Goal: Task Accomplishment & Management: Use online tool/utility

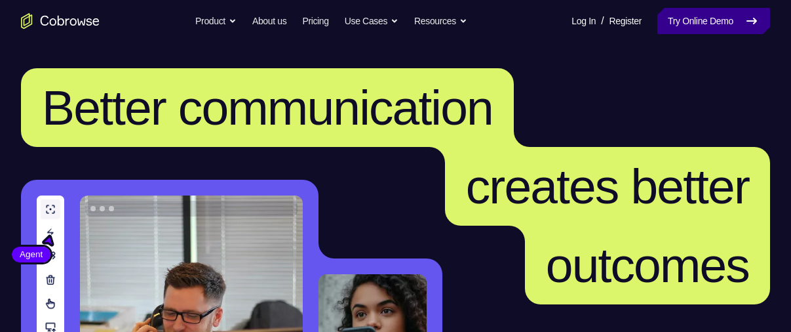
click at [698, 19] on link "Try Online Demo" at bounding box center [713, 21] width 113 height 26
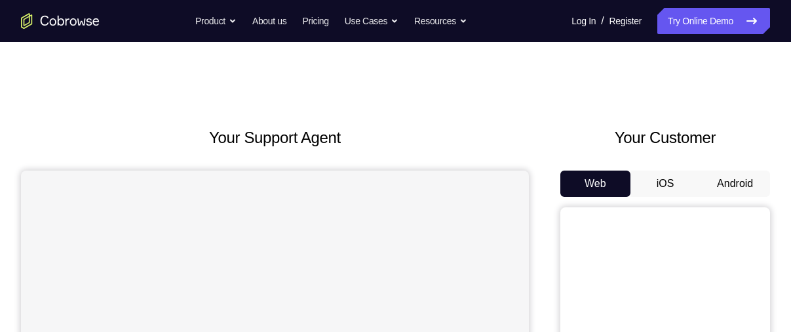
click at [736, 185] on button "Android" at bounding box center [735, 183] width 70 height 26
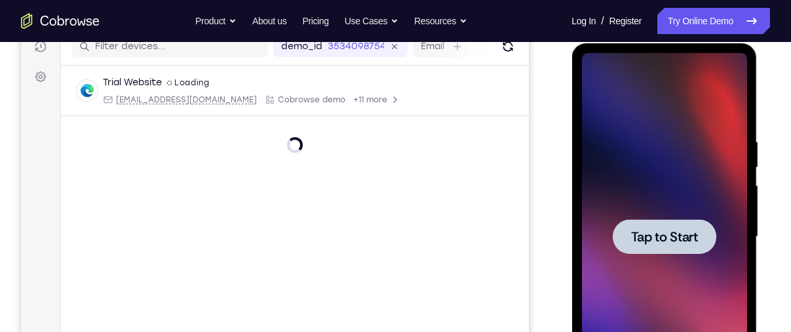
scroll to position [263, 0]
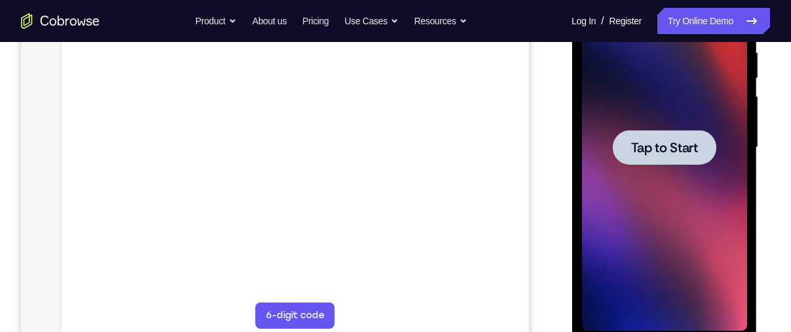
click at [636, 163] on div at bounding box center [664, 147] width 104 height 35
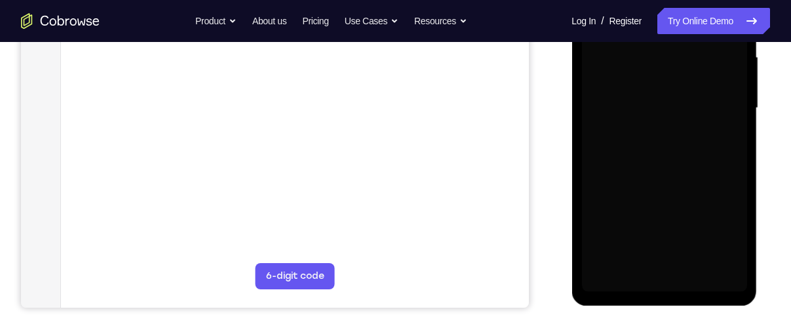
scroll to position [301, 0]
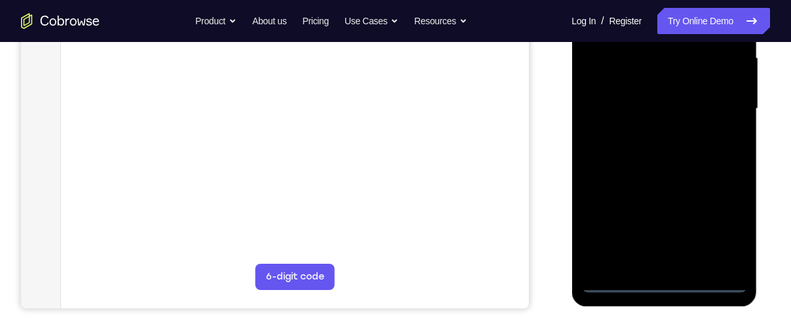
click at [669, 280] on div at bounding box center [663, 108] width 165 height 367
click at [725, 219] on div at bounding box center [663, 108] width 165 height 367
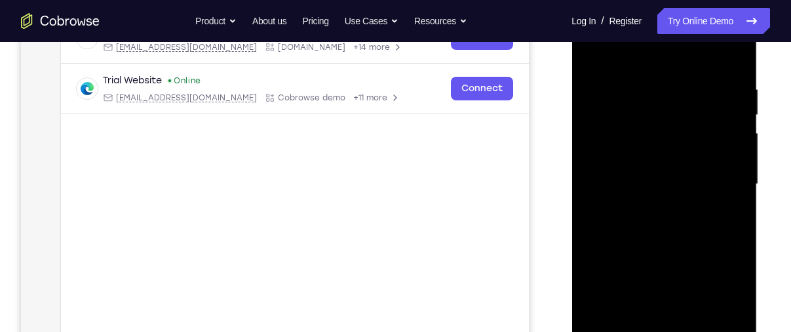
scroll to position [225, 0]
click at [658, 61] on div at bounding box center [663, 184] width 165 height 367
click at [716, 181] on div at bounding box center [663, 184] width 165 height 367
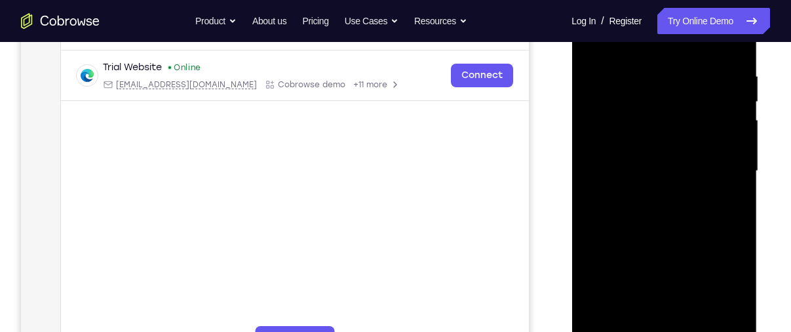
click at [650, 195] on div at bounding box center [663, 171] width 165 height 367
click at [669, 162] on div at bounding box center [663, 171] width 165 height 367
click at [668, 166] on div at bounding box center [663, 171] width 165 height 367
click at [648, 215] on div at bounding box center [663, 171] width 165 height 367
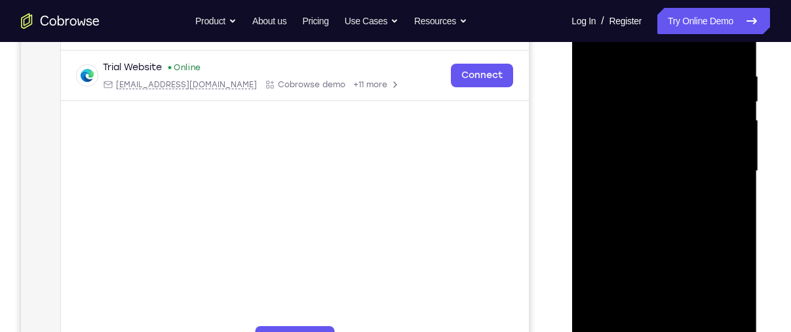
click at [648, 215] on div at bounding box center [663, 171] width 165 height 367
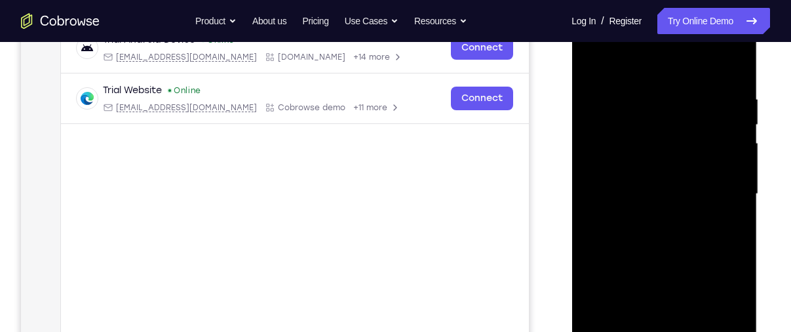
scroll to position [216, 0]
click at [682, 225] on div at bounding box center [663, 194] width 165 height 367
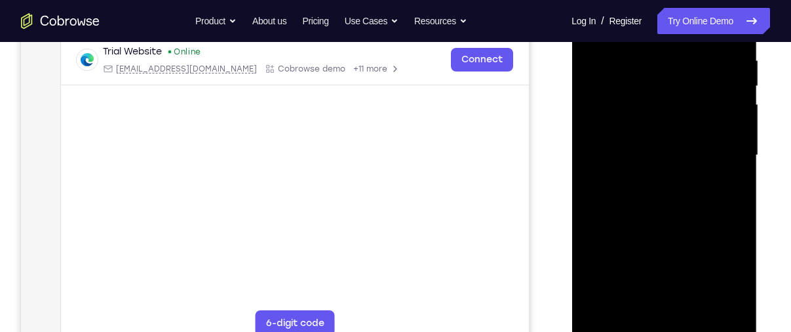
scroll to position [256, 0]
click at [679, 218] on div at bounding box center [663, 154] width 165 height 367
click at [737, 309] on div at bounding box center [663, 154] width 165 height 367
click at [691, 303] on div at bounding box center [663, 154] width 165 height 367
click at [668, 223] on div at bounding box center [663, 154] width 165 height 367
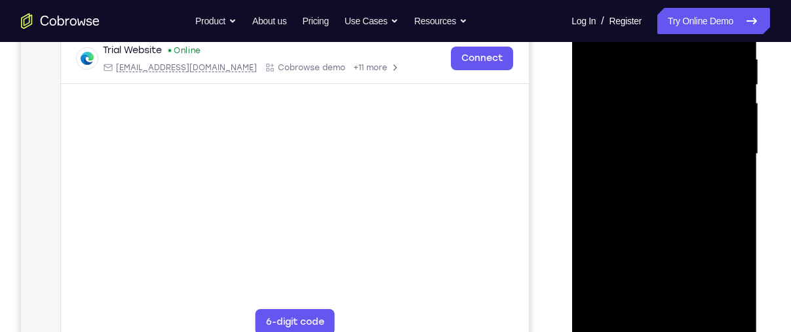
click at [675, 149] on div at bounding box center [663, 154] width 165 height 367
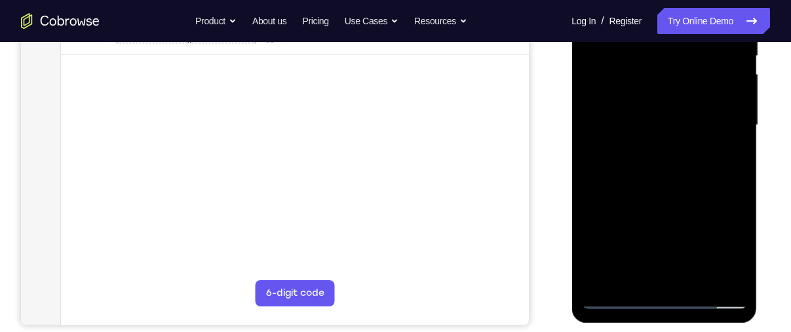
scroll to position [284, 0]
click at [637, 269] on div at bounding box center [663, 125] width 165 height 367
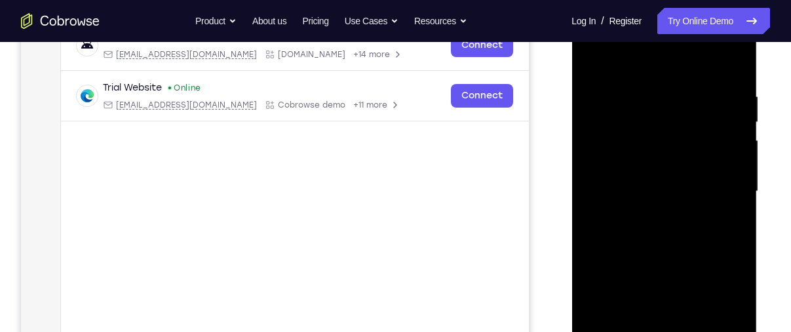
scroll to position [193, 0]
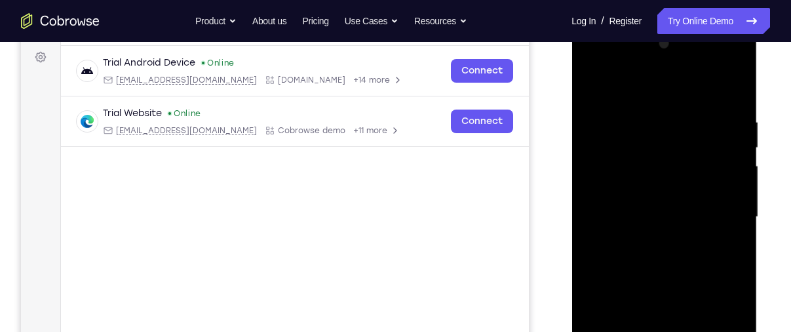
click at [589, 86] on div at bounding box center [663, 216] width 165 height 367
click at [666, 236] on div at bounding box center [663, 216] width 165 height 367
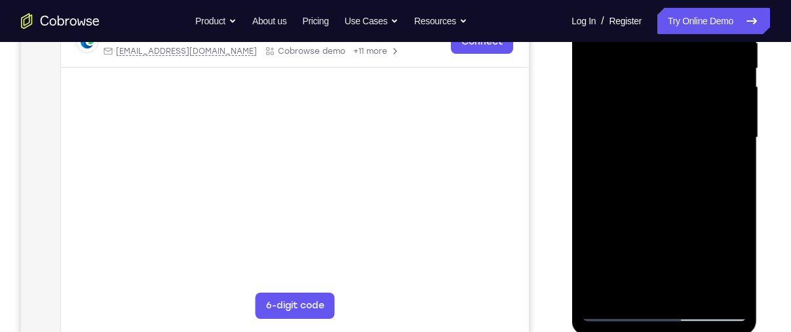
scroll to position [282, 0]
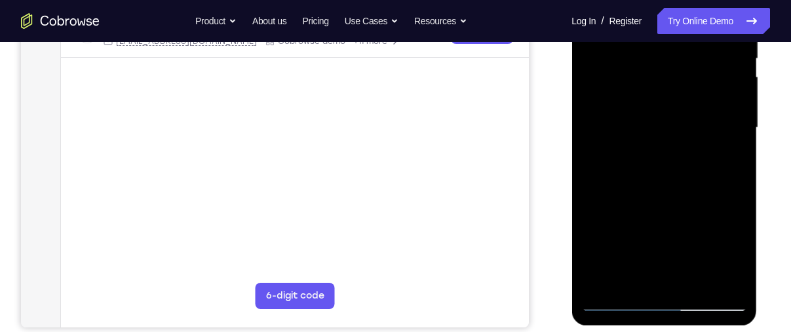
click at [615, 297] on div at bounding box center [663, 127] width 165 height 367
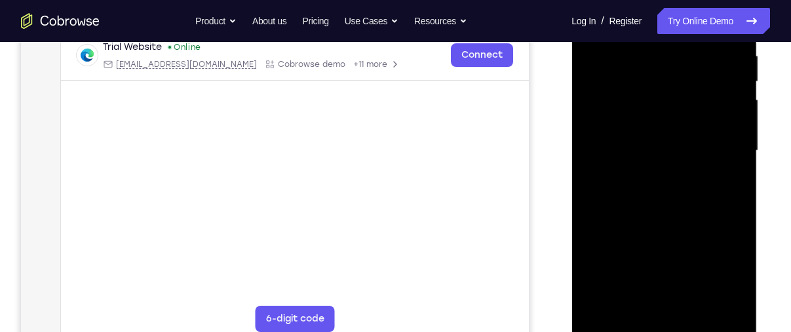
scroll to position [197, 0]
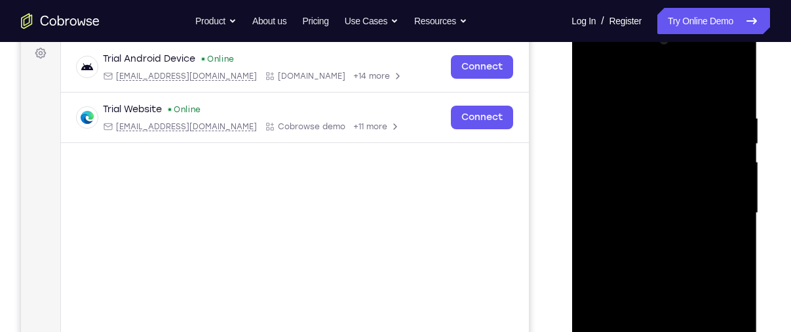
click at [594, 86] on div at bounding box center [663, 212] width 165 height 367
click at [736, 83] on div at bounding box center [663, 212] width 165 height 367
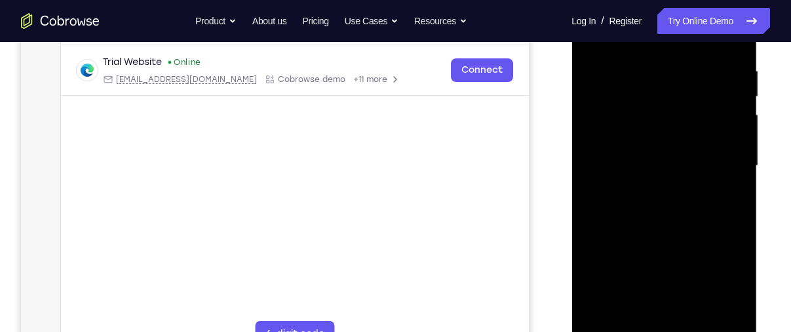
scroll to position [219, 0]
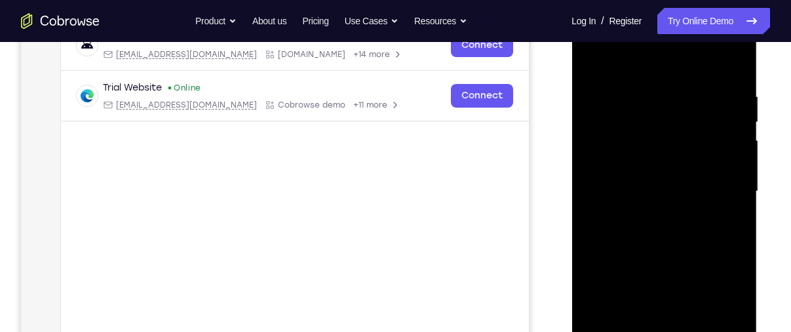
click at [661, 83] on div at bounding box center [663, 191] width 165 height 367
drag, startPoint x: 653, startPoint y: 252, endPoint x: 626, endPoint y: 130, distance: 124.9
click at [626, 130] on div at bounding box center [663, 191] width 165 height 367
drag, startPoint x: 646, startPoint y: 250, endPoint x: 623, endPoint y: 141, distance: 111.1
click at [623, 141] on div at bounding box center [663, 191] width 165 height 367
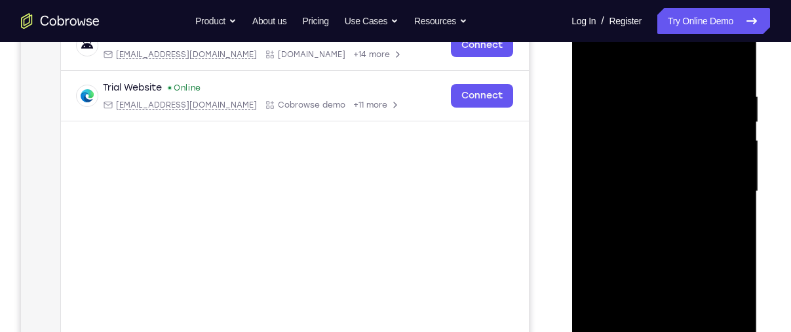
drag, startPoint x: 647, startPoint y: 238, endPoint x: 624, endPoint y: 136, distance: 104.6
click at [624, 136] on div at bounding box center [663, 191] width 165 height 367
drag, startPoint x: 652, startPoint y: 276, endPoint x: 636, endPoint y: 180, distance: 96.9
click at [636, 180] on div at bounding box center [663, 191] width 165 height 367
drag, startPoint x: 657, startPoint y: 263, endPoint x: 644, endPoint y: 164, distance: 99.1
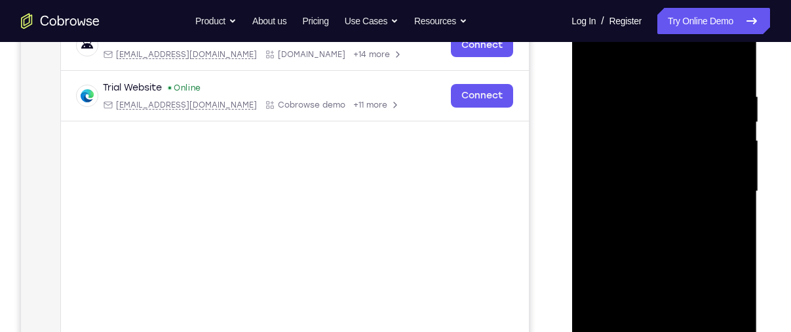
click at [644, 164] on div at bounding box center [663, 191] width 165 height 367
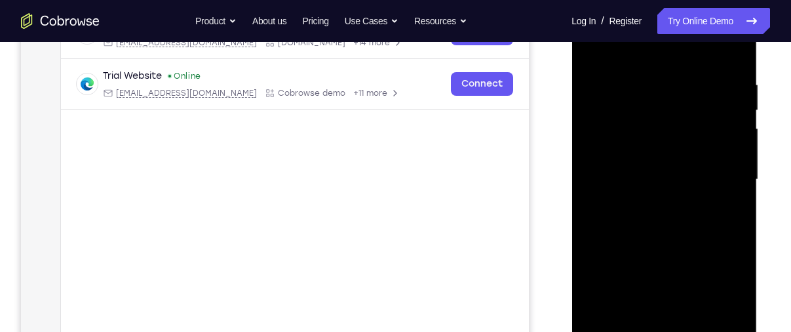
scroll to position [251, 0]
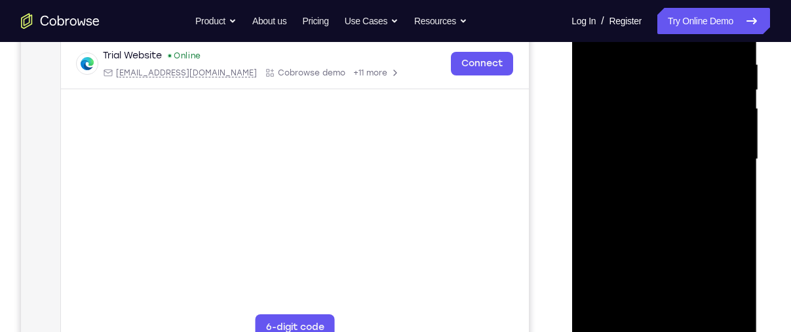
click at [704, 313] on div at bounding box center [663, 159] width 165 height 367
click at [681, 157] on div at bounding box center [663, 159] width 165 height 367
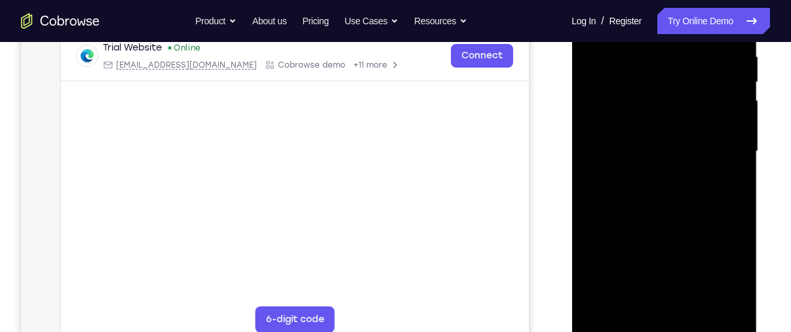
scroll to position [259, 0]
click at [630, 306] on div at bounding box center [663, 150] width 165 height 367
click at [708, 227] on div at bounding box center [663, 150] width 165 height 367
click at [725, 174] on div at bounding box center [663, 150] width 165 height 367
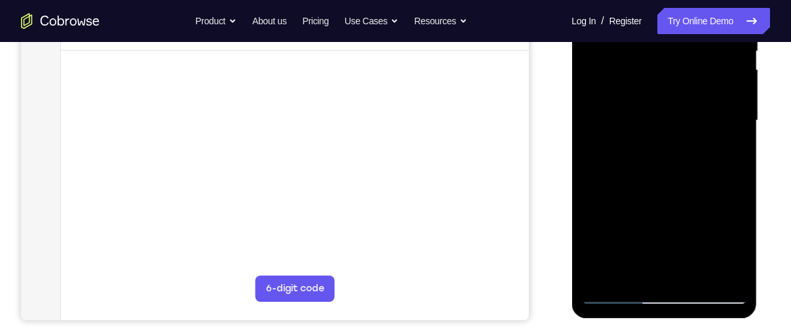
scroll to position [290, 0]
click at [738, 236] on div at bounding box center [663, 119] width 165 height 367
click at [738, 243] on div at bounding box center [663, 119] width 165 height 367
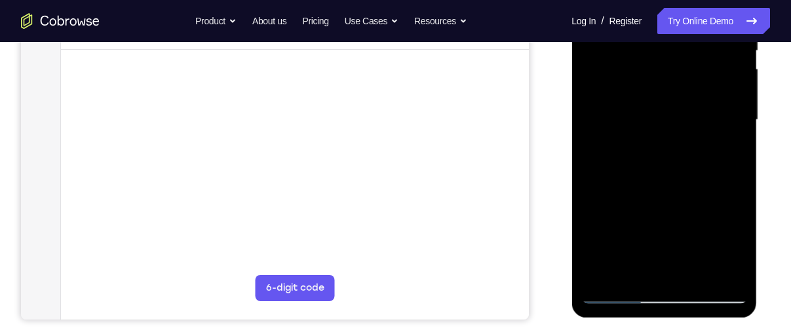
click at [738, 243] on div at bounding box center [663, 119] width 165 height 367
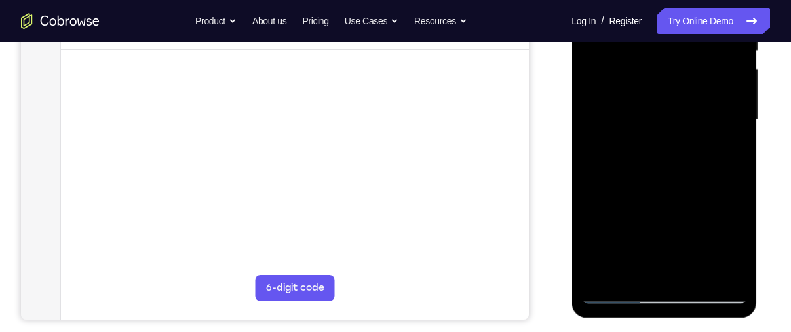
click at [738, 243] on div at bounding box center [663, 119] width 165 height 367
click at [626, 272] on div at bounding box center [663, 119] width 165 height 367
click at [594, 195] on div at bounding box center [663, 119] width 165 height 367
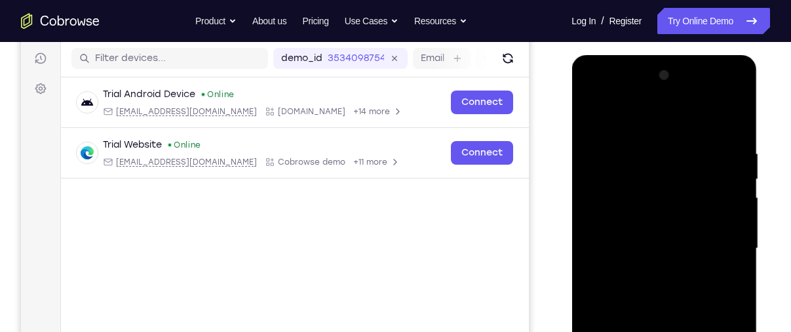
scroll to position [157, 0]
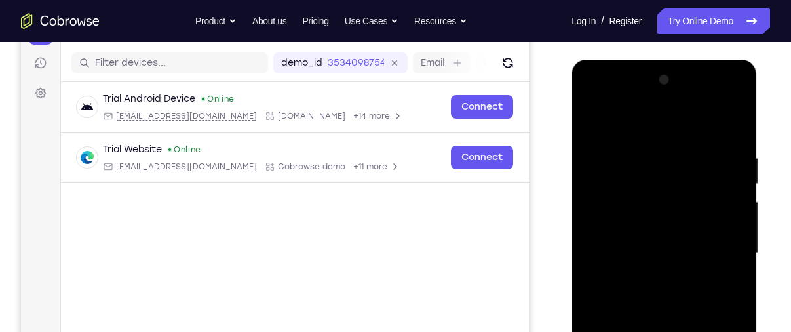
click at [596, 127] on div at bounding box center [663, 252] width 165 height 367
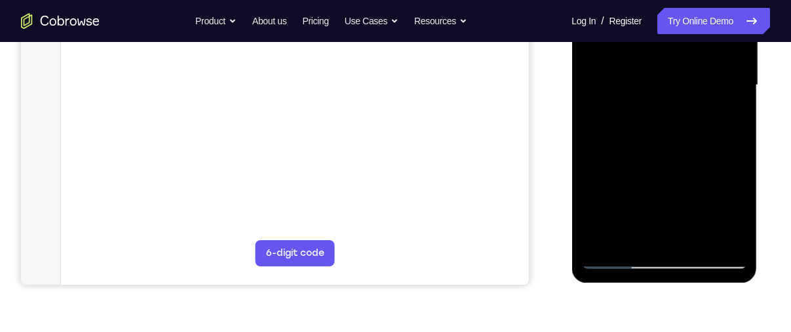
scroll to position [328, 0]
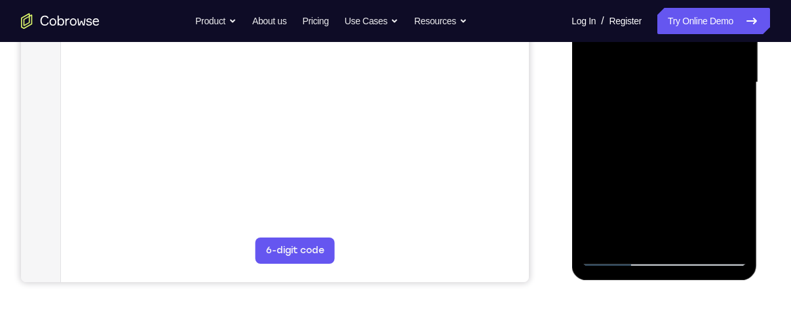
click at [687, 128] on div at bounding box center [663, 82] width 165 height 367
click at [627, 233] on div at bounding box center [663, 82] width 165 height 367
click at [634, 231] on div at bounding box center [663, 82] width 165 height 367
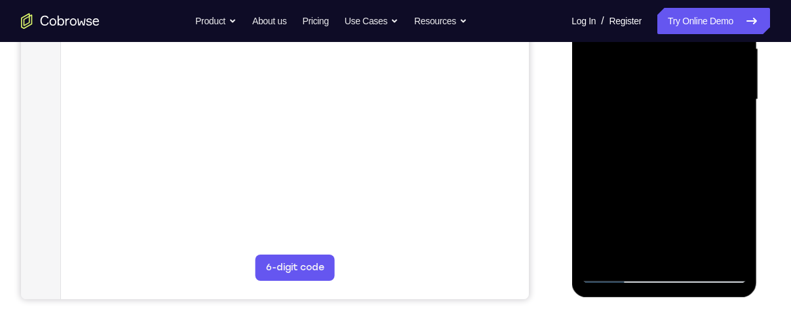
scroll to position [278, 0]
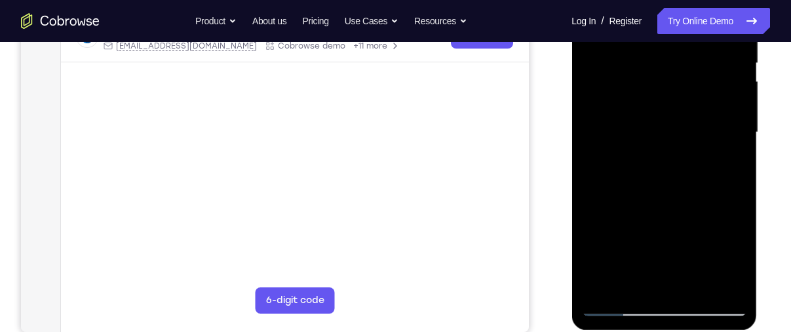
click at [593, 208] on div at bounding box center [663, 132] width 165 height 367
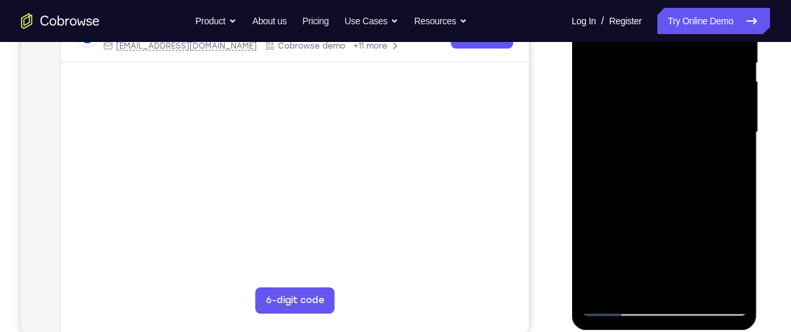
click at [730, 158] on div at bounding box center [663, 132] width 165 height 367
click at [725, 167] on div at bounding box center [663, 132] width 165 height 367
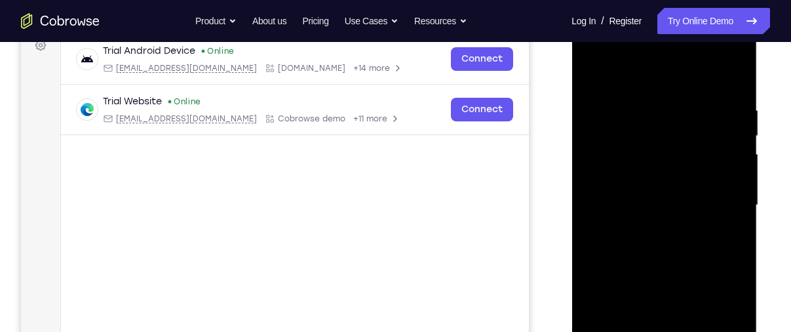
scroll to position [162, 0]
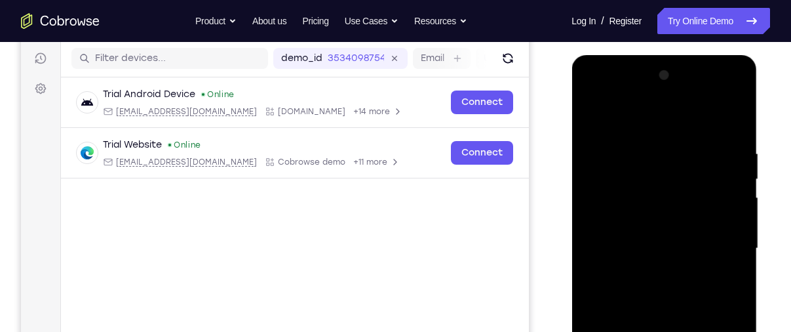
drag, startPoint x: 637, startPoint y: 169, endPoint x: 641, endPoint y: 215, distance: 46.0
click at [641, 215] on div at bounding box center [663, 248] width 165 height 367
click at [628, 163] on div at bounding box center [663, 248] width 165 height 367
click at [651, 239] on div at bounding box center [663, 248] width 165 height 367
click at [620, 262] on div at bounding box center [663, 248] width 165 height 367
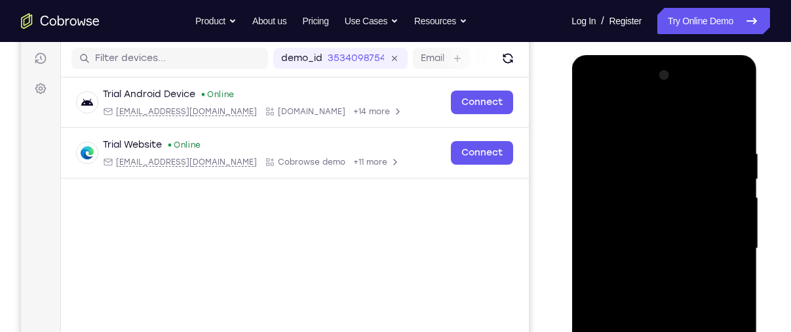
click at [660, 234] on div at bounding box center [663, 248] width 165 height 367
drag, startPoint x: 660, startPoint y: 234, endPoint x: 605, endPoint y: 104, distance: 141.5
click at [605, 104] on div at bounding box center [663, 248] width 165 height 367
drag, startPoint x: 647, startPoint y: 179, endPoint x: 615, endPoint y: 118, distance: 68.6
click at [615, 118] on div at bounding box center [663, 248] width 165 height 367
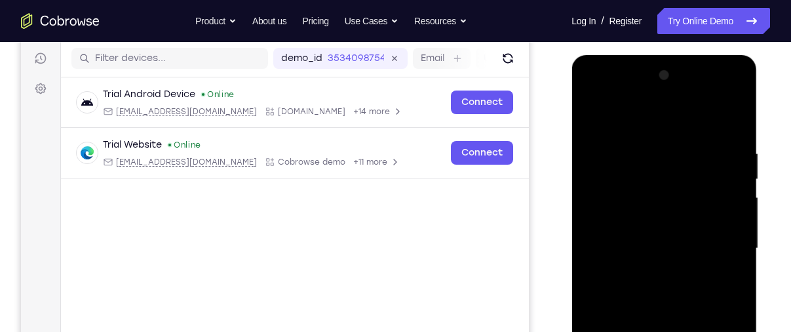
click at [737, 255] on div at bounding box center [663, 248] width 165 height 367
click at [617, 279] on div at bounding box center [663, 248] width 165 height 367
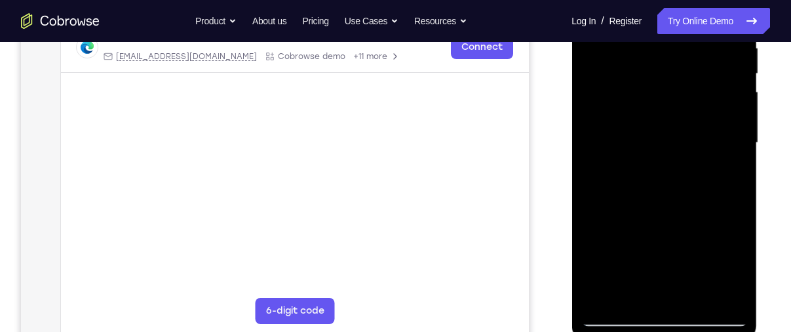
scroll to position [273, 0]
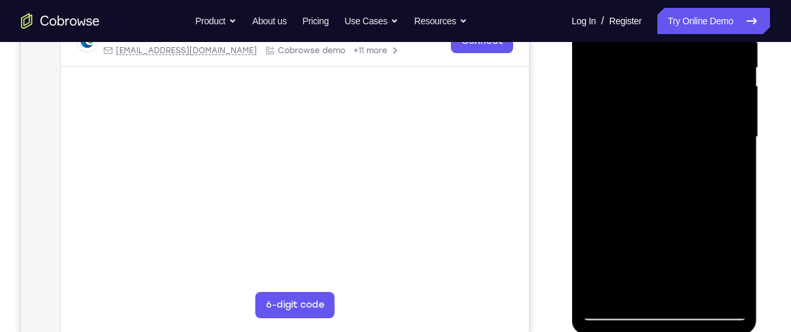
click at [626, 282] on div at bounding box center [663, 136] width 165 height 367
click at [594, 210] on div at bounding box center [663, 136] width 165 height 367
click at [723, 161] on div at bounding box center [663, 136] width 165 height 367
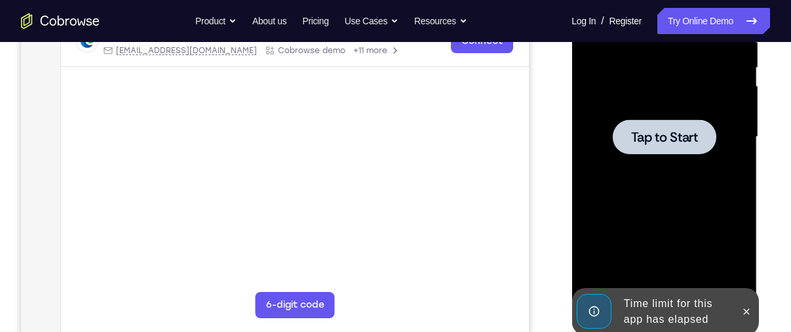
scroll to position [225, 0]
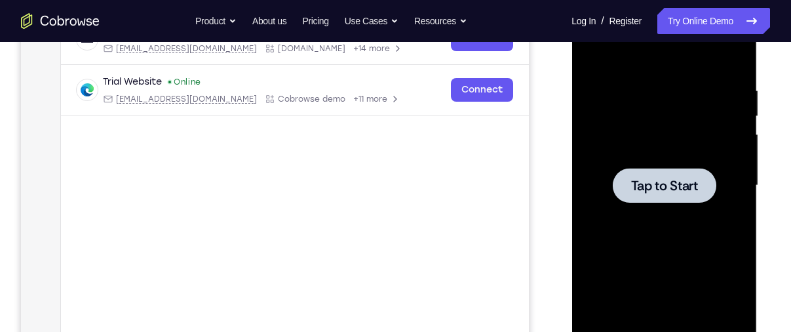
click at [673, 206] on div at bounding box center [663, 185] width 165 height 367
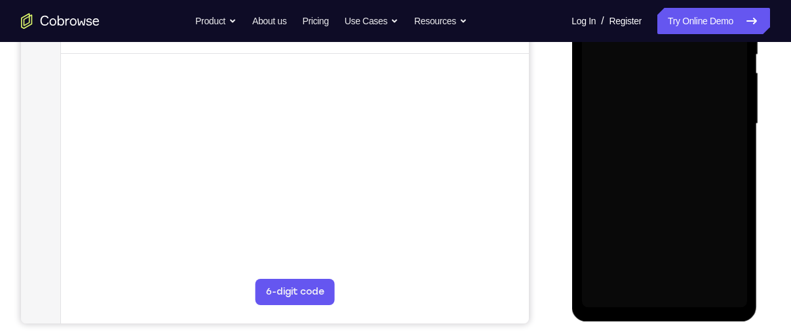
scroll to position [287, 0]
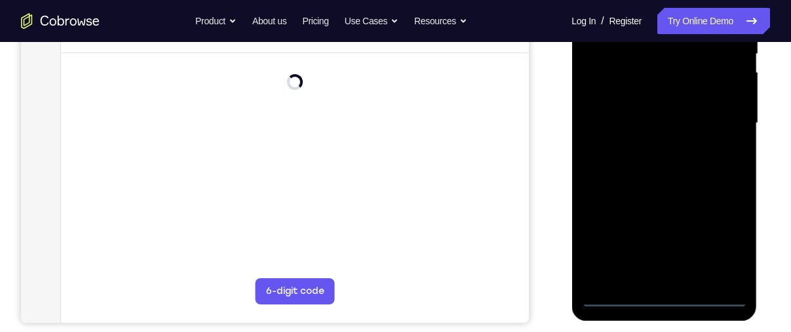
click at [668, 300] on div at bounding box center [663, 123] width 165 height 367
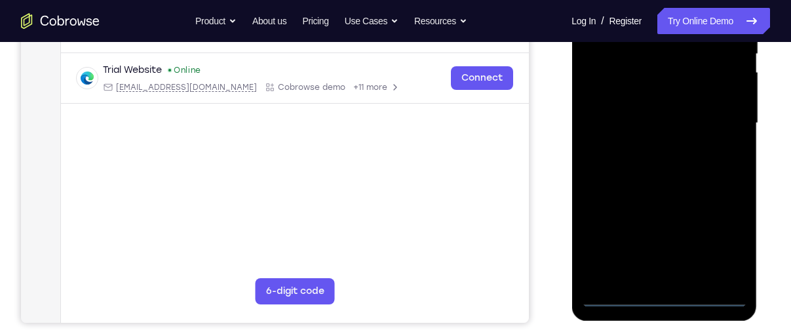
click at [716, 246] on div at bounding box center [663, 123] width 165 height 367
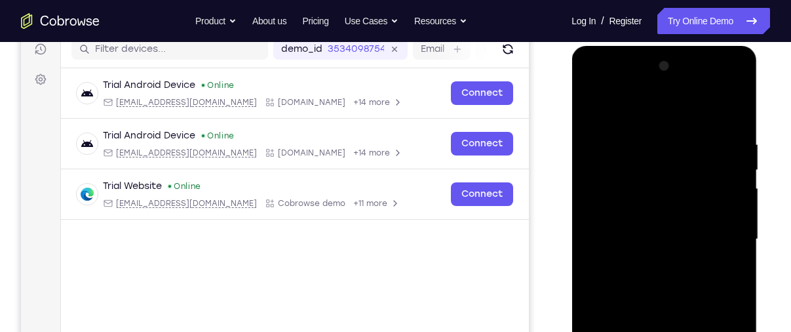
scroll to position [170, 0]
click at [642, 113] on div at bounding box center [663, 239] width 165 height 367
click at [722, 240] on div at bounding box center [663, 239] width 165 height 367
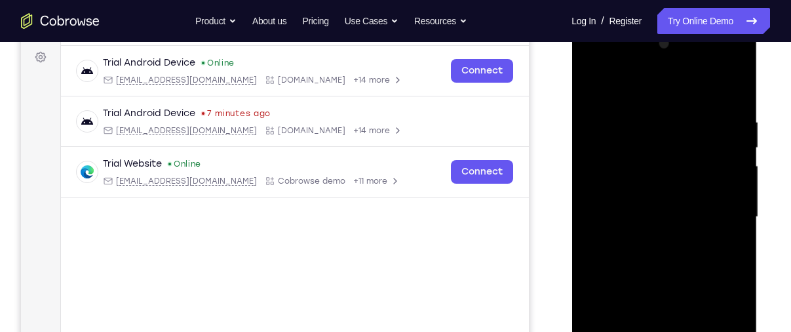
scroll to position [204, 0]
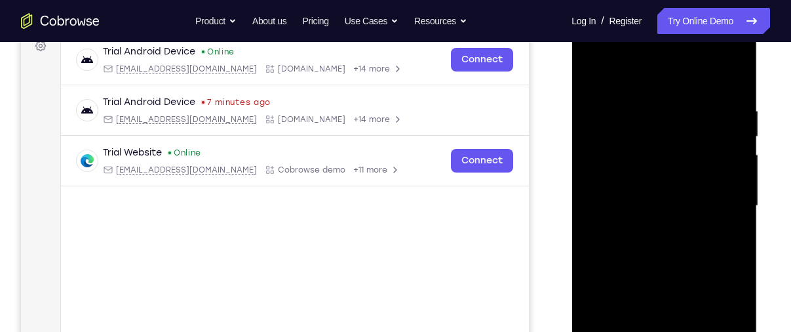
click at [649, 230] on div at bounding box center [663, 205] width 165 height 367
click at [640, 183] on div at bounding box center [663, 205] width 165 height 367
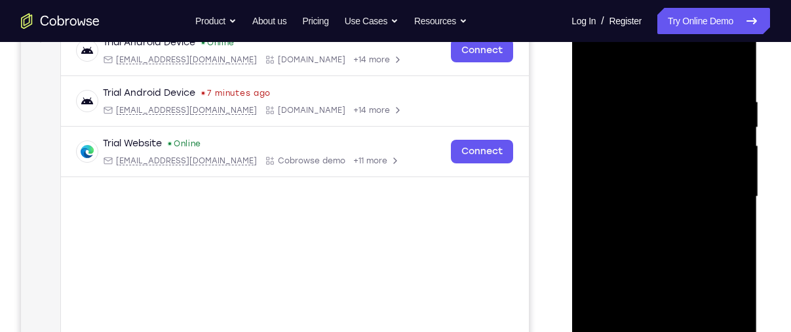
scroll to position [269, 0]
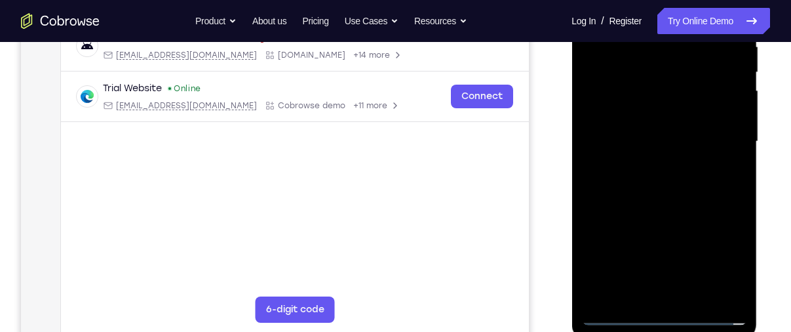
click at [615, 316] on div at bounding box center [663, 141] width 165 height 367
click at [669, 176] on div at bounding box center [663, 141] width 165 height 367
click at [673, 168] on div at bounding box center [663, 141] width 165 height 367
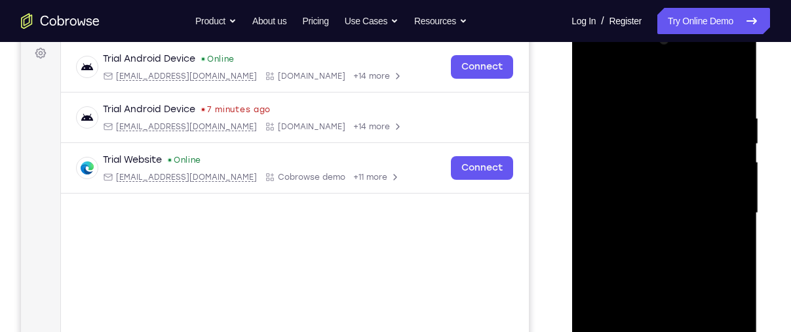
scroll to position [185, 0]
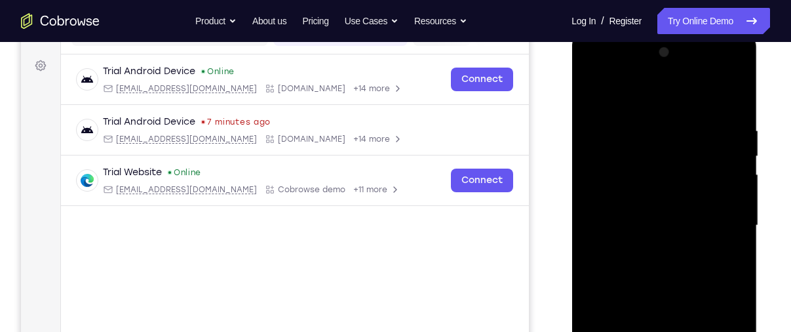
click at [672, 283] on div at bounding box center [663, 225] width 165 height 367
click at [713, 216] on div at bounding box center [663, 225] width 165 height 367
click at [637, 218] on div at bounding box center [663, 225] width 165 height 367
click at [630, 218] on div at bounding box center [663, 225] width 165 height 367
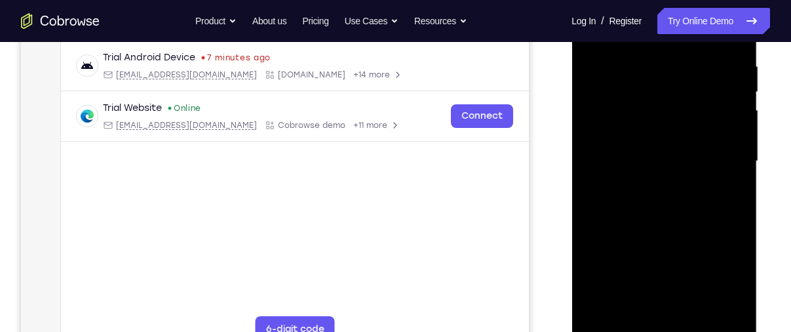
scroll to position [284, 0]
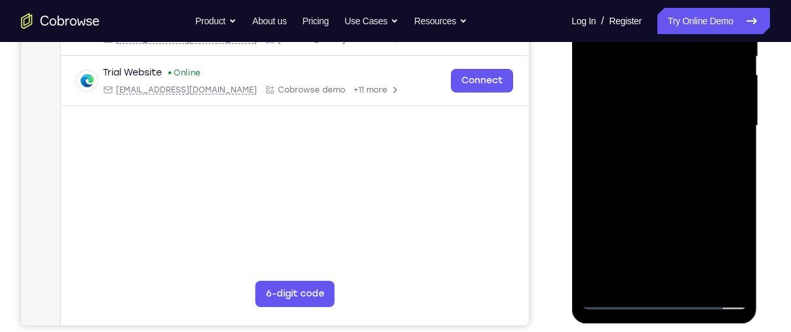
click at [736, 257] on div at bounding box center [663, 125] width 165 height 367
click at [683, 151] on div at bounding box center [663, 125] width 165 height 367
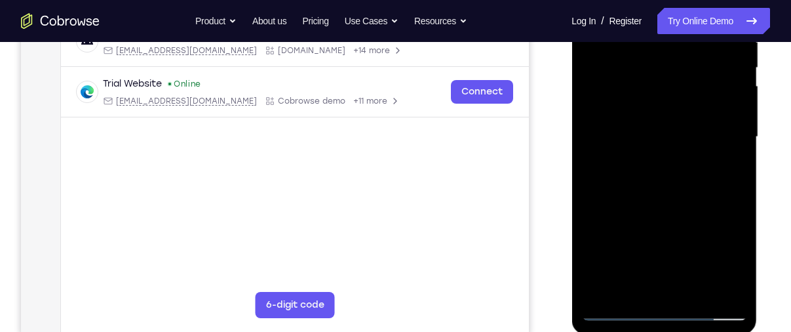
click at [668, 109] on div at bounding box center [663, 136] width 165 height 367
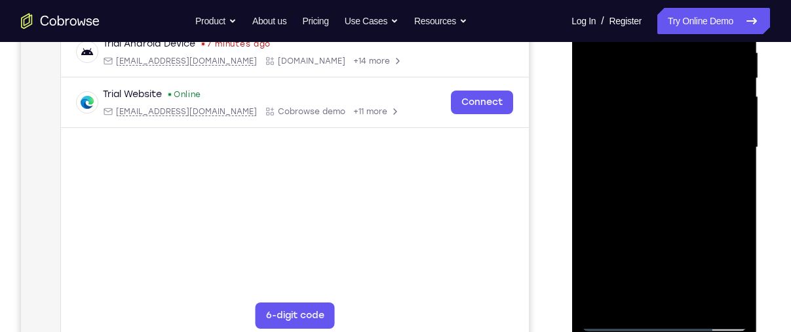
scroll to position [264, 0]
click at [737, 295] on div at bounding box center [663, 146] width 165 height 367
click at [692, 299] on div at bounding box center [663, 146] width 165 height 367
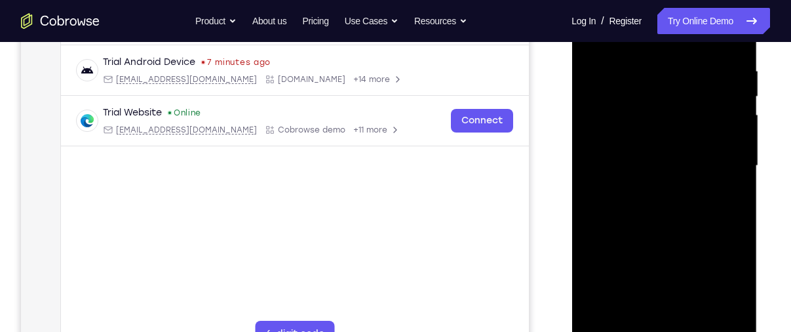
scroll to position [242, 0]
click at [670, 231] on div at bounding box center [663, 167] width 165 height 367
click at [675, 246] on div at bounding box center [663, 167] width 165 height 367
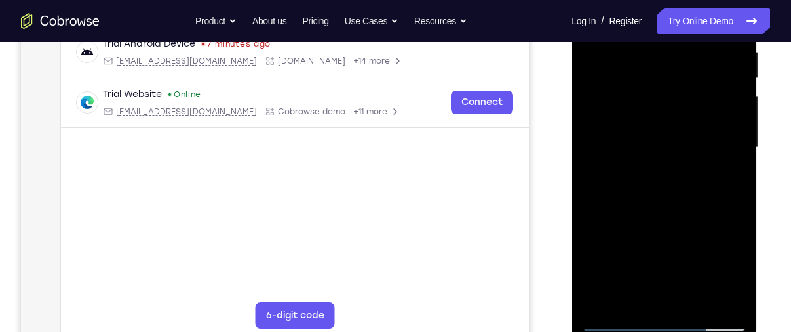
click at [652, 292] on div at bounding box center [663, 147] width 165 height 367
click at [632, 295] on div at bounding box center [663, 147] width 165 height 367
click at [703, 224] on div at bounding box center [663, 147] width 165 height 367
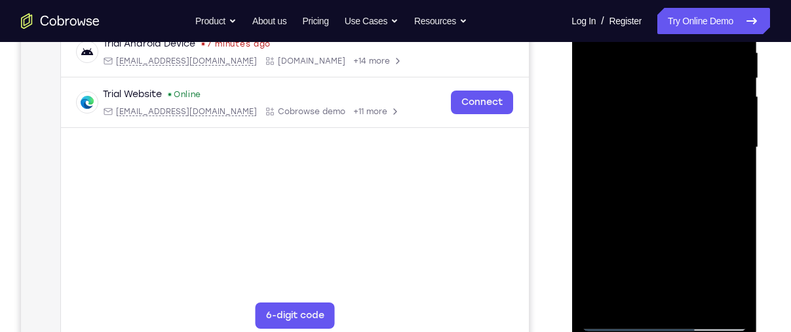
click at [703, 224] on div at bounding box center [663, 147] width 165 height 367
click at [725, 166] on div at bounding box center [663, 147] width 165 height 367
click at [739, 272] on div at bounding box center [663, 147] width 165 height 367
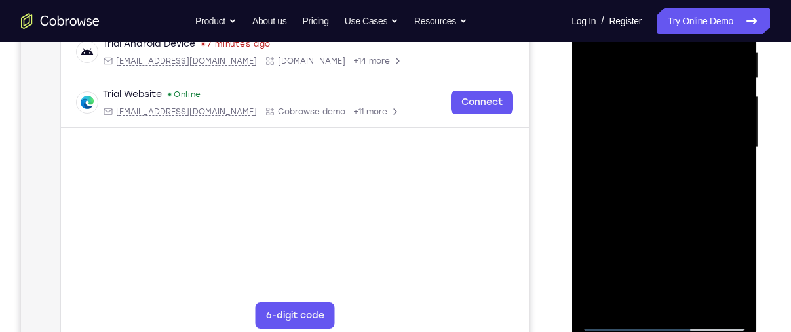
click at [739, 272] on div at bounding box center [663, 147] width 165 height 367
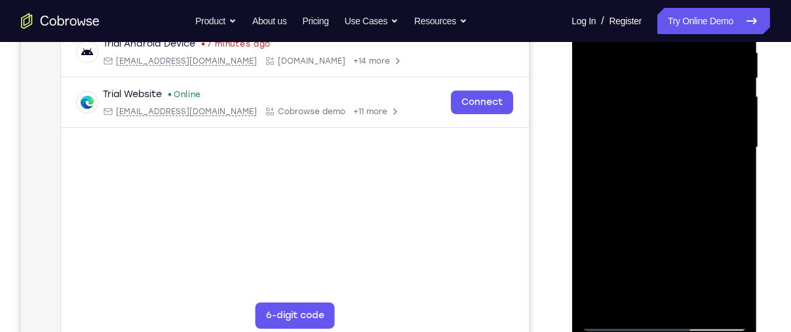
click at [739, 272] on div at bounding box center [663, 147] width 165 height 367
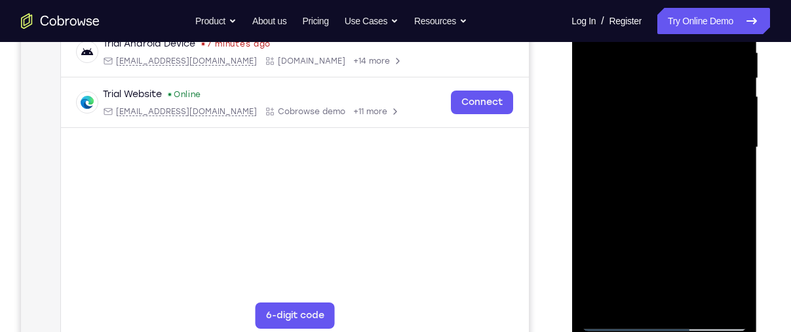
click at [739, 272] on div at bounding box center [663, 147] width 165 height 367
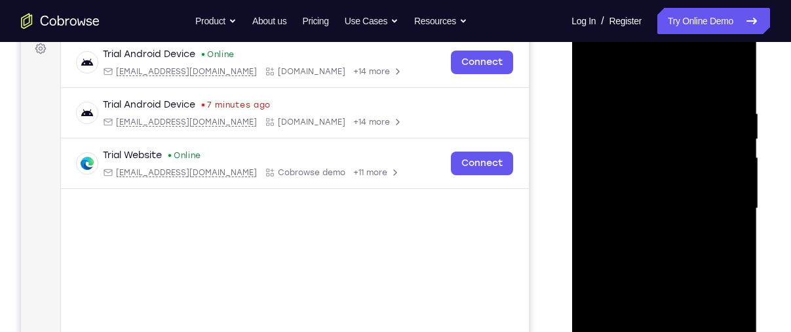
scroll to position [201, 0]
click at [597, 77] on div at bounding box center [663, 209] width 165 height 367
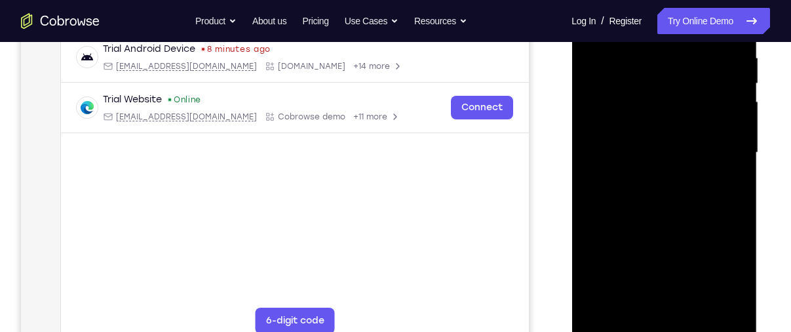
click at [722, 310] on div at bounding box center [663, 152] width 165 height 367
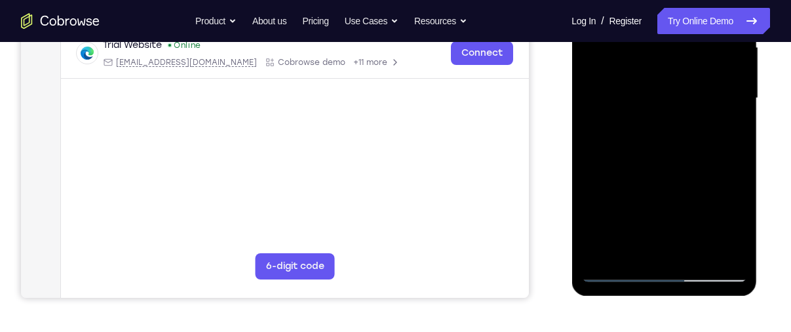
scroll to position [318, 0]
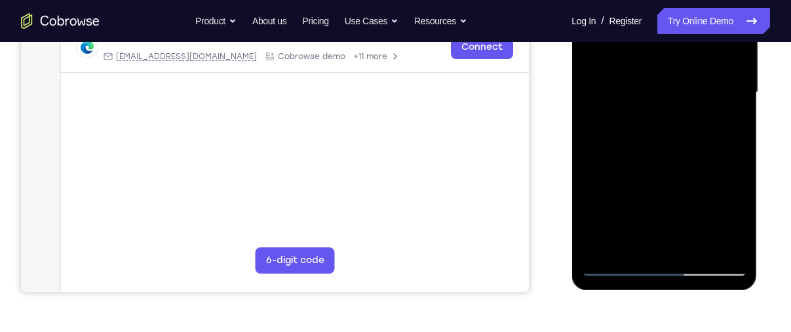
click at [603, 242] on div at bounding box center [663, 92] width 165 height 367
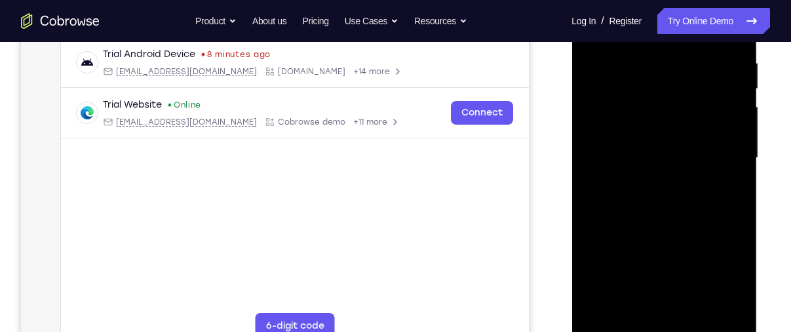
scroll to position [247, 0]
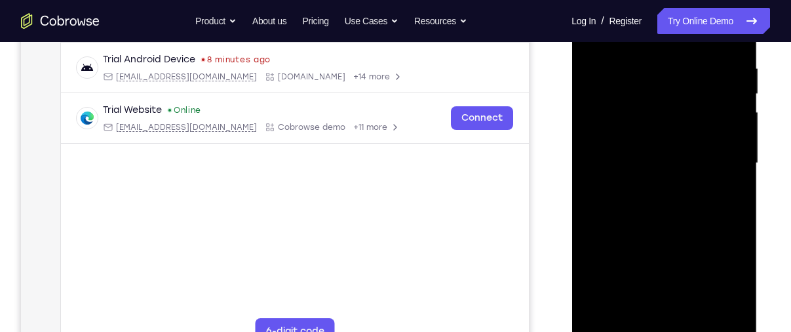
click at [646, 69] on div at bounding box center [663, 163] width 165 height 367
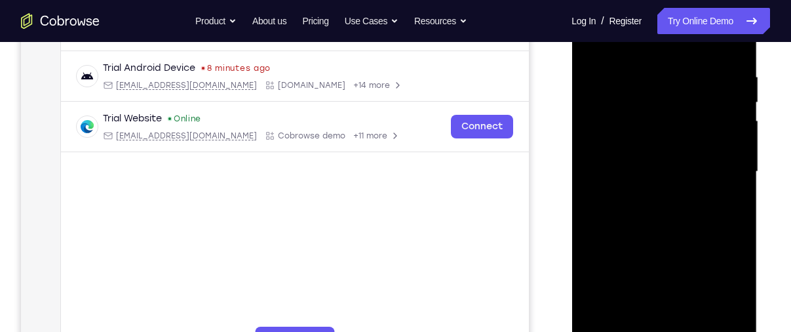
scroll to position [232, 0]
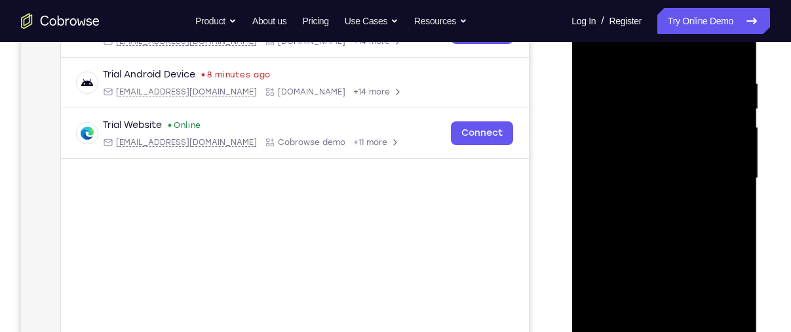
click at [740, 166] on div at bounding box center [663, 178] width 165 height 367
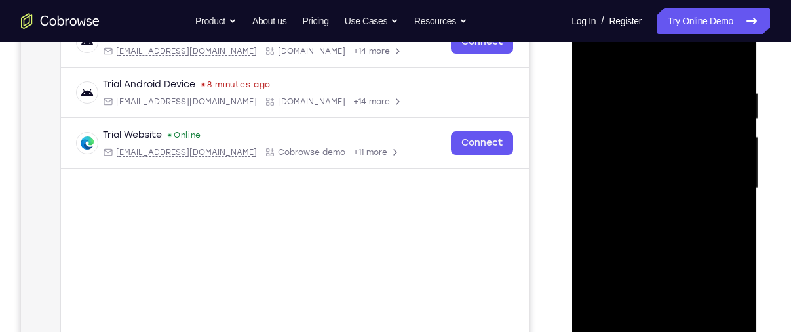
scroll to position [221, 0]
click at [740, 166] on div at bounding box center [663, 188] width 165 height 367
click at [599, 185] on div at bounding box center [663, 188] width 165 height 367
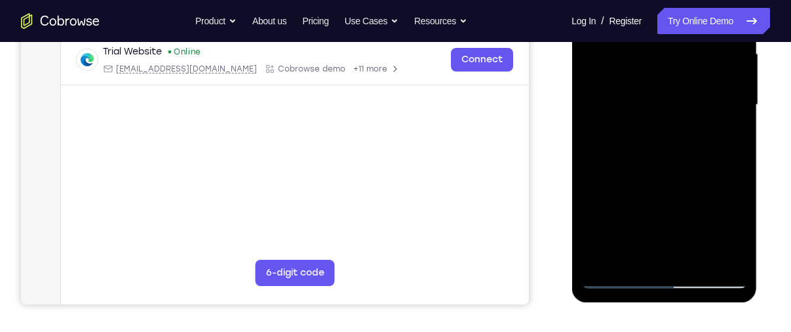
scroll to position [306, 0]
click at [631, 254] on div at bounding box center [663, 104] width 165 height 367
click at [732, 228] on div at bounding box center [663, 104] width 165 height 367
click at [631, 256] on div at bounding box center [663, 104] width 165 height 367
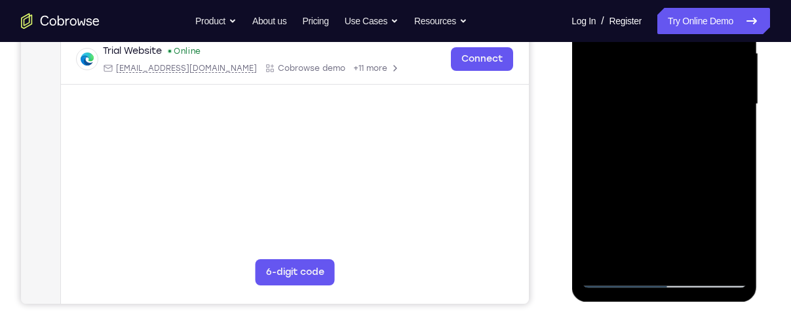
click at [717, 224] on div at bounding box center [663, 104] width 165 height 367
click at [618, 277] on div at bounding box center [663, 104] width 165 height 367
click at [727, 253] on div at bounding box center [663, 104] width 165 height 367
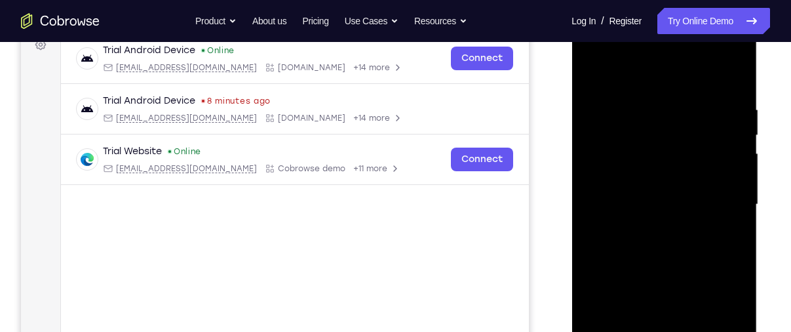
scroll to position [205, 0]
click at [711, 126] on div at bounding box center [663, 205] width 165 height 367
click at [728, 149] on div at bounding box center [663, 205] width 165 height 367
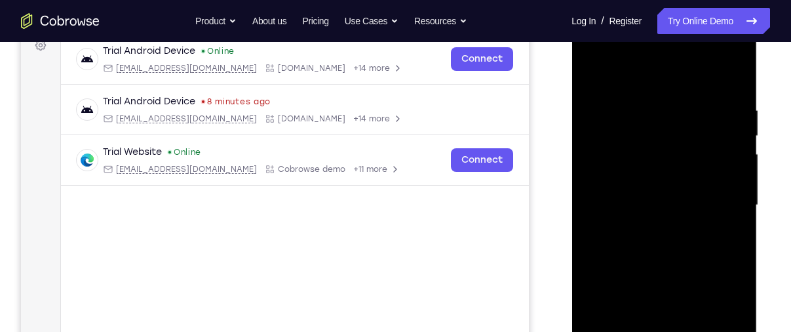
click at [728, 149] on div at bounding box center [663, 205] width 165 height 367
click at [605, 176] on div at bounding box center [663, 205] width 165 height 367
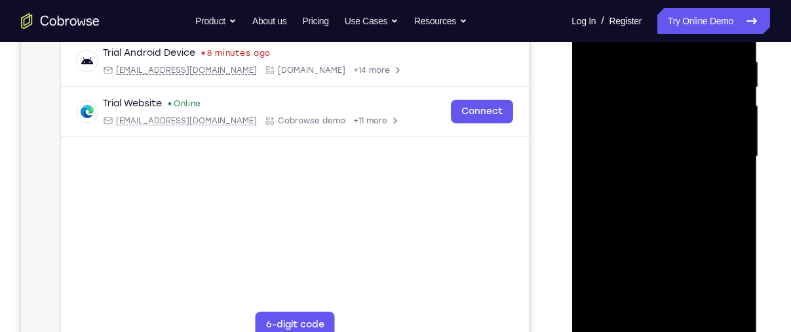
scroll to position [254, 0]
click at [727, 164] on div at bounding box center [663, 155] width 165 height 367
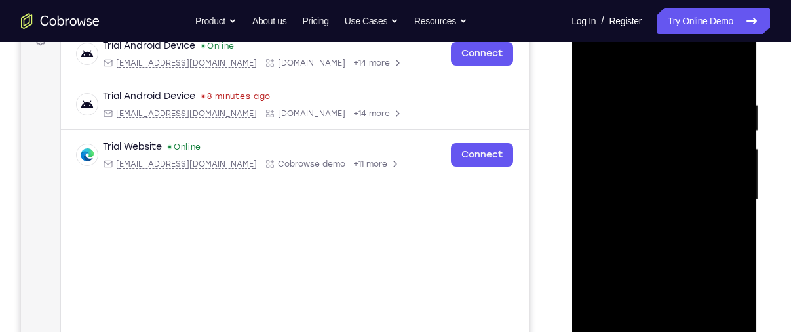
click at [665, 142] on div at bounding box center [663, 199] width 165 height 367
click at [624, 248] on div at bounding box center [663, 199] width 165 height 367
click at [630, 231] on div at bounding box center [663, 199] width 165 height 367
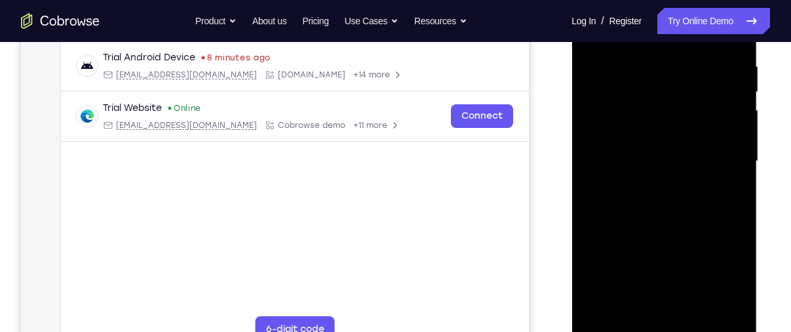
click at [618, 257] on div at bounding box center [663, 161] width 165 height 367
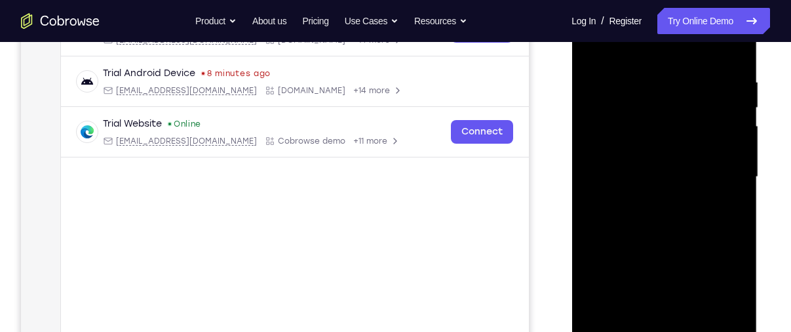
click at [736, 178] on div at bounding box center [663, 176] width 165 height 367
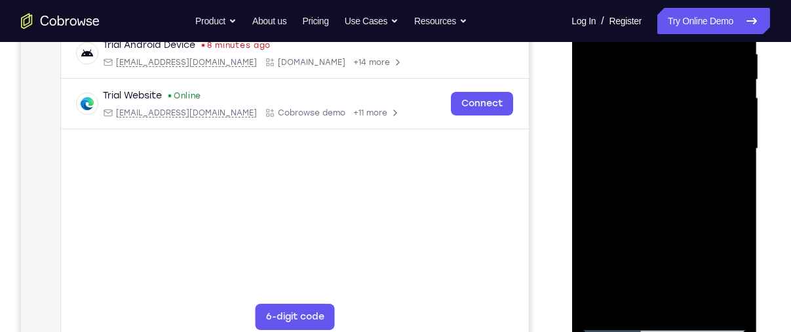
scroll to position [262, 0]
drag, startPoint x: 708, startPoint y: 213, endPoint x: 706, endPoint y: 172, distance: 41.3
click at [706, 172] on div at bounding box center [663, 148] width 165 height 367
click at [736, 113] on div at bounding box center [663, 148] width 165 height 367
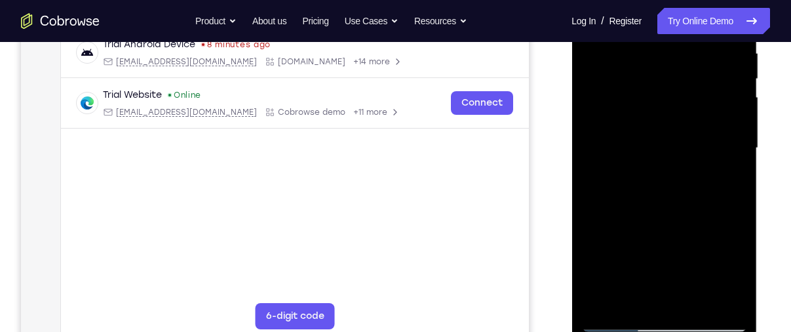
click at [736, 113] on div at bounding box center [663, 148] width 165 height 367
click at [691, 299] on div at bounding box center [663, 148] width 165 height 367
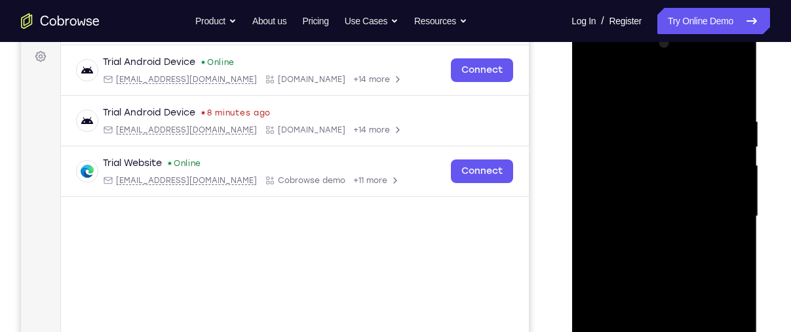
click at [679, 210] on div at bounding box center [663, 216] width 165 height 367
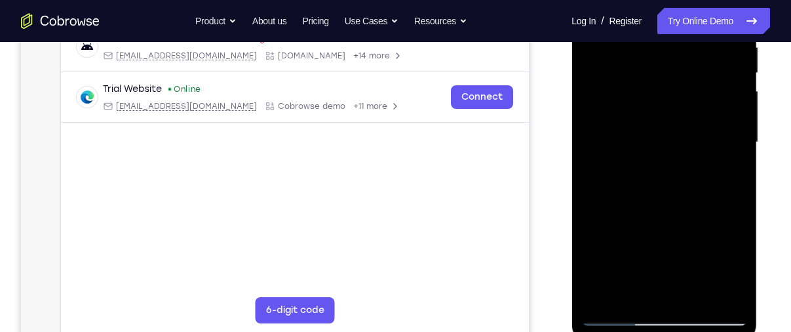
scroll to position [269, 0]
click at [647, 291] on div at bounding box center [663, 141] width 165 height 367
click at [636, 291] on div at bounding box center [663, 141] width 165 height 367
click at [613, 214] on div at bounding box center [663, 141] width 165 height 367
click at [740, 294] on div at bounding box center [663, 141] width 165 height 367
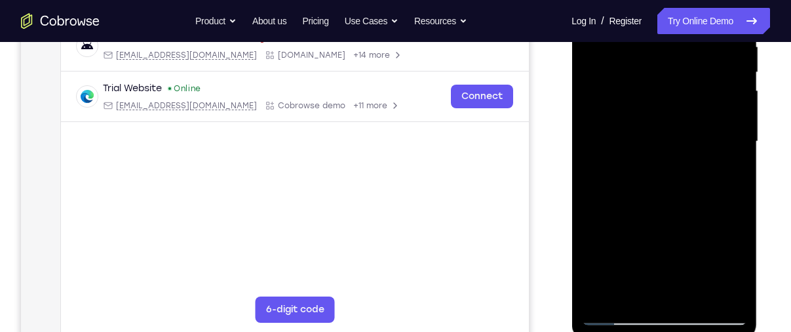
click at [740, 294] on div at bounding box center [663, 141] width 165 height 367
click at [647, 161] on div at bounding box center [663, 141] width 165 height 367
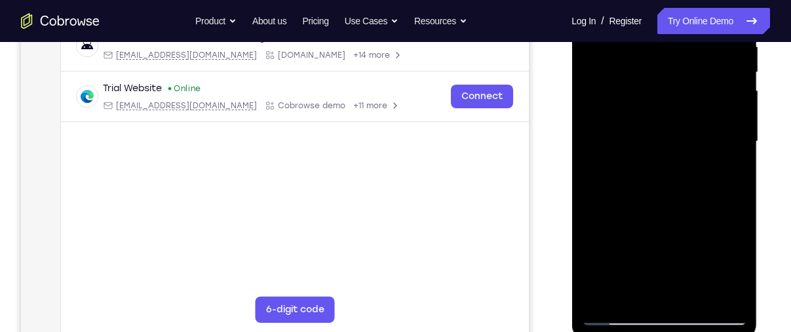
click at [727, 165] on div at bounding box center [663, 141] width 165 height 367
click at [736, 271] on div at bounding box center [663, 141] width 165 height 367
click at [632, 292] on div at bounding box center [663, 141] width 165 height 367
click at [592, 214] on div at bounding box center [663, 141] width 165 height 367
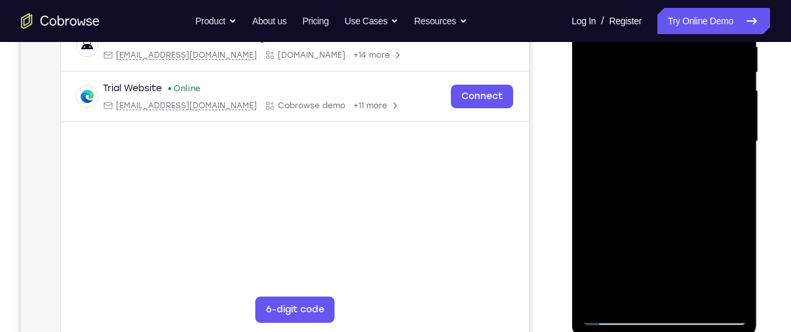
click at [671, 162] on div at bounding box center [663, 141] width 165 height 367
click at [725, 163] on div at bounding box center [663, 141] width 165 height 367
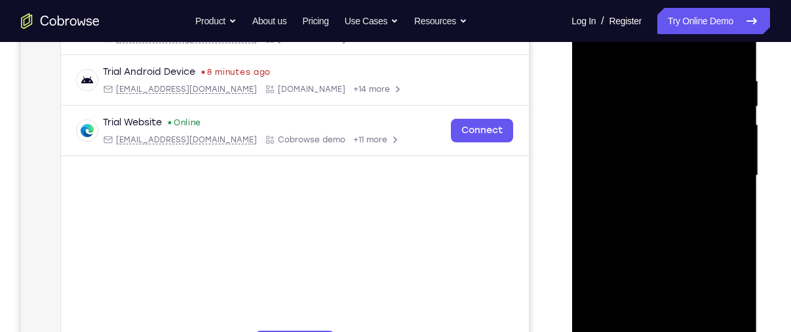
scroll to position [233, 0]
click at [647, 117] on div at bounding box center [663, 176] width 165 height 367
click at [688, 229] on div at bounding box center [663, 176] width 165 height 367
click at [630, 323] on div at bounding box center [663, 176] width 165 height 367
click at [589, 246] on div at bounding box center [663, 176] width 165 height 367
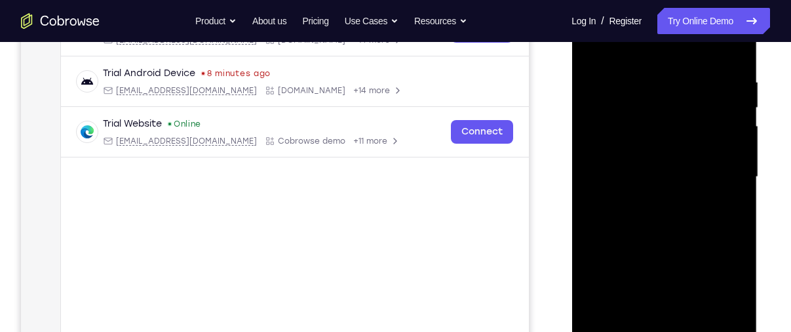
scroll to position [193, 0]
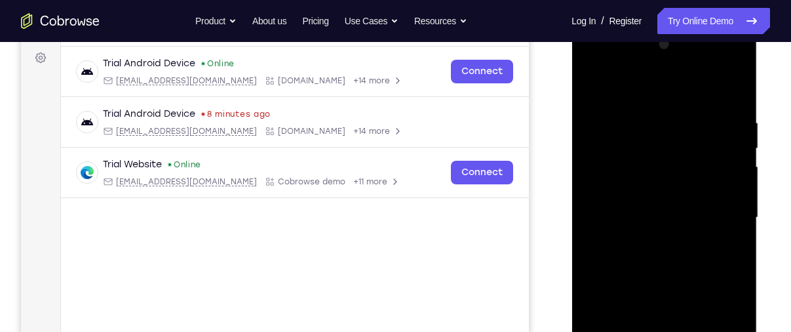
click at [592, 90] on div at bounding box center [663, 217] width 165 height 367
drag, startPoint x: 656, startPoint y: 118, endPoint x: 663, endPoint y: 198, distance: 80.3
click at [663, 198] on div at bounding box center [663, 217] width 165 height 367
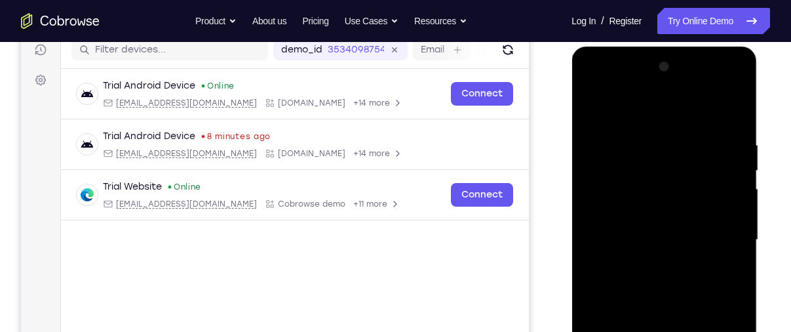
scroll to position [159, 0]
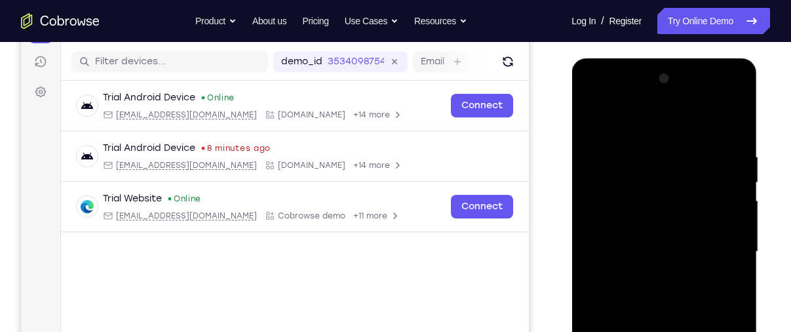
drag, startPoint x: 687, startPoint y: 147, endPoint x: 708, endPoint y: 362, distance: 216.6
click at [708, 331] on div at bounding box center [663, 251] width 165 height 367
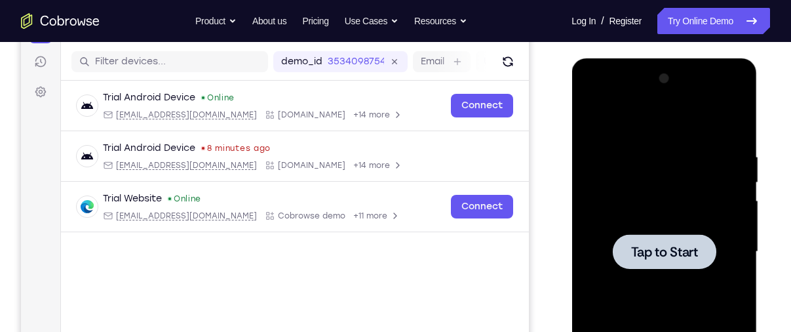
click at [652, 198] on div at bounding box center [663, 251] width 165 height 367
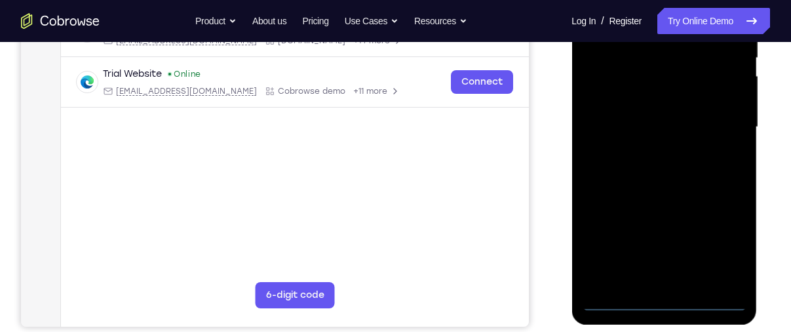
scroll to position [283, 0]
click at [665, 302] on div at bounding box center [663, 127] width 165 height 367
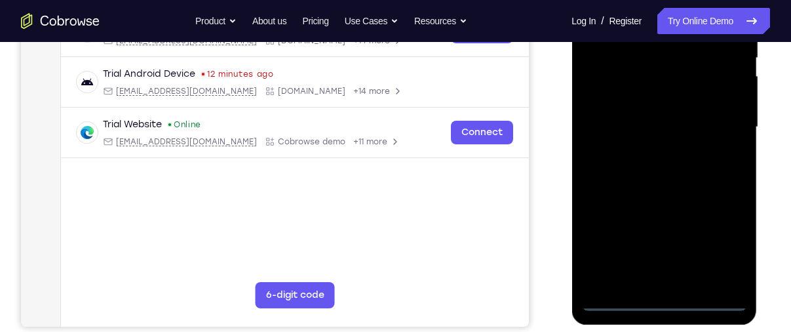
click at [714, 244] on div at bounding box center [663, 127] width 165 height 367
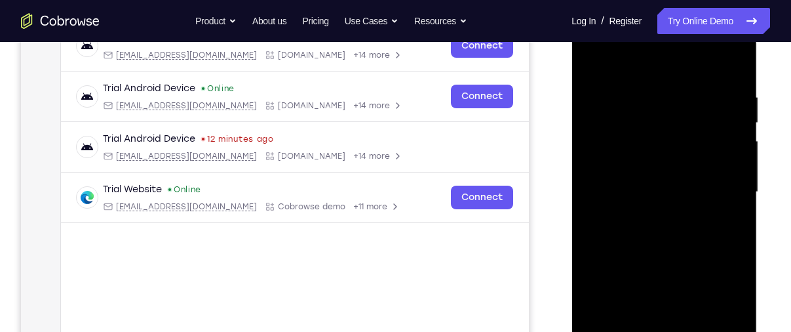
scroll to position [216, 0]
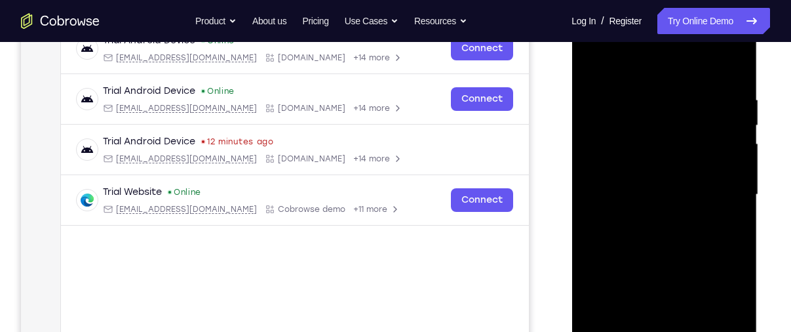
click at [641, 67] on div at bounding box center [663, 194] width 165 height 367
click at [717, 183] on div at bounding box center [663, 194] width 165 height 367
click at [654, 219] on div at bounding box center [663, 194] width 165 height 367
click at [672, 183] on div at bounding box center [663, 194] width 165 height 367
click at [669, 189] on div at bounding box center [663, 194] width 165 height 367
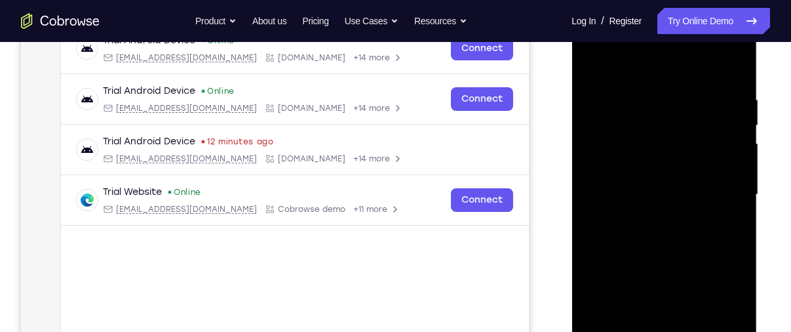
click at [638, 235] on div at bounding box center [663, 194] width 165 height 367
drag, startPoint x: 643, startPoint y: 71, endPoint x: 637, endPoint y: 62, distance: 11.3
click at [637, 62] on div at bounding box center [663, 194] width 165 height 367
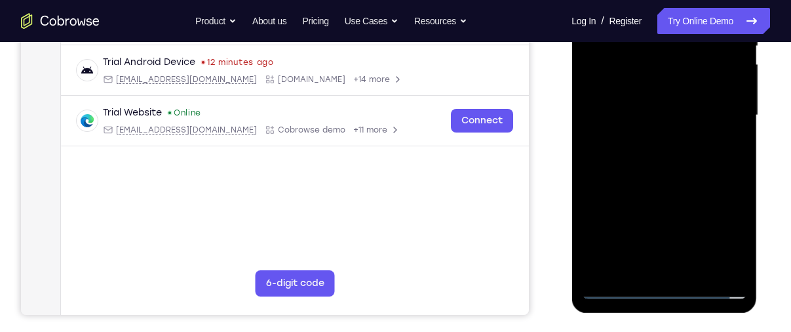
scroll to position [301, 0]
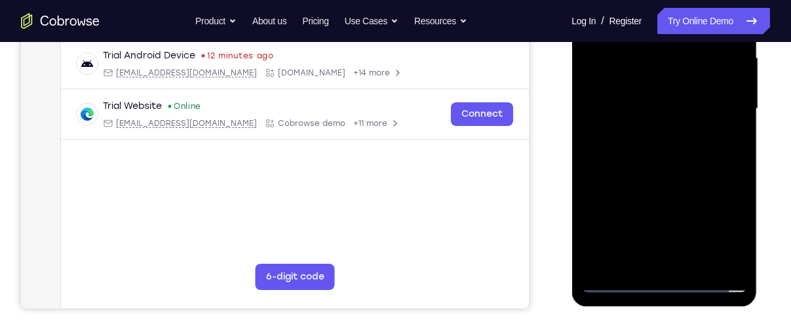
click at [664, 165] on div at bounding box center [663, 108] width 165 height 367
click at [698, 259] on div at bounding box center [663, 108] width 165 height 367
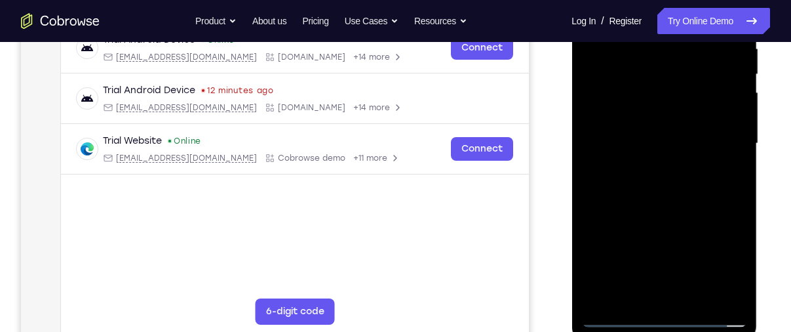
scroll to position [266, 0]
click at [664, 209] on div at bounding box center [663, 144] width 165 height 367
click at [661, 111] on div at bounding box center [663, 144] width 165 height 367
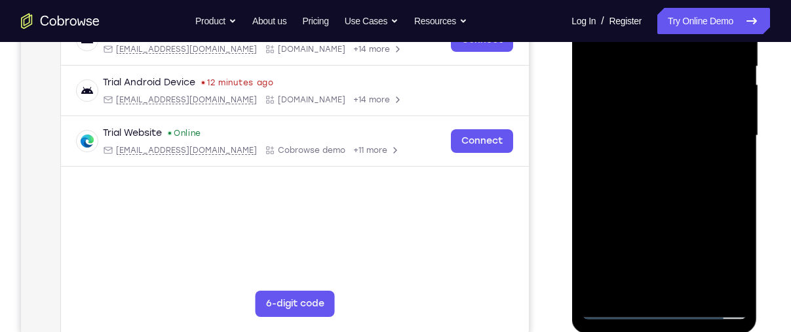
click at [616, 261] on div at bounding box center [663, 135] width 165 height 367
click at [641, 257] on div at bounding box center [663, 135] width 165 height 367
click at [627, 284] on div at bounding box center [663, 135] width 165 height 367
click at [703, 204] on div at bounding box center [663, 135] width 165 height 367
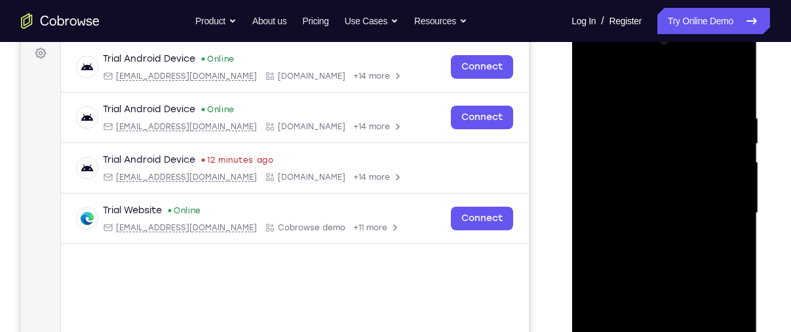
scroll to position [197, 0]
click at [593, 82] on div at bounding box center [663, 213] width 165 height 367
click at [637, 102] on div at bounding box center [663, 213] width 165 height 367
click at [734, 162] on div at bounding box center [663, 213] width 165 height 367
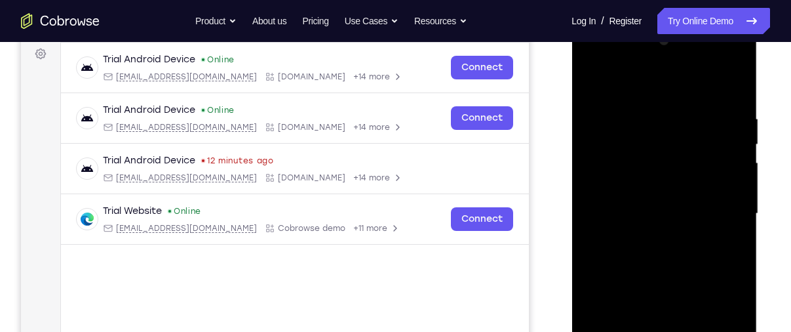
scroll to position [305, 0]
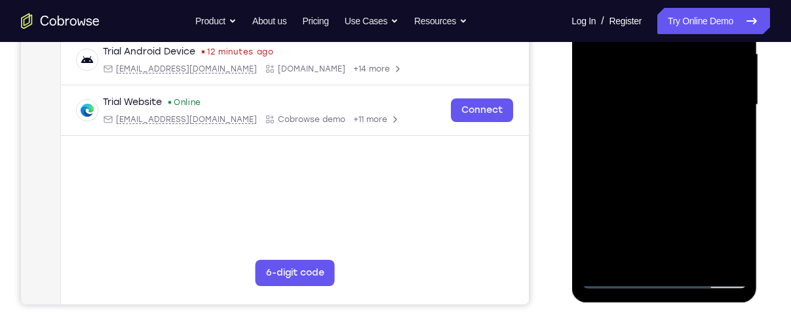
click at [731, 254] on div at bounding box center [663, 104] width 165 height 367
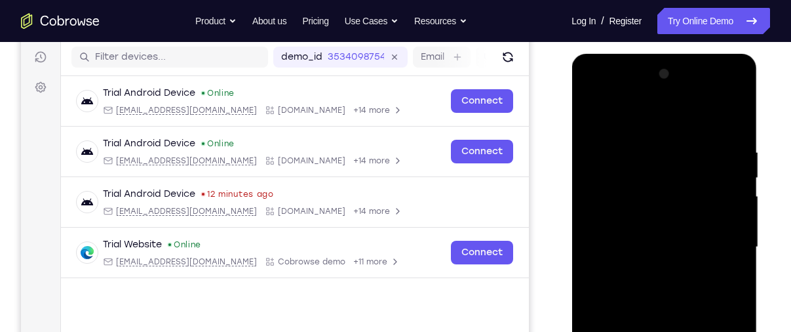
click at [727, 199] on div at bounding box center [663, 247] width 165 height 367
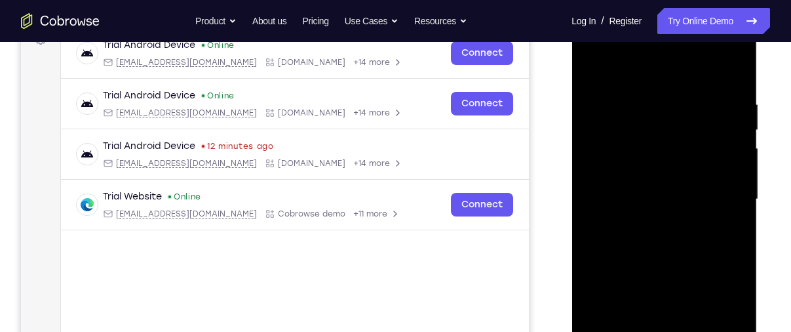
scroll to position [210, 0]
click at [727, 171] on div at bounding box center [663, 199] width 165 height 367
click at [730, 90] on div at bounding box center [663, 199] width 165 height 367
click at [736, 145] on div at bounding box center [663, 199] width 165 height 367
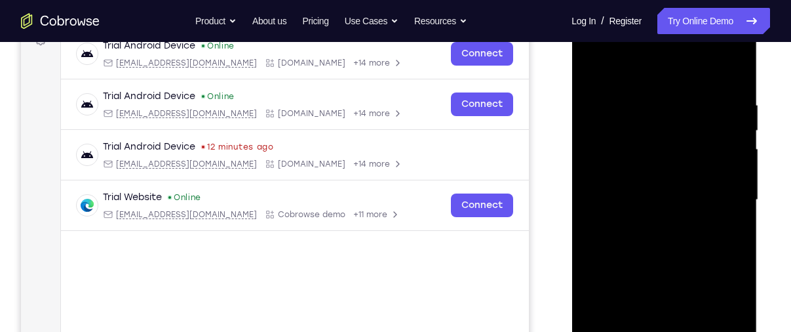
click at [736, 145] on div at bounding box center [663, 199] width 165 height 367
click at [732, 67] on div at bounding box center [663, 199] width 165 height 367
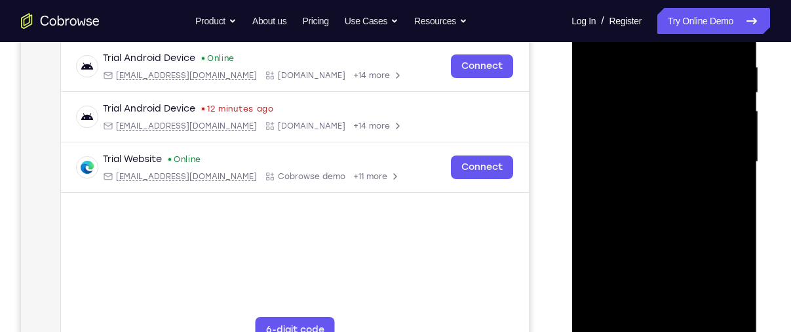
scroll to position [249, 0]
drag, startPoint x: 673, startPoint y: 74, endPoint x: 673, endPoint y: 315, distance: 241.1
click at [673, 315] on div at bounding box center [663, 161] width 165 height 367
drag, startPoint x: 658, startPoint y: 58, endPoint x: 672, endPoint y: 314, distance: 256.5
click at [672, 314] on div at bounding box center [663, 161] width 165 height 367
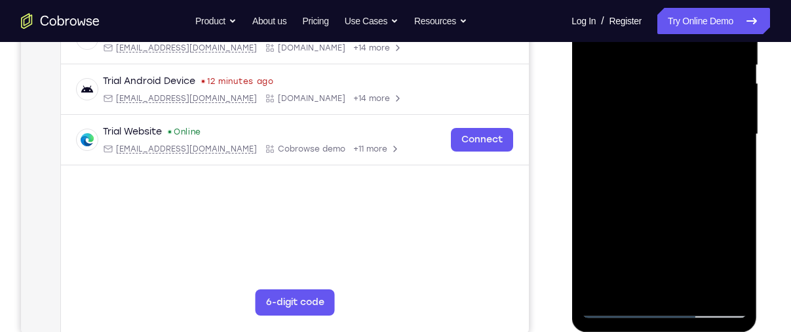
scroll to position [259, 0]
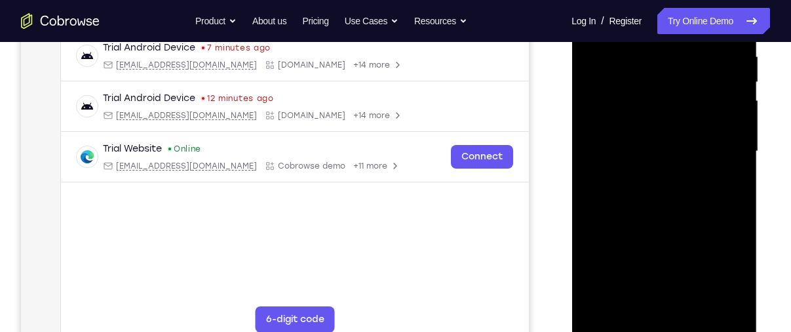
click at [646, 49] on div at bounding box center [663, 151] width 165 height 367
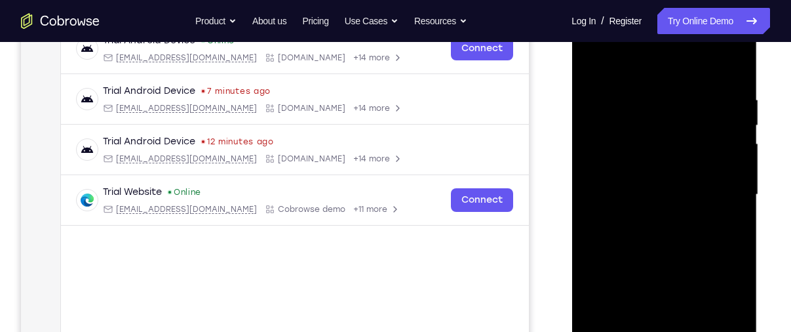
scroll to position [215, 0]
click at [733, 189] on div at bounding box center [663, 195] width 165 height 367
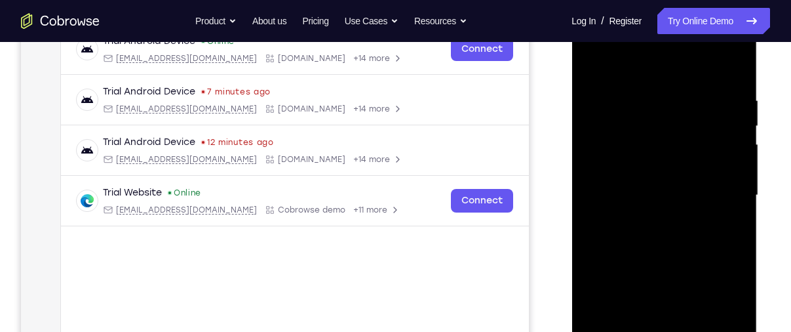
click at [596, 195] on div at bounding box center [663, 195] width 165 height 367
click at [732, 162] on div at bounding box center [663, 195] width 165 height 367
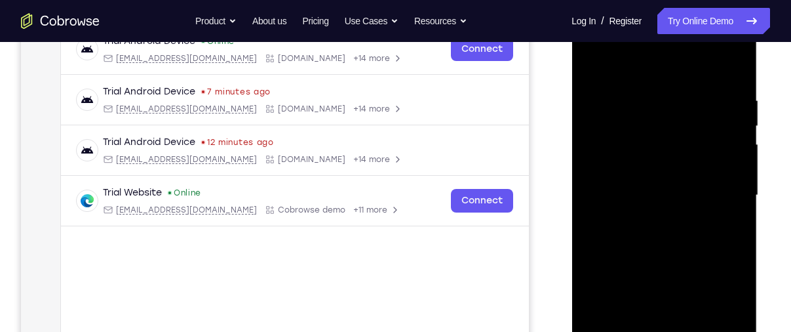
click at [732, 162] on div at bounding box center [663, 195] width 165 height 367
click at [732, 68] on div at bounding box center [663, 195] width 165 height 367
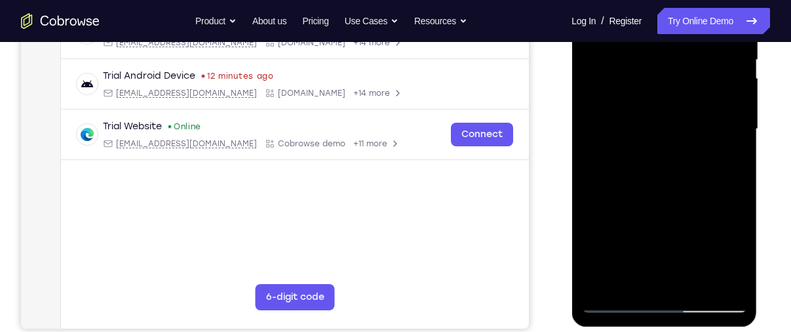
scroll to position [283, 0]
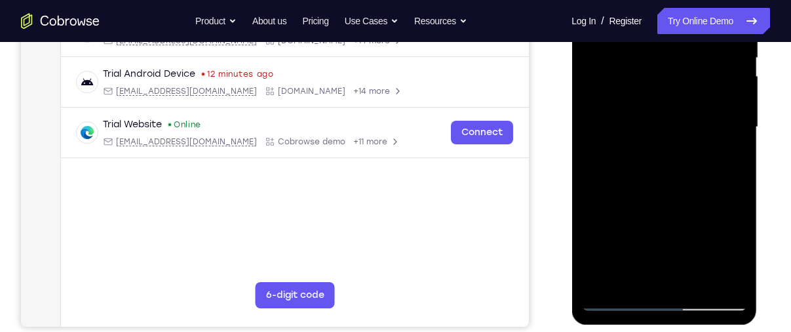
click at [728, 280] on div at bounding box center [663, 127] width 165 height 367
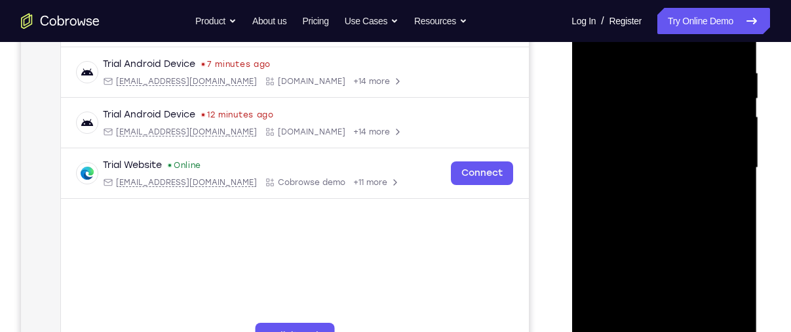
scroll to position [219, 0]
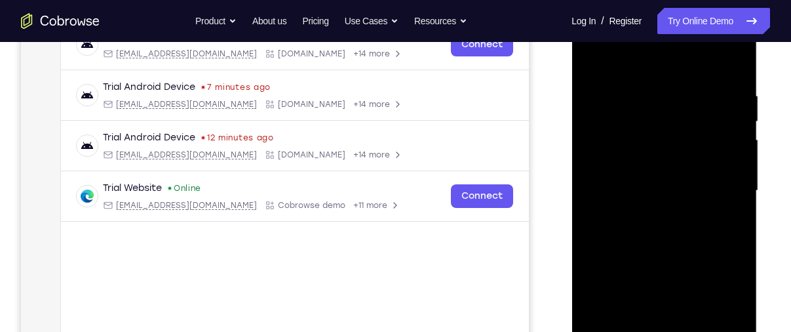
click at [736, 56] on div at bounding box center [663, 190] width 165 height 367
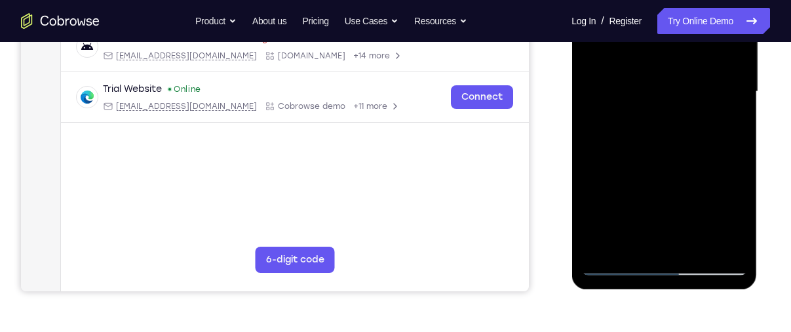
scroll to position [320, 0]
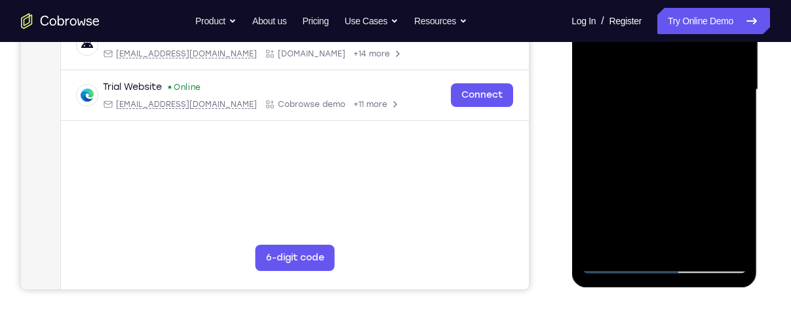
click at [663, 162] on div at bounding box center [663, 89] width 165 height 367
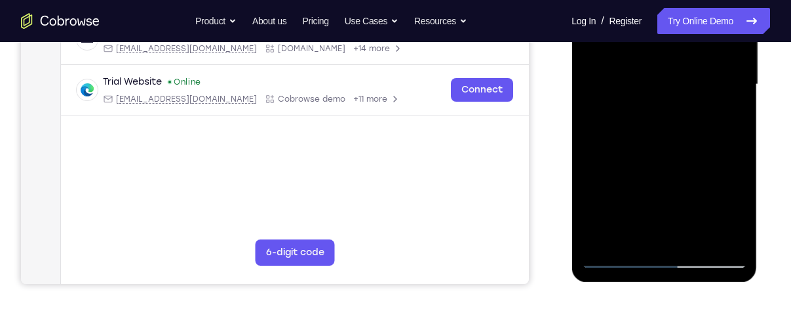
scroll to position [343, 0]
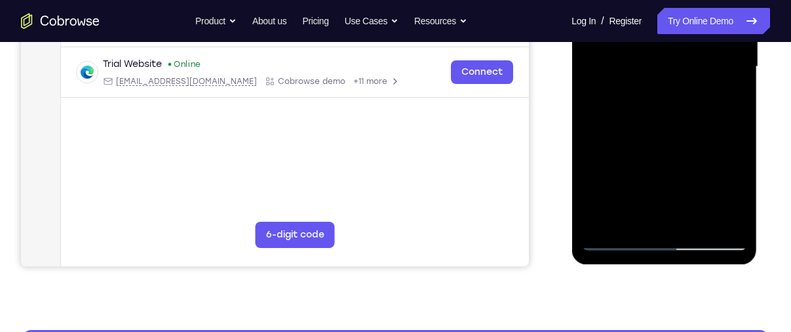
click at [619, 242] on div at bounding box center [663, 66] width 165 height 367
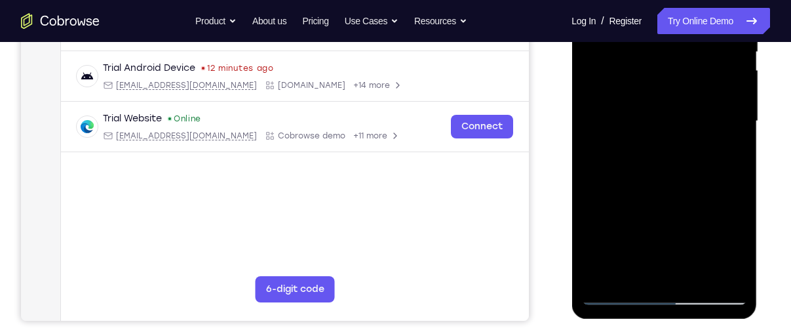
click at [606, 276] on div at bounding box center [663, 121] width 165 height 367
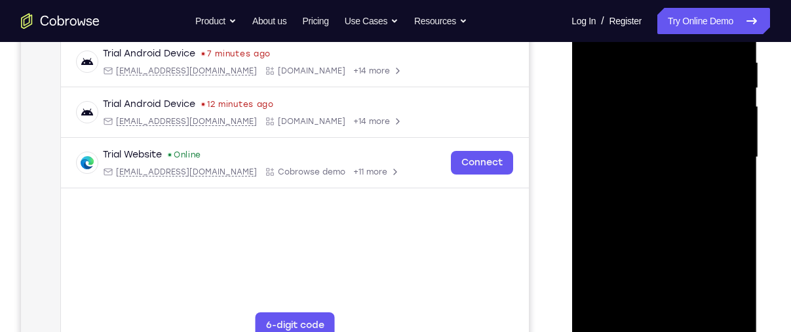
drag, startPoint x: 658, startPoint y: 58, endPoint x: 655, endPoint y: 85, distance: 26.3
click at [655, 85] on div at bounding box center [663, 157] width 165 height 367
click at [674, 57] on div at bounding box center [663, 157] width 165 height 367
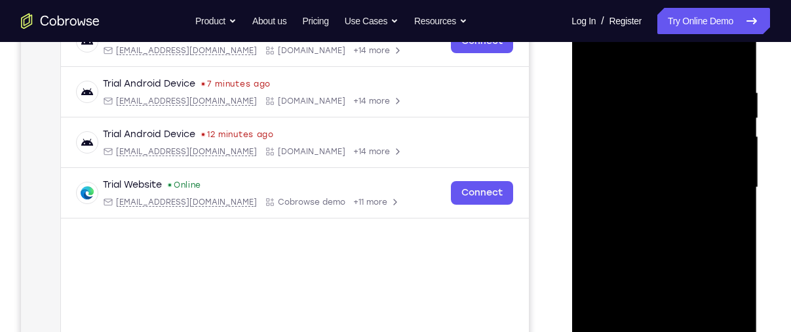
scroll to position [221, 0]
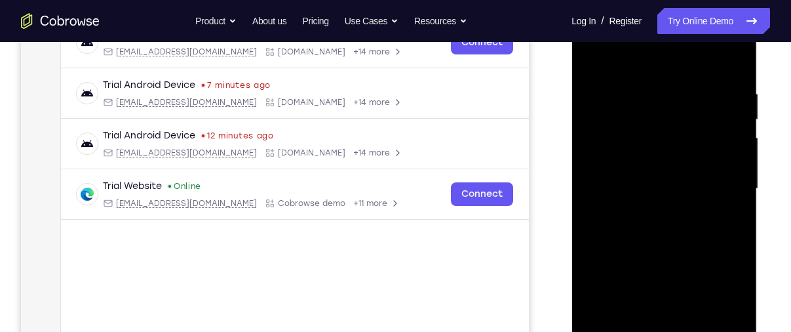
click at [730, 205] on div at bounding box center [663, 188] width 165 height 367
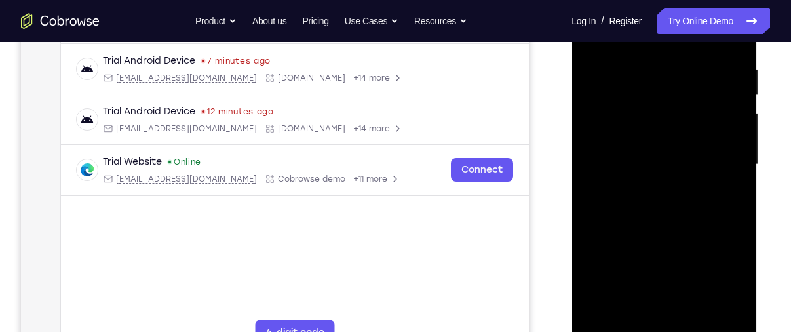
scroll to position [246, 0]
click at [592, 178] on div at bounding box center [663, 163] width 165 height 367
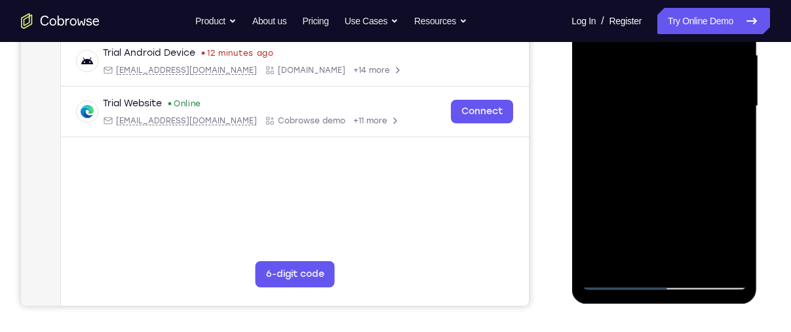
click at [711, 250] on div at bounding box center [663, 106] width 165 height 367
drag, startPoint x: 713, startPoint y: 140, endPoint x: 622, endPoint y: 148, distance: 91.5
click at [622, 148] on div at bounding box center [663, 106] width 165 height 367
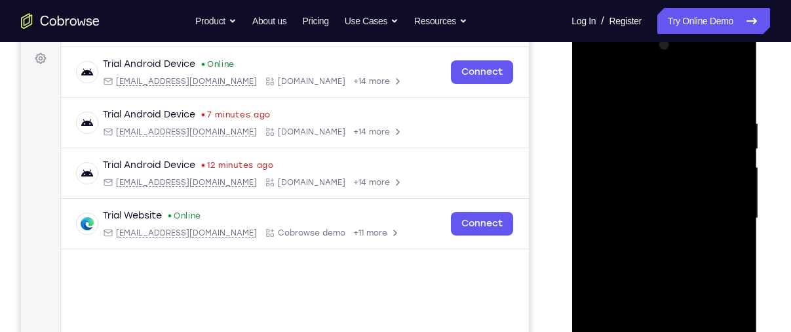
scroll to position [188, 0]
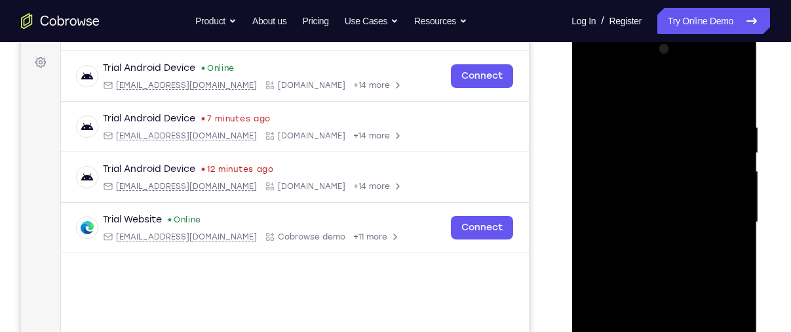
click at [715, 146] on div at bounding box center [663, 222] width 165 height 367
click at [736, 137] on div at bounding box center [663, 222] width 165 height 367
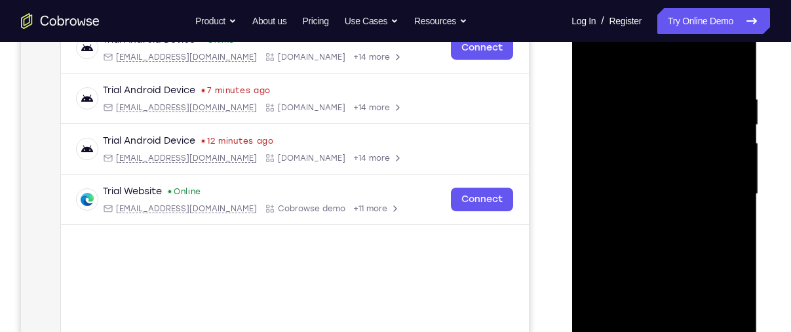
scroll to position [217, 0]
click at [736, 137] on div at bounding box center [663, 193] width 165 height 367
drag, startPoint x: 736, startPoint y: 108, endPoint x: 635, endPoint y: 131, distance: 104.1
click at [635, 131] on div at bounding box center [663, 193] width 165 height 367
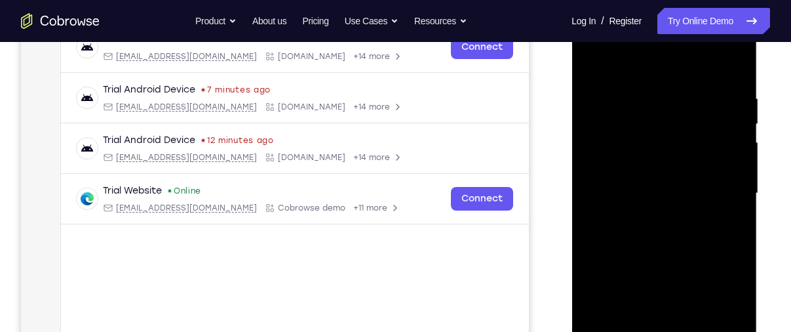
click at [731, 125] on div at bounding box center [663, 193] width 165 height 367
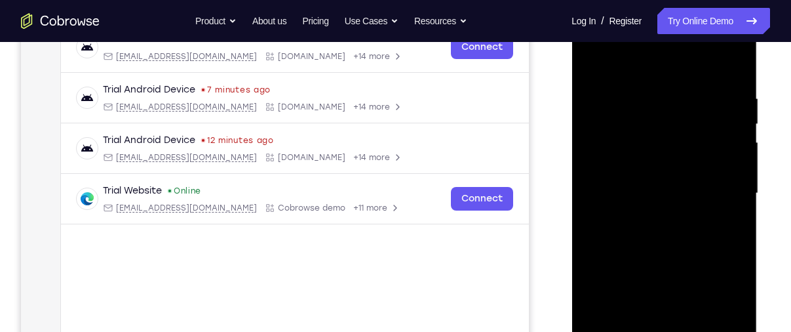
click at [731, 125] on div at bounding box center [663, 193] width 165 height 367
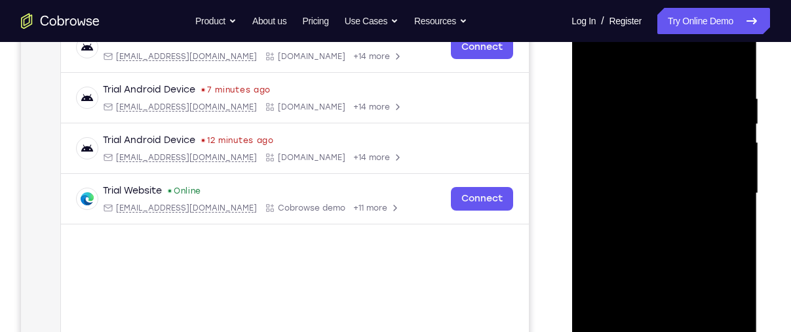
click at [731, 125] on div at bounding box center [663, 193] width 165 height 367
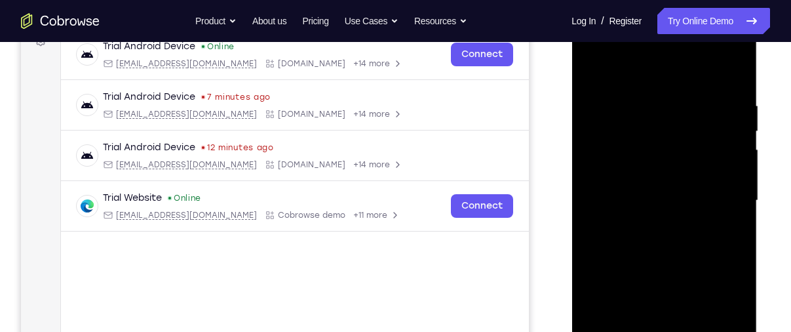
scroll to position [210, 0]
drag, startPoint x: 730, startPoint y: 132, endPoint x: 578, endPoint y: 151, distance: 153.3
click at [578, 151] on div at bounding box center [663, 202] width 185 height 390
click at [713, 134] on div at bounding box center [663, 199] width 165 height 367
click at [732, 140] on div at bounding box center [663, 199] width 165 height 367
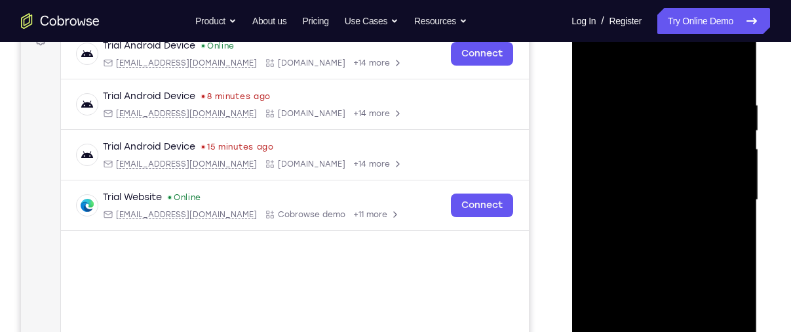
click at [732, 140] on div at bounding box center [663, 199] width 165 height 367
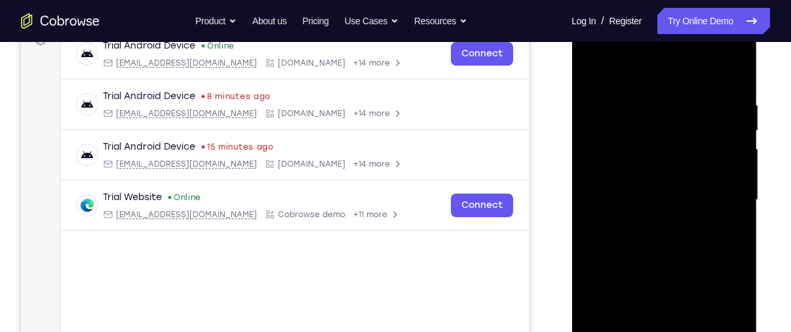
click at [734, 73] on div at bounding box center [663, 199] width 165 height 367
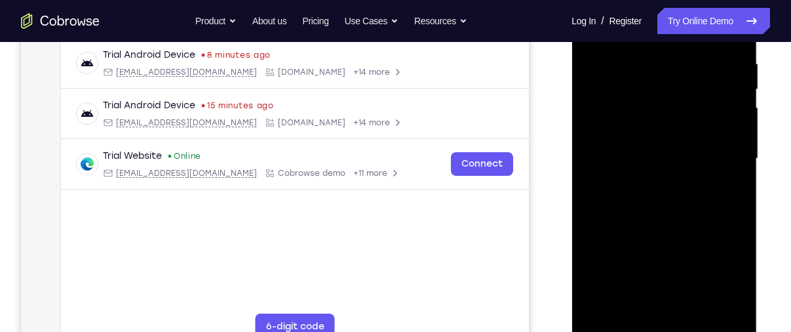
scroll to position [254, 0]
click at [698, 308] on div at bounding box center [663, 156] width 165 height 367
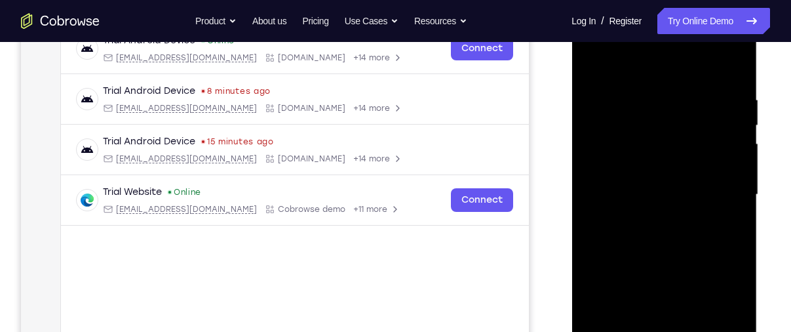
scroll to position [215, 0]
click at [594, 66] on div at bounding box center [663, 195] width 165 height 367
drag, startPoint x: 669, startPoint y: 101, endPoint x: 673, endPoint y: 306, distance: 205.1
click at [673, 306] on div at bounding box center [663, 195] width 165 height 367
click at [646, 94] on div at bounding box center [663, 195] width 165 height 367
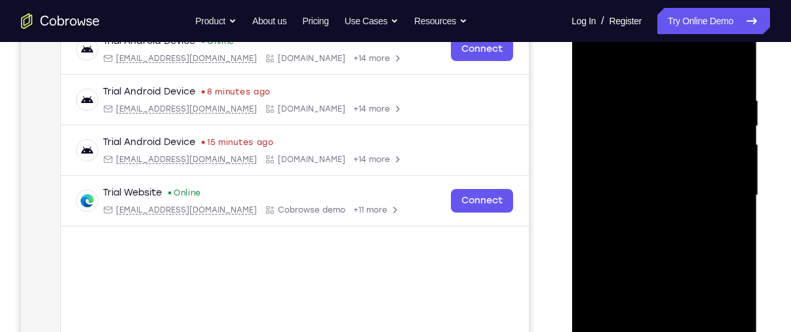
click at [733, 115] on div at bounding box center [663, 195] width 165 height 367
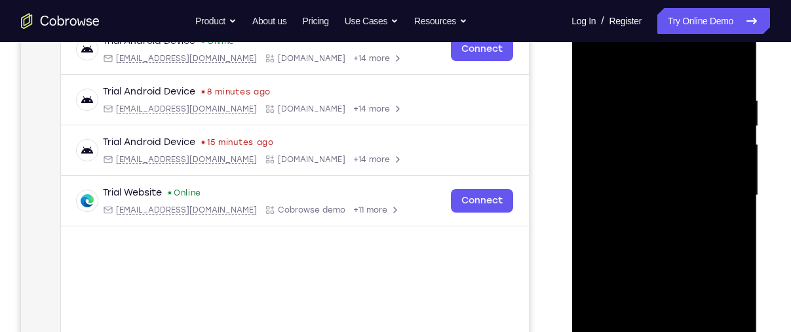
click at [597, 128] on div at bounding box center [663, 195] width 165 height 367
drag, startPoint x: 729, startPoint y: 161, endPoint x: 605, endPoint y: 195, distance: 128.3
click at [605, 195] on div at bounding box center [663, 195] width 165 height 367
click at [712, 136] on div at bounding box center [663, 195] width 165 height 367
drag, startPoint x: 712, startPoint y: 137, endPoint x: 603, endPoint y: 182, distance: 117.8
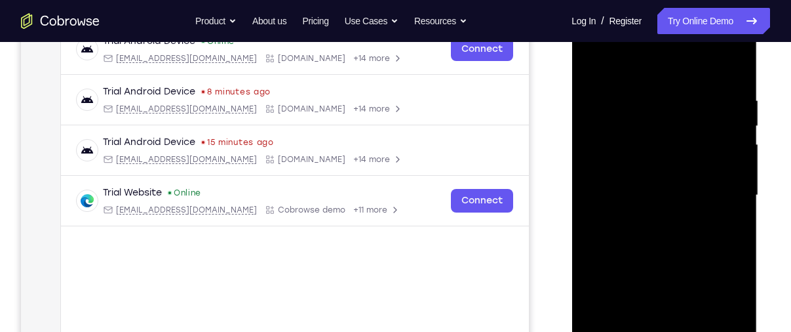
click at [603, 182] on div at bounding box center [663, 195] width 165 height 367
drag, startPoint x: 720, startPoint y: 96, endPoint x: 616, endPoint y: 133, distance: 109.8
click at [616, 133] on div at bounding box center [663, 195] width 165 height 367
click at [727, 71] on div at bounding box center [663, 195] width 165 height 367
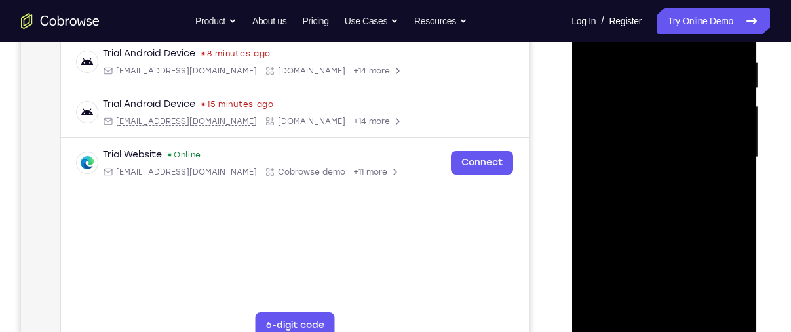
scroll to position [255, 0]
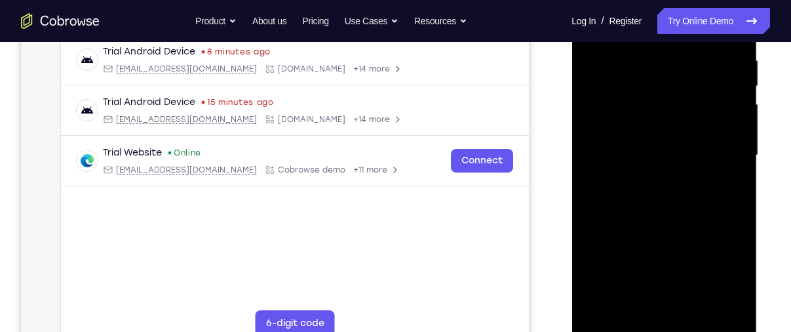
click at [723, 305] on div at bounding box center [663, 155] width 165 height 367
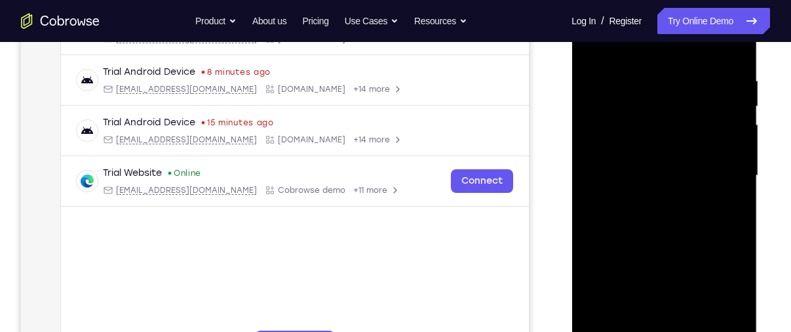
drag, startPoint x: 674, startPoint y: 119, endPoint x: 672, endPoint y: 246, distance: 127.1
click at [672, 246] on div at bounding box center [663, 175] width 165 height 367
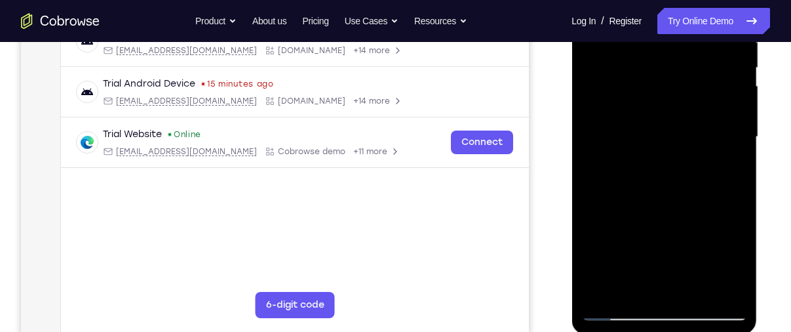
scroll to position [274, 0]
click at [607, 289] on div at bounding box center [663, 136] width 165 height 367
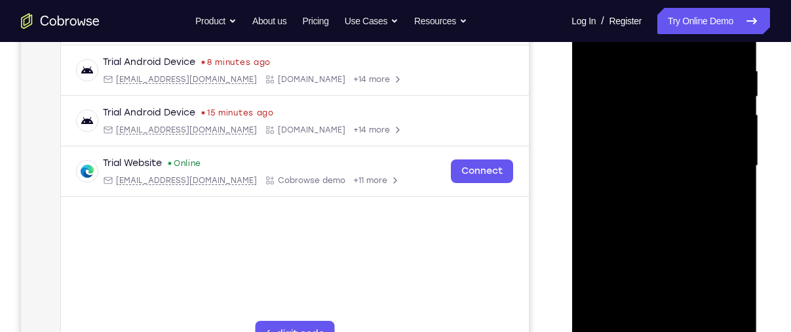
click at [661, 187] on div at bounding box center [663, 165] width 165 height 367
drag, startPoint x: 661, startPoint y: 217, endPoint x: 661, endPoint y: 187, distance: 29.5
click at [661, 187] on div at bounding box center [663, 165] width 165 height 367
click at [649, 56] on div at bounding box center [663, 165] width 165 height 367
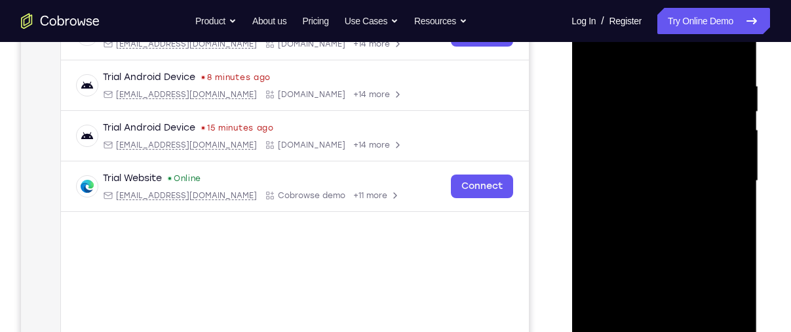
scroll to position [229, 0]
click at [729, 114] on div at bounding box center [663, 181] width 165 height 367
click at [649, 276] on div at bounding box center [663, 181] width 165 height 367
click at [627, 260] on div at bounding box center [663, 181] width 165 height 367
drag, startPoint x: 674, startPoint y: 244, endPoint x: 641, endPoint y: 136, distance: 112.3
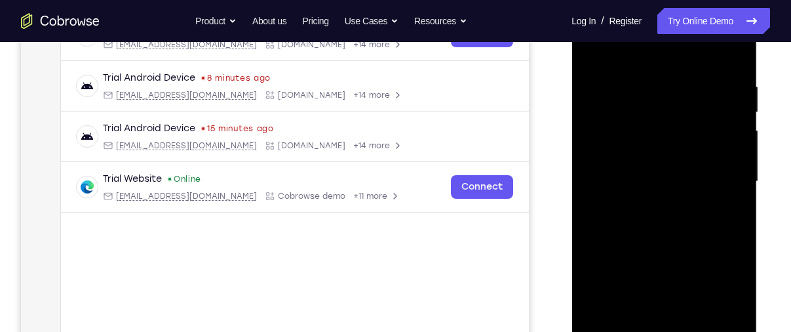
click at [641, 136] on div at bounding box center [663, 181] width 165 height 367
drag, startPoint x: 662, startPoint y: 208, endPoint x: 634, endPoint y: 88, distance: 123.3
click at [634, 88] on div at bounding box center [663, 181] width 165 height 367
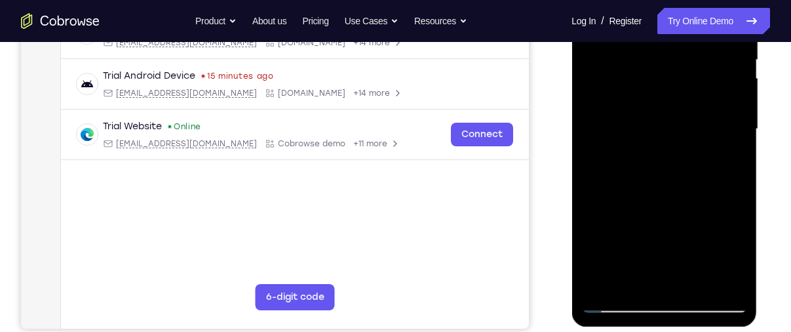
scroll to position [284, 0]
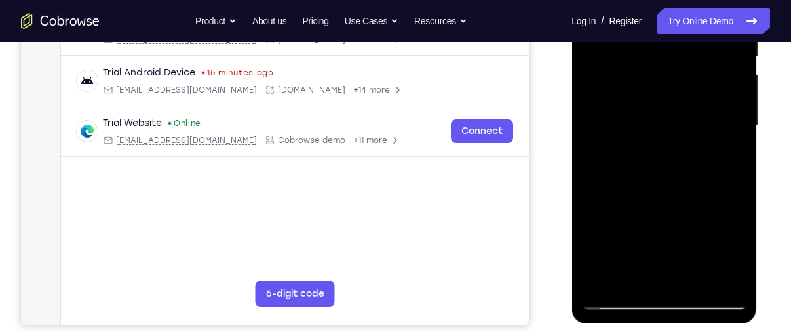
click at [606, 281] on div at bounding box center [663, 125] width 165 height 367
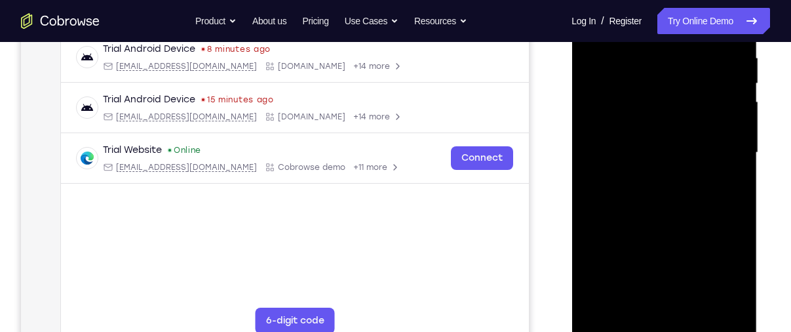
drag, startPoint x: 645, startPoint y: 81, endPoint x: 653, endPoint y: 291, distance: 210.4
click at [653, 291] on div at bounding box center [663, 152] width 165 height 367
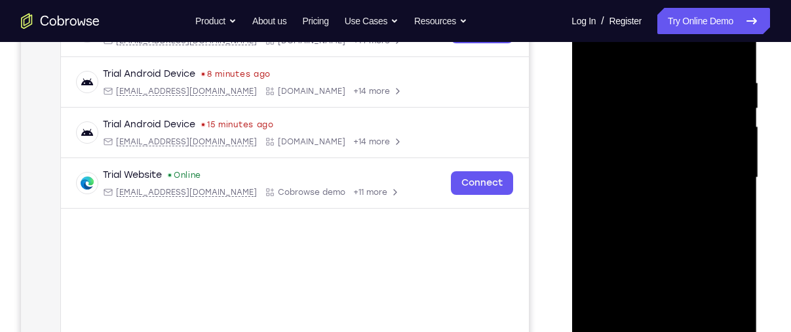
scroll to position [233, 0]
click at [681, 73] on div at bounding box center [663, 176] width 165 height 367
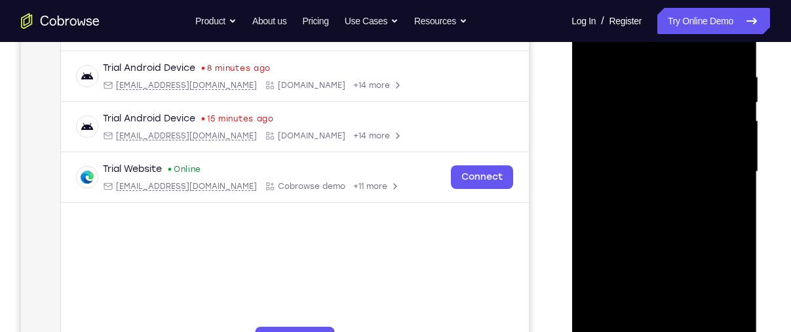
scroll to position [240, 0]
click at [732, 159] on div at bounding box center [663, 170] width 165 height 367
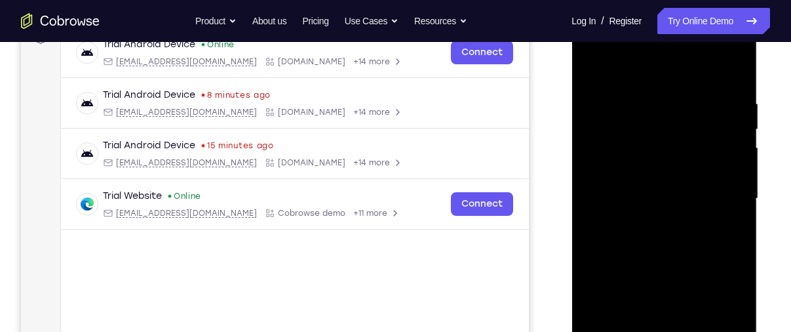
click at [732, 159] on div at bounding box center [663, 198] width 165 height 367
drag, startPoint x: 732, startPoint y: 187, endPoint x: 582, endPoint y: 163, distance: 151.9
click at [582, 163] on div at bounding box center [663, 198] width 165 height 367
click at [734, 162] on div at bounding box center [663, 198] width 165 height 367
drag, startPoint x: 734, startPoint y: 162, endPoint x: 623, endPoint y: 166, distance: 111.4
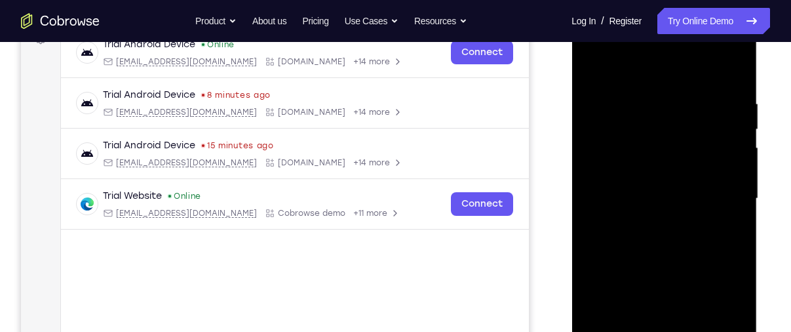
click at [623, 166] on div at bounding box center [663, 198] width 165 height 367
drag, startPoint x: 723, startPoint y: 145, endPoint x: 586, endPoint y: 157, distance: 137.4
click at [586, 157] on div at bounding box center [663, 198] width 165 height 367
click at [719, 136] on div at bounding box center [663, 198] width 165 height 367
drag, startPoint x: 719, startPoint y: 136, endPoint x: 609, endPoint y: 147, distance: 110.0
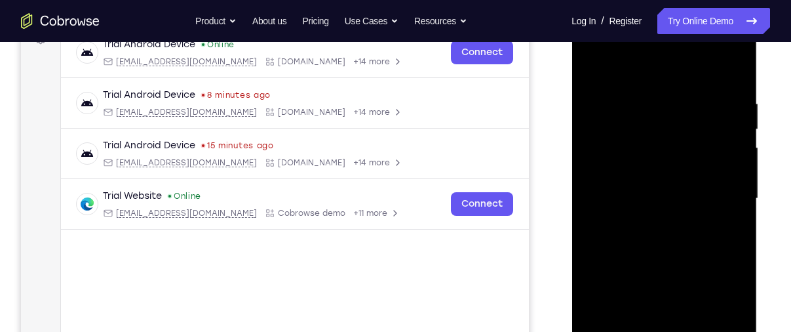
click at [609, 147] on div at bounding box center [663, 198] width 165 height 367
click at [723, 127] on div at bounding box center [663, 198] width 165 height 367
click at [592, 161] on div at bounding box center [663, 198] width 165 height 367
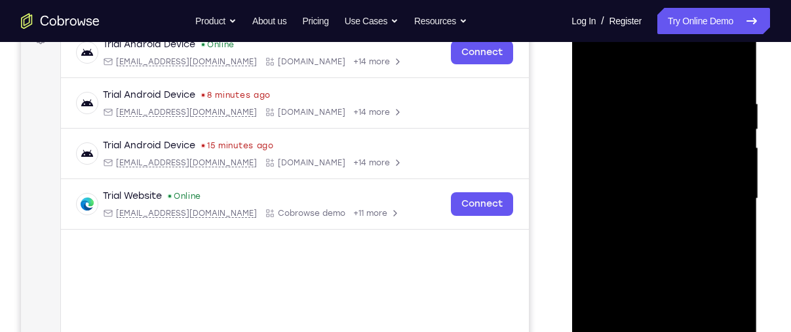
drag, startPoint x: 729, startPoint y: 145, endPoint x: 609, endPoint y: 153, distance: 120.8
click at [609, 153] on div at bounding box center [663, 198] width 165 height 367
click at [710, 155] on div at bounding box center [663, 198] width 165 height 367
click at [601, 173] on div at bounding box center [663, 198] width 165 height 367
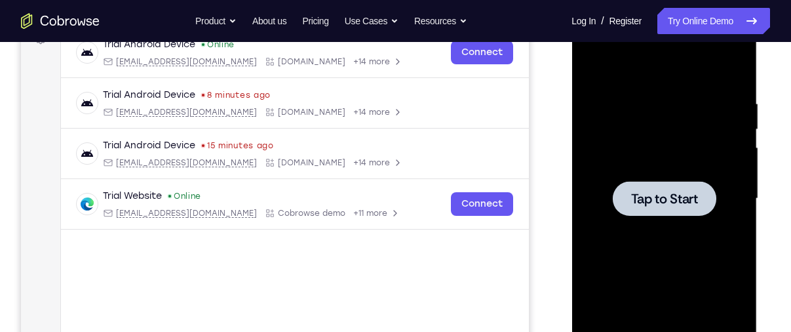
click at [703, 226] on div at bounding box center [663, 198] width 165 height 367
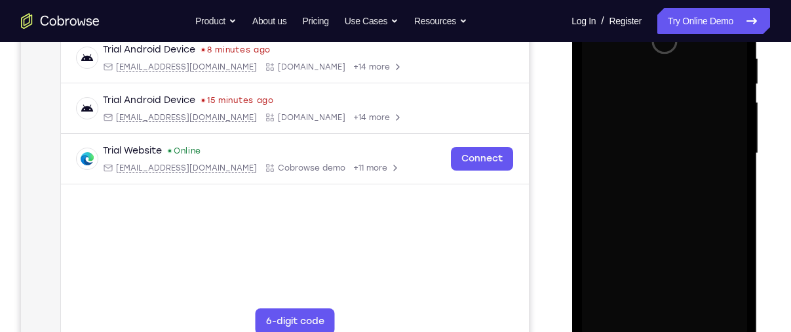
scroll to position [276, 0]
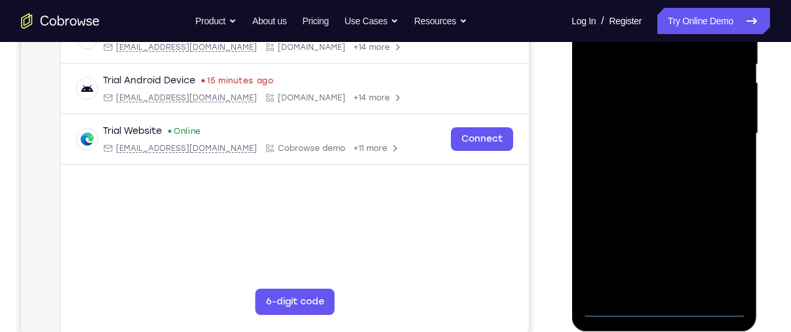
click at [662, 310] on div at bounding box center [663, 133] width 165 height 367
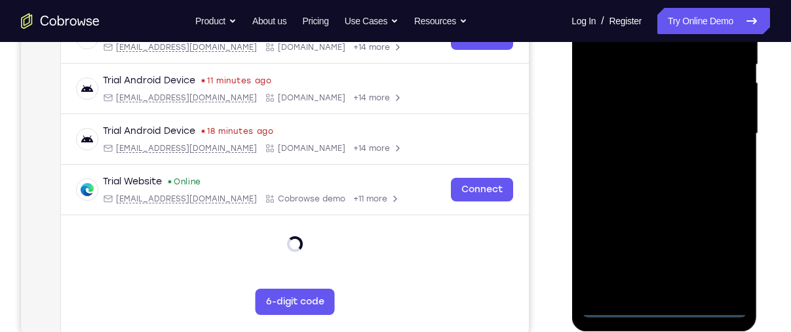
click at [714, 254] on div at bounding box center [663, 133] width 165 height 367
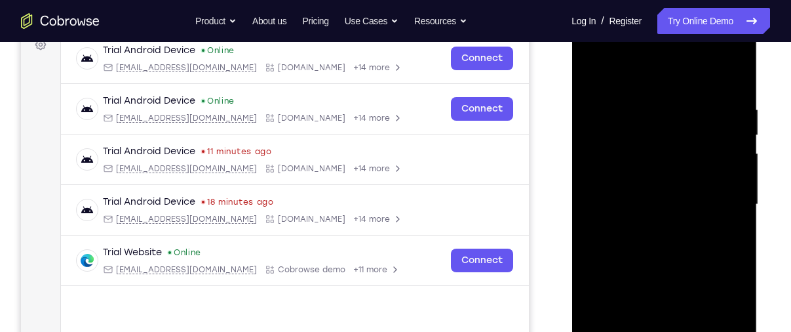
scroll to position [178, 0]
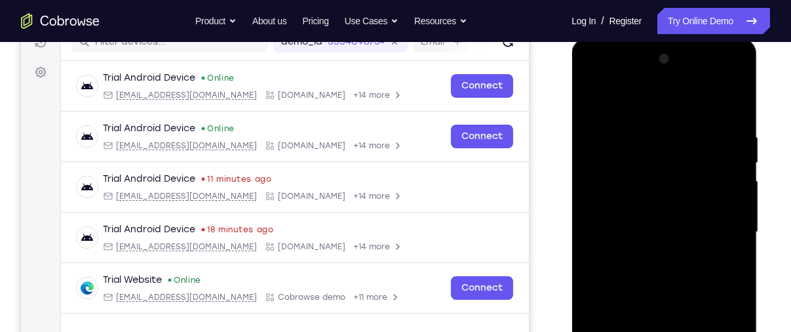
click at [639, 106] on div at bounding box center [663, 231] width 165 height 367
click at [719, 229] on div at bounding box center [663, 231] width 165 height 367
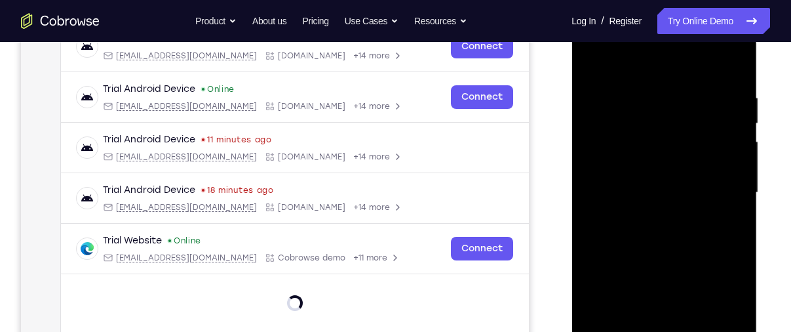
scroll to position [220, 0]
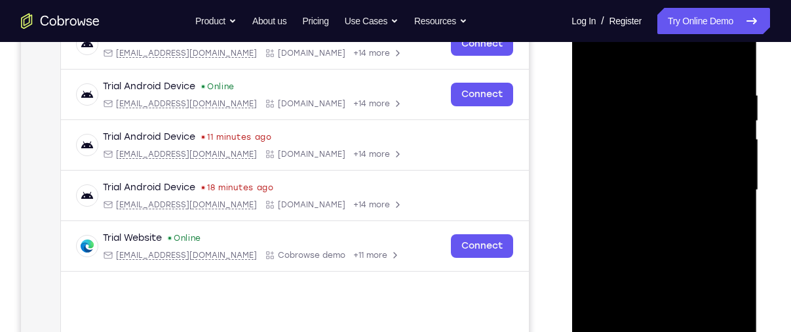
click at [653, 213] on div at bounding box center [663, 190] width 165 height 367
click at [679, 175] on div at bounding box center [663, 190] width 165 height 367
click at [639, 191] on div at bounding box center [663, 190] width 165 height 367
click at [616, 231] on div at bounding box center [663, 190] width 165 height 367
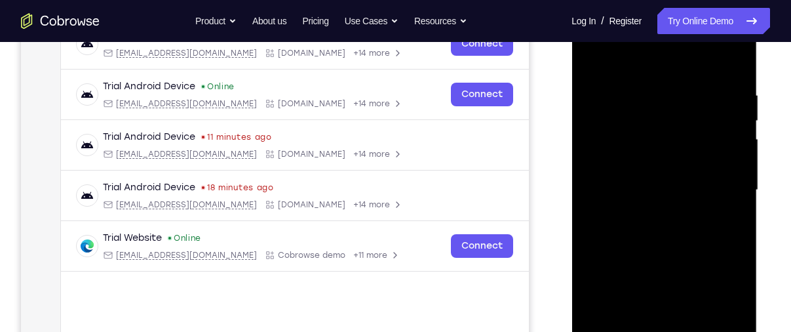
click at [644, 227] on div at bounding box center [663, 190] width 165 height 367
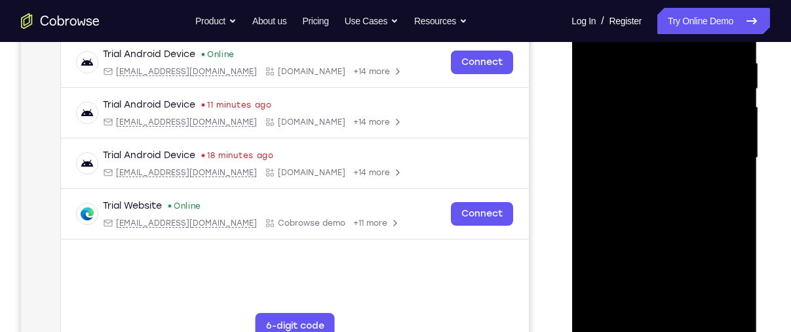
scroll to position [255, 0]
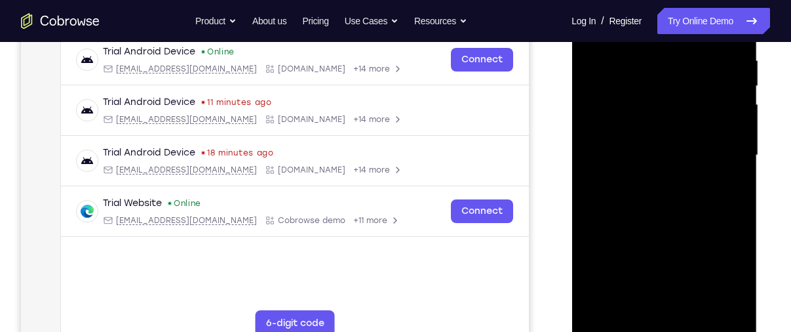
click at [696, 219] on div at bounding box center [663, 155] width 165 height 367
click at [632, 312] on div at bounding box center [663, 155] width 165 height 367
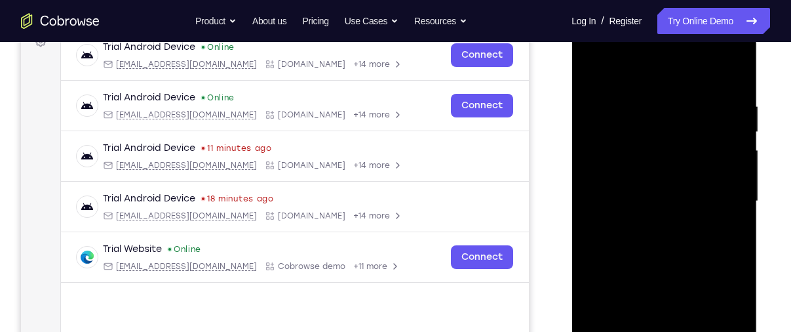
scroll to position [208, 0]
click at [641, 71] on div at bounding box center [663, 201] width 165 height 367
click at [614, 138] on div at bounding box center [663, 201] width 165 height 367
drag, startPoint x: 634, startPoint y: 197, endPoint x: 615, endPoint y: 71, distance: 127.1
click at [615, 71] on div at bounding box center [663, 201] width 165 height 367
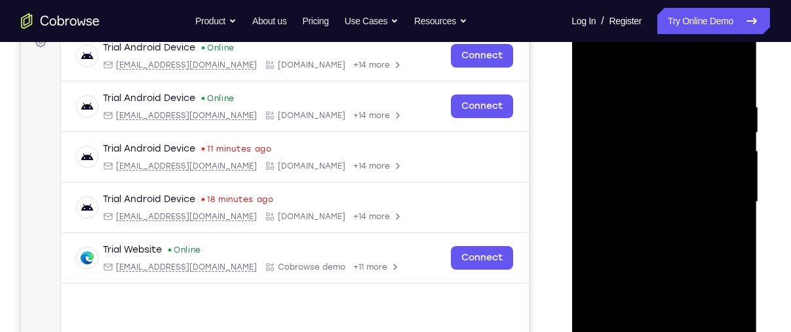
drag, startPoint x: 662, startPoint y: 117, endPoint x: 666, endPoint y: 263, distance: 145.5
click at [666, 264] on div at bounding box center [663, 201] width 165 height 367
click at [594, 67] on div at bounding box center [663, 201] width 165 height 367
click at [624, 195] on div at bounding box center [663, 201] width 165 height 367
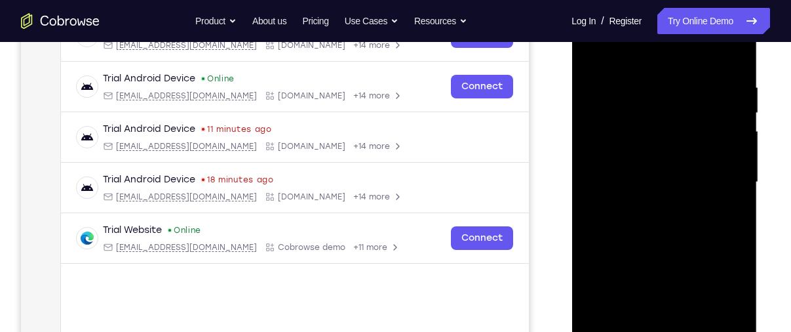
scroll to position [228, 0]
click at [652, 96] on div at bounding box center [663, 182] width 165 height 367
click at [700, 98] on div at bounding box center [663, 182] width 165 height 367
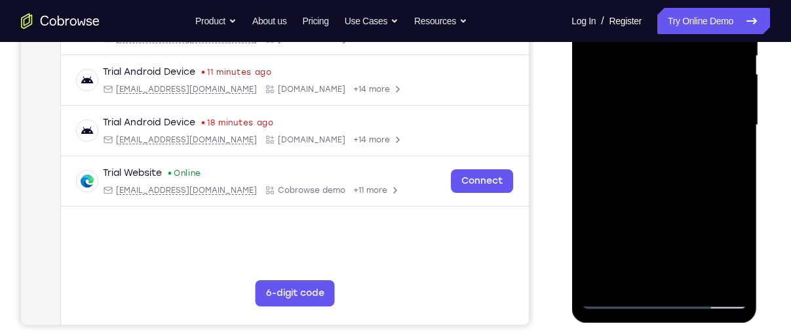
scroll to position [300, 0]
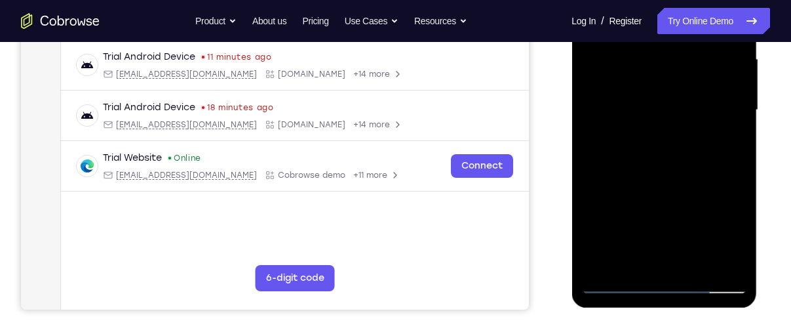
click at [662, 180] on div at bounding box center [663, 110] width 165 height 367
click at [631, 257] on div at bounding box center [663, 110] width 165 height 367
click at [743, 240] on div at bounding box center [663, 110] width 165 height 367
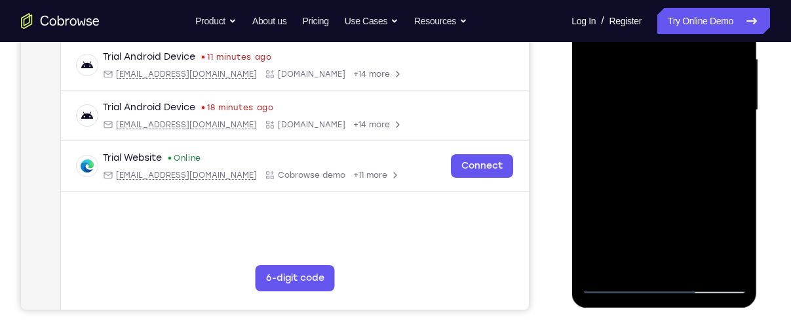
click at [743, 240] on div at bounding box center [663, 110] width 165 height 367
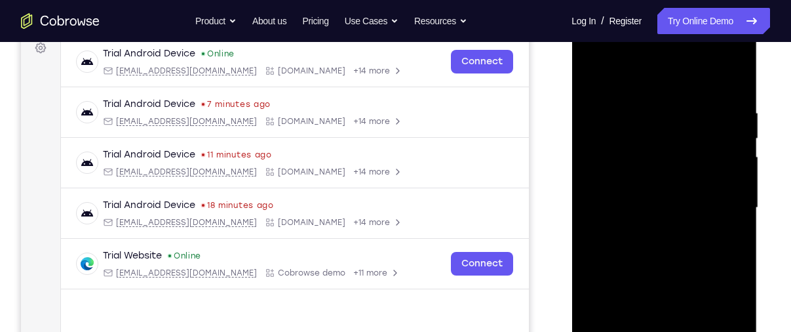
scroll to position [201, 0]
click at [598, 80] on div at bounding box center [663, 209] width 165 height 367
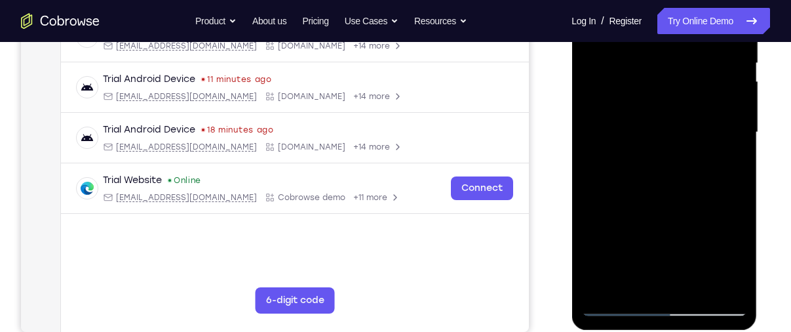
scroll to position [279, 0]
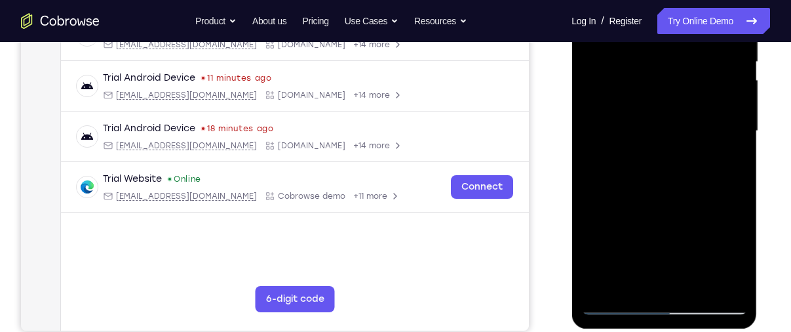
click at [675, 114] on div at bounding box center [663, 131] width 165 height 367
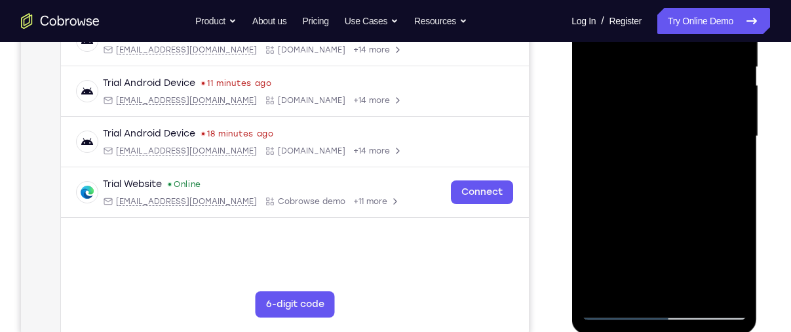
scroll to position [211, 0]
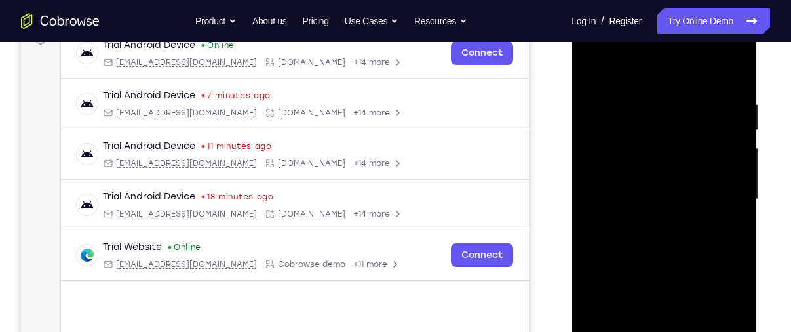
click at [611, 69] on div at bounding box center [663, 199] width 165 height 367
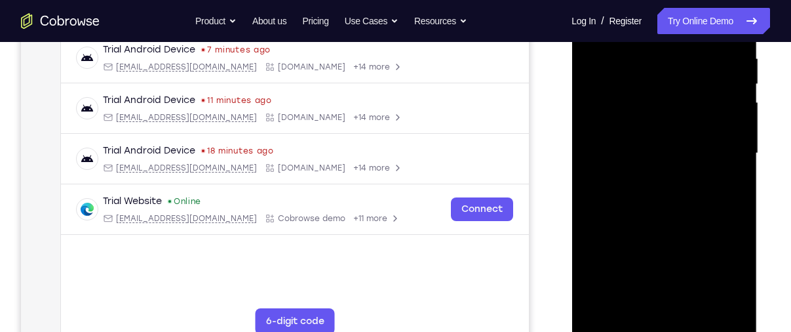
scroll to position [281, 0]
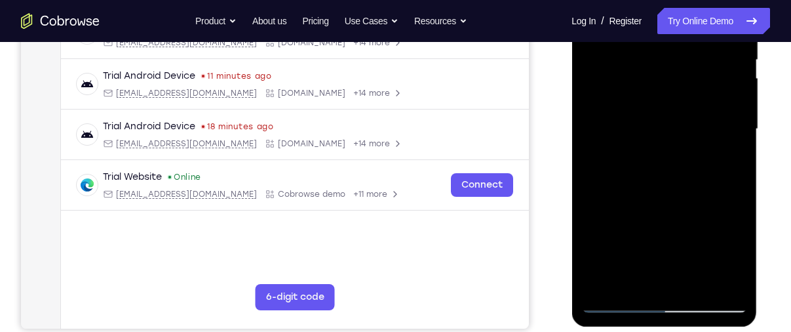
click at [622, 204] on div at bounding box center [663, 129] width 165 height 367
drag, startPoint x: 686, startPoint y: 159, endPoint x: 665, endPoint y: 103, distance: 60.1
click at [665, 103] on div at bounding box center [663, 129] width 165 height 367
drag, startPoint x: 665, startPoint y: 103, endPoint x: 675, endPoint y: 214, distance: 111.2
click at [675, 214] on div at bounding box center [663, 129] width 165 height 367
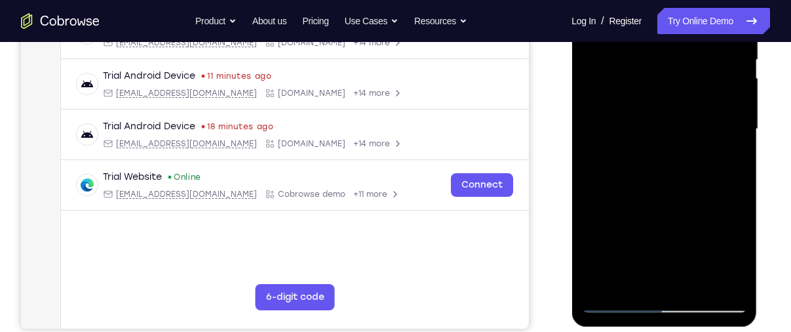
click at [736, 128] on div at bounding box center [663, 129] width 165 height 367
click at [738, 126] on div at bounding box center [663, 129] width 165 height 367
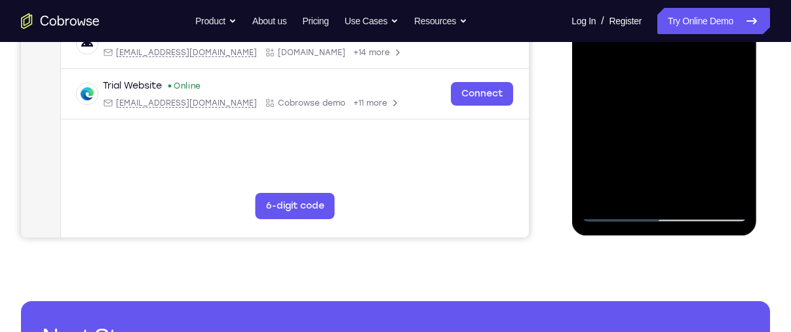
scroll to position [373, 0]
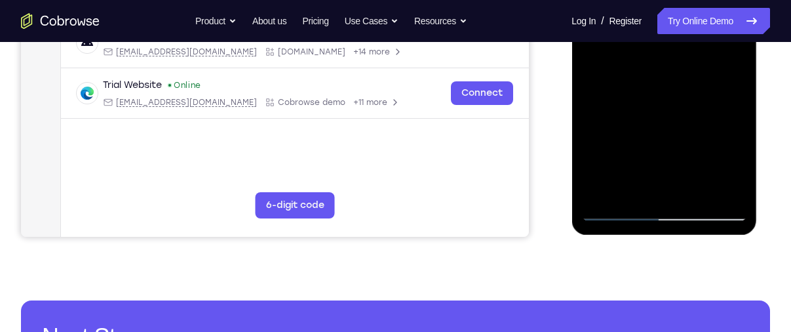
click at [615, 215] on div at bounding box center [663, 37] width 165 height 367
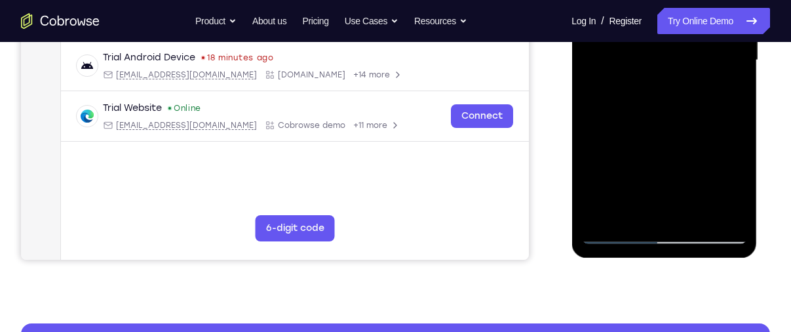
scroll to position [347, 0]
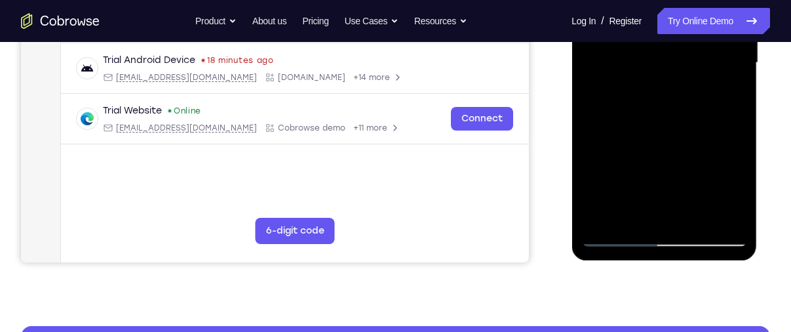
click at [668, 157] on div at bounding box center [663, 62] width 165 height 367
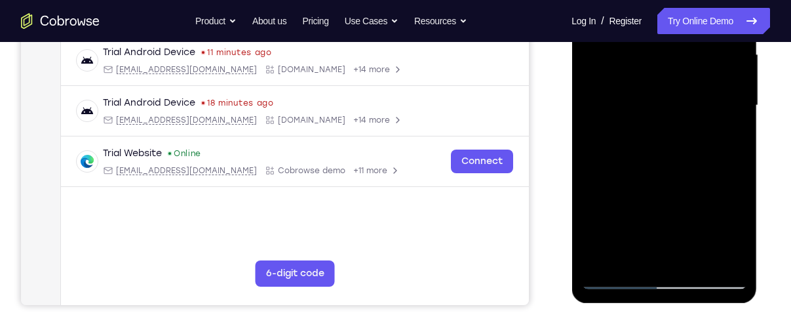
scroll to position [304, 0]
click at [734, 103] on div at bounding box center [663, 106] width 165 height 367
click at [735, 103] on div at bounding box center [663, 106] width 165 height 367
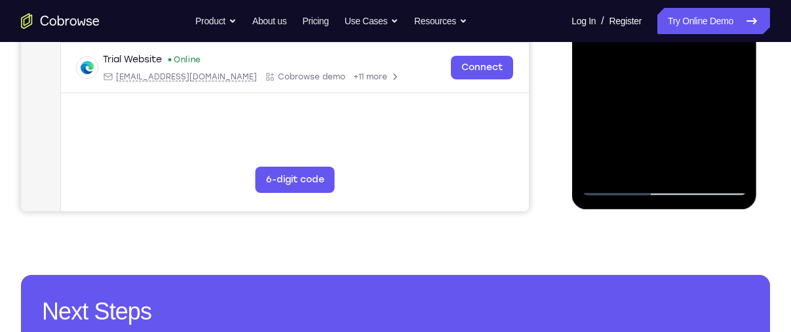
scroll to position [401, 0]
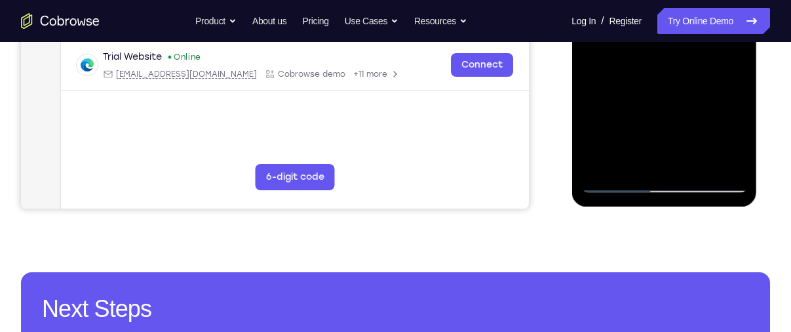
click at [618, 183] on div at bounding box center [663, 9] width 165 height 367
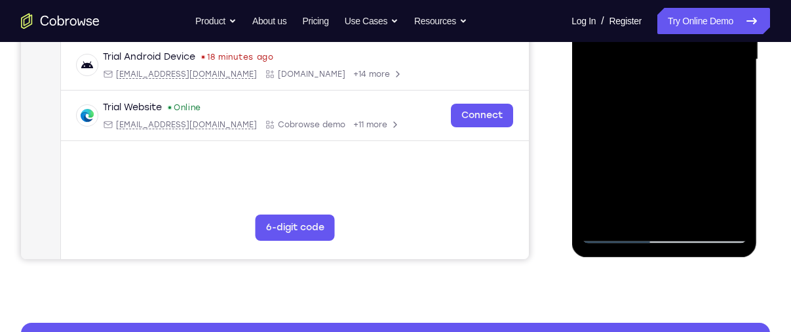
scroll to position [352, 0]
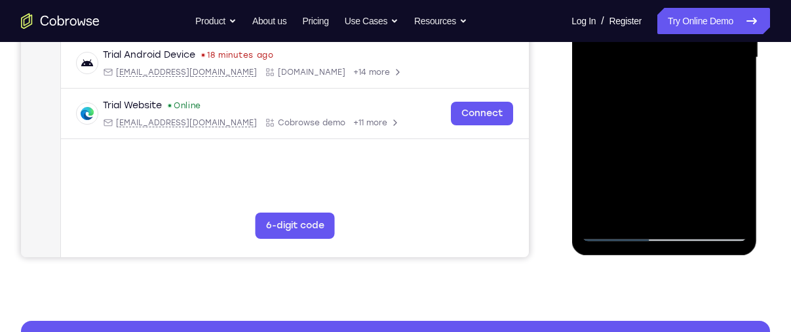
click at [725, 143] on div at bounding box center [663, 57] width 165 height 367
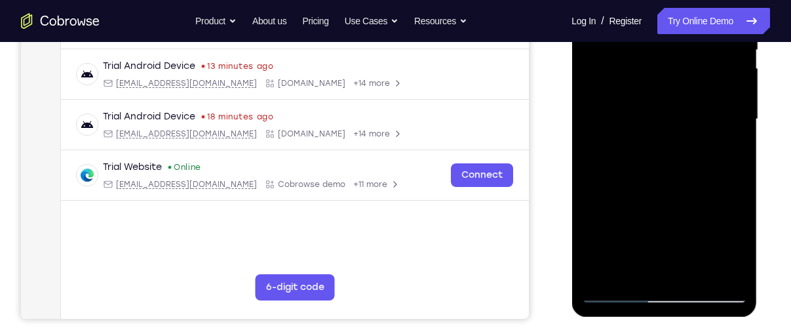
scroll to position [291, 0]
click at [737, 119] on div at bounding box center [663, 119] width 165 height 367
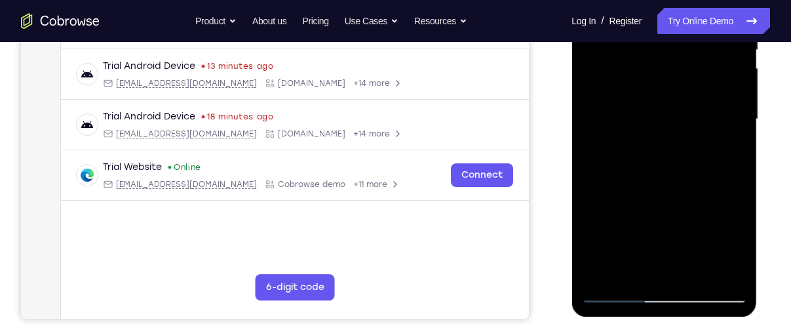
click at [737, 119] on div at bounding box center [663, 119] width 165 height 367
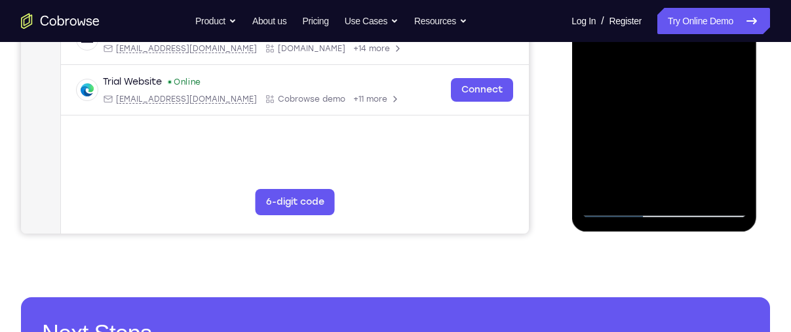
scroll to position [384, 0]
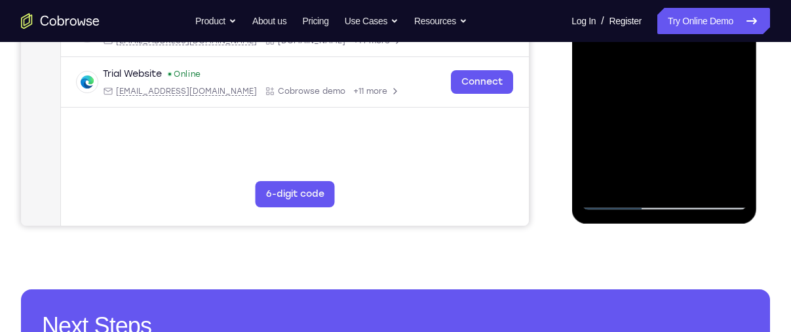
click at [618, 201] on div at bounding box center [663, 26] width 165 height 367
drag, startPoint x: 666, startPoint y: 122, endPoint x: 632, endPoint y: 37, distance: 90.9
click at [632, 37] on div at bounding box center [663, 26] width 165 height 367
click at [615, 100] on div at bounding box center [663, 26] width 165 height 367
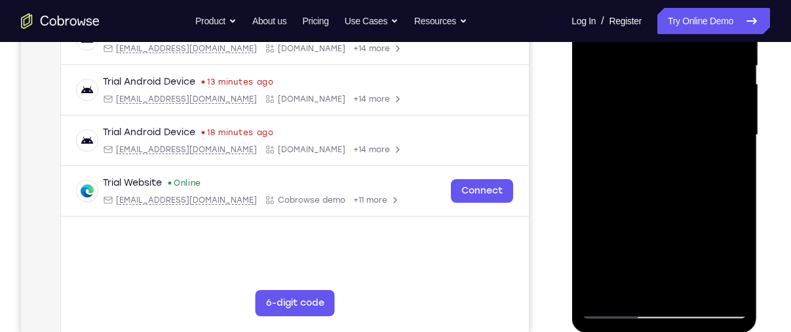
scroll to position [244, 0]
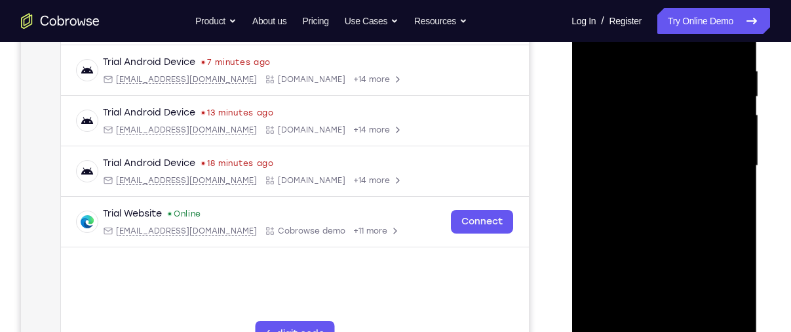
click at [738, 92] on div at bounding box center [663, 165] width 165 height 367
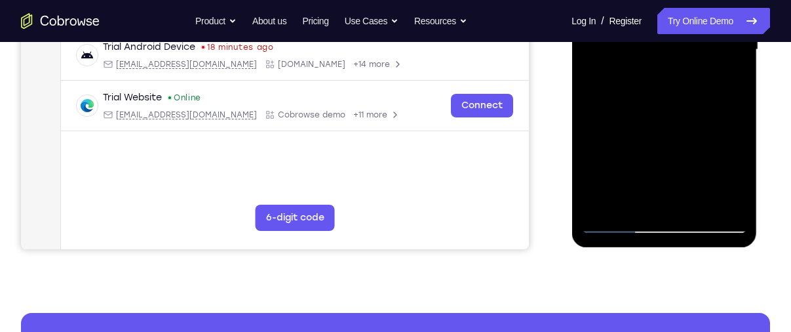
scroll to position [432, 0]
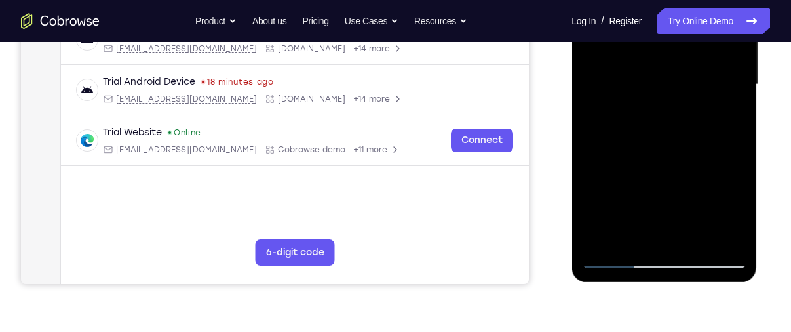
scroll to position [201, 0]
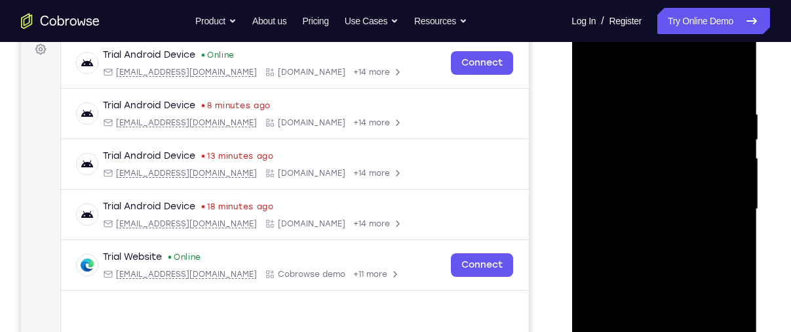
drag, startPoint x: 656, startPoint y: 134, endPoint x: 660, endPoint y: 346, distance: 212.3
click at [660, 331] on div at bounding box center [663, 209] width 165 height 367
click at [647, 98] on div at bounding box center [663, 209] width 165 height 367
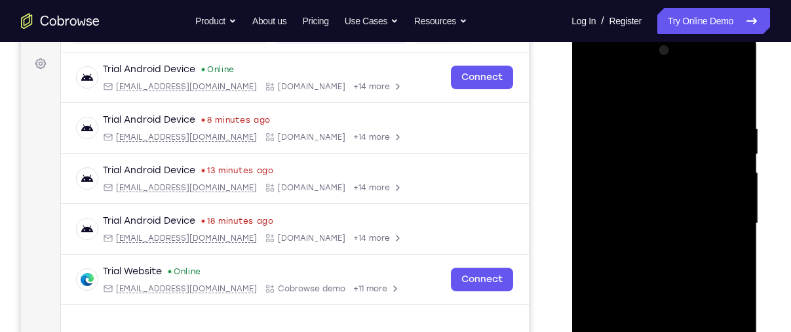
scroll to position [185, 0]
click at [687, 169] on div at bounding box center [663, 224] width 165 height 367
click at [723, 152] on div at bounding box center [663, 224] width 165 height 367
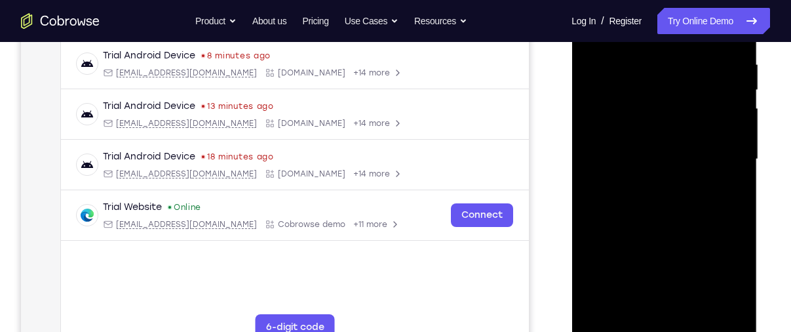
scroll to position [189, 0]
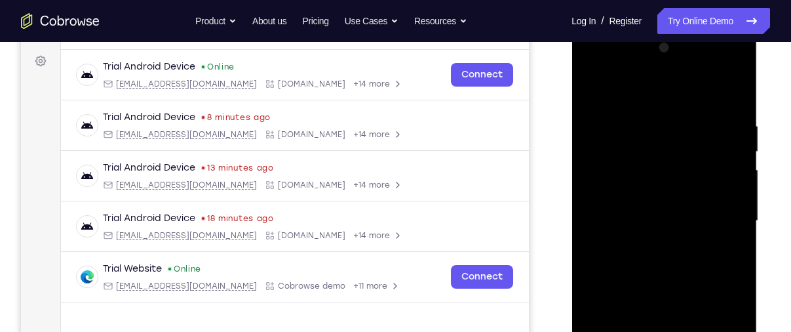
click at [723, 152] on div at bounding box center [663, 220] width 165 height 367
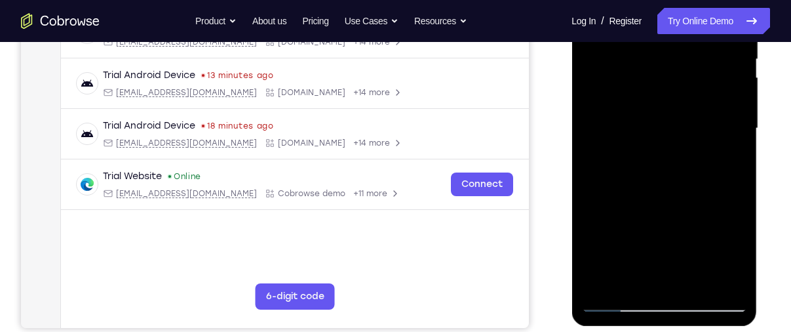
click at [719, 275] on div at bounding box center [663, 128] width 165 height 367
click at [740, 161] on div at bounding box center [663, 128] width 165 height 367
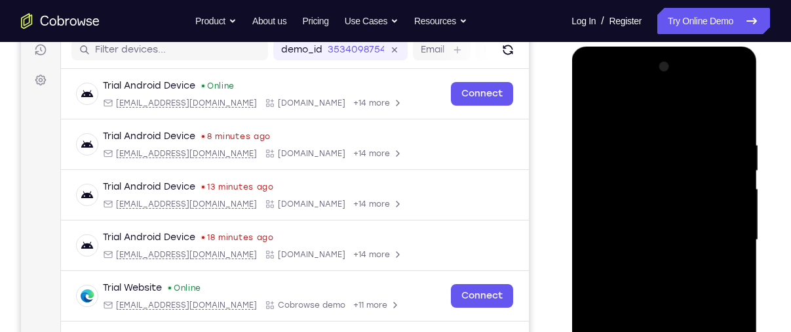
click at [740, 161] on div at bounding box center [663, 239] width 165 height 367
drag, startPoint x: 740, startPoint y: 273, endPoint x: 623, endPoint y: 189, distance: 143.6
click at [623, 189] on div at bounding box center [663, 239] width 165 height 367
click at [728, 156] on div at bounding box center [663, 239] width 165 height 367
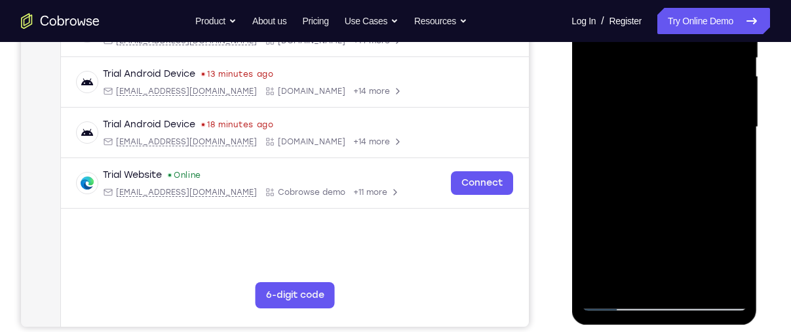
scroll to position [171, 0]
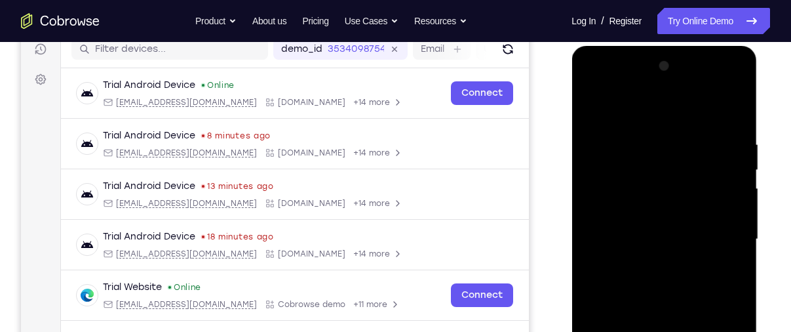
click at [728, 156] on div at bounding box center [663, 239] width 165 height 367
click at [600, 174] on div at bounding box center [663, 239] width 165 height 367
click at [733, 107] on div at bounding box center [663, 239] width 165 height 367
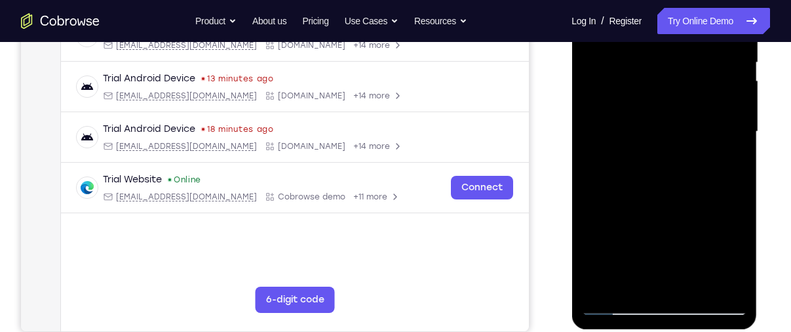
scroll to position [220, 0]
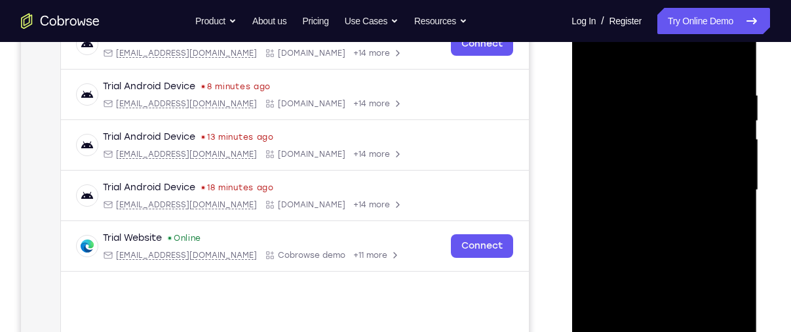
click at [658, 192] on div at bounding box center [663, 190] width 165 height 367
click at [734, 61] on div at bounding box center [663, 190] width 165 height 367
click at [677, 81] on div at bounding box center [663, 190] width 165 height 367
drag, startPoint x: 645, startPoint y: 205, endPoint x: 640, endPoint y: 118, distance: 87.3
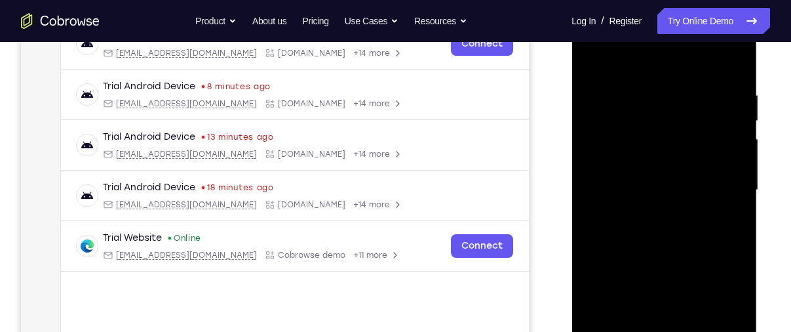
click at [640, 118] on div at bounding box center [663, 190] width 165 height 367
drag, startPoint x: 644, startPoint y: 268, endPoint x: 639, endPoint y: 172, distance: 95.8
click at [639, 172] on div at bounding box center [663, 190] width 165 height 367
click at [636, 206] on div at bounding box center [663, 190] width 165 height 367
drag, startPoint x: 649, startPoint y: 151, endPoint x: 642, endPoint y: 231, distance: 80.2
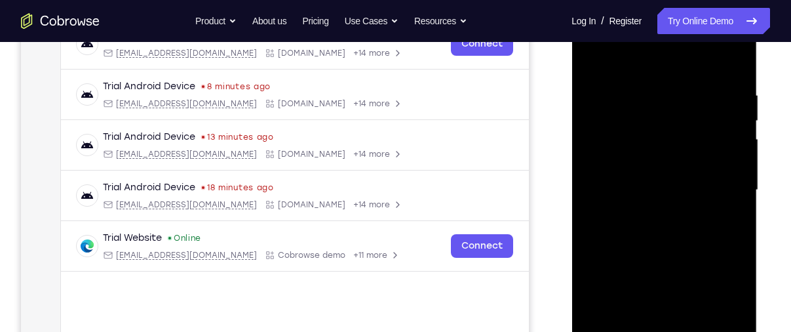
click at [642, 231] on div at bounding box center [663, 190] width 165 height 367
click at [592, 61] on div at bounding box center [663, 190] width 165 height 367
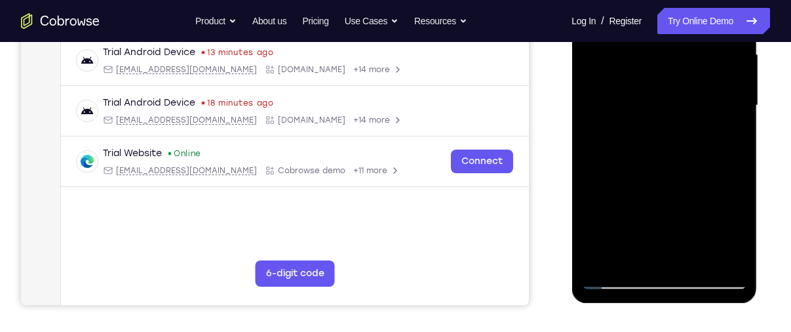
scroll to position [305, 0]
drag, startPoint x: 658, startPoint y: 208, endPoint x: 635, endPoint y: 88, distance: 121.4
click at [635, 88] on div at bounding box center [663, 104] width 165 height 367
drag, startPoint x: 650, startPoint y: 181, endPoint x: 635, endPoint y: 99, distance: 83.3
click at [635, 99] on div at bounding box center [663, 104] width 165 height 367
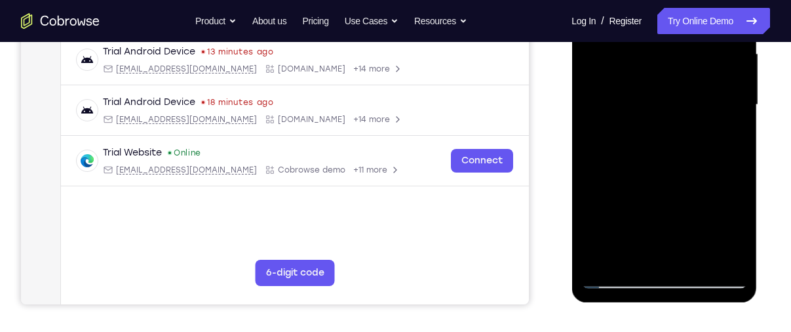
click at [643, 125] on div at bounding box center [663, 104] width 165 height 367
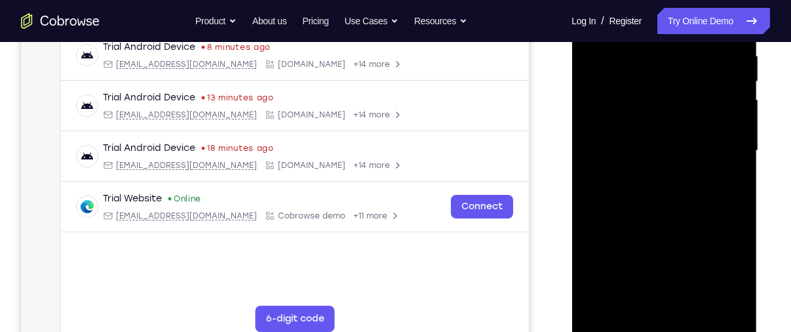
scroll to position [259, 0]
drag, startPoint x: 666, startPoint y: 225, endPoint x: 643, endPoint y: 96, distance: 131.0
click at [643, 96] on div at bounding box center [663, 151] width 165 height 367
drag, startPoint x: 660, startPoint y: 212, endPoint x: 646, endPoint y: 99, distance: 114.2
click at [646, 99] on div at bounding box center [663, 151] width 165 height 367
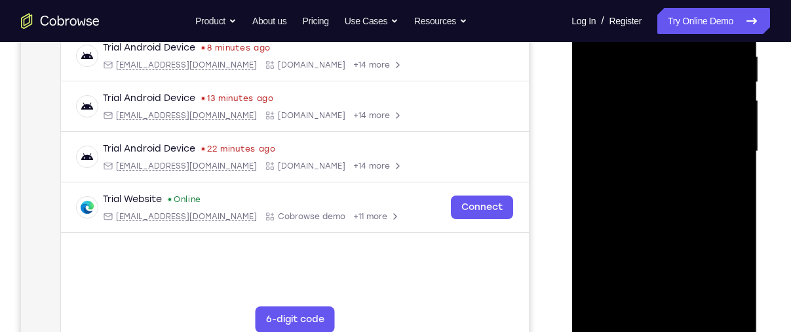
drag, startPoint x: 666, startPoint y: 214, endPoint x: 645, endPoint y: 90, distance: 125.5
click at [645, 90] on div at bounding box center [663, 151] width 165 height 367
drag, startPoint x: 687, startPoint y: 230, endPoint x: 657, endPoint y: 94, distance: 139.6
click at [657, 94] on div at bounding box center [663, 151] width 165 height 367
drag, startPoint x: 656, startPoint y: 195, endPoint x: 647, endPoint y: 90, distance: 105.8
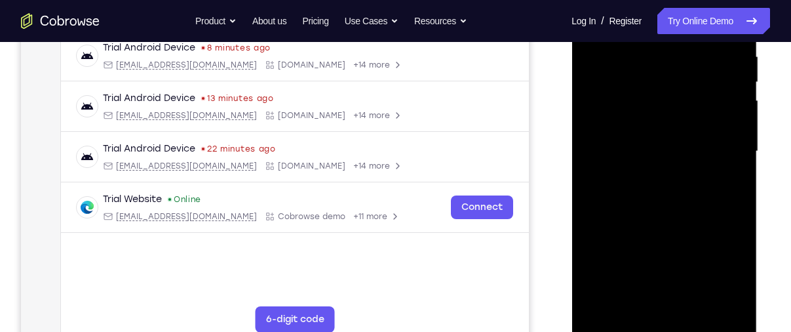
click at [647, 90] on div at bounding box center [663, 151] width 165 height 367
click at [694, 301] on div at bounding box center [663, 151] width 165 height 367
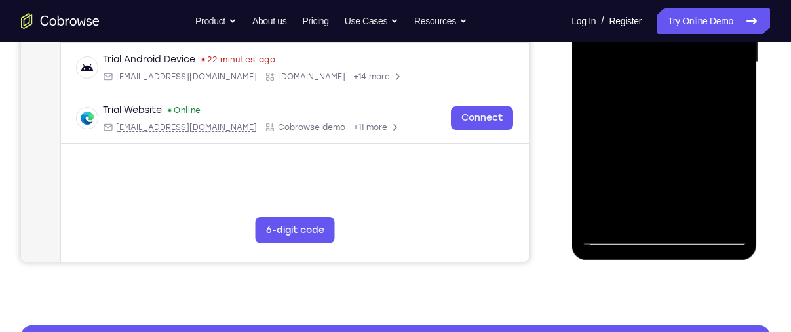
scroll to position [231, 0]
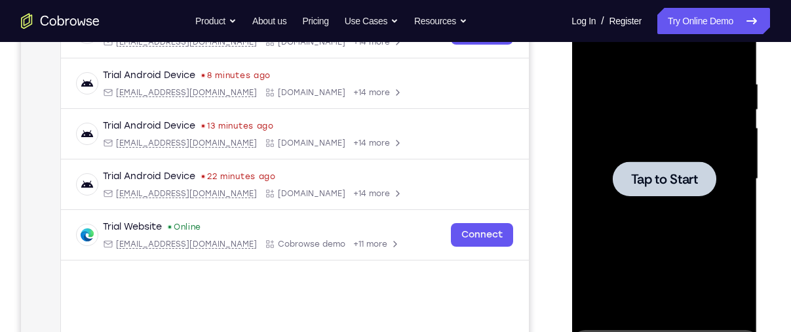
click at [654, 189] on div at bounding box center [664, 178] width 104 height 35
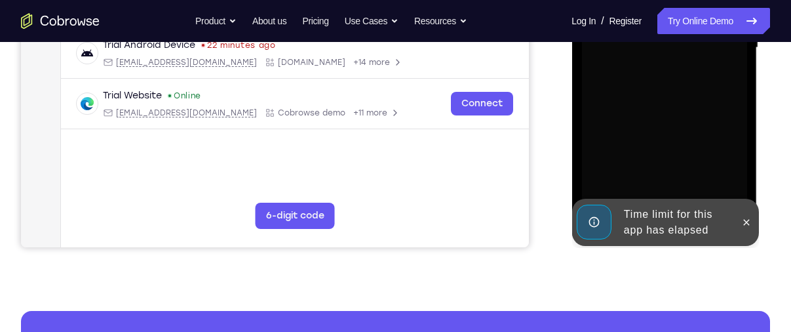
scroll to position [364, 0]
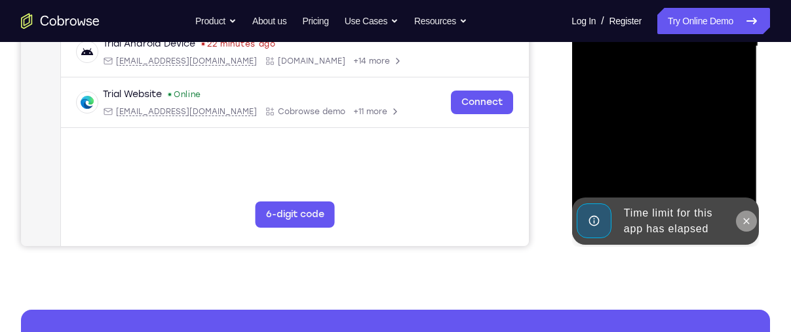
click at [747, 223] on icon at bounding box center [745, 221] width 10 height 10
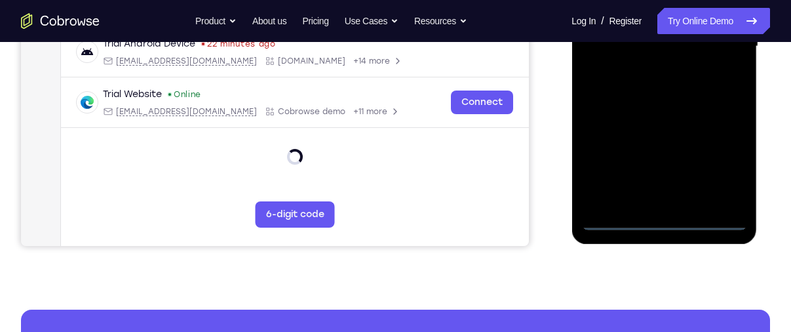
click at [666, 219] on div at bounding box center [663, 46] width 165 height 367
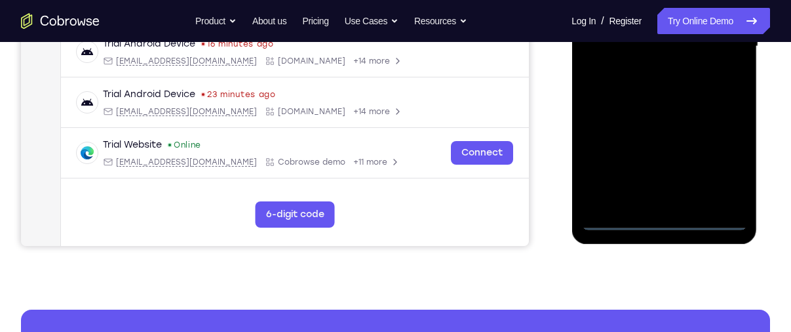
click at [717, 168] on div at bounding box center [663, 46] width 165 height 367
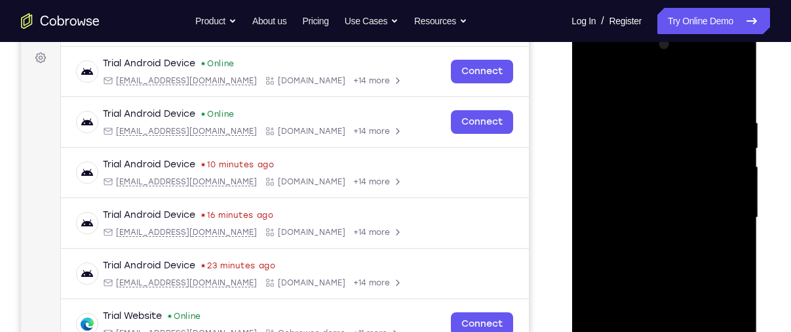
scroll to position [192, 0]
click at [645, 92] on div at bounding box center [663, 218] width 165 height 367
click at [720, 219] on div at bounding box center [663, 218] width 165 height 367
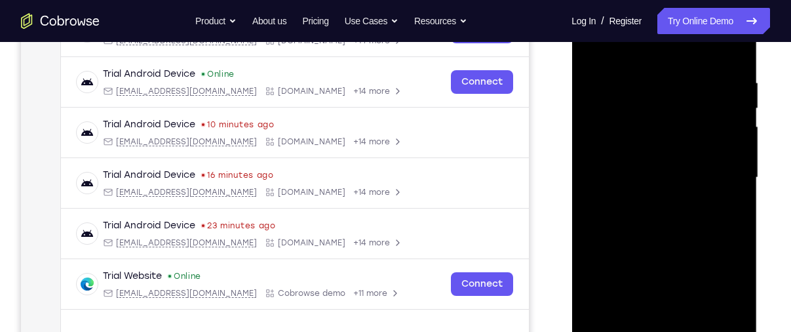
scroll to position [233, 0]
click at [651, 202] on div at bounding box center [663, 176] width 165 height 367
click at [668, 167] on div at bounding box center [663, 176] width 165 height 367
click at [660, 175] on div at bounding box center [663, 176] width 165 height 367
click at [605, 219] on div at bounding box center [663, 176] width 165 height 367
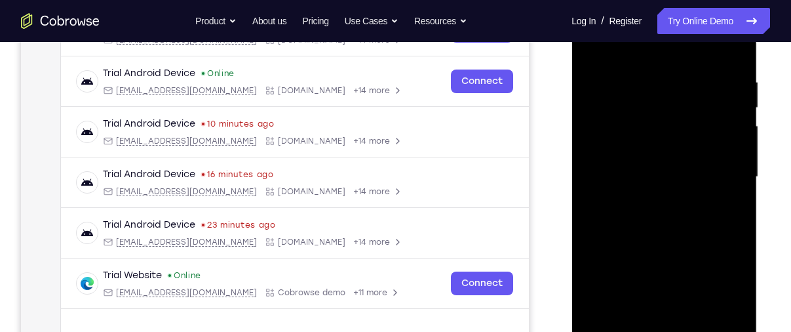
click at [644, 212] on div at bounding box center [663, 176] width 165 height 367
click at [656, 217] on div at bounding box center [663, 176] width 165 height 367
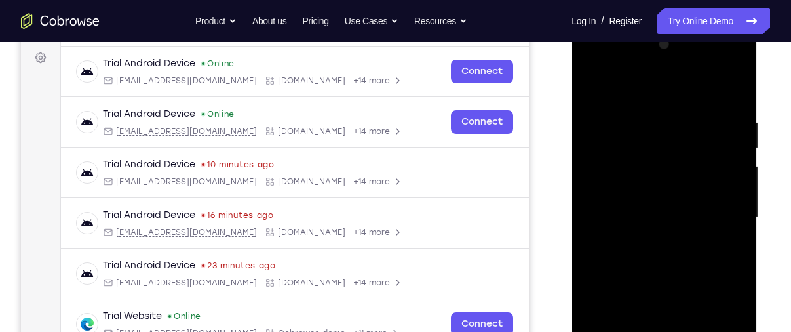
click at [668, 251] on div at bounding box center [663, 217] width 165 height 367
click at [649, 254] on div at bounding box center [663, 217] width 165 height 367
drag, startPoint x: 640, startPoint y: 94, endPoint x: 600, endPoint y: 31, distance: 75.1
click at [600, 31] on div at bounding box center [663, 219] width 185 height 390
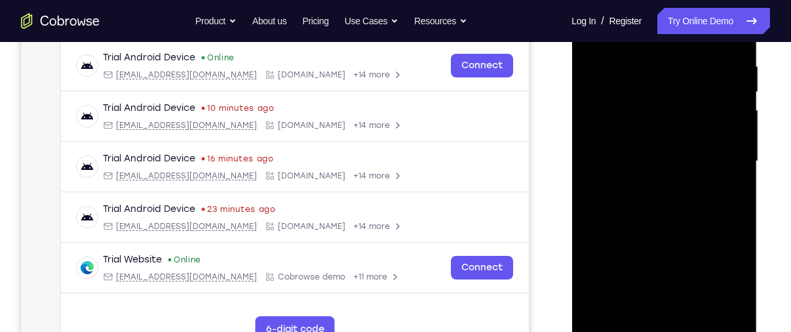
scroll to position [250, 0]
click at [694, 222] on div at bounding box center [663, 160] width 165 height 367
click at [736, 311] on div at bounding box center [663, 160] width 165 height 367
click at [698, 316] on div at bounding box center [663, 160] width 165 height 367
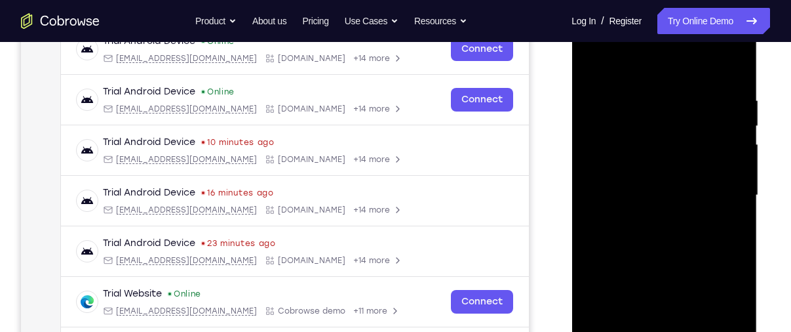
scroll to position [214, 0]
click at [689, 264] on div at bounding box center [663, 195] width 165 height 367
click at [647, 158] on div at bounding box center [663, 195] width 165 height 367
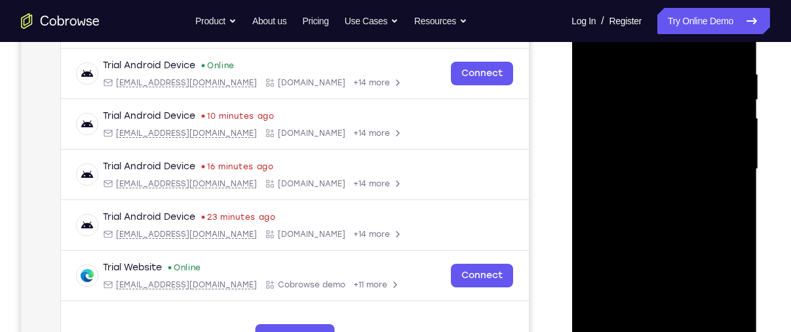
scroll to position [255, 0]
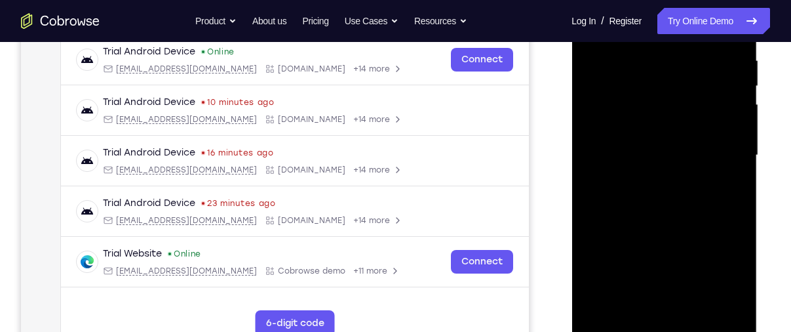
click at [649, 305] on div at bounding box center [663, 155] width 165 height 367
click at [738, 278] on div at bounding box center [663, 155] width 165 height 367
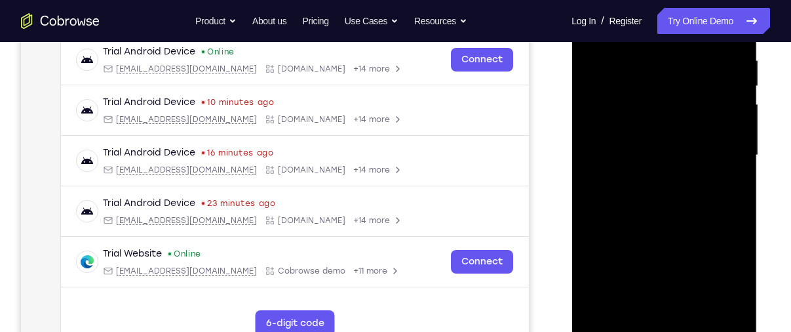
click at [738, 278] on div at bounding box center [663, 155] width 165 height 367
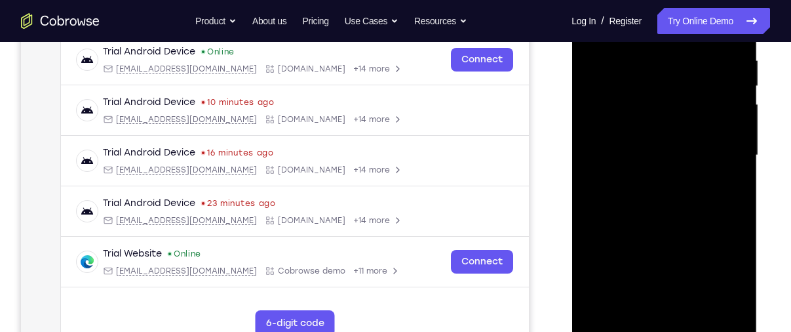
click at [738, 278] on div at bounding box center [663, 155] width 165 height 367
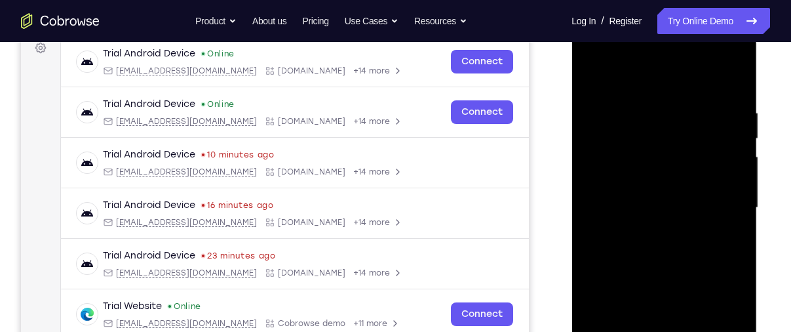
click at [597, 84] on div at bounding box center [663, 207] width 165 height 367
click at [647, 91] on div at bounding box center [663, 207] width 165 height 367
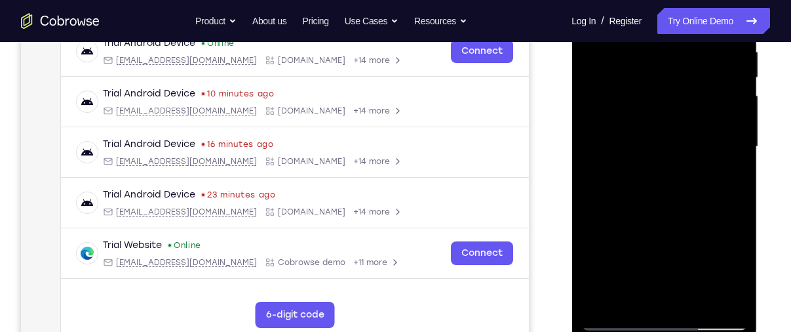
scroll to position [264, 0]
click at [618, 319] on div at bounding box center [663, 146] width 165 height 367
drag, startPoint x: 636, startPoint y: 290, endPoint x: 620, endPoint y: 178, distance: 112.5
click at [620, 178] on div at bounding box center [663, 146] width 165 height 367
click at [670, 263] on div at bounding box center [663, 146] width 165 height 367
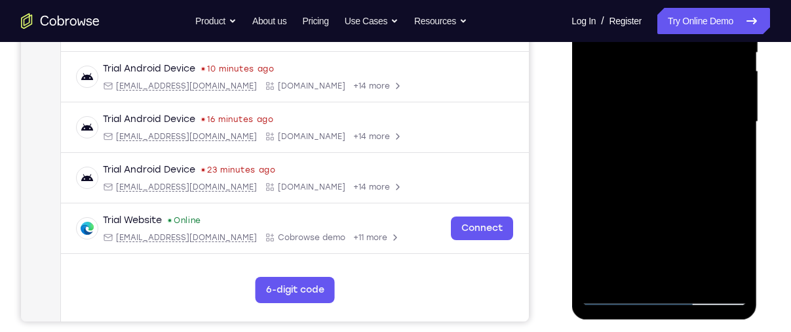
scroll to position [289, 0]
click at [628, 271] on div at bounding box center [663, 121] width 165 height 367
click at [645, 155] on div at bounding box center [663, 121] width 165 height 367
click at [682, 151] on div at bounding box center [663, 121] width 165 height 367
click at [733, 246] on div at bounding box center [663, 121] width 165 height 367
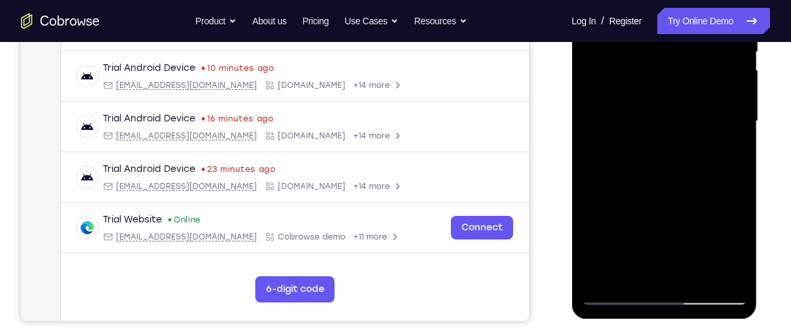
click at [733, 246] on div at bounding box center [663, 121] width 165 height 367
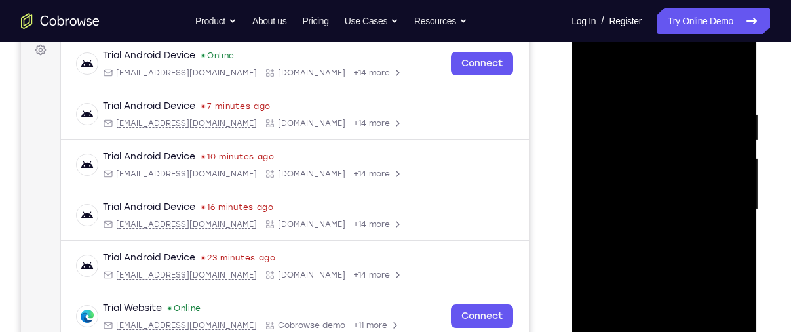
scroll to position [200, 0]
click at [592, 85] on div at bounding box center [663, 210] width 165 height 367
drag, startPoint x: 660, startPoint y: 179, endPoint x: 664, endPoint y: 257, distance: 78.1
click at [664, 257] on div at bounding box center [663, 210] width 165 height 367
click at [695, 206] on div at bounding box center [663, 210] width 165 height 367
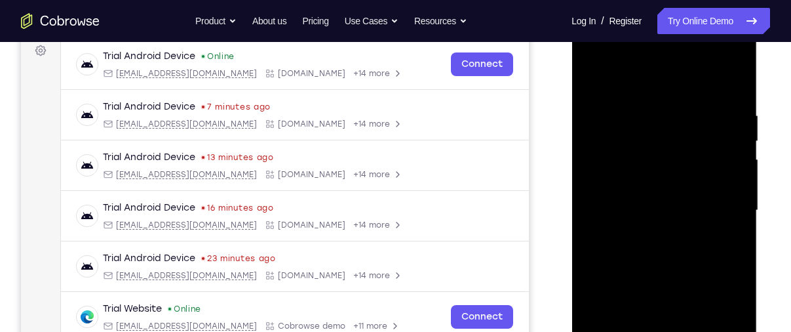
scroll to position [241, 0]
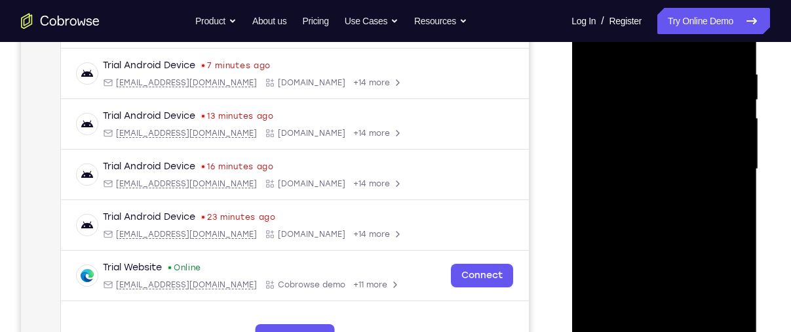
click at [640, 290] on div at bounding box center [663, 169] width 165 height 367
click at [670, 290] on div at bounding box center [663, 169] width 165 height 367
click at [690, 200] on div at bounding box center [663, 169] width 165 height 367
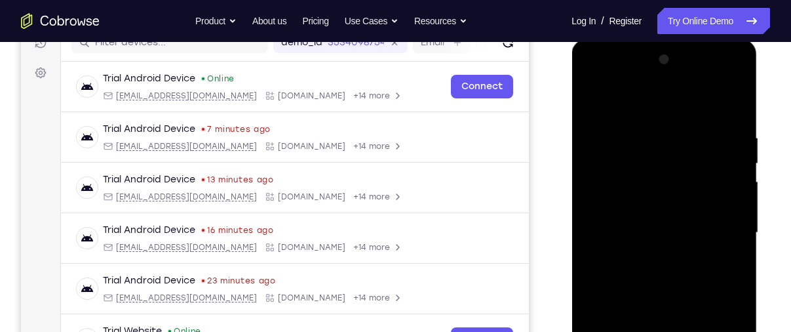
click at [595, 102] on div at bounding box center [663, 232] width 165 height 367
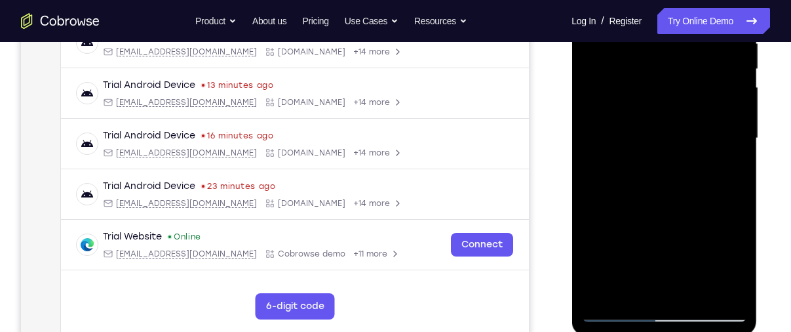
scroll to position [240, 0]
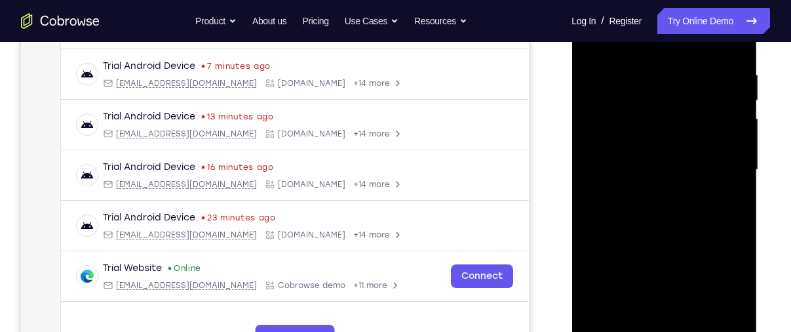
click at [681, 227] on div at bounding box center [663, 169] width 165 height 367
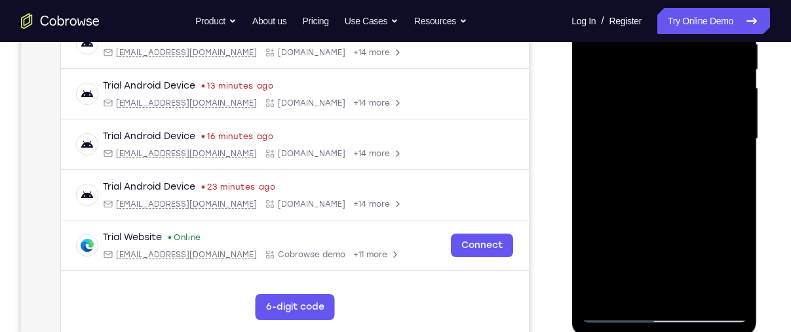
scroll to position [272, 0]
click at [637, 287] on div at bounding box center [663, 138] width 165 height 367
click at [732, 262] on div at bounding box center [663, 138] width 165 height 367
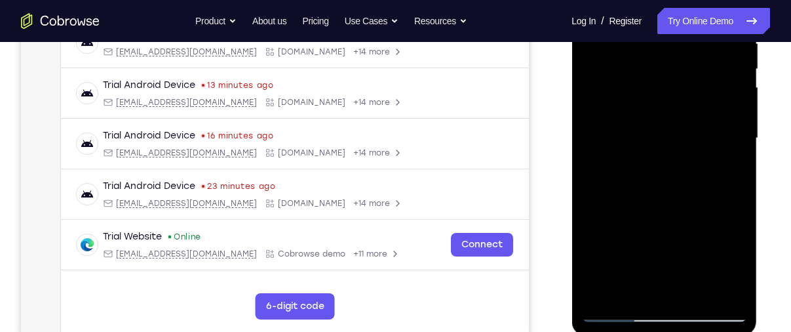
click at [732, 262] on div at bounding box center [663, 138] width 165 height 367
click at [633, 295] on div at bounding box center [663, 138] width 165 height 367
click at [698, 208] on div at bounding box center [663, 138] width 165 height 367
click at [731, 163] on div at bounding box center [663, 138] width 165 height 367
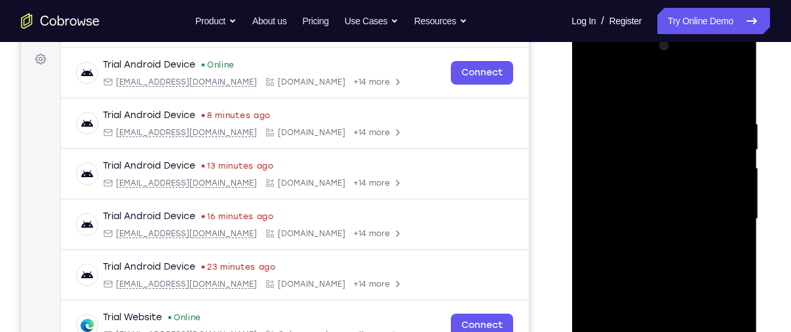
scroll to position [191, 0]
click at [598, 90] on div at bounding box center [663, 219] width 165 height 367
click at [647, 212] on div at bounding box center [663, 219] width 165 height 367
click at [615, 89] on div at bounding box center [663, 219] width 165 height 367
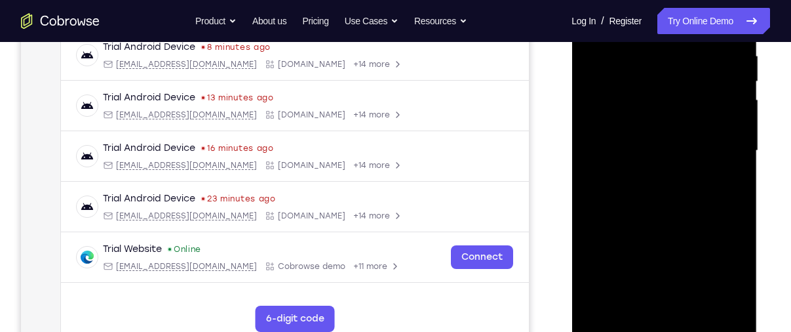
scroll to position [262, 0]
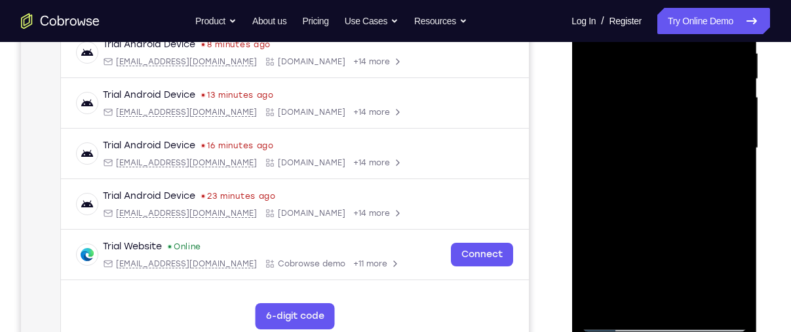
click at [610, 242] on div at bounding box center [663, 148] width 165 height 367
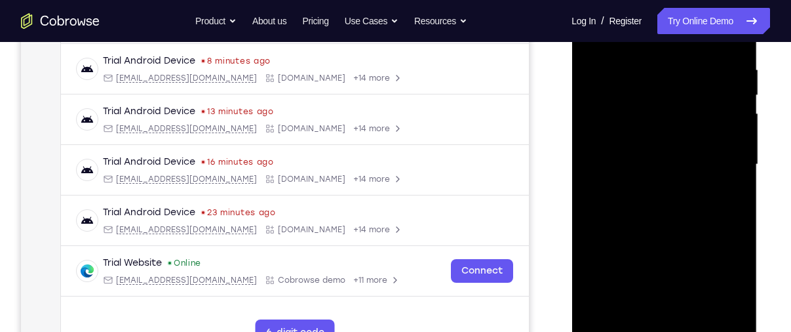
scroll to position [245, 0]
drag, startPoint x: 648, startPoint y: 230, endPoint x: 632, endPoint y: 172, distance: 60.4
click at [632, 172] on div at bounding box center [663, 165] width 165 height 367
drag, startPoint x: 632, startPoint y: 172, endPoint x: 632, endPoint y: 238, distance: 66.2
click at [632, 238] on div at bounding box center [663, 165] width 165 height 367
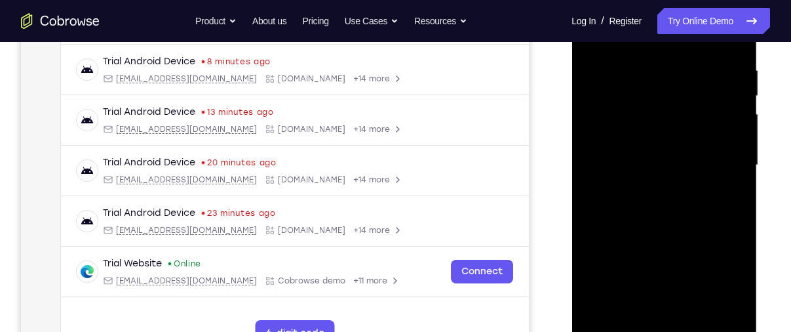
drag, startPoint x: 614, startPoint y: 250, endPoint x: 605, endPoint y: 190, distance: 60.2
click at [605, 190] on div at bounding box center [663, 165] width 165 height 367
click at [596, 205] on div at bounding box center [663, 165] width 165 height 367
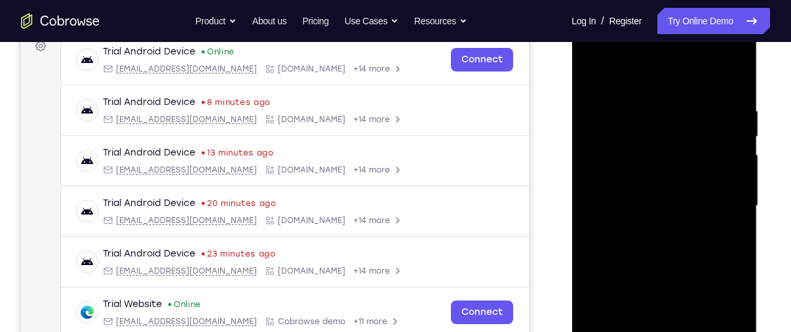
scroll to position [192, 0]
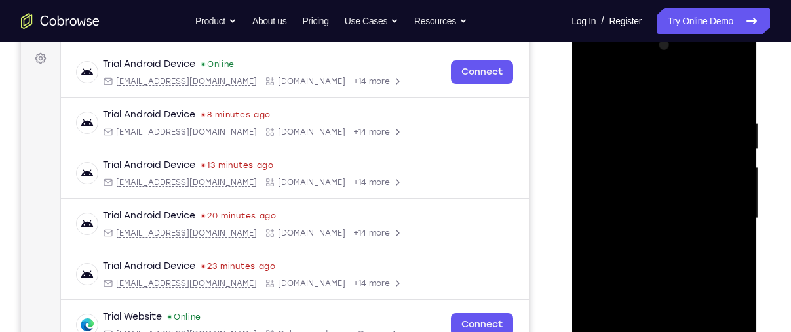
drag, startPoint x: 676, startPoint y: 211, endPoint x: 675, endPoint y: 282, distance: 70.8
click at [675, 282] on div at bounding box center [663, 218] width 165 height 367
click at [622, 105] on div at bounding box center [663, 218] width 165 height 367
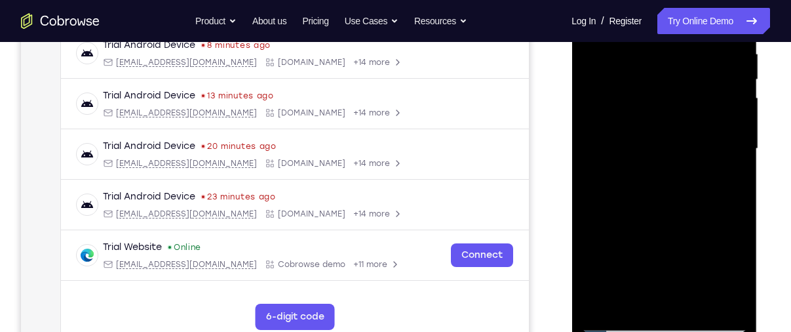
scroll to position [276, 0]
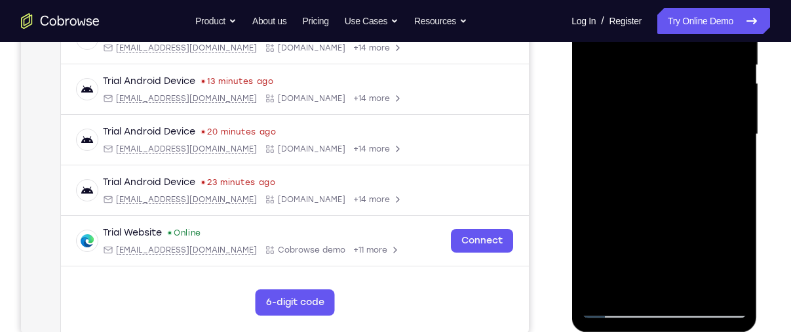
click at [727, 286] on div at bounding box center [663, 134] width 165 height 367
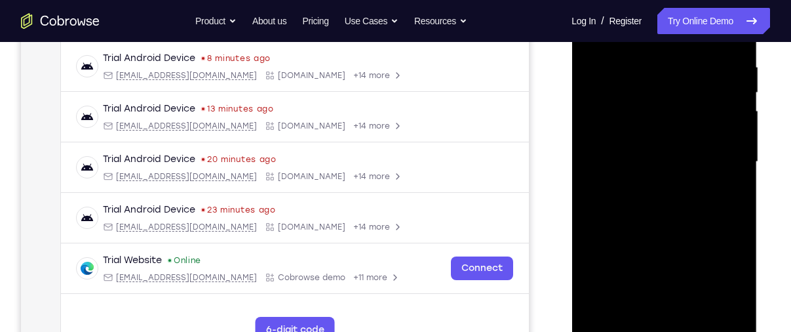
click at [667, 182] on div at bounding box center [663, 161] width 165 height 367
click at [644, 52] on div at bounding box center [663, 161] width 165 height 367
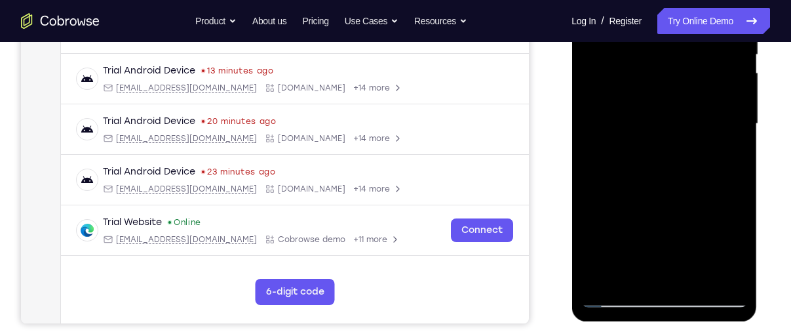
click at [618, 299] on div at bounding box center [663, 123] width 165 height 367
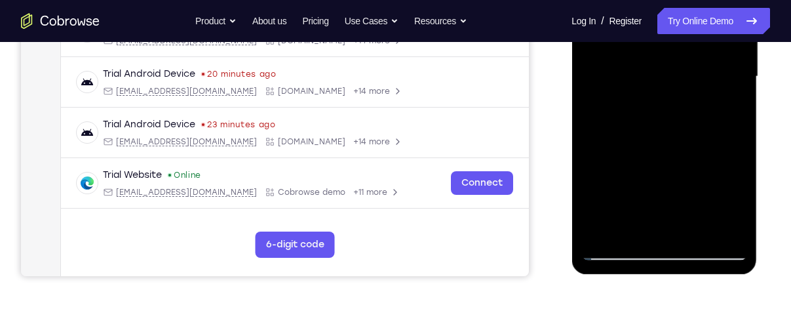
scroll to position [334, 0]
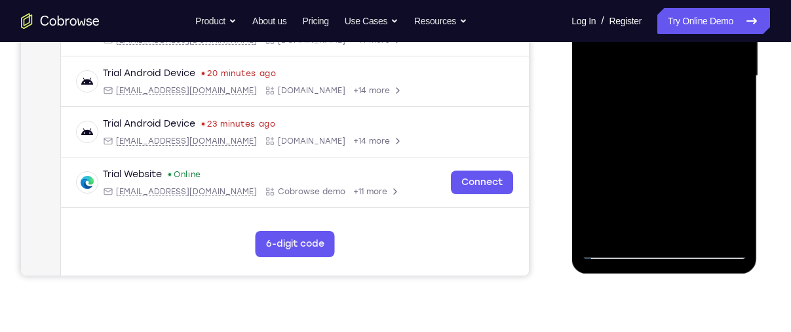
click at [616, 248] on div at bounding box center [663, 76] width 165 height 367
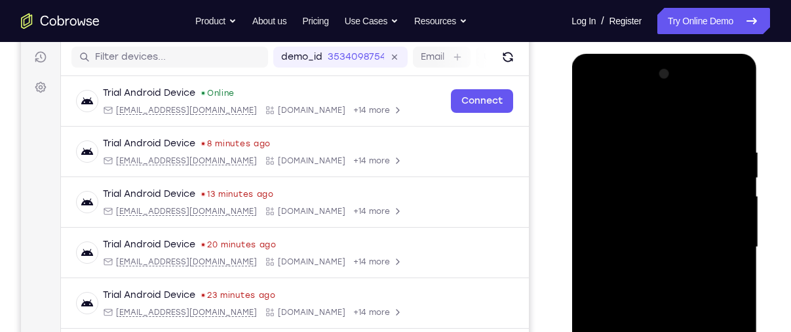
scroll to position [161, 0]
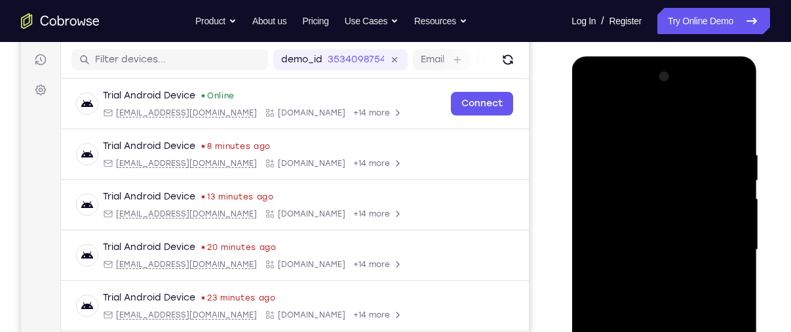
click at [637, 134] on div at bounding box center [663, 249] width 165 height 367
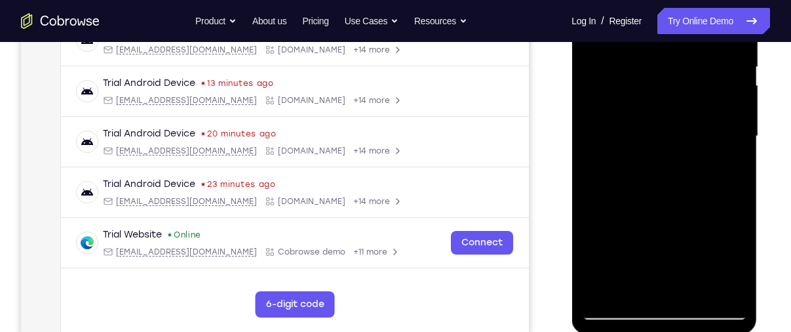
scroll to position [275, 0]
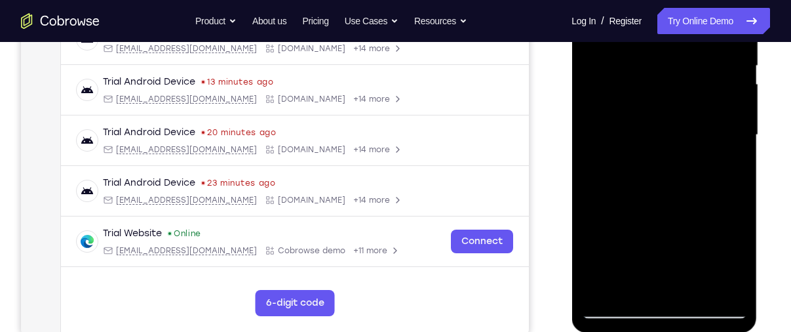
click at [618, 308] on div at bounding box center [663, 135] width 165 height 367
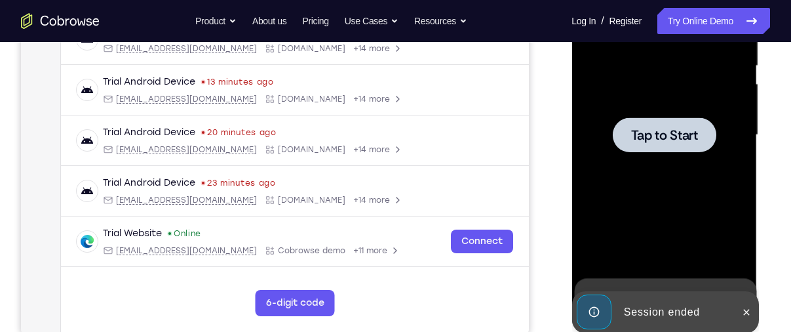
click at [618, 197] on div at bounding box center [663, 135] width 165 height 367
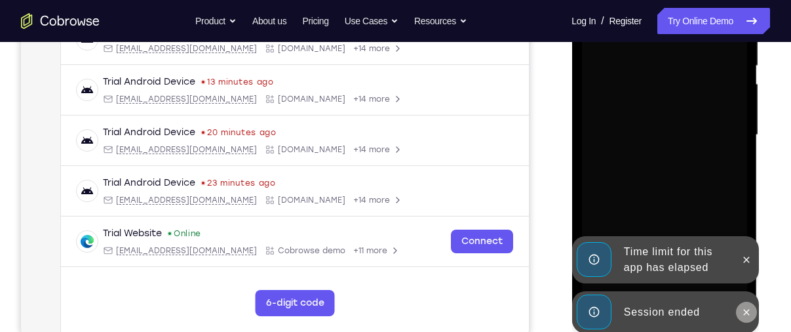
click at [745, 309] on icon at bounding box center [745, 312] width 10 height 10
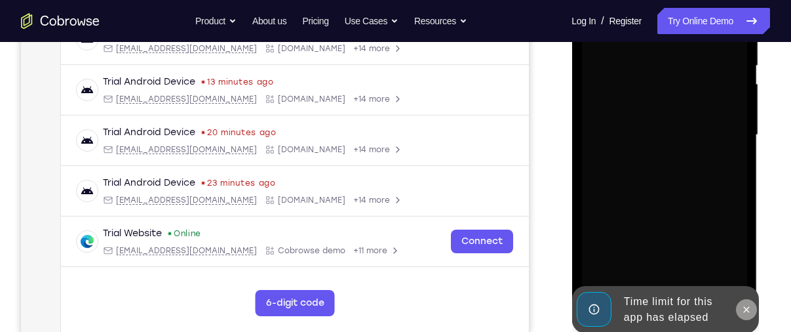
click at [744, 307] on icon at bounding box center [746, 309] width 6 height 6
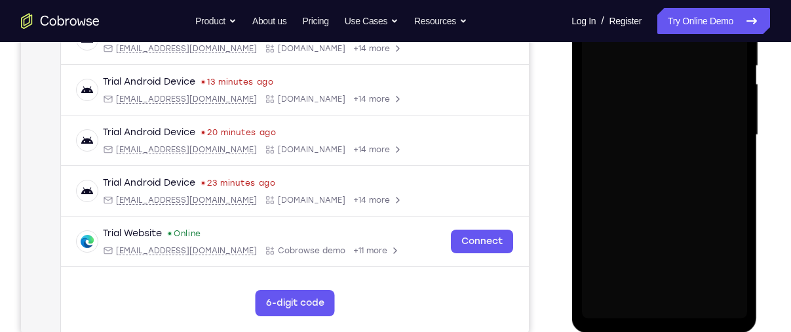
scroll to position [294, 0]
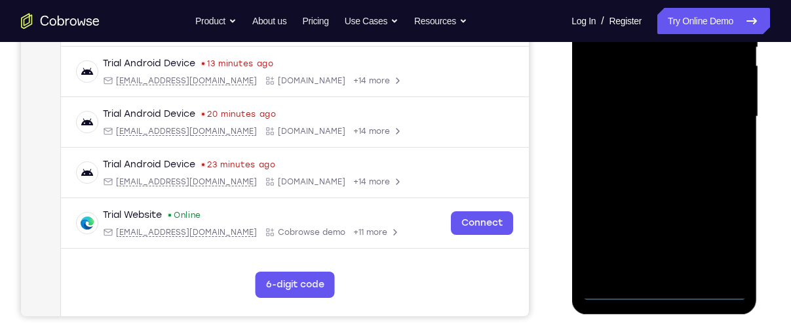
click at [664, 292] on div at bounding box center [663, 116] width 165 height 367
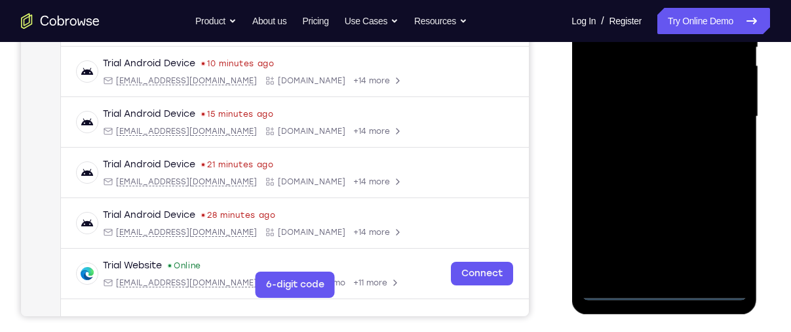
click at [716, 235] on div at bounding box center [663, 116] width 165 height 367
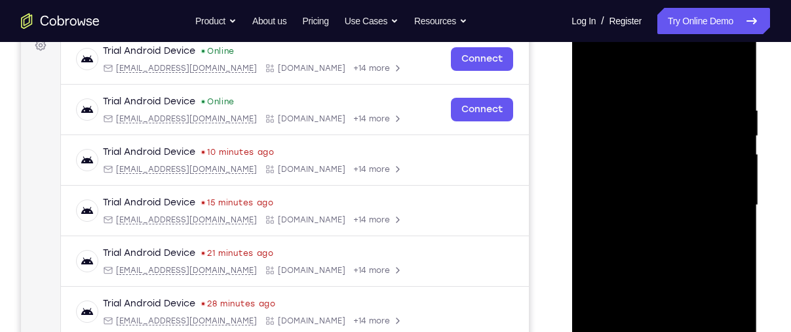
scroll to position [167, 0]
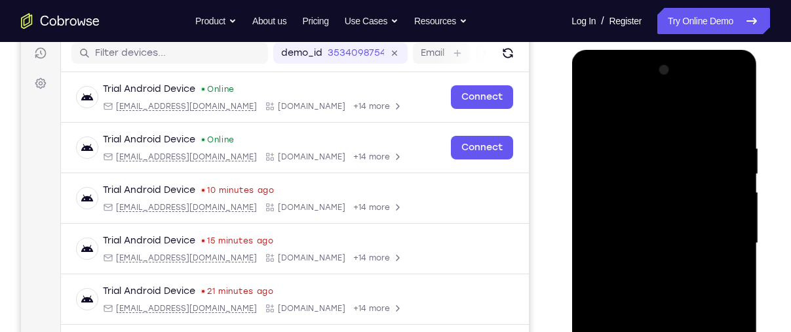
click at [683, 121] on div at bounding box center [663, 243] width 165 height 367
click at [717, 233] on div at bounding box center [663, 243] width 165 height 367
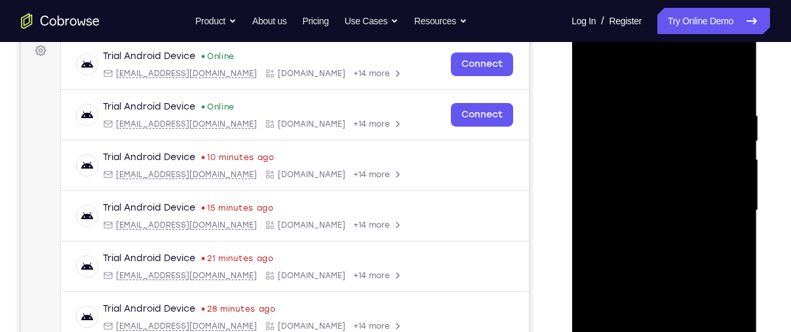
scroll to position [200, 0]
click at [652, 231] on div at bounding box center [663, 209] width 165 height 367
click at [673, 197] on div at bounding box center [663, 209] width 165 height 367
click at [687, 217] on div at bounding box center [663, 209] width 165 height 367
click at [664, 259] on div at bounding box center [663, 209] width 165 height 367
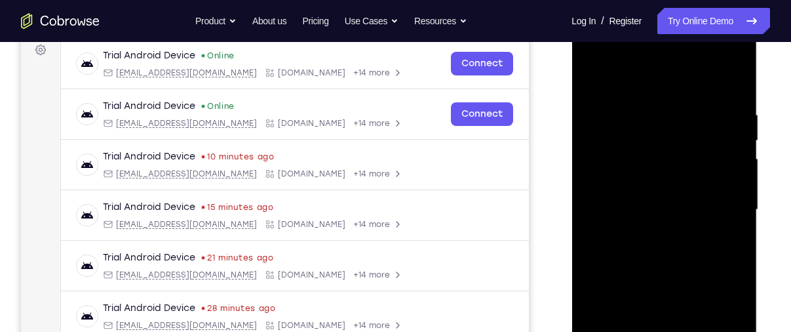
click at [674, 244] on div at bounding box center [663, 209] width 165 height 367
drag, startPoint x: 647, startPoint y: 91, endPoint x: 628, endPoint y: 53, distance: 42.2
click at [628, 53] on div at bounding box center [663, 209] width 165 height 367
click at [643, 250] on div at bounding box center [663, 209] width 165 height 367
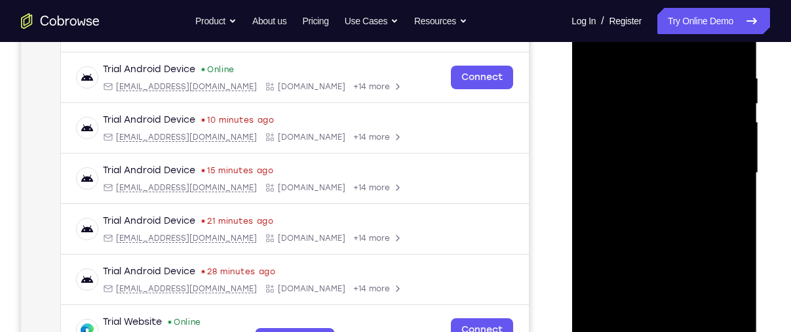
scroll to position [238, 0]
click at [668, 233] on div at bounding box center [663, 172] width 165 height 367
click at [734, 322] on div at bounding box center [663, 172] width 165 height 367
click at [680, 220] on div at bounding box center [663, 172] width 165 height 367
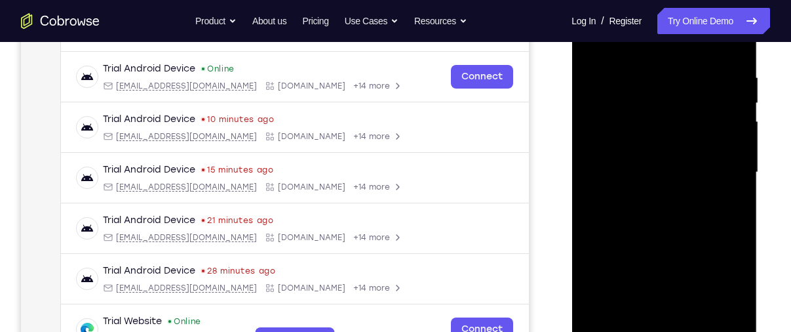
click at [680, 220] on div at bounding box center [663, 172] width 165 height 367
click at [645, 76] on div at bounding box center [663, 172] width 165 height 367
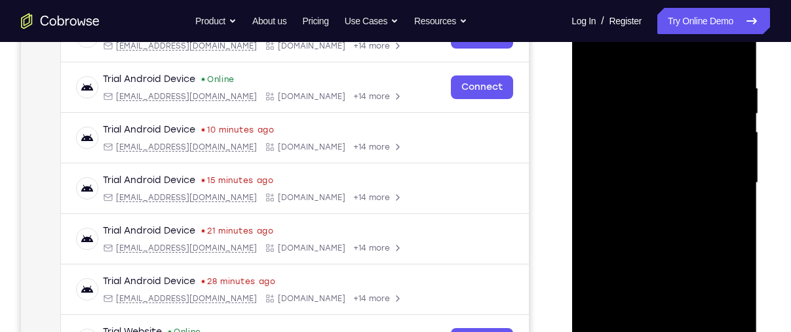
scroll to position [208, 0]
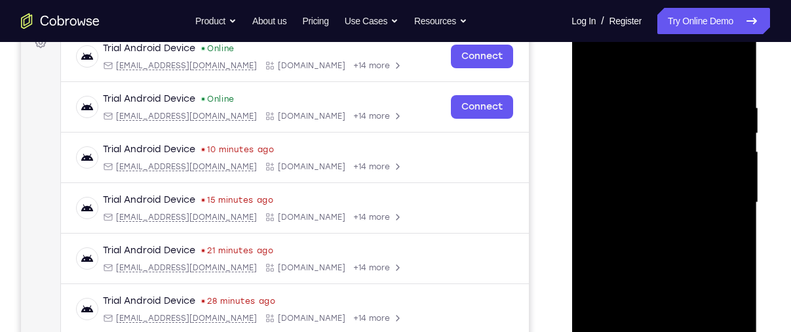
click at [732, 214] on div at bounding box center [663, 202] width 165 height 367
click at [725, 134] on div at bounding box center [663, 202] width 165 height 367
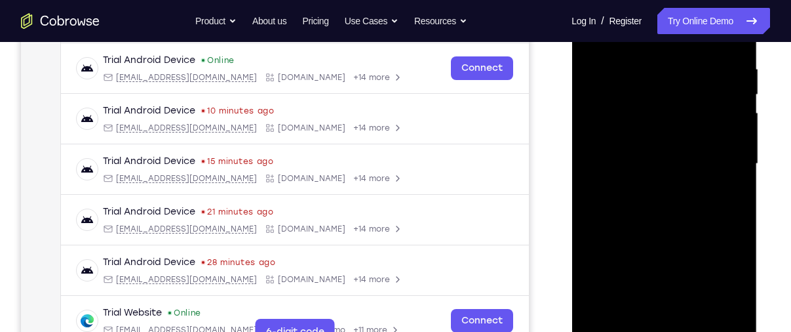
click at [725, 134] on div at bounding box center [663, 163] width 165 height 367
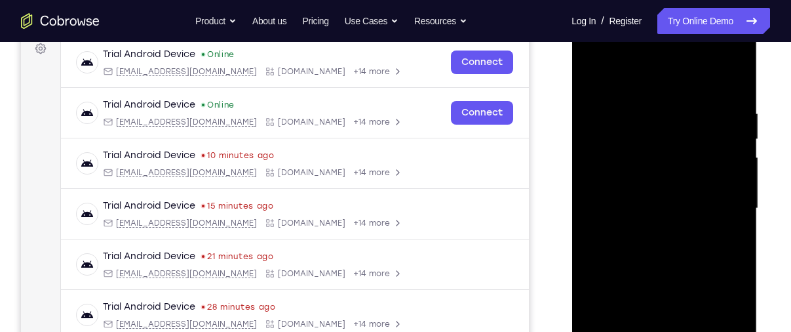
click at [725, 135] on div at bounding box center [663, 208] width 165 height 367
click at [594, 172] on div at bounding box center [663, 208] width 165 height 367
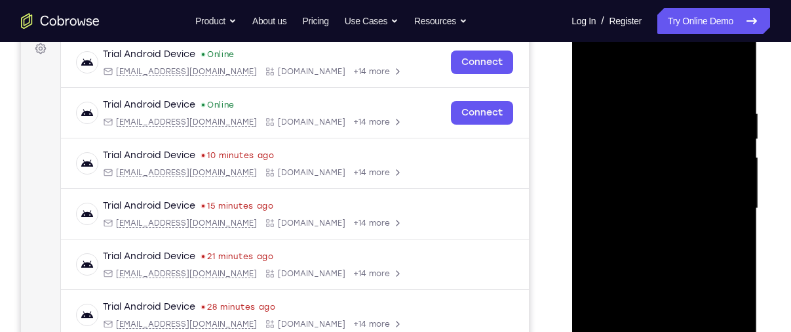
drag, startPoint x: 729, startPoint y: 178, endPoint x: 623, endPoint y: 202, distance: 108.2
click at [623, 202] on div at bounding box center [663, 208] width 165 height 367
click at [721, 171] on div at bounding box center [663, 208] width 165 height 367
drag, startPoint x: 721, startPoint y: 172, endPoint x: 626, endPoint y: 165, distance: 95.2
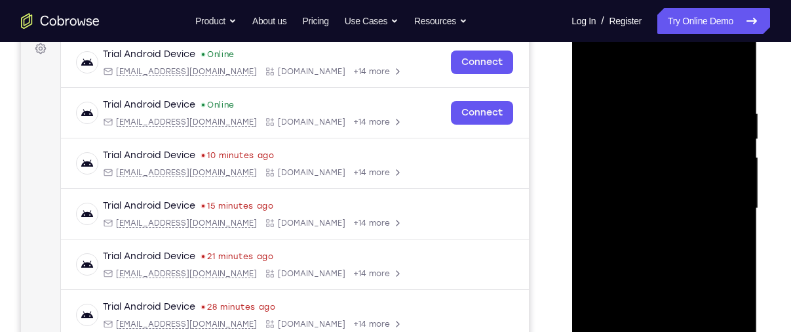
click at [626, 165] on div at bounding box center [663, 208] width 165 height 367
click at [727, 155] on div at bounding box center [663, 208] width 165 height 367
click at [725, 155] on div at bounding box center [663, 208] width 165 height 367
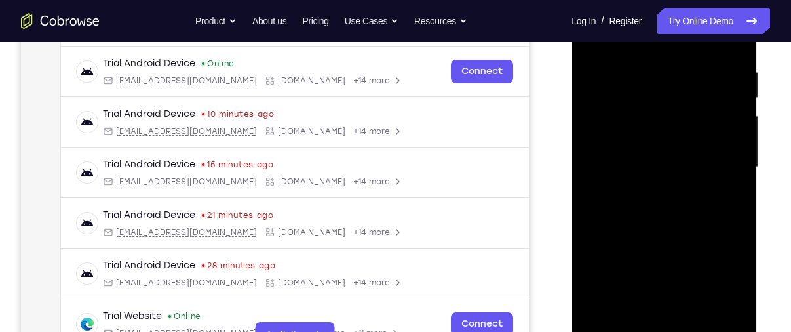
scroll to position [244, 0]
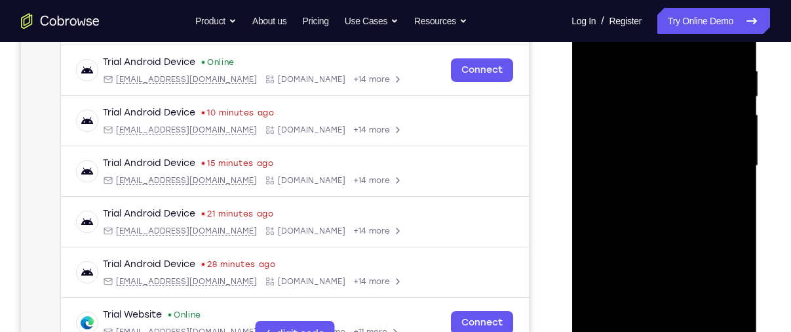
click at [725, 155] on div at bounding box center [663, 165] width 165 height 367
click at [736, 183] on div at bounding box center [663, 165] width 165 height 367
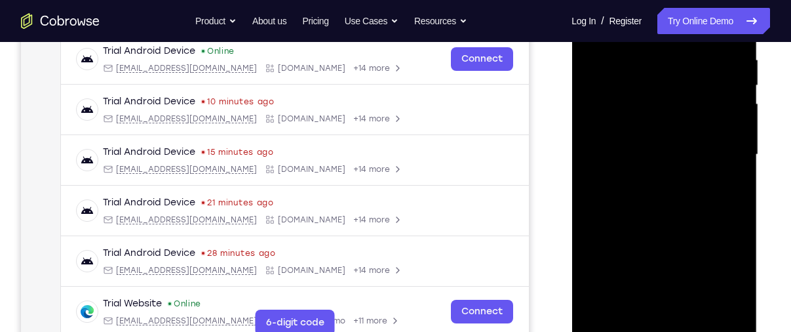
scroll to position [256, 0]
click at [735, 183] on div at bounding box center [663, 154] width 165 height 367
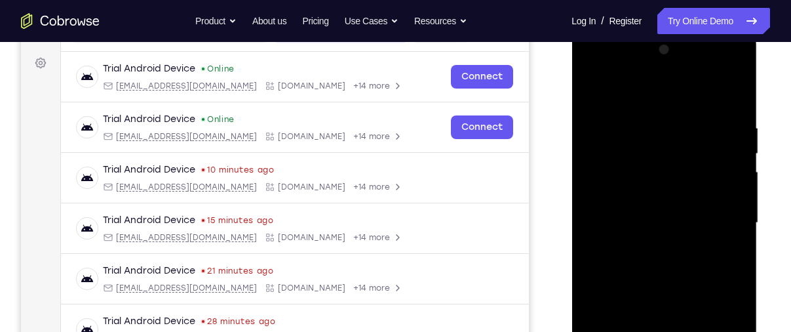
scroll to position [187, 0]
click at [735, 183] on div at bounding box center [663, 222] width 165 height 367
drag, startPoint x: 736, startPoint y: 240, endPoint x: 632, endPoint y: 197, distance: 112.5
click at [632, 197] on div at bounding box center [663, 222] width 165 height 367
click at [727, 155] on div at bounding box center [663, 222] width 165 height 367
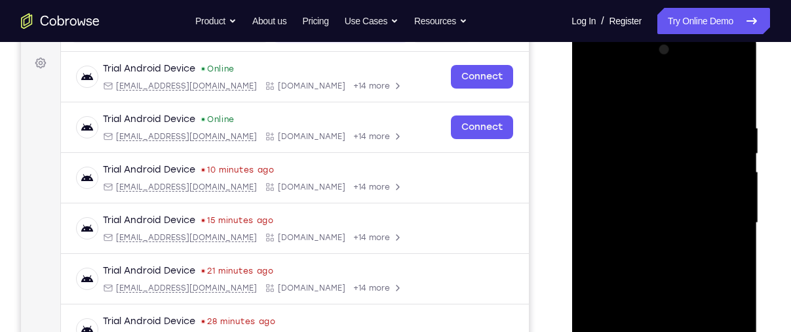
click at [727, 155] on div at bounding box center [663, 222] width 165 height 367
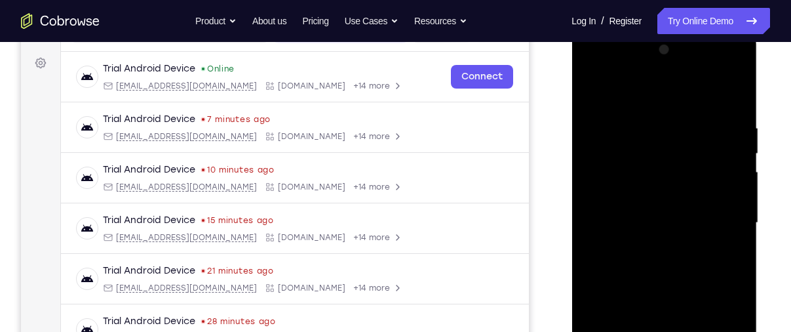
click at [727, 155] on div at bounding box center [663, 222] width 165 height 367
drag, startPoint x: 727, startPoint y: 155, endPoint x: 639, endPoint y: 159, distance: 87.2
click at [639, 159] on div at bounding box center [663, 222] width 165 height 367
click at [723, 136] on div at bounding box center [663, 222] width 165 height 367
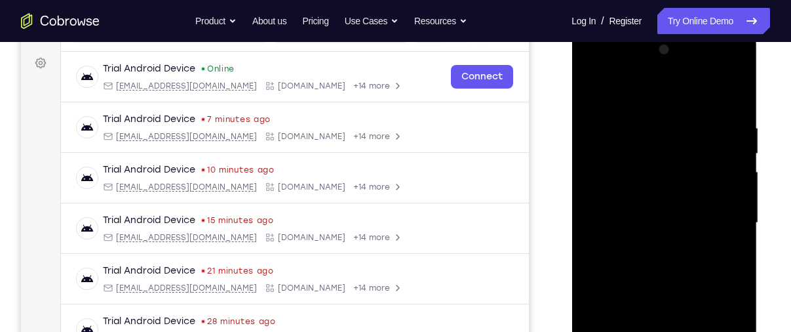
drag, startPoint x: 723, startPoint y: 136, endPoint x: 642, endPoint y: 151, distance: 82.5
click at [642, 151] on div at bounding box center [663, 222] width 165 height 367
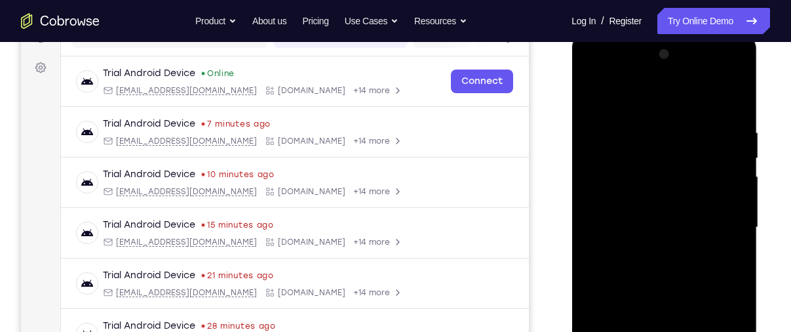
scroll to position [183, 0]
click at [727, 161] on div at bounding box center [663, 226] width 165 height 367
drag, startPoint x: 727, startPoint y: 161, endPoint x: 579, endPoint y: 138, distance: 149.9
click at [579, 138] on div at bounding box center [663, 228] width 185 height 390
click at [720, 142] on div at bounding box center [663, 226] width 165 height 367
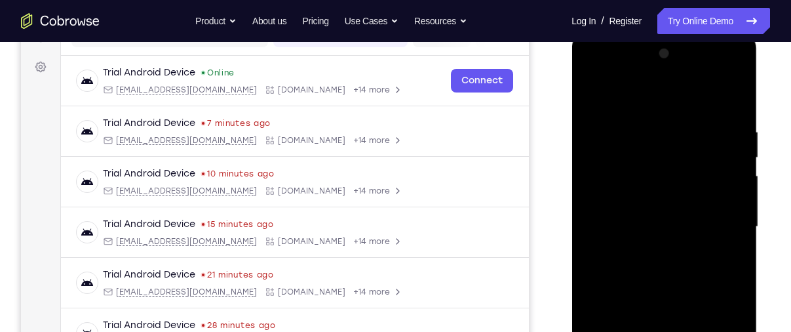
click at [720, 142] on div at bounding box center [663, 226] width 165 height 367
click at [719, 138] on div at bounding box center [663, 226] width 165 height 367
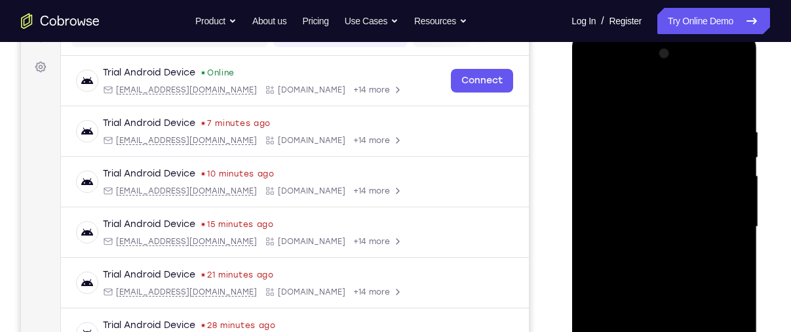
click at [719, 138] on div at bounding box center [663, 226] width 165 height 367
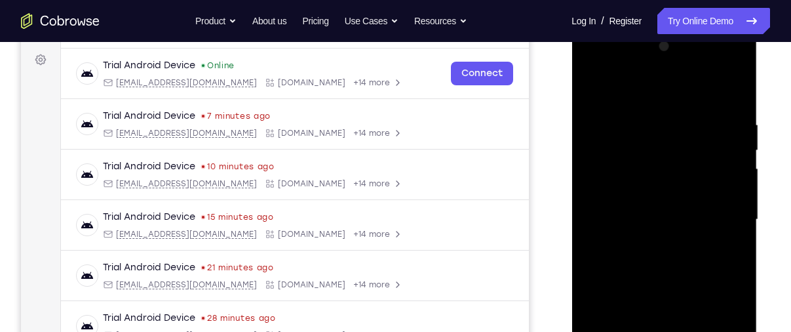
scroll to position [191, 0]
click at [731, 155] on div at bounding box center [663, 218] width 165 height 367
click at [596, 180] on div at bounding box center [663, 218] width 165 height 367
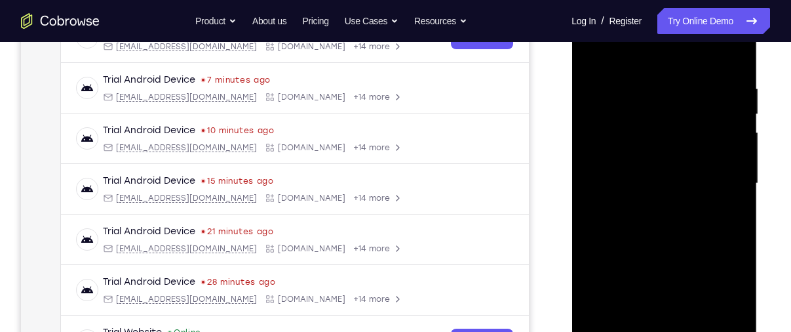
scroll to position [229, 0]
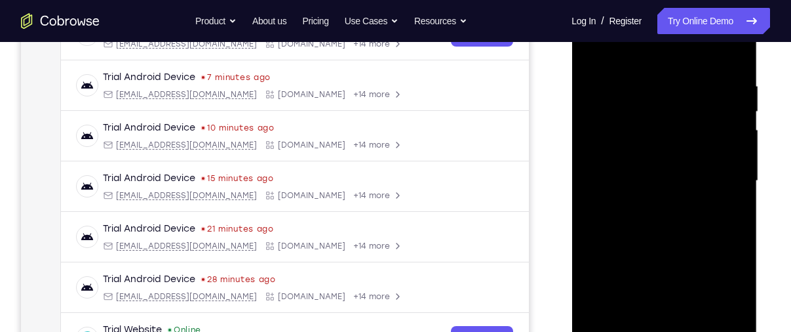
drag, startPoint x: 714, startPoint y: 202, endPoint x: 578, endPoint y: 212, distance: 136.0
click at [578, 212] on div at bounding box center [663, 183] width 185 height 390
click at [734, 182] on div at bounding box center [663, 180] width 165 height 367
click at [736, 161] on div at bounding box center [663, 180] width 165 height 367
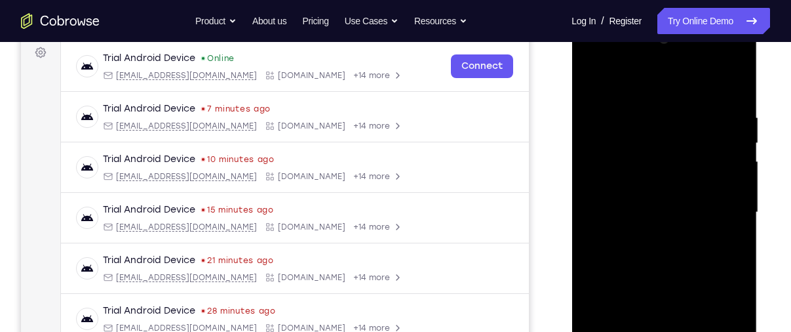
scroll to position [197, 0]
click at [736, 161] on div at bounding box center [663, 213] width 165 height 367
click at [729, 138] on div at bounding box center [663, 213] width 165 height 367
click at [593, 173] on div at bounding box center [663, 213] width 165 height 367
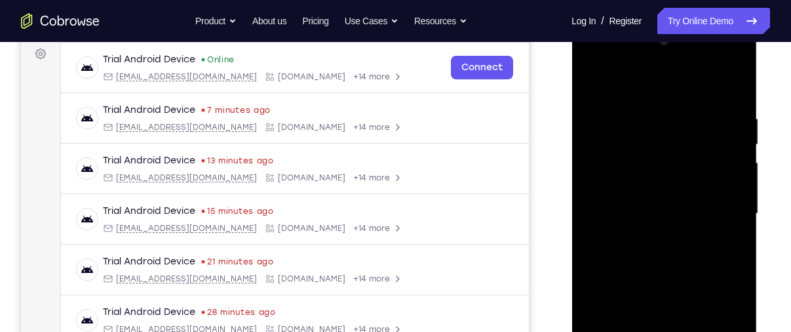
click at [727, 158] on div at bounding box center [663, 213] width 165 height 367
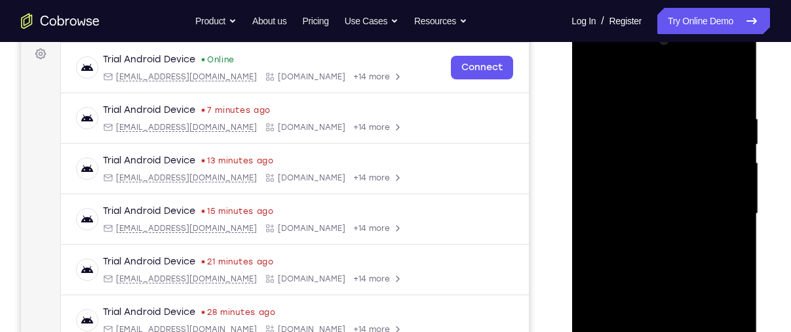
click at [727, 158] on div at bounding box center [663, 213] width 165 height 367
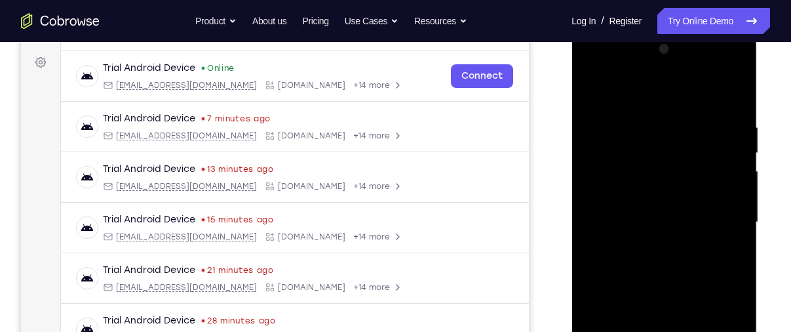
scroll to position [155, 0]
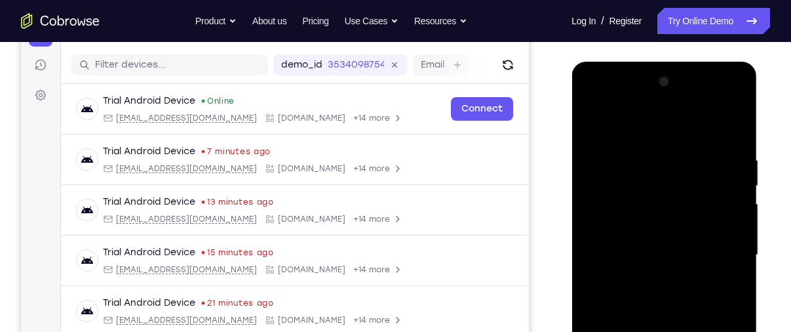
click at [727, 157] on div at bounding box center [663, 254] width 165 height 367
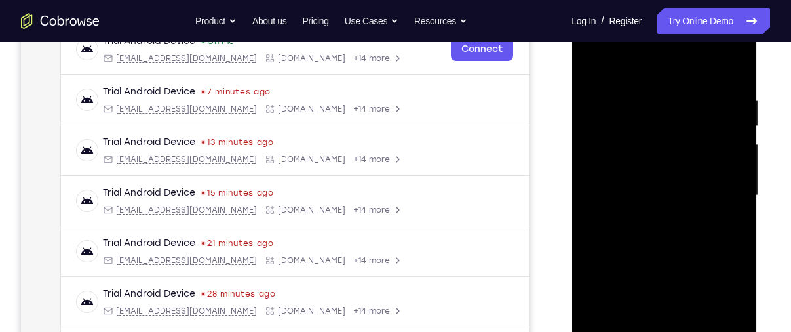
scroll to position [216, 0]
click at [727, 157] on div at bounding box center [663, 193] width 165 height 367
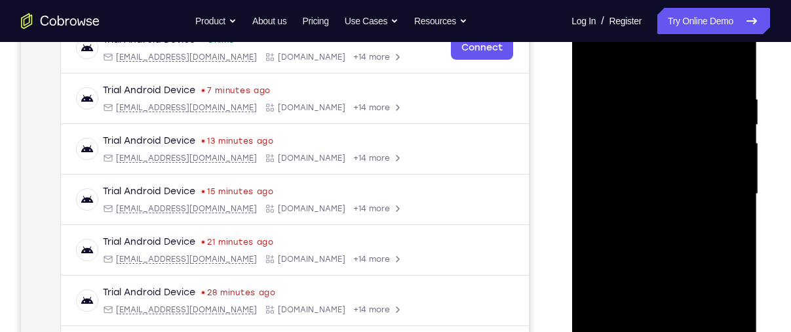
click at [727, 157] on div at bounding box center [663, 193] width 165 height 367
click at [634, 66] on div at bounding box center [663, 193] width 165 height 367
click at [596, 64] on div at bounding box center [663, 193] width 165 height 367
click at [715, 138] on div at bounding box center [663, 193] width 165 height 367
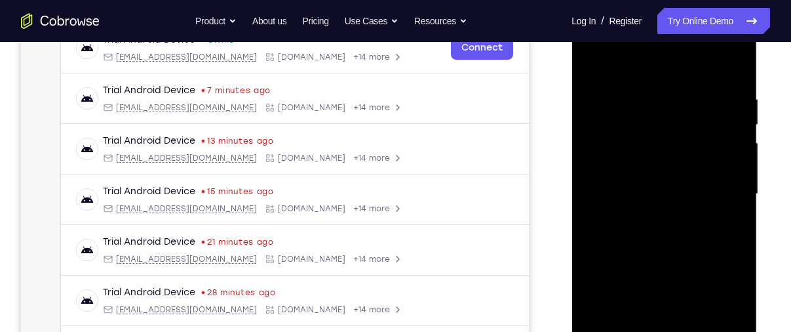
click at [715, 138] on div at bounding box center [663, 193] width 165 height 367
click at [727, 111] on div at bounding box center [663, 193] width 165 height 367
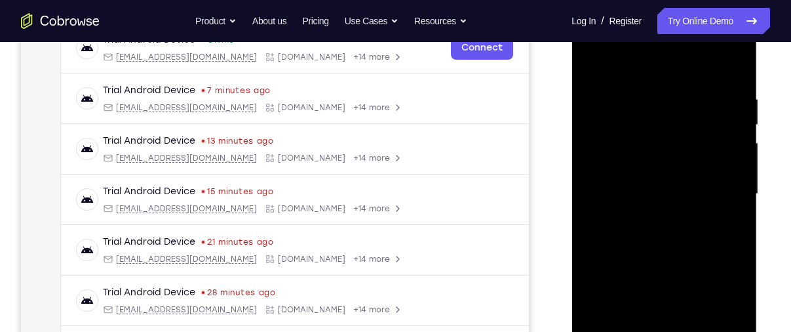
click at [727, 111] on div at bounding box center [663, 193] width 165 height 367
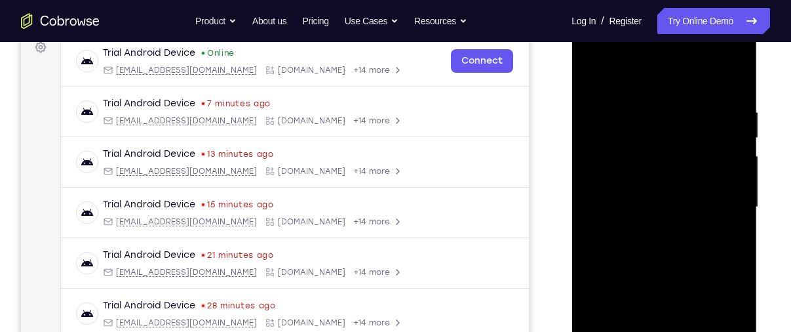
scroll to position [189, 0]
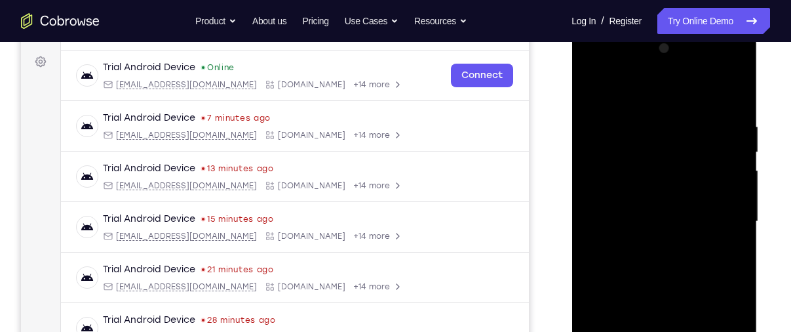
click at [727, 111] on div at bounding box center [663, 221] width 165 height 367
click at [590, 180] on div at bounding box center [663, 221] width 165 height 367
click at [734, 174] on div at bounding box center [663, 221] width 165 height 367
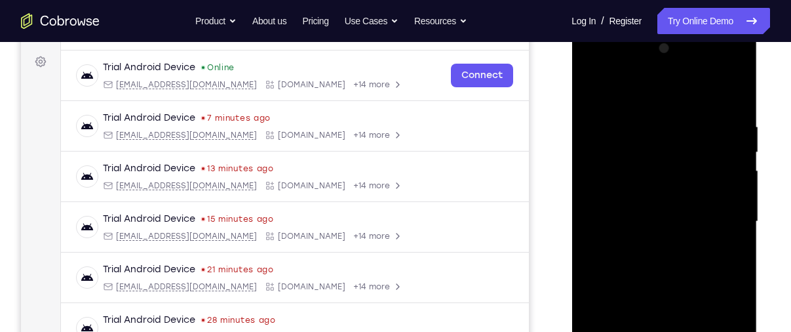
click at [734, 174] on div at bounding box center [663, 221] width 165 height 367
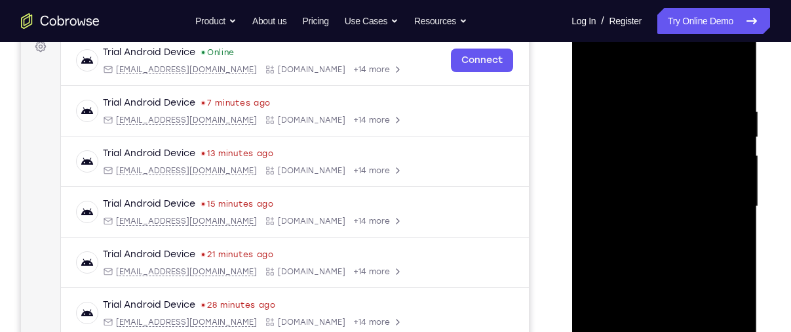
scroll to position [204, 0]
click at [734, 174] on div at bounding box center [663, 205] width 165 height 367
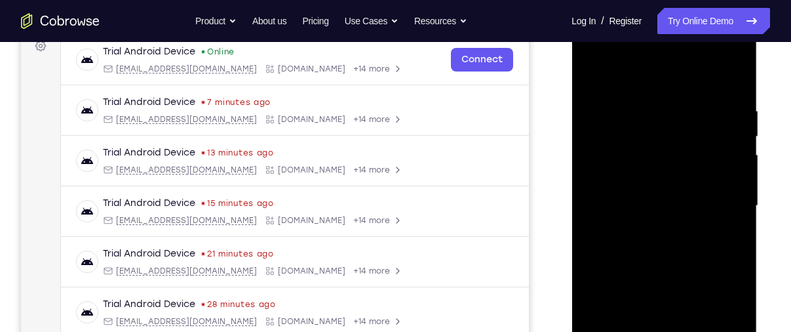
click at [734, 174] on div at bounding box center [663, 205] width 165 height 367
drag, startPoint x: 734, startPoint y: 159, endPoint x: 734, endPoint y: 174, distance: 15.7
click at [734, 174] on div at bounding box center [663, 205] width 165 height 367
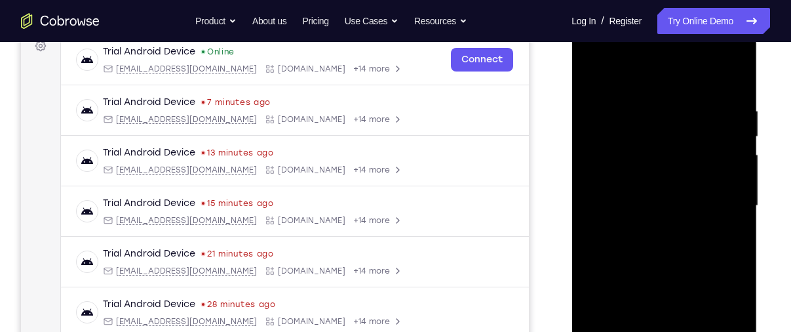
click at [734, 174] on div at bounding box center [663, 205] width 165 height 367
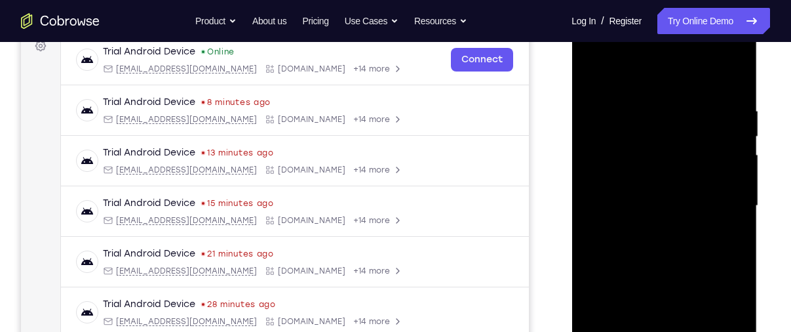
click at [734, 174] on div at bounding box center [663, 205] width 165 height 367
click at [727, 117] on div at bounding box center [663, 205] width 165 height 367
click at [737, 79] on div at bounding box center [663, 205] width 165 height 367
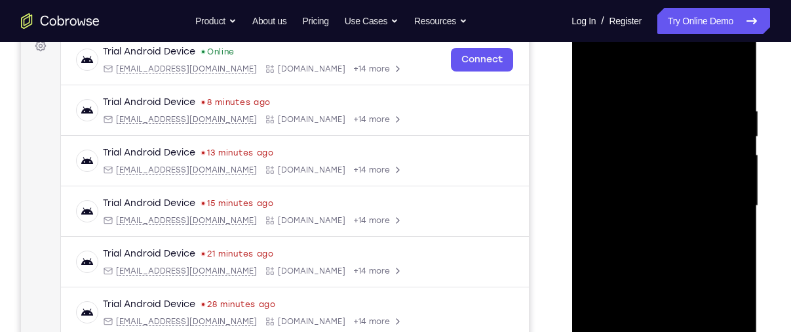
drag, startPoint x: 672, startPoint y: 90, endPoint x: 672, endPoint y: 250, distance: 159.9
click at [672, 250] on div at bounding box center [663, 205] width 165 height 367
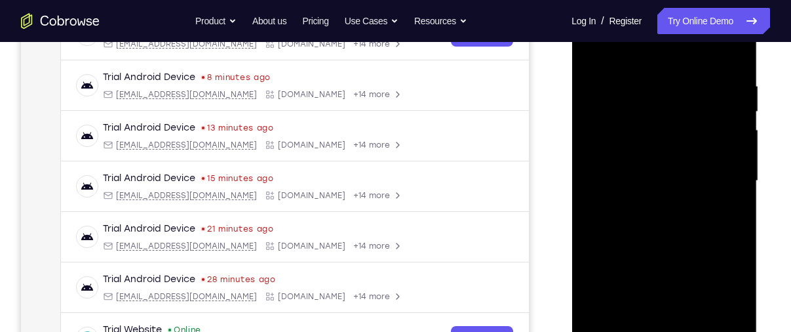
scroll to position [230, 0]
click at [660, 162] on div at bounding box center [663, 180] width 165 height 367
click at [651, 67] on div at bounding box center [663, 180] width 165 height 367
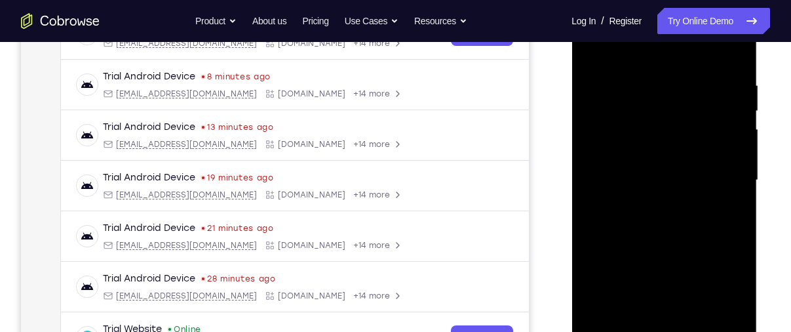
click at [727, 132] on div at bounding box center [663, 180] width 165 height 367
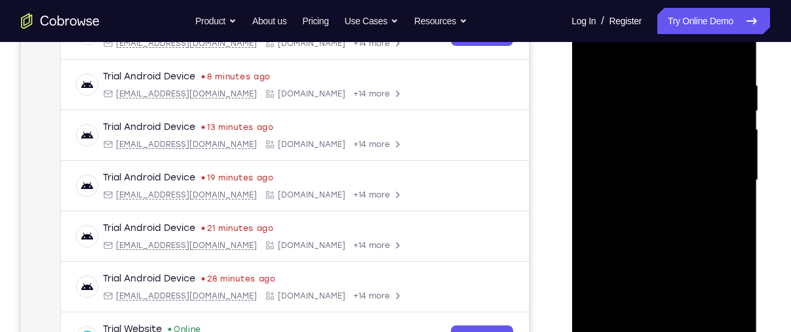
click at [727, 132] on div at bounding box center [663, 180] width 165 height 367
click at [601, 136] on div at bounding box center [663, 180] width 165 height 367
drag, startPoint x: 601, startPoint y: 136, endPoint x: 683, endPoint y: 132, distance: 81.3
click at [683, 132] on div at bounding box center [663, 180] width 165 height 367
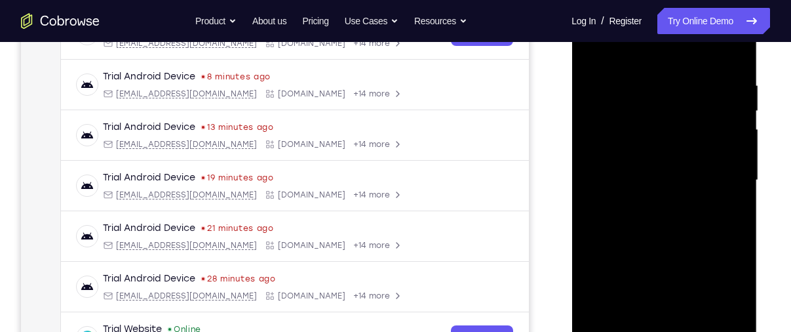
click at [727, 173] on div at bounding box center [663, 180] width 165 height 367
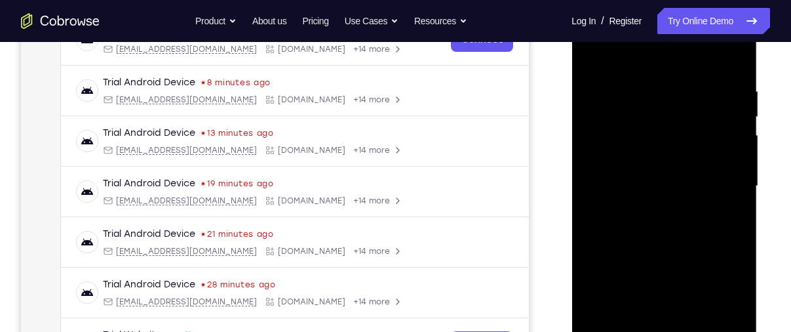
scroll to position [223, 0]
click at [731, 146] on div at bounding box center [663, 186] width 165 height 367
drag, startPoint x: 731, startPoint y: 146, endPoint x: 639, endPoint y: 153, distance: 92.6
click at [639, 153] on div at bounding box center [663, 186] width 165 height 367
click at [727, 119] on div at bounding box center [663, 186] width 165 height 367
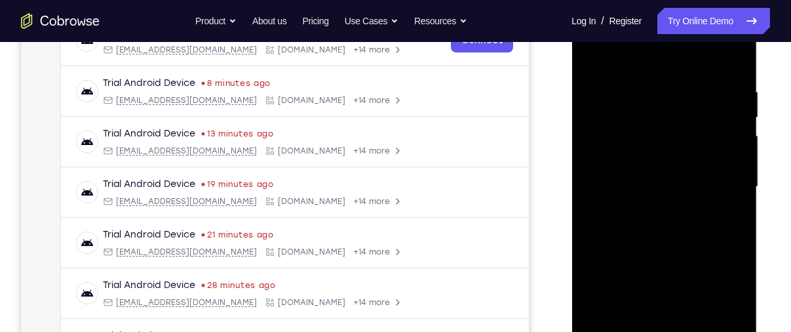
click at [727, 119] on div at bounding box center [663, 186] width 165 height 367
drag, startPoint x: 727, startPoint y: 120, endPoint x: 654, endPoint y: 115, distance: 72.9
click at [654, 115] on div at bounding box center [663, 186] width 165 height 367
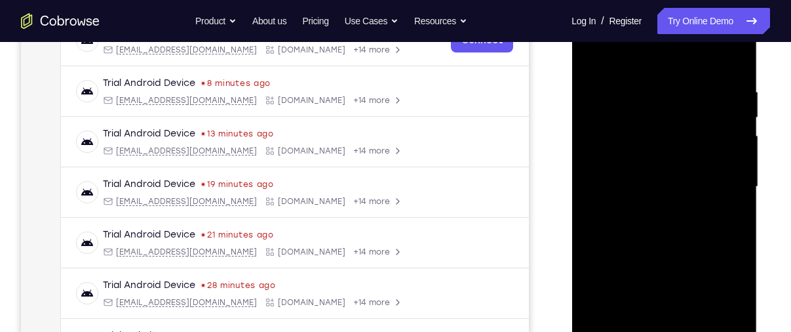
click at [714, 108] on div at bounding box center [663, 186] width 165 height 367
drag, startPoint x: 714, startPoint y: 108, endPoint x: 644, endPoint y: 108, distance: 70.1
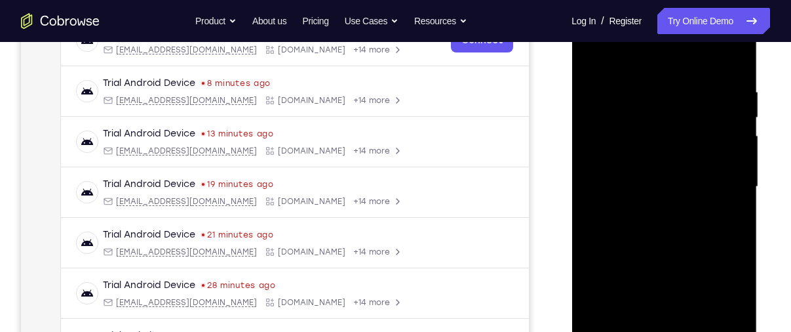
click at [644, 108] on div at bounding box center [663, 186] width 165 height 367
click at [721, 103] on div at bounding box center [663, 186] width 165 height 367
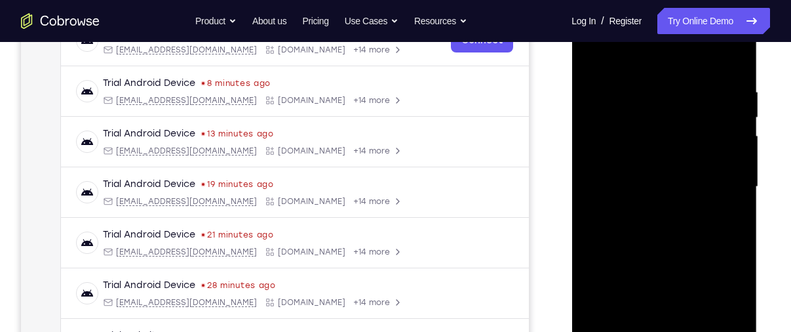
click at [721, 103] on div at bounding box center [663, 186] width 165 height 367
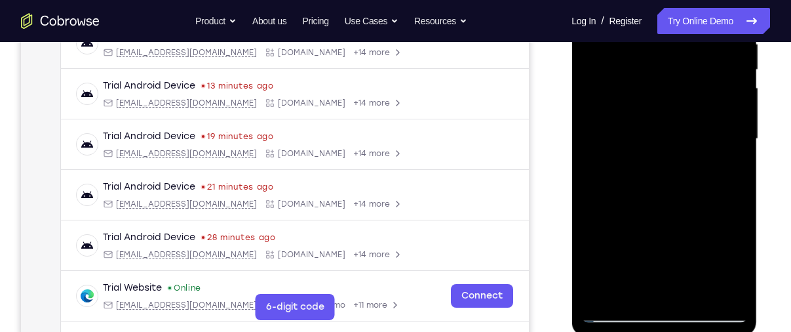
click at [597, 174] on div at bounding box center [663, 138] width 165 height 367
click at [735, 295] on div at bounding box center [663, 138] width 165 height 367
click at [719, 290] on div at bounding box center [663, 138] width 165 height 367
click at [725, 209] on div at bounding box center [663, 138] width 165 height 367
click at [718, 284] on div at bounding box center [663, 138] width 165 height 367
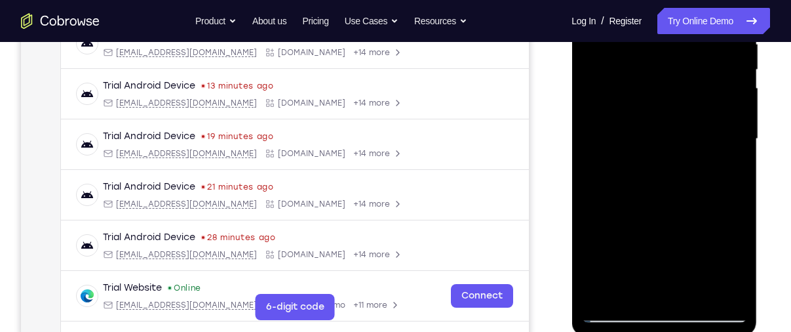
click at [727, 225] on div at bounding box center [663, 138] width 165 height 367
click at [730, 170] on div at bounding box center [663, 138] width 165 height 367
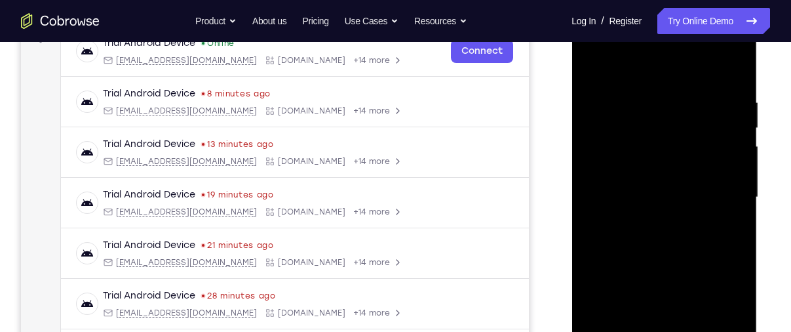
scroll to position [211, 0]
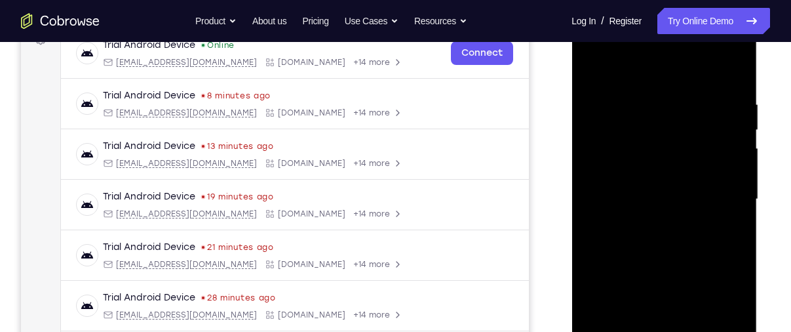
click at [730, 171] on div at bounding box center [663, 199] width 165 height 367
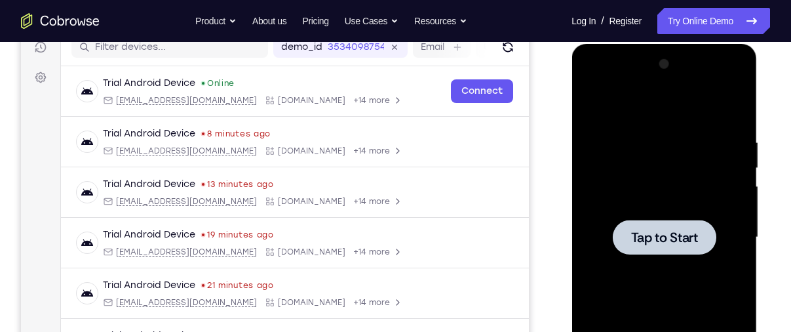
scroll to position [171, 0]
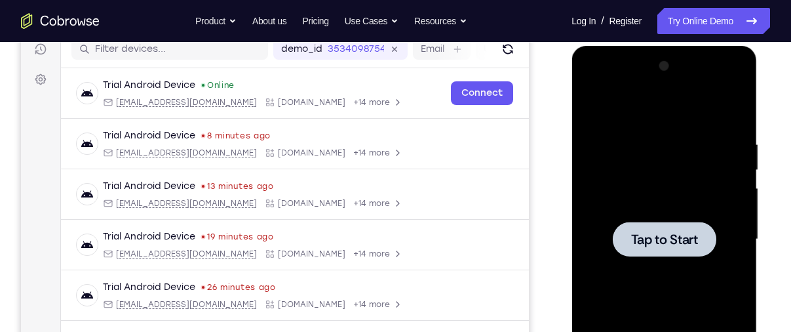
click at [694, 236] on span "Tap to Start" at bounding box center [663, 239] width 67 height 13
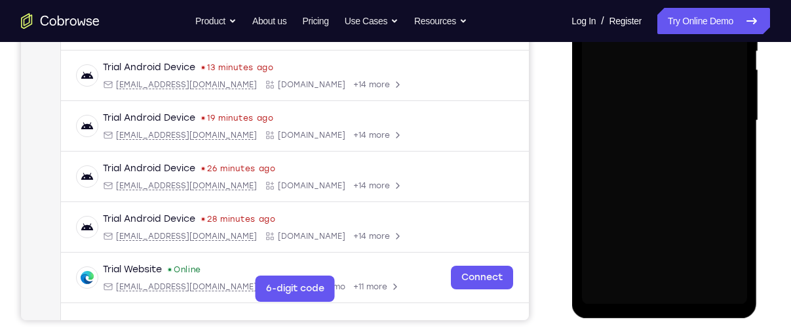
scroll to position [291, 0]
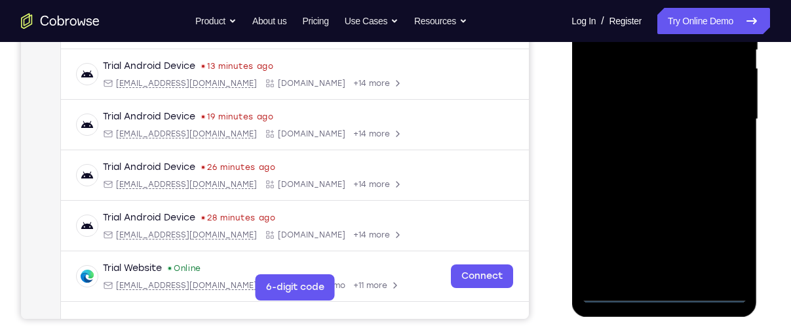
click at [664, 295] on div at bounding box center [663, 119] width 165 height 367
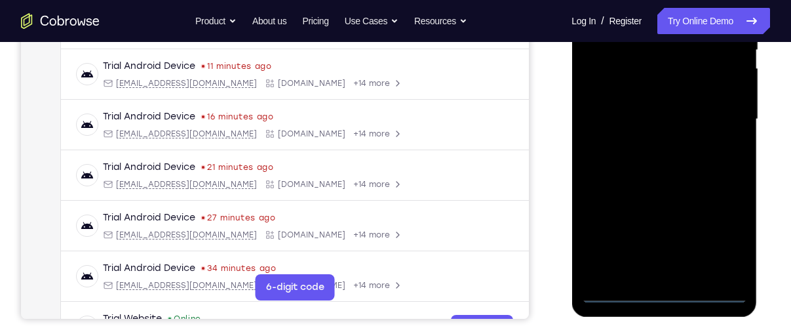
click at [711, 232] on div at bounding box center [663, 119] width 165 height 367
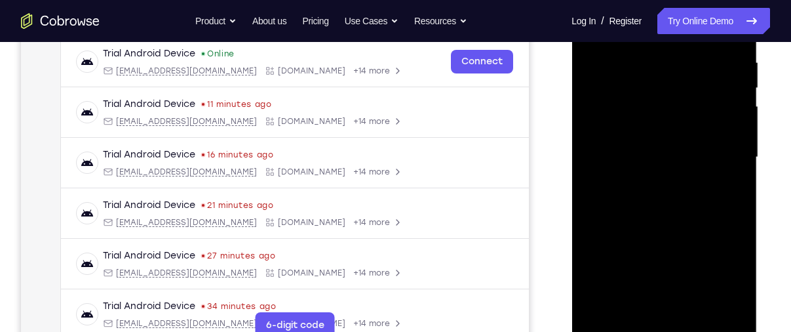
scroll to position [228, 0]
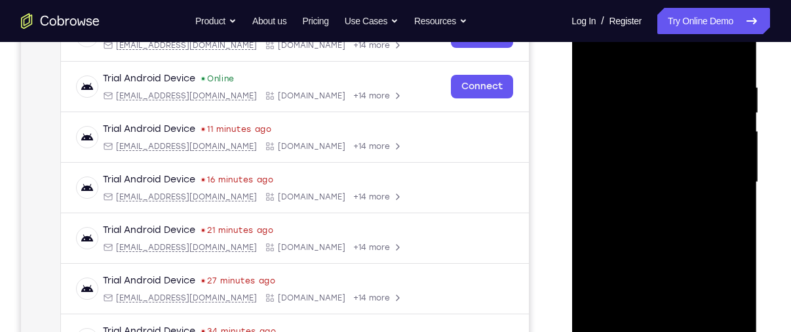
click at [618, 55] on div at bounding box center [663, 182] width 165 height 367
click at [715, 170] on div at bounding box center [663, 182] width 165 height 367
click at [653, 206] on div at bounding box center [663, 182] width 165 height 367
click at [670, 168] on div at bounding box center [663, 182] width 165 height 367
click at [671, 183] on div at bounding box center [663, 182] width 165 height 367
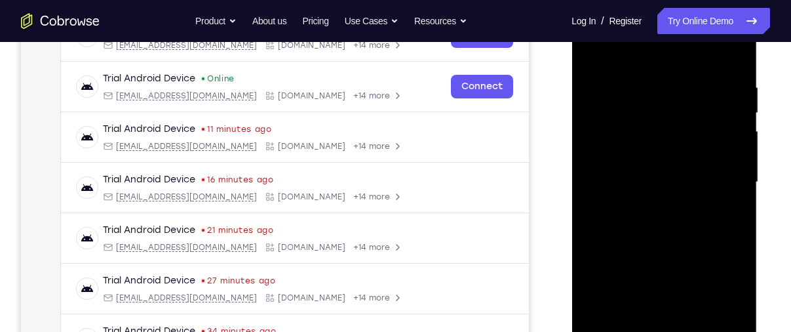
click at [658, 230] on div at bounding box center [663, 182] width 165 height 367
click at [666, 222] on div at bounding box center [663, 182] width 165 height 367
click at [664, 238] on div at bounding box center [663, 182] width 165 height 367
click at [649, 86] on div at bounding box center [663, 182] width 165 height 367
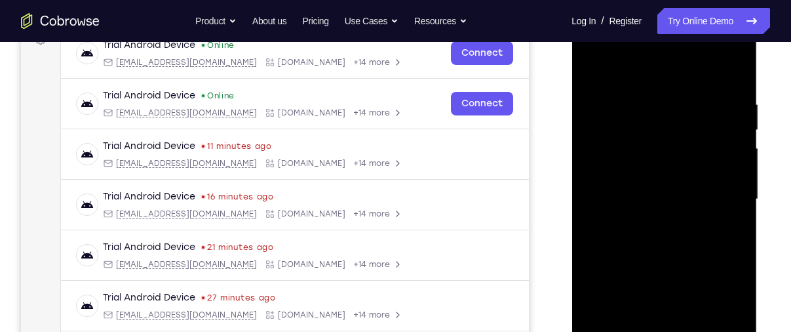
scroll to position [210, 0]
click at [731, 138] on div at bounding box center [663, 200] width 165 height 367
click at [582, 174] on div at bounding box center [663, 200] width 165 height 367
click at [658, 160] on div at bounding box center [663, 200] width 165 height 367
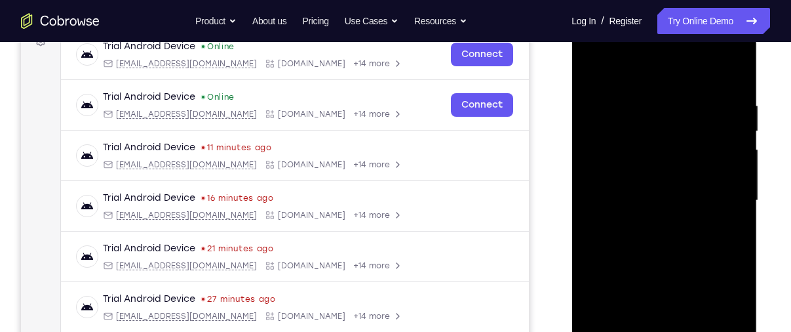
click at [659, 178] on div at bounding box center [663, 200] width 165 height 367
click at [654, 110] on div at bounding box center [663, 200] width 165 height 367
click at [723, 92] on div at bounding box center [663, 200] width 165 height 367
click at [674, 231] on div at bounding box center [663, 200] width 165 height 367
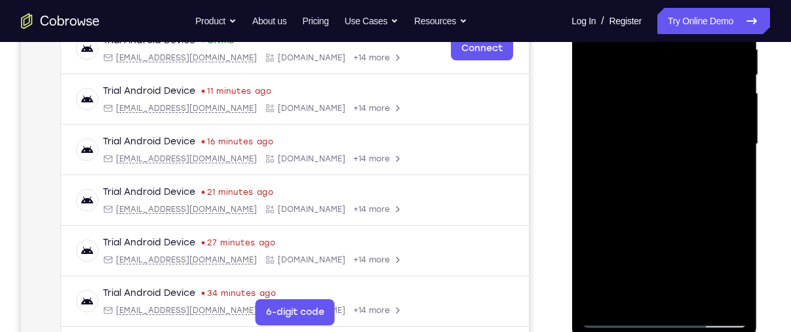
scroll to position [267, 0]
click at [668, 213] on div at bounding box center [663, 143] width 165 height 367
click at [620, 314] on div at bounding box center [663, 143] width 165 height 367
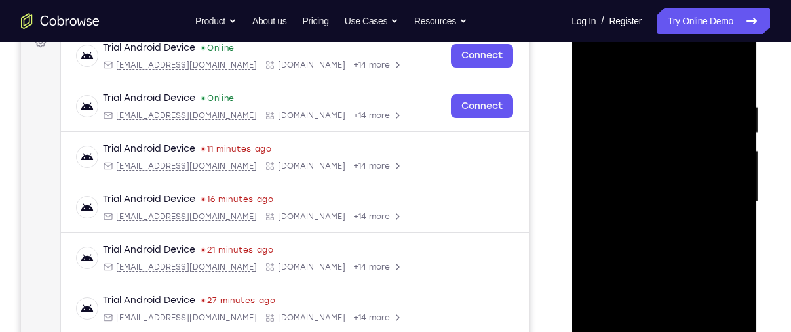
click at [736, 172] on div at bounding box center [663, 201] width 165 height 367
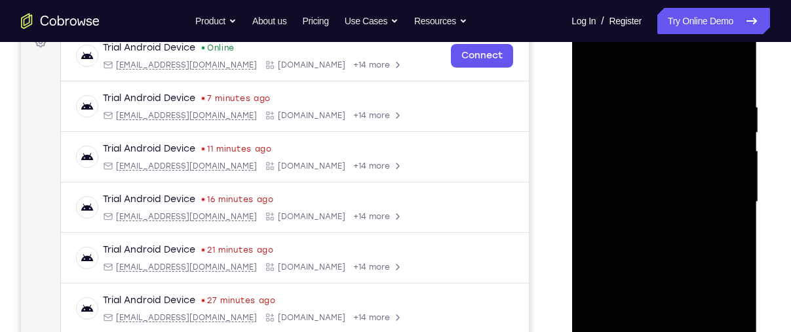
click at [736, 172] on div at bounding box center [663, 201] width 165 height 367
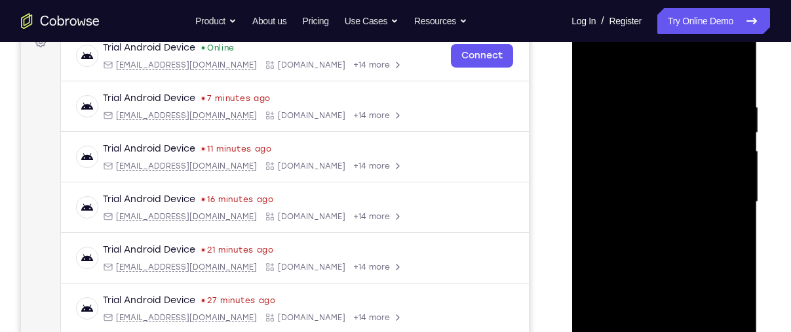
click at [736, 172] on div at bounding box center [663, 201] width 165 height 367
click at [732, 74] on div at bounding box center [663, 201] width 165 height 367
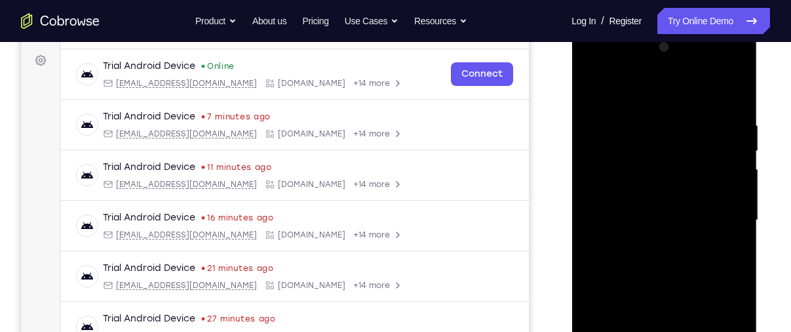
scroll to position [189, 0]
drag, startPoint x: 674, startPoint y: 150, endPoint x: 660, endPoint y: 322, distance: 172.2
click at [660, 322] on div at bounding box center [663, 221] width 165 height 367
click at [656, 124] on div at bounding box center [663, 221] width 165 height 367
drag, startPoint x: 713, startPoint y: 160, endPoint x: 634, endPoint y: 181, distance: 81.4
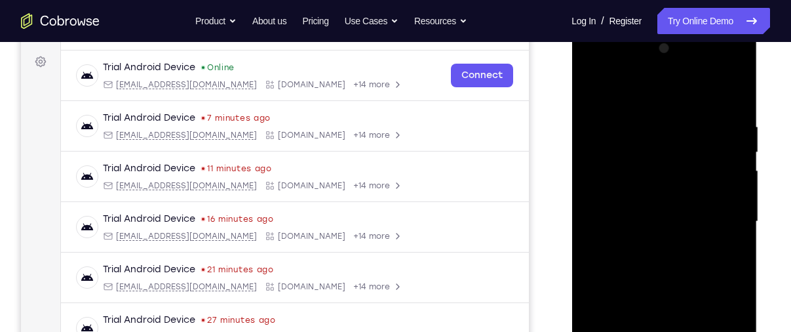
click at [634, 181] on div at bounding box center [663, 221] width 165 height 367
click at [594, 162] on div at bounding box center [663, 221] width 165 height 367
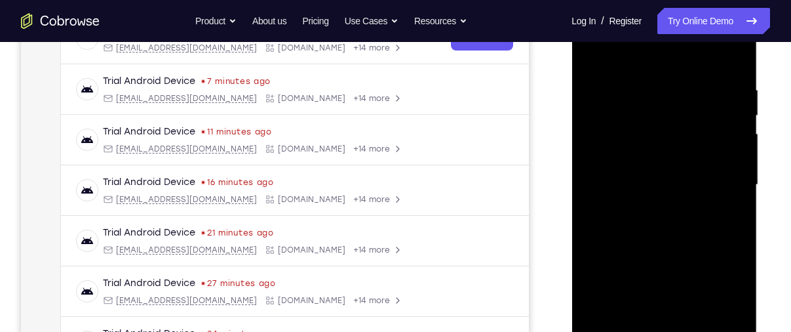
scroll to position [226, 0]
click at [730, 210] on div at bounding box center [663, 184] width 165 height 367
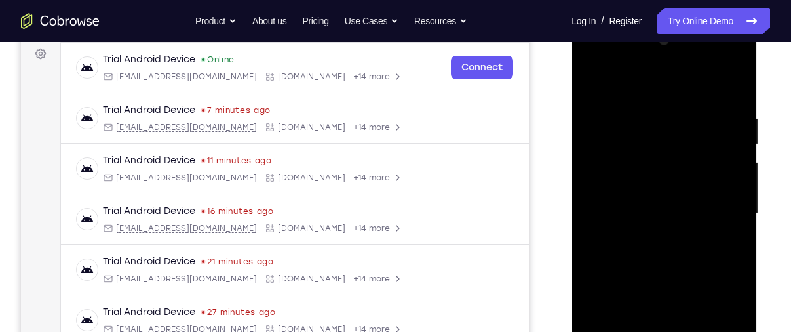
scroll to position [195, 0]
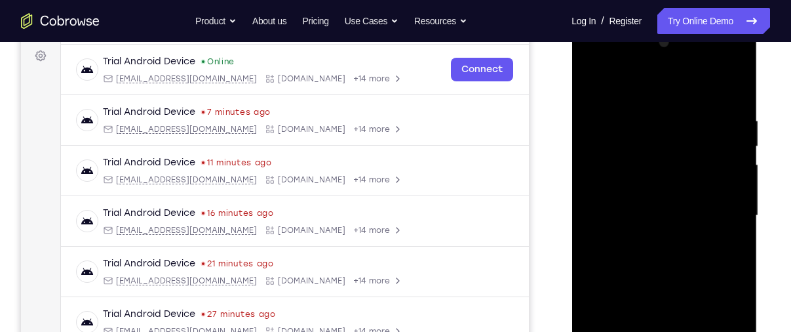
click at [730, 210] on div at bounding box center [663, 215] width 165 height 367
drag, startPoint x: 730, startPoint y: 205, endPoint x: 648, endPoint y: 198, distance: 82.2
click at [648, 198] on div at bounding box center [663, 215] width 165 height 367
click at [727, 155] on div at bounding box center [663, 215] width 165 height 367
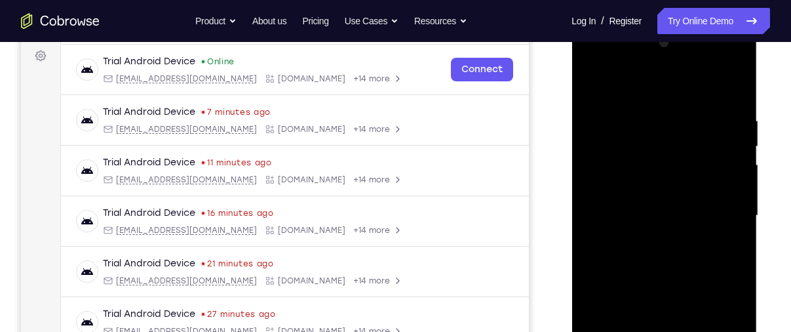
click at [727, 155] on div at bounding box center [663, 215] width 165 height 367
click at [601, 170] on div at bounding box center [663, 215] width 165 height 367
click at [649, 116] on div at bounding box center [663, 215] width 165 height 367
click at [651, 96] on div at bounding box center [663, 215] width 165 height 367
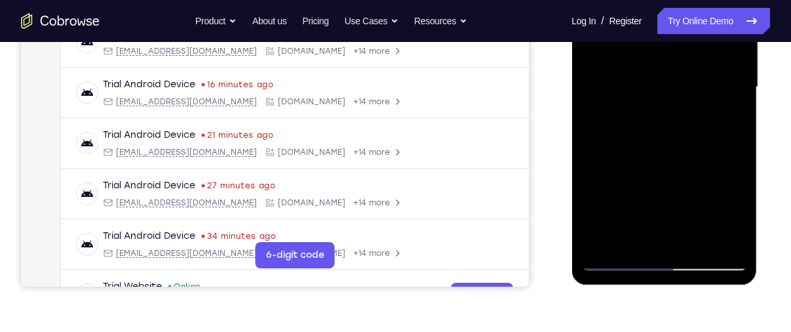
scroll to position [325, 0]
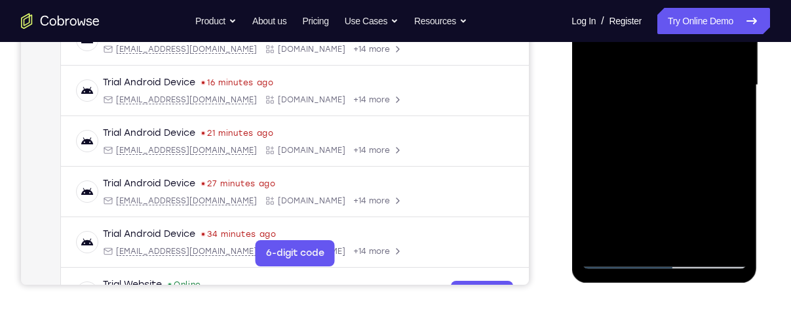
click at [606, 240] on div at bounding box center [663, 85] width 165 height 367
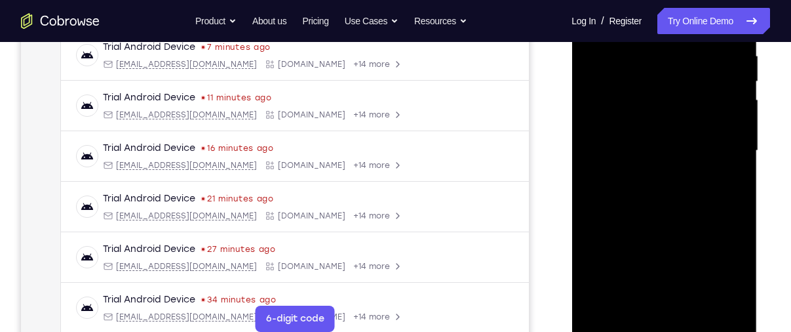
scroll to position [258, 0]
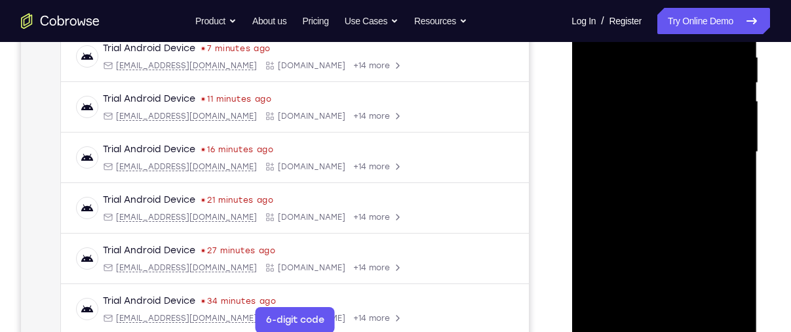
drag, startPoint x: 659, startPoint y: 84, endPoint x: 660, endPoint y: 346, distance: 262.1
click at [660, 331] on div at bounding box center [663, 154] width 185 height 390
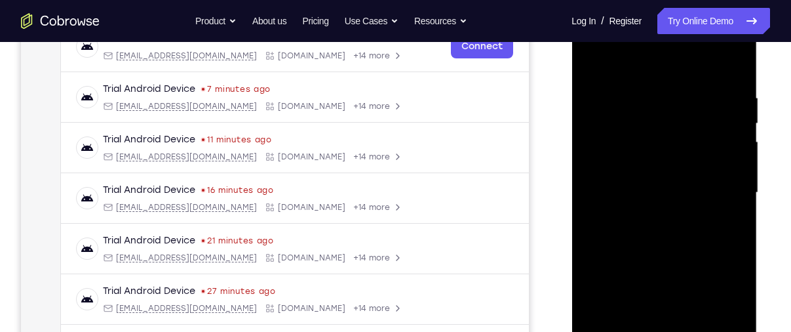
scroll to position [216, 0]
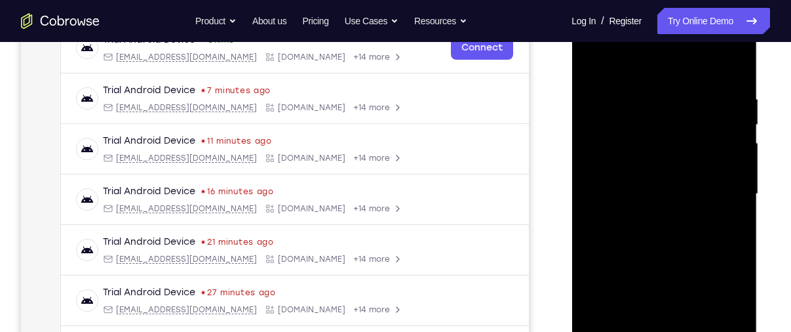
click at [641, 98] on div at bounding box center [663, 193] width 165 height 367
click at [733, 117] on div at bounding box center [663, 193] width 165 height 367
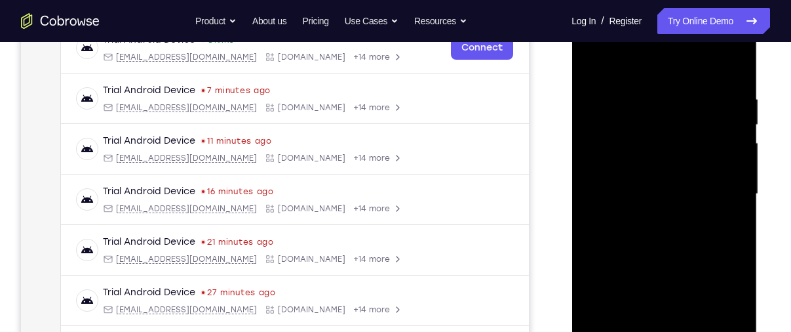
click at [733, 117] on div at bounding box center [663, 193] width 165 height 367
click at [733, 69] on div at bounding box center [663, 193] width 165 height 367
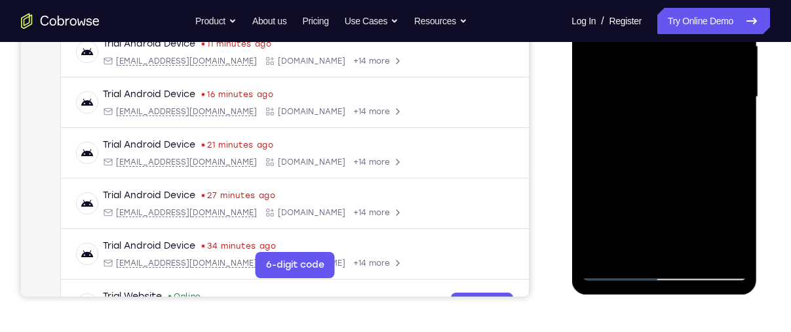
scroll to position [314, 0]
click at [725, 253] on div at bounding box center [663, 96] width 165 height 367
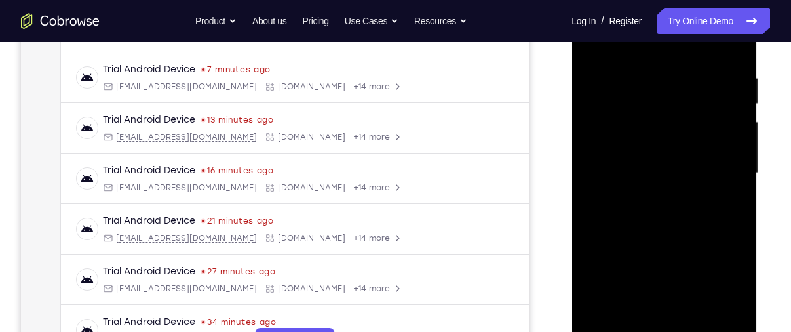
scroll to position [276, 0]
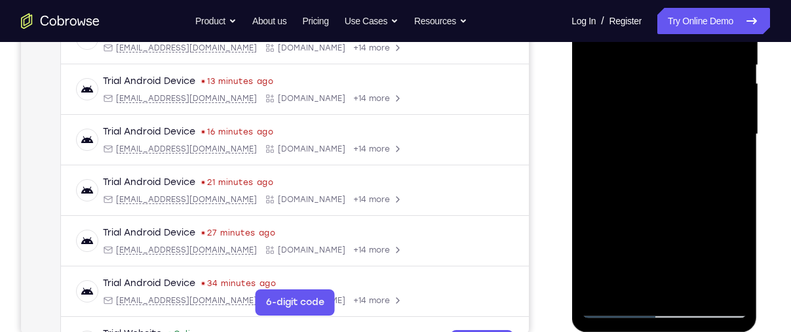
click at [600, 289] on div at bounding box center [663, 134] width 165 height 367
click at [690, 286] on div at bounding box center [663, 134] width 165 height 367
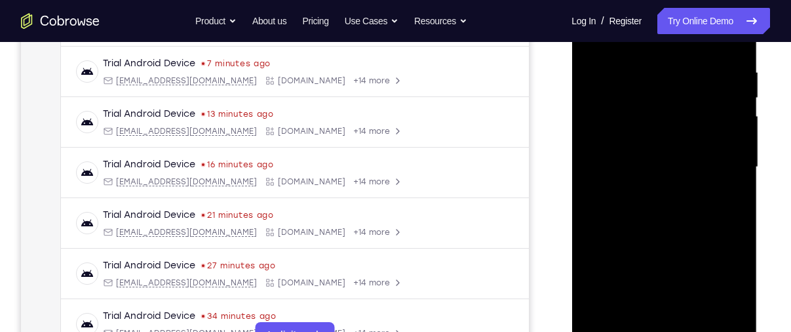
scroll to position [242, 0]
drag, startPoint x: 677, startPoint y: 273, endPoint x: 666, endPoint y: 206, distance: 67.9
click at [666, 206] on div at bounding box center [663, 167] width 165 height 367
click at [672, 250] on div at bounding box center [663, 167] width 165 height 367
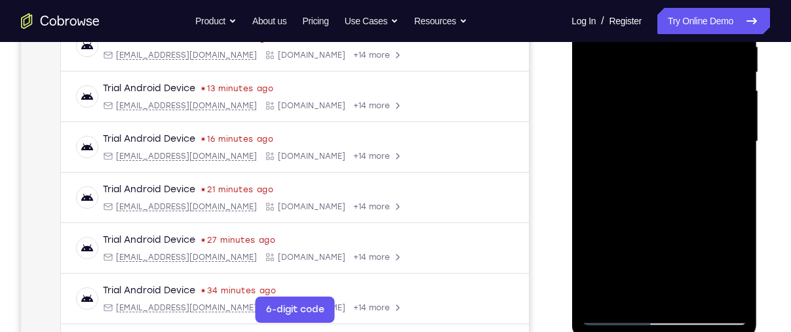
scroll to position [270, 0]
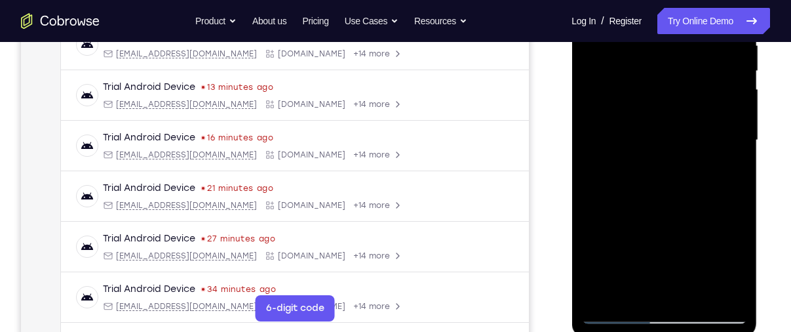
click at [629, 294] on div at bounding box center [663, 140] width 165 height 367
click at [740, 261] on div at bounding box center [663, 140] width 165 height 367
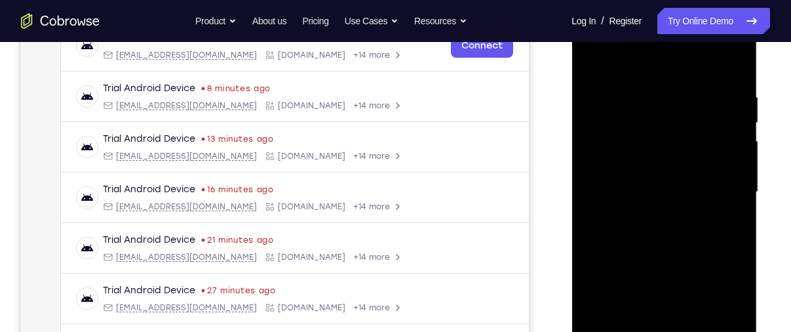
scroll to position [219, 0]
click at [586, 62] on div at bounding box center [663, 191] width 165 height 367
click at [592, 61] on div at bounding box center [663, 191] width 165 height 367
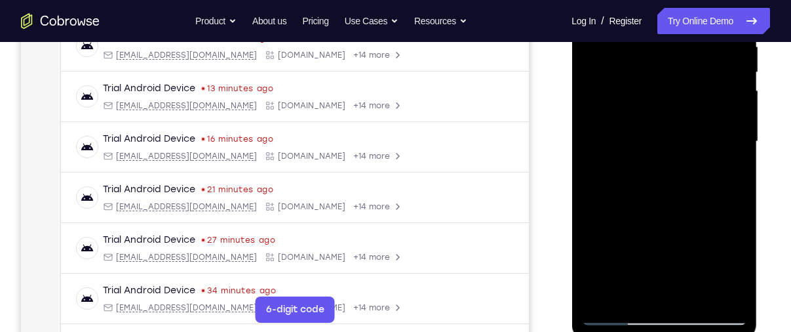
scroll to position [270, 0]
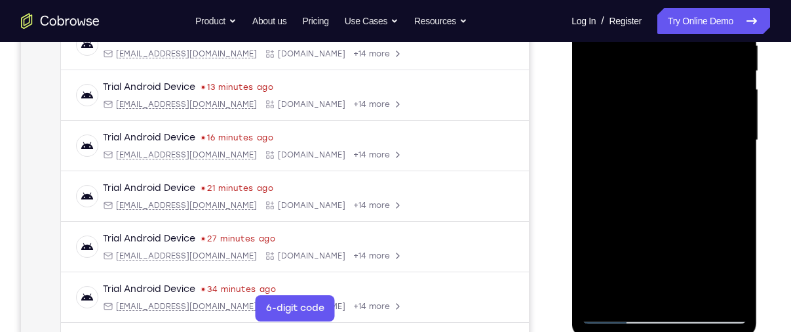
click at [726, 292] on div at bounding box center [663, 140] width 165 height 367
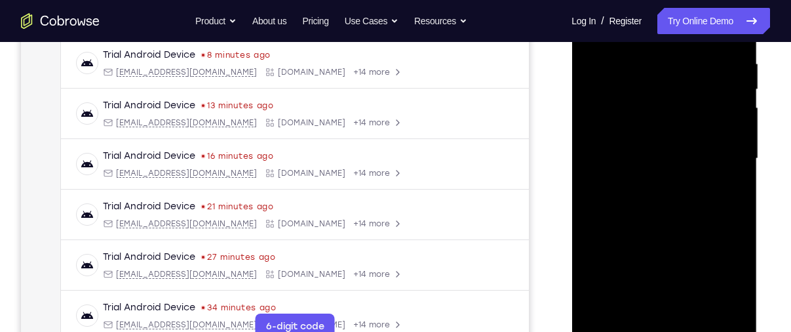
click at [662, 186] on div at bounding box center [663, 158] width 165 height 367
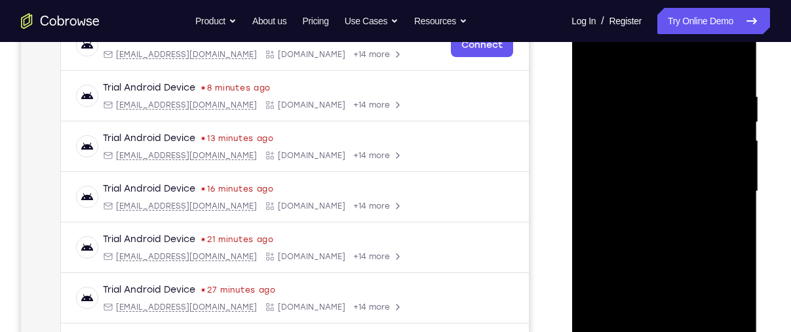
click at [646, 79] on div at bounding box center [663, 191] width 165 height 367
click at [628, 96] on div at bounding box center [663, 191] width 165 height 367
click at [607, 98] on div at bounding box center [663, 191] width 165 height 367
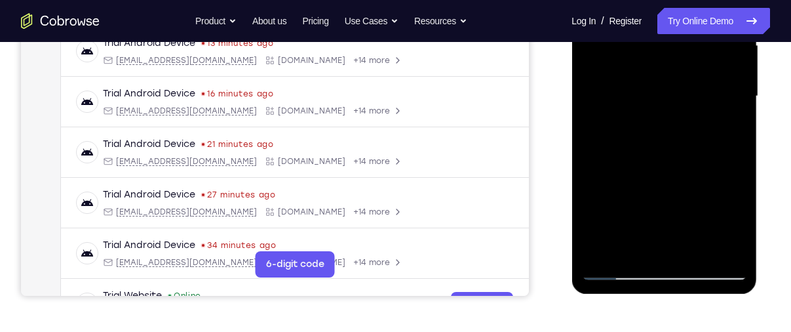
scroll to position [318, 0]
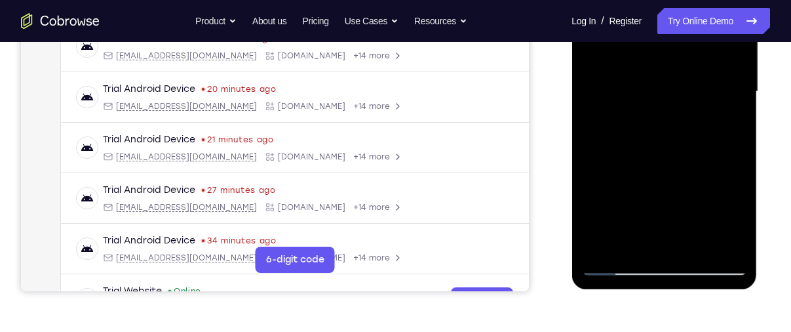
click at [732, 244] on div at bounding box center [663, 91] width 165 height 367
click at [658, 236] on div at bounding box center [663, 91] width 165 height 367
click at [616, 263] on div at bounding box center [663, 91] width 165 height 367
click at [660, 243] on div at bounding box center [663, 91] width 165 height 367
click at [617, 265] on div at bounding box center [663, 91] width 165 height 367
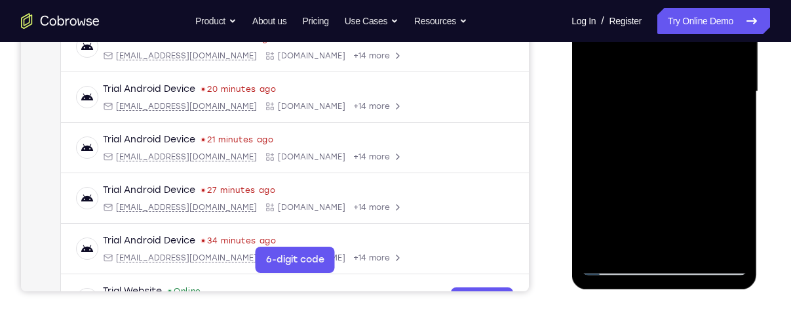
click at [728, 243] on div at bounding box center [663, 91] width 165 height 367
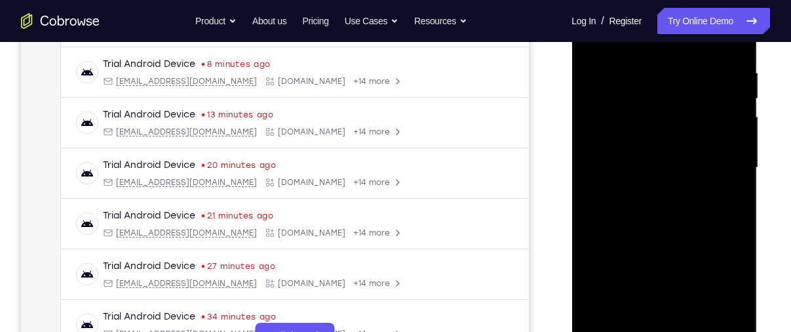
scroll to position [214, 0]
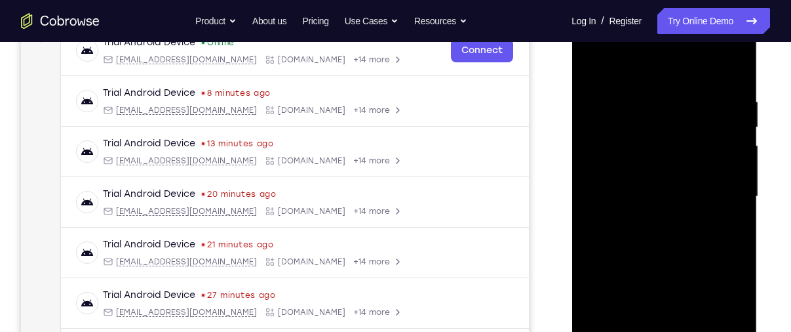
drag, startPoint x: 733, startPoint y: 71, endPoint x: 653, endPoint y: 168, distance: 126.1
click at [653, 168] on div at bounding box center [663, 196] width 165 height 367
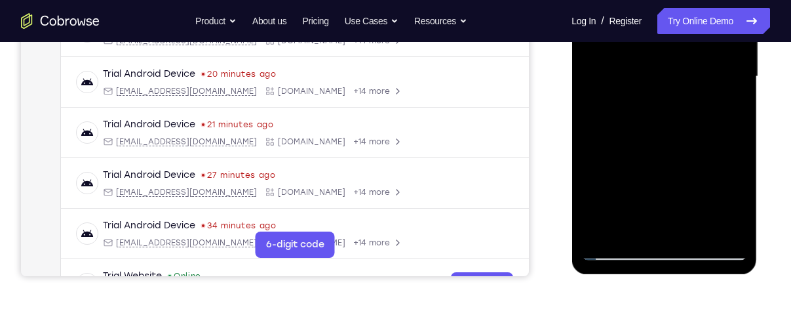
scroll to position [334, 0]
click at [615, 250] on div at bounding box center [663, 76] width 165 height 367
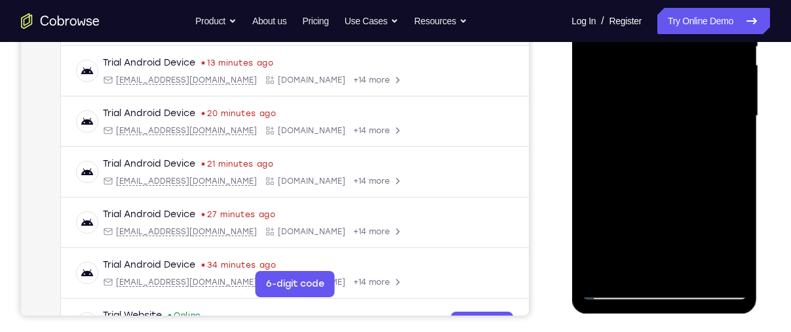
scroll to position [294, 0]
click at [601, 271] on div at bounding box center [663, 116] width 165 height 367
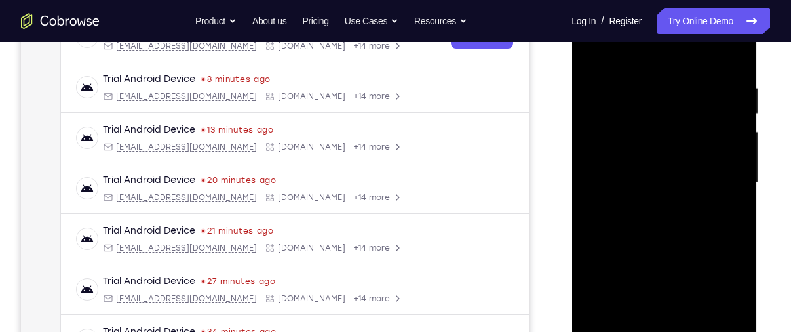
scroll to position [227, 0]
drag, startPoint x: 646, startPoint y: 102, endPoint x: 649, endPoint y: 310, distance: 207.7
click at [649, 310] on div at bounding box center [663, 183] width 165 height 367
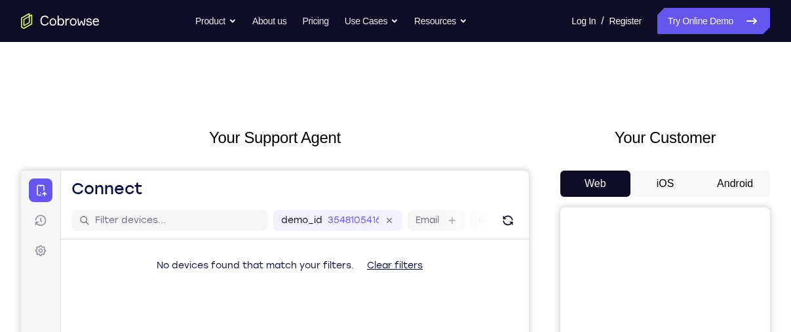
click at [742, 178] on button "Android" at bounding box center [735, 183] width 70 height 26
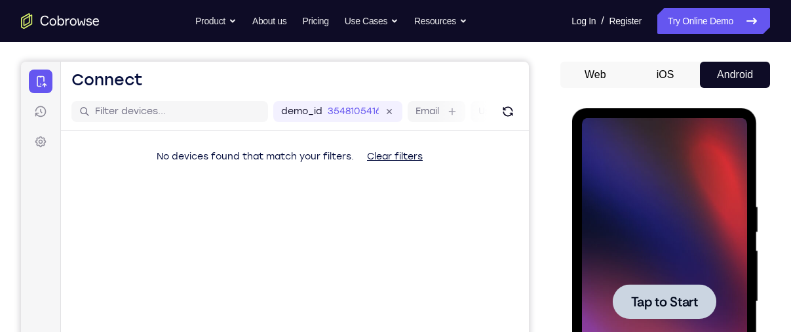
click at [681, 252] on div at bounding box center [663, 301] width 165 height 367
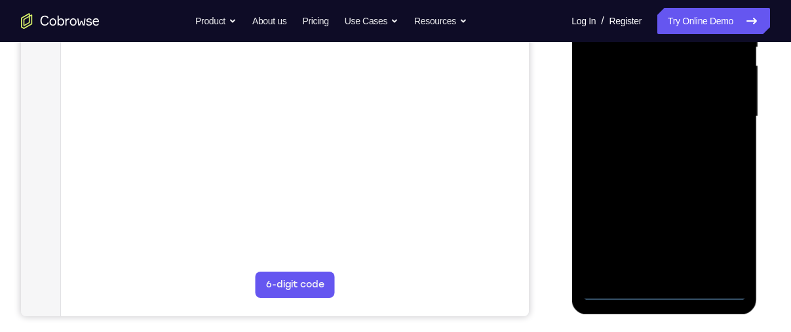
scroll to position [295, 0]
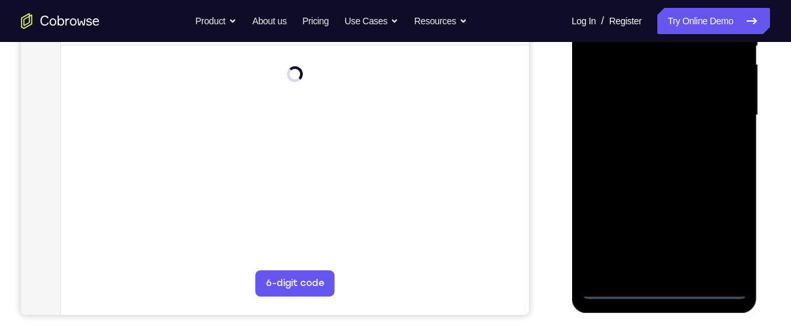
click at [662, 290] on div at bounding box center [663, 115] width 165 height 367
click at [717, 231] on div at bounding box center [663, 115] width 165 height 367
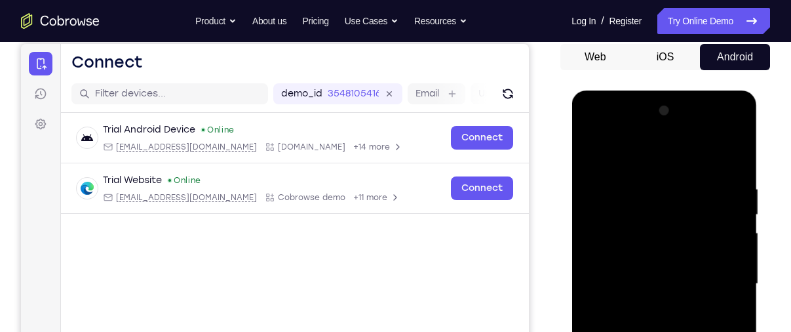
scroll to position [123, 0]
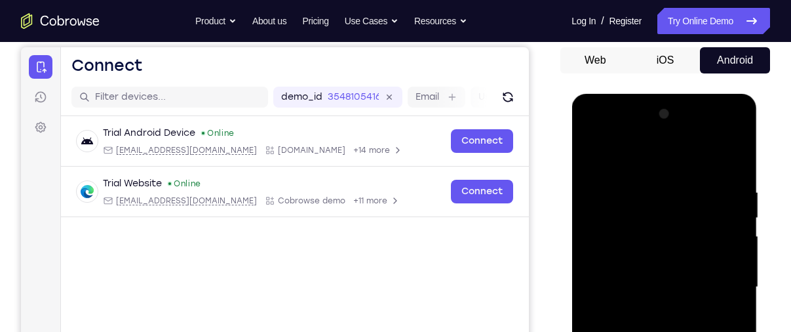
click at [657, 162] on div at bounding box center [663, 287] width 165 height 367
click at [719, 283] on div at bounding box center [663, 287] width 165 height 367
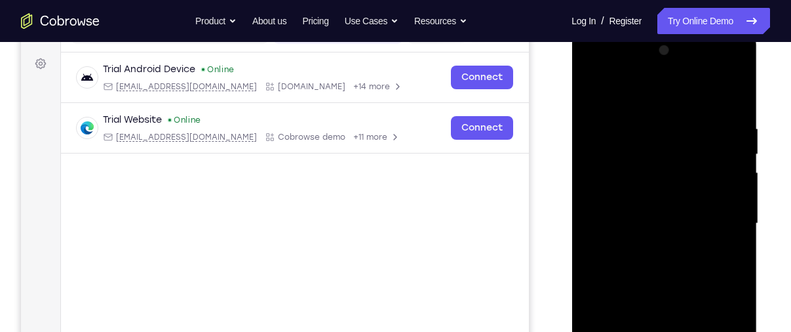
scroll to position [187, 0]
click at [648, 250] on div at bounding box center [663, 222] width 165 height 367
click at [681, 208] on div at bounding box center [663, 222] width 165 height 367
click at [654, 223] on div at bounding box center [663, 222] width 165 height 367
click at [660, 260] on div at bounding box center [663, 222] width 165 height 367
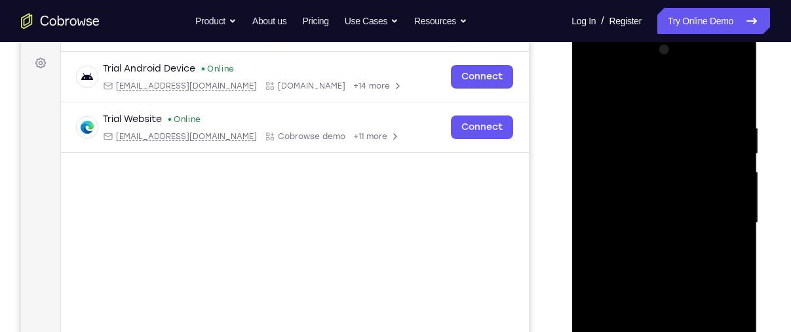
click at [660, 260] on div at bounding box center [663, 222] width 165 height 367
click at [727, 99] on div at bounding box center [663, 222] width 165 height 367
click at [690, 261] on div at bounding box center [663, 222] width 165 height 367
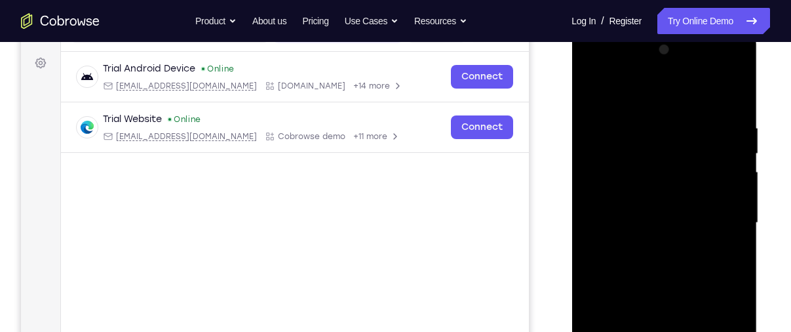
click at [690, 261] on div at bounding box center [663, 222] width 165 height 367
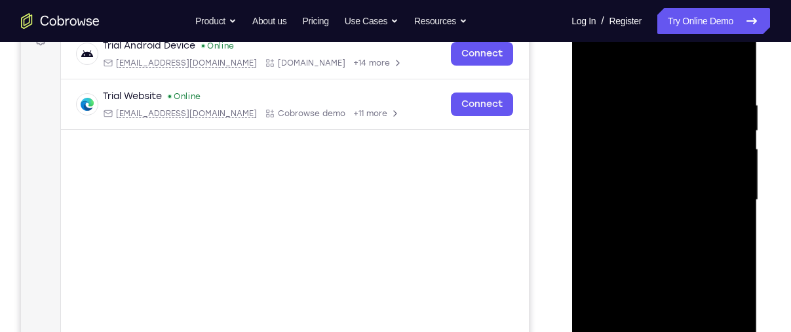
scroll to position [210, 0]
click at [690, 252] on div at bounding box center [663, 200] width 165 height 367
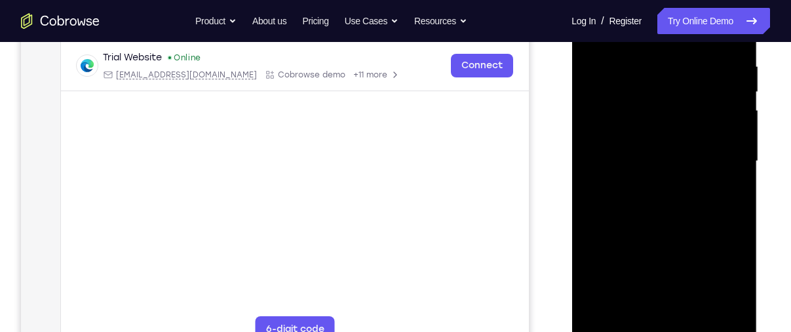
click at [661, 224] on div at bounding box center [663, 161] width 165 height 367
click at [694, 317] on div at bounding box center [663, 161] width 165 height 367
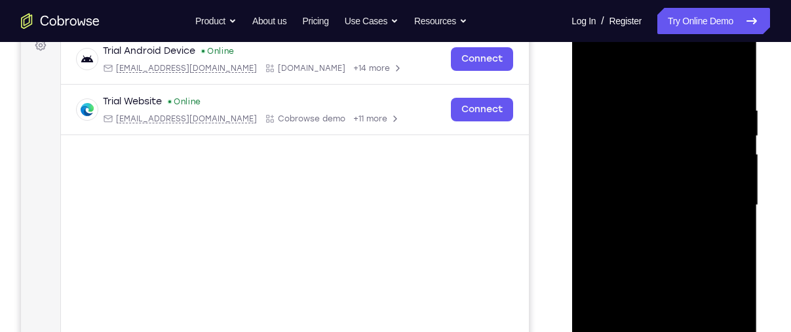
scroll to position [204, 0]
click at [668, 271] on div at bounding box center [663, 206] width 165 height 367
click at [657, 174] on div at bounding box center [663, 206] width 165 height 367
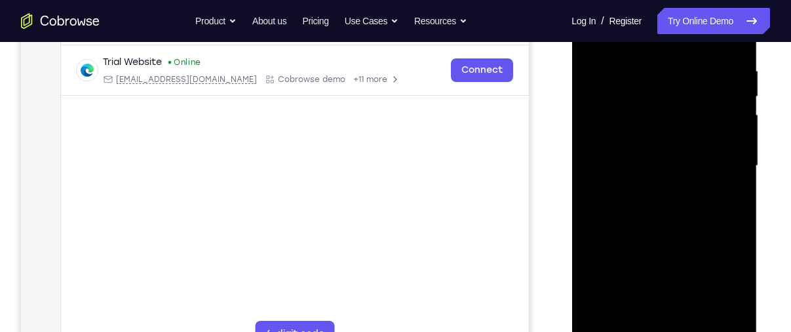
scroll to position [246, 0]
click at [660, 247] on div at bounding box center [663, 164] width 165 height 367
click at [698, 245] on div at bounding box center [663, 164] width 165 height 367
click at [737, 295] on div at bounding box center [663, 164] width 165 height 367
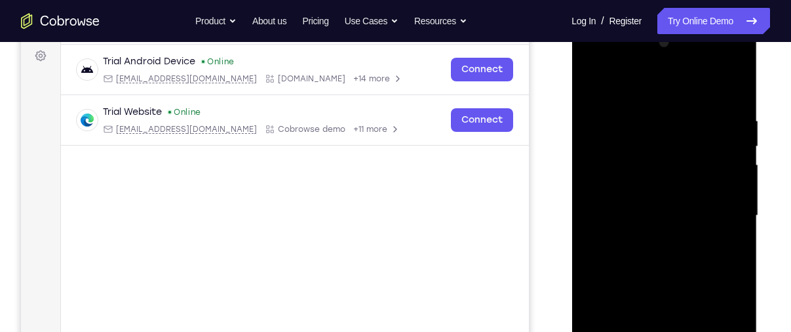
scroll to position [194, 0]
click at [594, 86] on div at bounding box center [663, 216] width 165 height 367
click at [657, 214] on div at bounding box center [663, 216] width 165 height 367
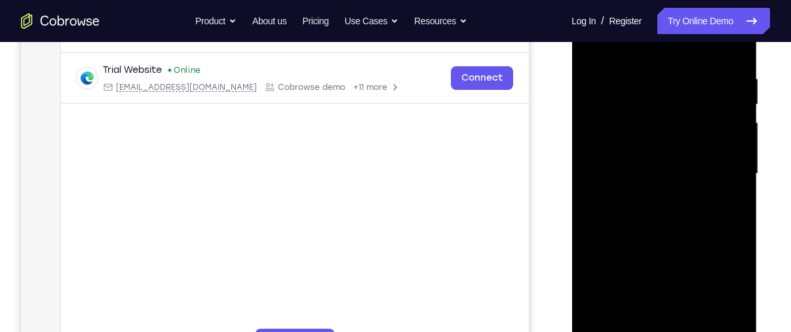
scroll to position [236, 0]
click at [627, 120] on div at bounding box center [663, 174] width 165 height 367
click at [669, 231] on div at bounding box center [663, 174] width 165 height 367
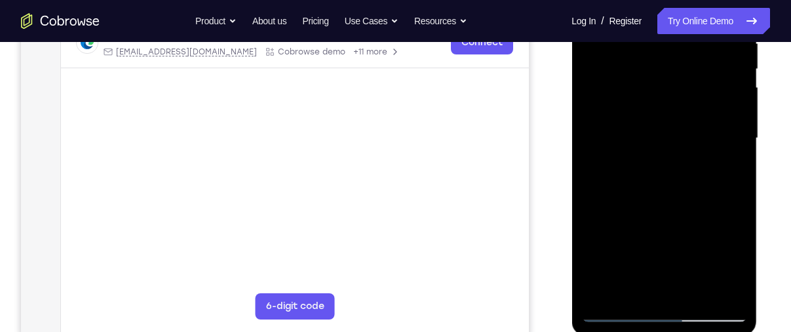
scroll to position [273, 0]
click at [626, 293] on div at bounding box center [663, 137] width 165 height 367
click at [695, 210] on div at bounding box center [663, 137] width 165 height 367
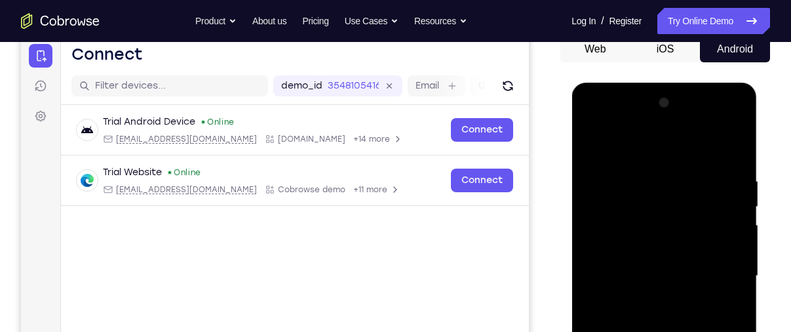
scroll to position [134, 0]
click at [593, 144] on div at bounding box center [663, 276] width 165 height 367
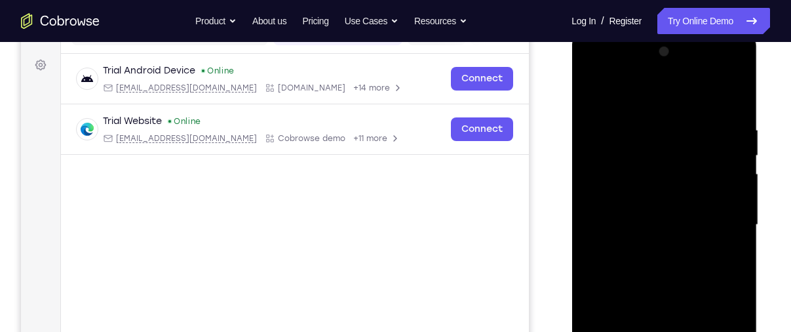
click at [664, 221] on div at bounding box center [663, 224] width 165 height 367
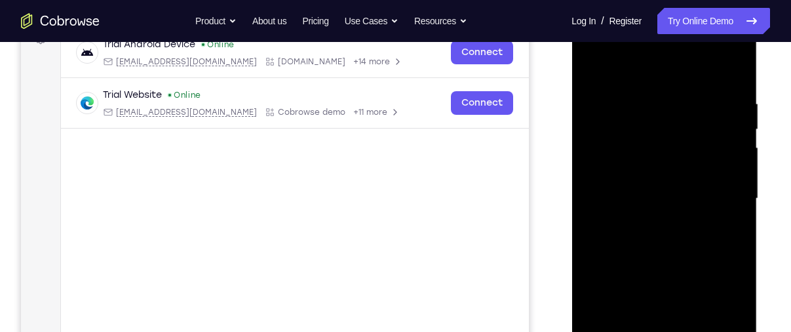
scroll to position [254, 0]
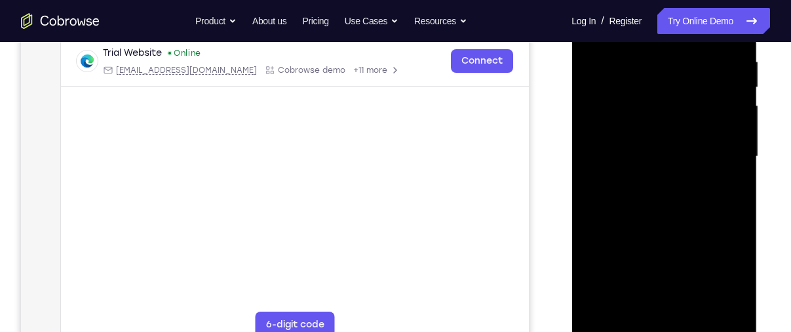
click at [628, 305] on div at bounding box center [663, 156] width 165 height 367
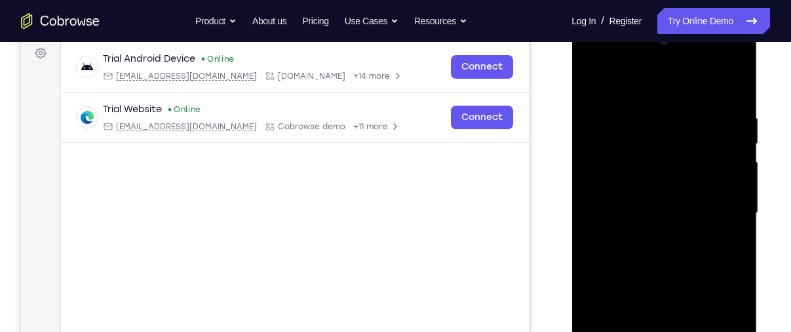
scroll to position [203, 0]
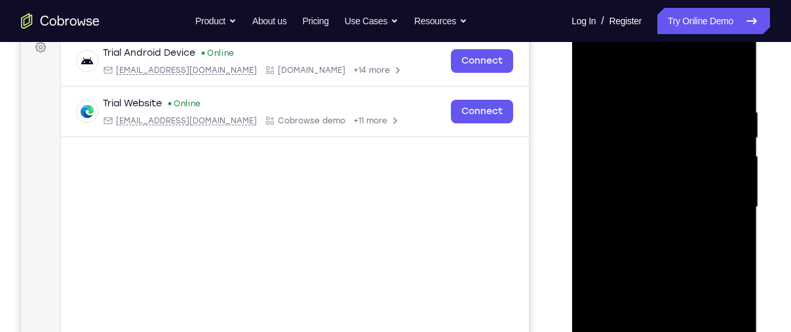
click at [593, 77] on div at bounding box center [663, 207] width 165 height 367
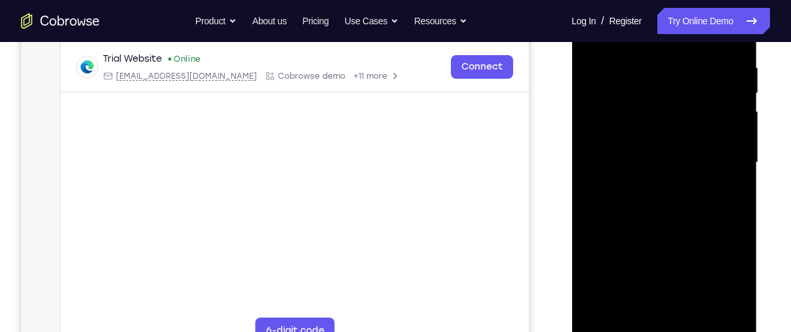
scroll to position [252, 0]
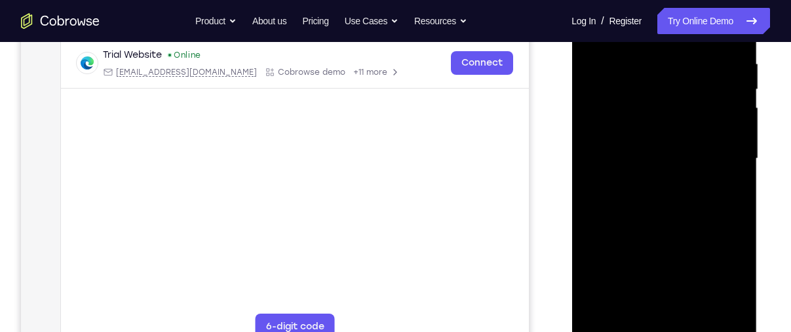
click at [727, 315] on div at bounding box center [663, 158] width 165 height 367
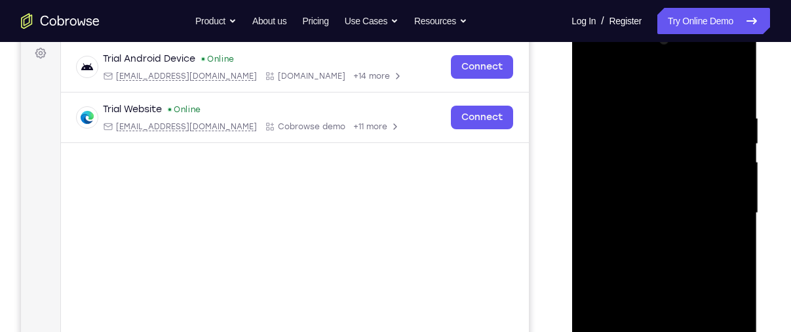
drag, startPoint x: 668, startPoint y: 145, endPoint x: 666, endPoint y: 292, distance: 146.8
click at [666, 292] on div at bounding box center [663, 212] width 165 height 367
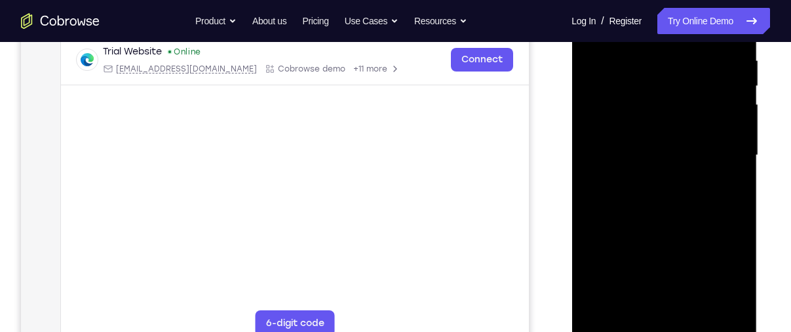
scroll to position [254, 0]
click at [600, 307] on div at bounding box center [663, 156] width 165 height 367
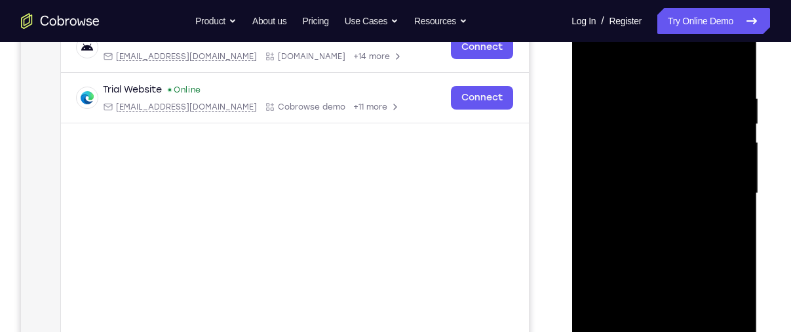
scroll to position [216, 0]
click at [647, 74] on div at bounding box center [663, 193] width 165 height 367
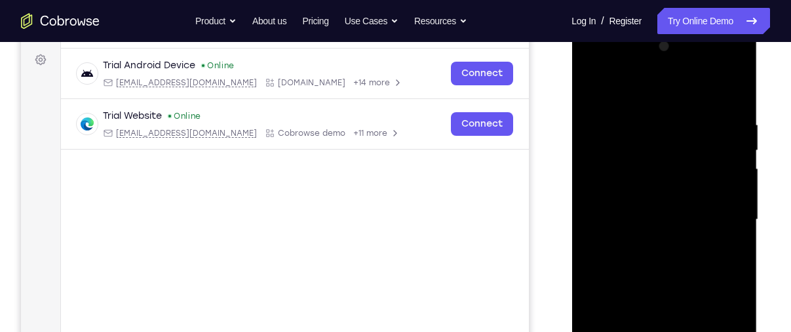
scroll to position [190, 0]
click at [725, 196] on div at bounding box center [663, 220] width 165 height 367
click at [729, 172] on div at bounding box center [663, 220] width 165 height 367
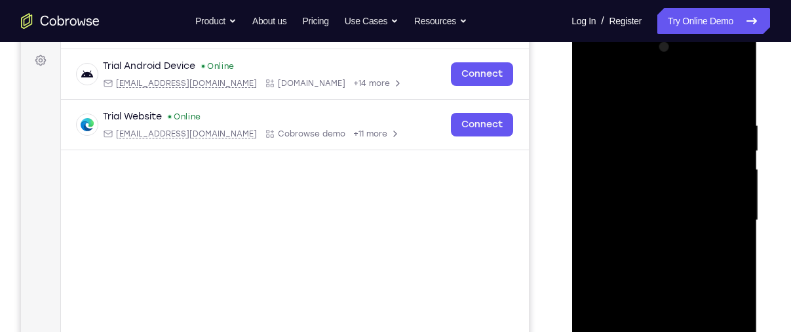
click at [589, 178] on div at bounding box center [663, 220] width 165 height 367
click at [727, 96] on div at bounding box center [663, 220] width 165 height 367
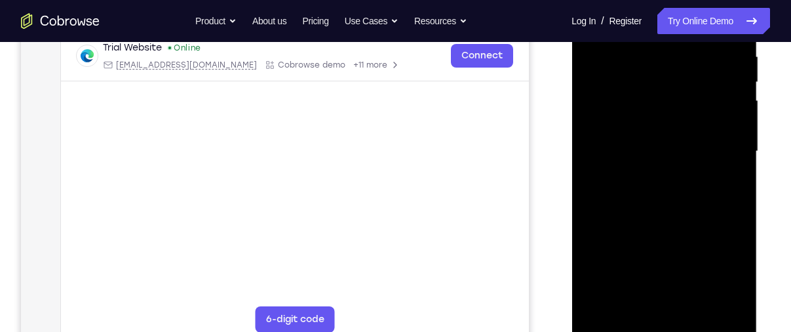
scroll to position [262, 0]
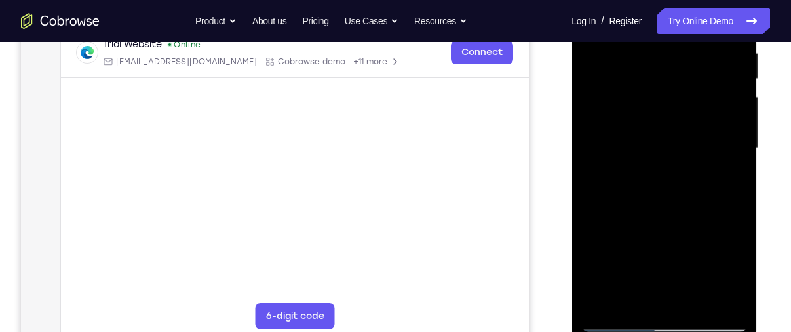
click at [682, 233] on div at bounding box center [663, 148] width 165 height 367
drag, startPoint x: 681, startPoint y: 71, endPoint x: 692, endPoint y: 313, distance: 242.0
click at [692, 313] on div at bounding box center [663, 148] width 165 height 367
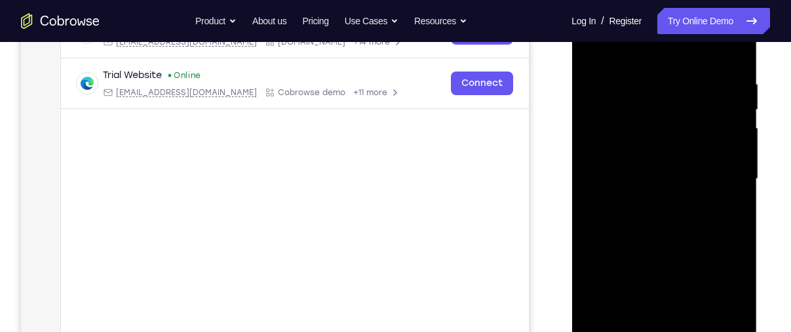
scroll to position [230, 0]
click at [719, 81] on div at bounding box center [663, 180] width 165 height 367
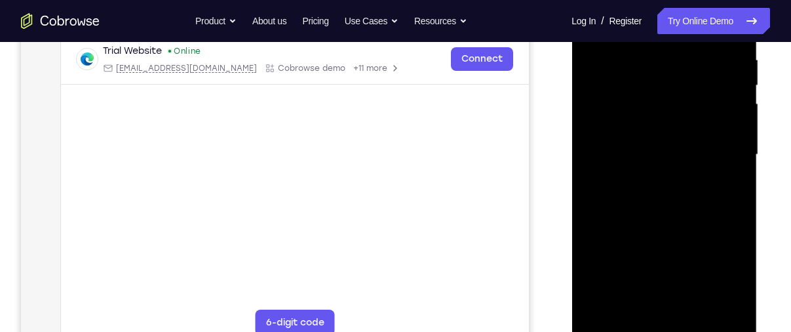
scroll to position [225, 0]
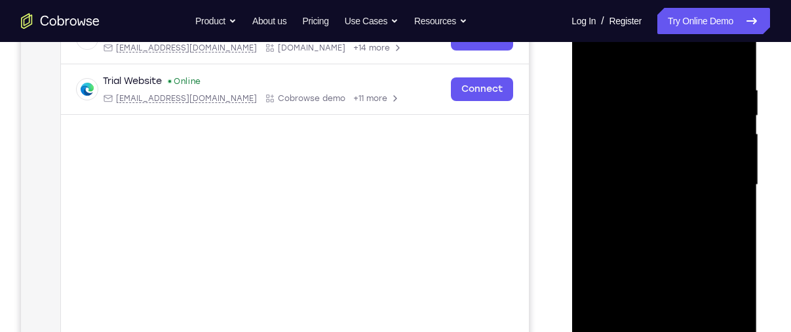
click at [724, 133] on div at bounding box center [663, 184] width 165 height 367
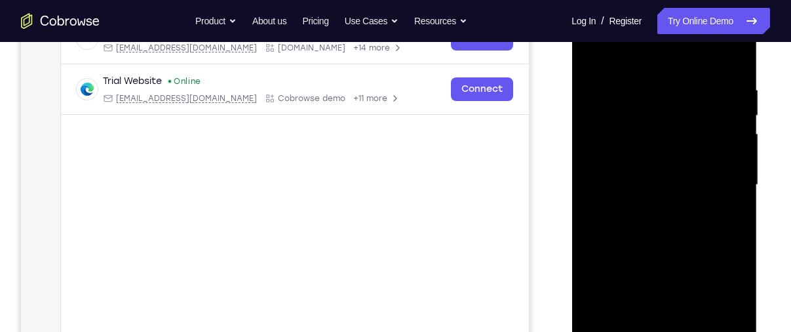
click at [724, 133] on div at bounding box center [663, 184] width 165 height 367
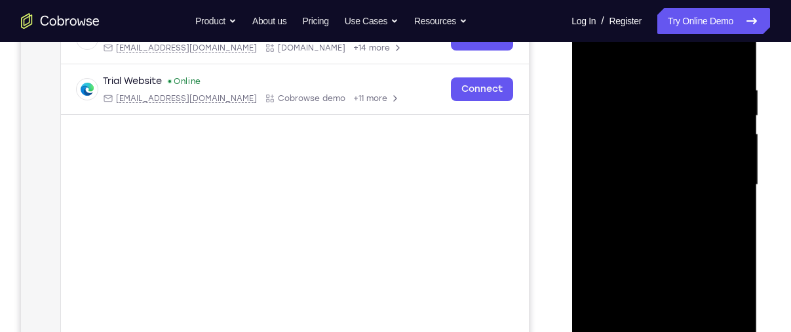
click at [733, 61] on div at bounding box center [663, 184] width 165 height 367
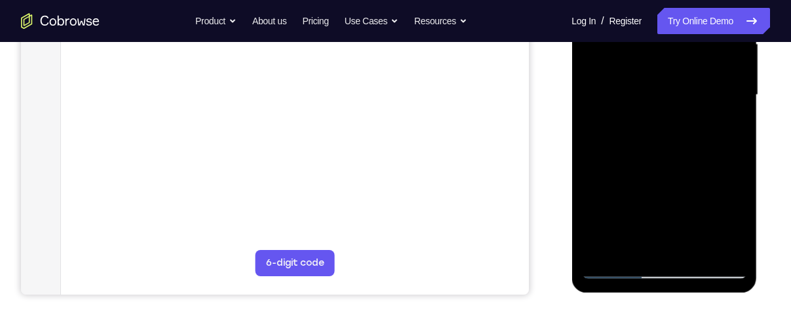
scroll to position [322, 0]
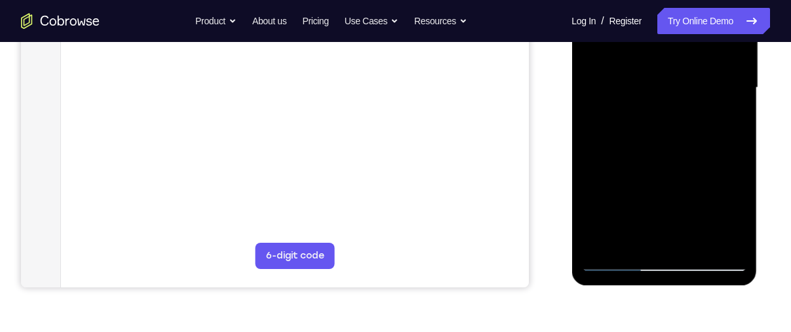
click at [690, 238] on div at bounding box center [663, 87] width 165 height 367
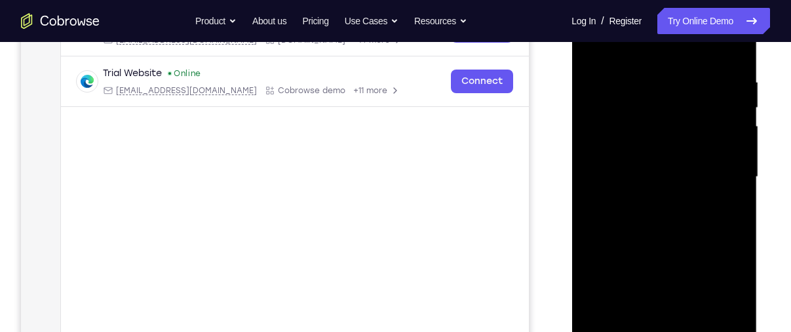
scroll to position [231, 0]
click at [684, 143] on div at bounding box center [663, 178] width 165 height 367
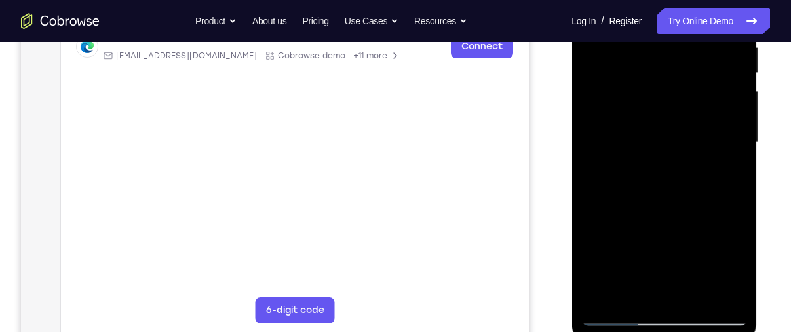
click at [649, 286] on div at bounding box center [663, 142] width 165 height 367
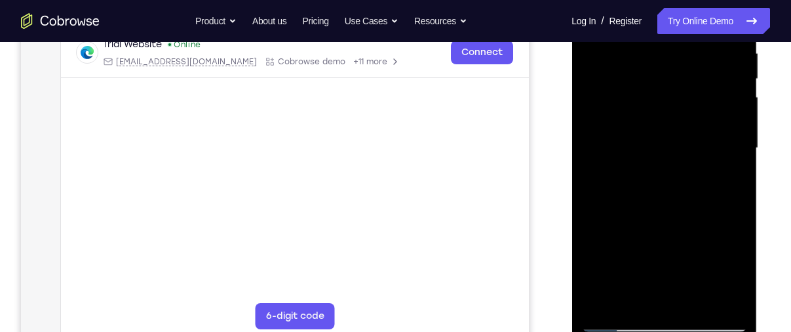
scroll to position [261, 0]
click at [632, 294] on div at bounding box center [663, 148] width 165 height 367
click at [592, 223] on div at bounding box center [663, 148] width 165 height 367
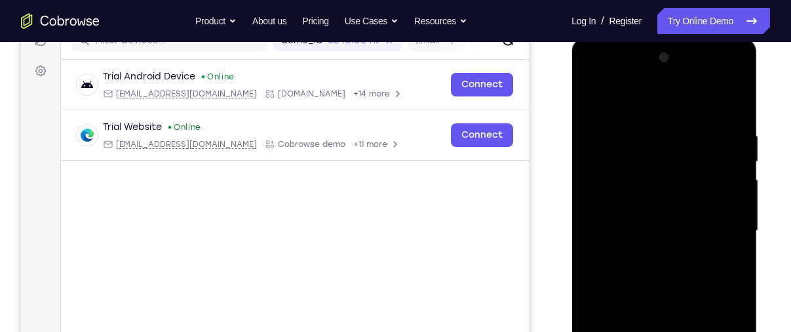
scroll to position [178, 0]
click at [596, 98] on div at bounding box center [663, 231] width 165 height 367
click at [648, 204] on div at bounding box center [663, 231] width 165 height 367
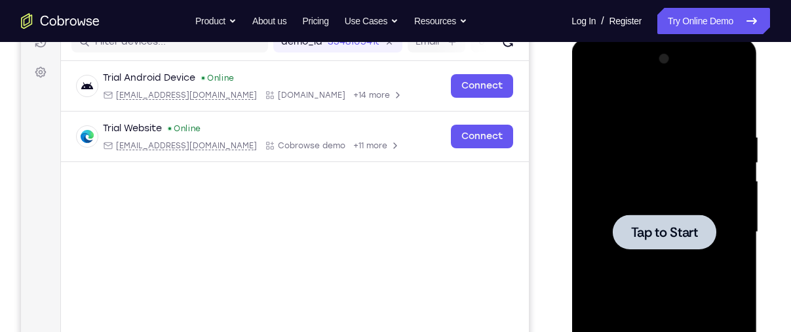
click at [708, 210] on div at bounding box center [663, 231] width 165 height 367
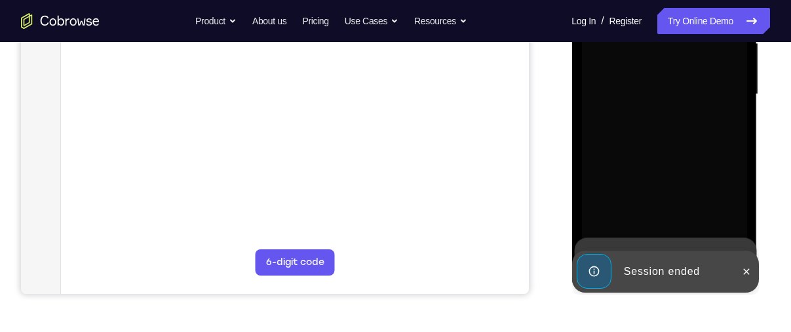
scroll to position [316, 0]
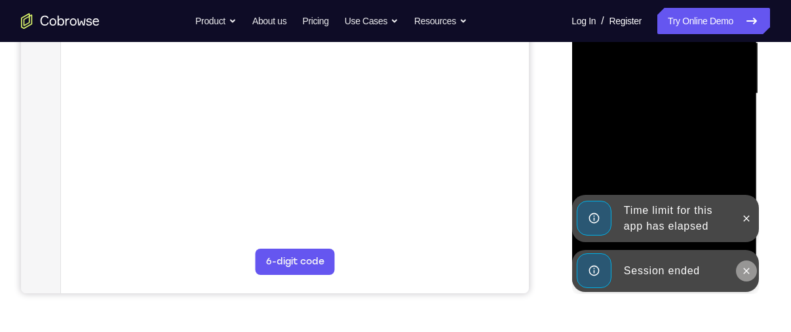
click at [749, 272] on icon at bounding box center [745, 270] width 10 height 10
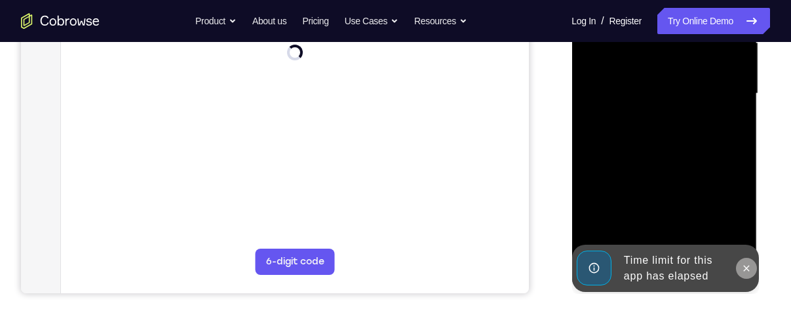
click at [749, 263] on icon at bounding box center [745, 268] width 10 height 10
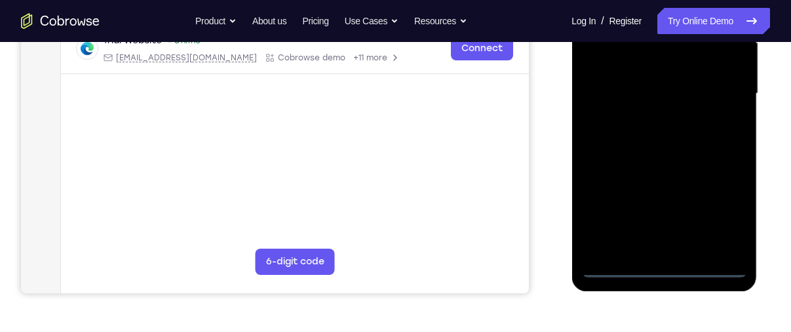
click at [667, 269] on div at bounding box center [663, 93] width 165 height 367
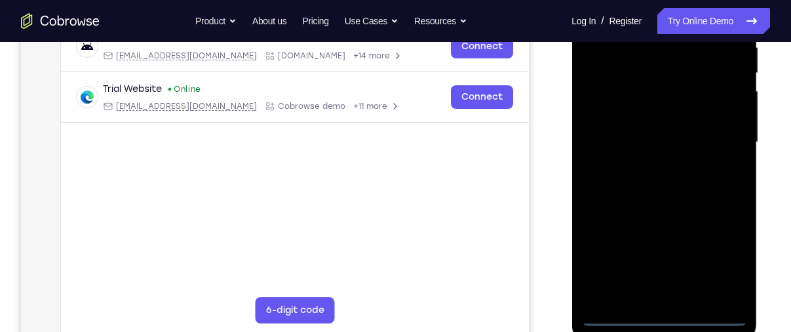
click at [721, 252] on div at bounding box center [663, 142] width 165 height 367
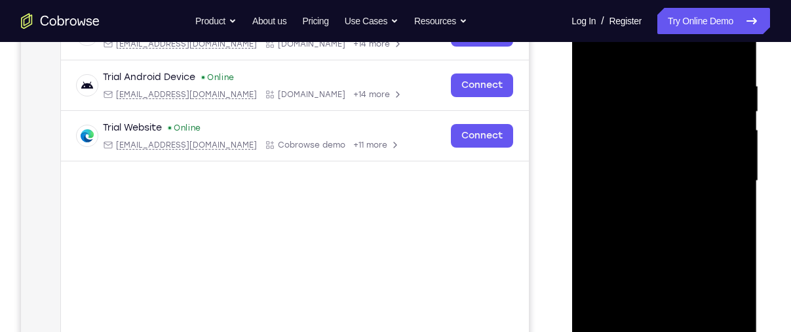
scroll to position [229, 0]
click at [643, 62] on div at bounding box center [663, 181] width 165 height 367
click at [716, 174] on div at bounding box center [663, 181] width 165 height 367
click at [647, 206] on div at bounding box center [663, 181] width 165 height 367
click at [674, 174] on div at bounding box center [663, 181] width 165 height 367
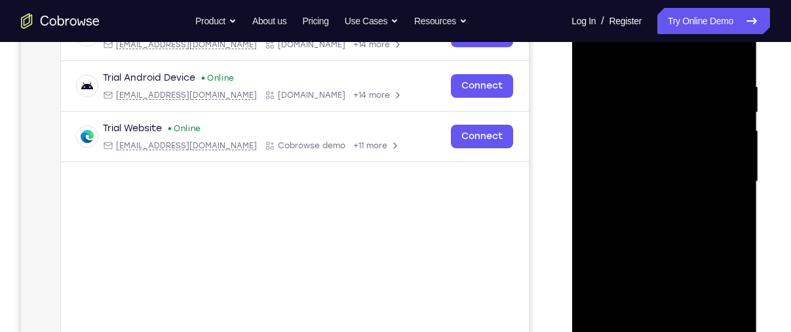
click at [656, 170] on div at bounding box center [663, 181] width 165 height 367
click at [645, 182] on div at bounding box center [663, 181] width 165 height 367
click at [673, 225] on div at bounding box center [663, 181] width 165 height 367
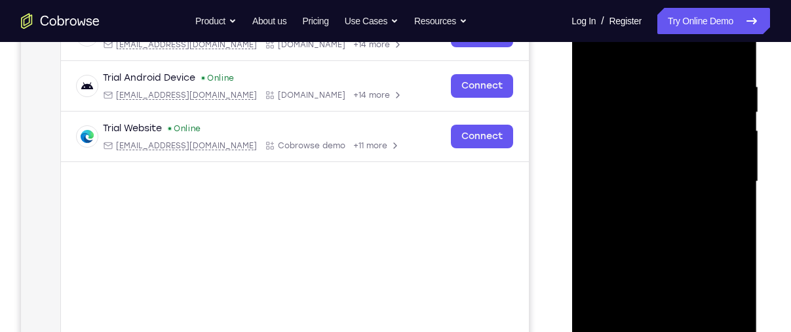
click at [673, 225] on div at bounding box center [663, 181] width 165 height 367
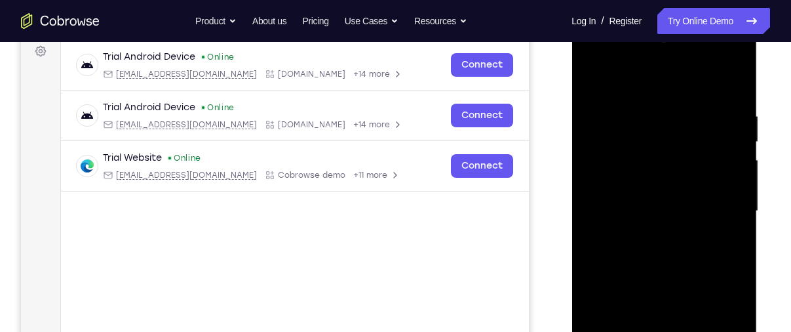
scroll to position [254, 0]
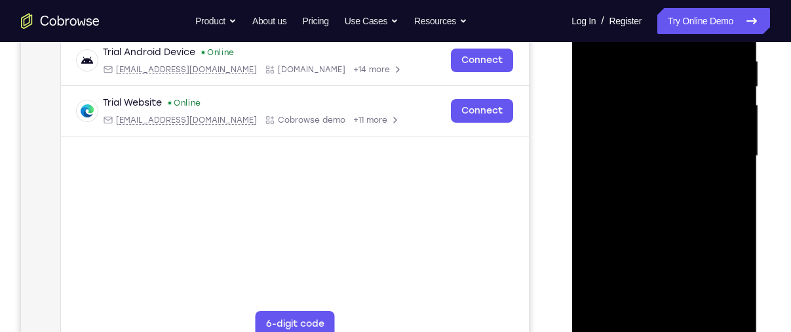
click at [672, 214] on div at bounding box center [663, 155] width 165 height 367
click at [696, 314] on div at bounding box center [663, 155] width 165 height 367
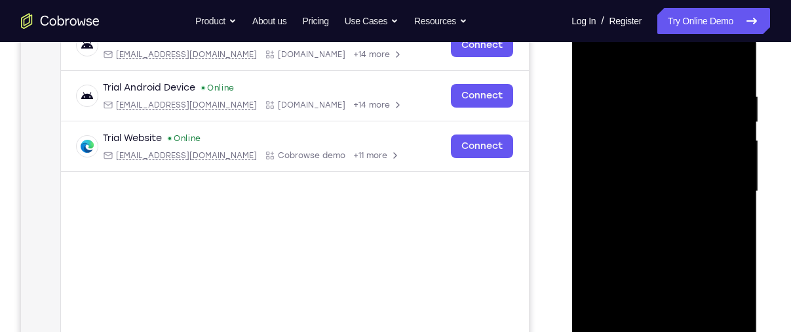
scroll to position [221, 0]
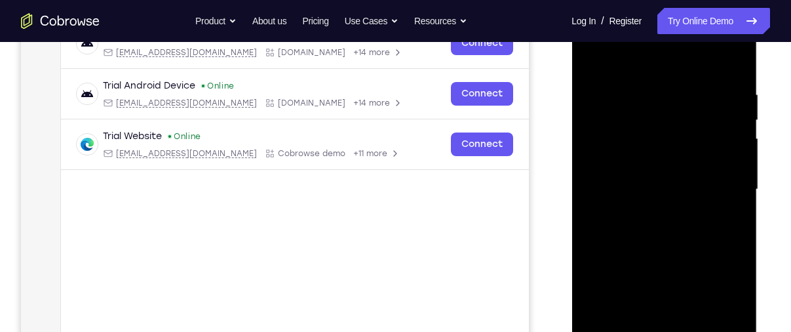
click at [666, 257] on div at bounding box center [663, 189] width 165 height 367
click at [681, 153] on div at bounding box center [663, 189] width 165 height 367
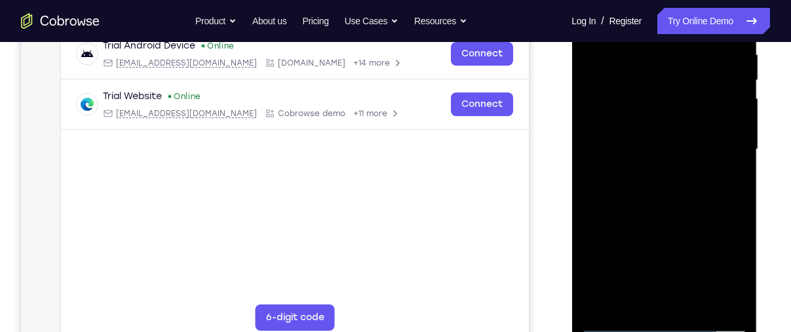
scroll to position [261, 0]
click at [636, 297] on div at bounding box center [663, 148] width 165 height 367
click at [727, 275] on div at bounding box center [663, 148] width 165 height 367
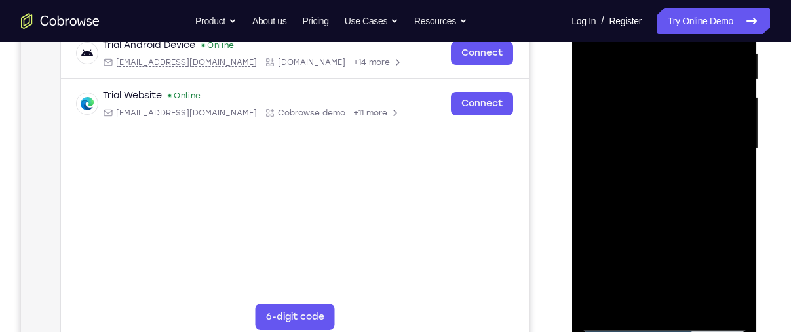
click at [727, 275] on div at bounding box center [663, 148] width 165 height 367
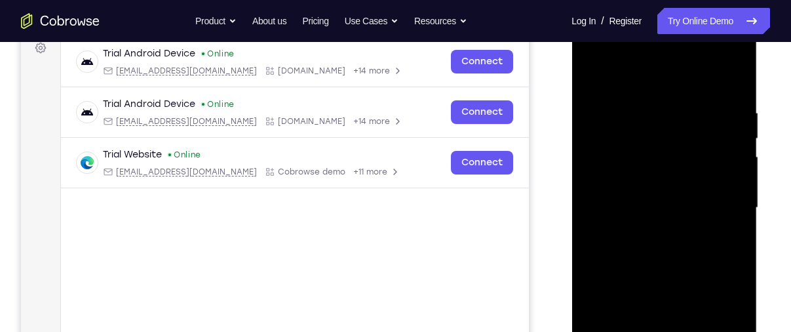
scroll to position [193, 0]
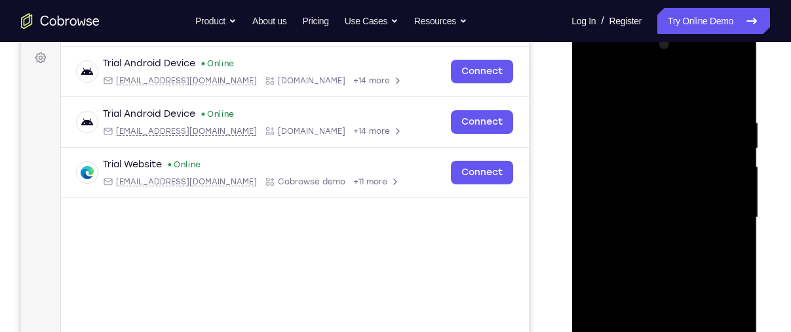
click at [587, 82] on div at bounding box center [663, 217] width 165 height 367
click at [596, 87] on div at bounding box center [663, 217] width 165 height 367
drag, startPoint x: 652, startPoint y: 129, endPoint x: 648, endPoint y: 113, distance: 16.8
click at [648, 113] on div at bounding box center [663, 217] width 165 height 367
click at [737, 100] on div at bounding box center [663, 217] width 165 height 367
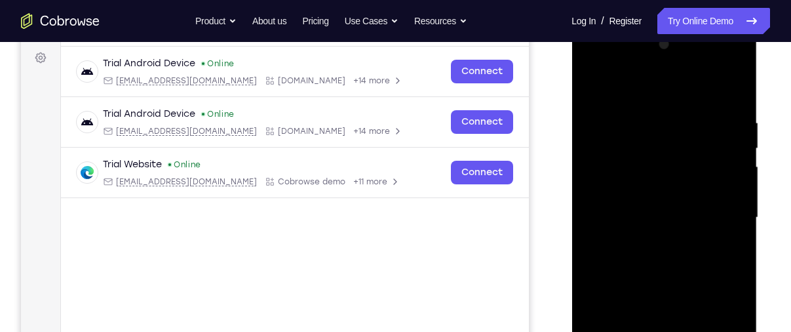
click at [733, 93] on div at bounding box center [663, 217] width 165 height 367
drag, startPoint x: 661, startPoint y: 130, endPoint x: 657, endPoint y: 320, distance: 190.0
click at [657, 320] on div at bounding box center [663, 217] width 165 height 367
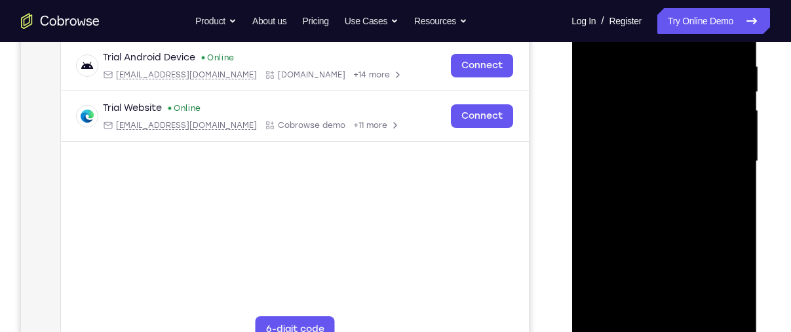
scroll to position [248, 0]
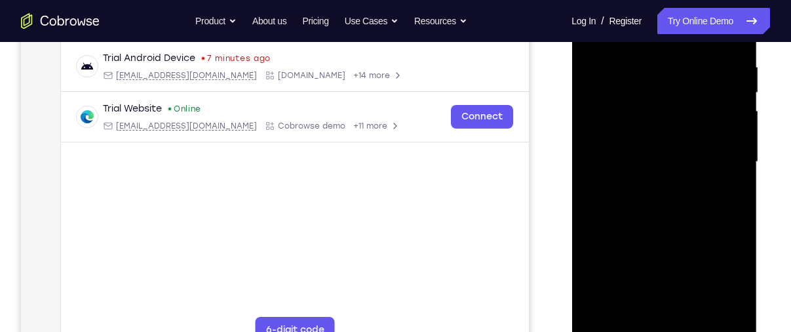
click at [703, 314] on div at bounding box center [663, 161] width 165 height 367
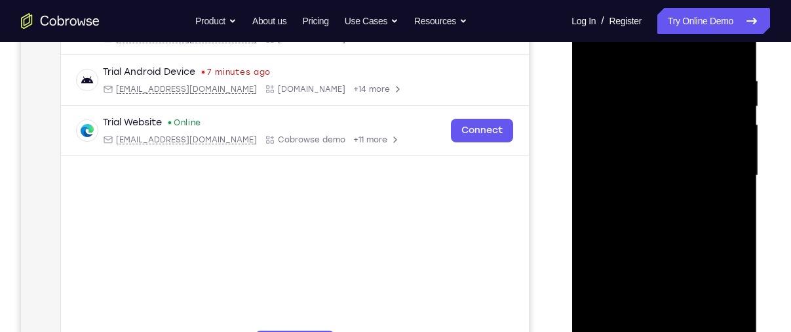
scroll to position [233, 0]
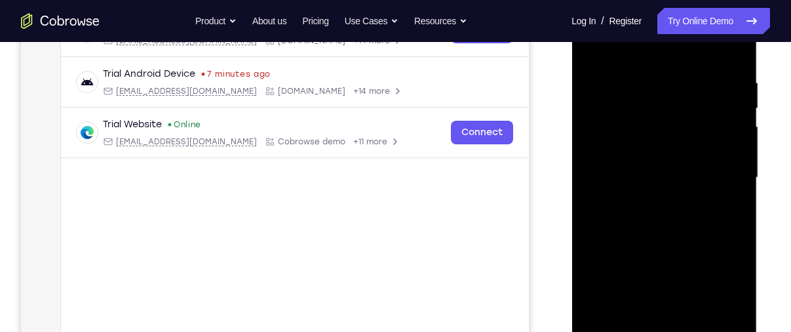
click at [682, 164] on div at bounding box center [663, 177] width 165 height 367
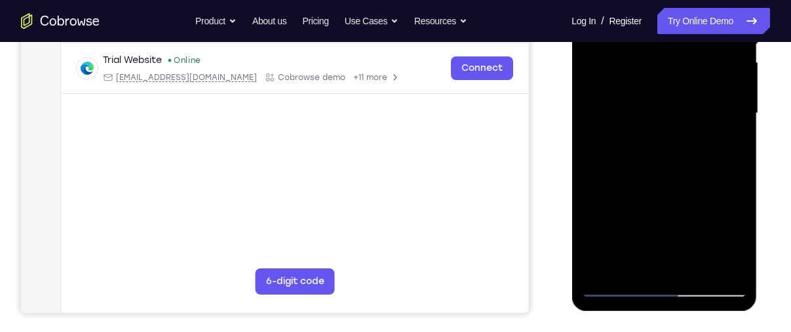
scroll to position [305, 0]
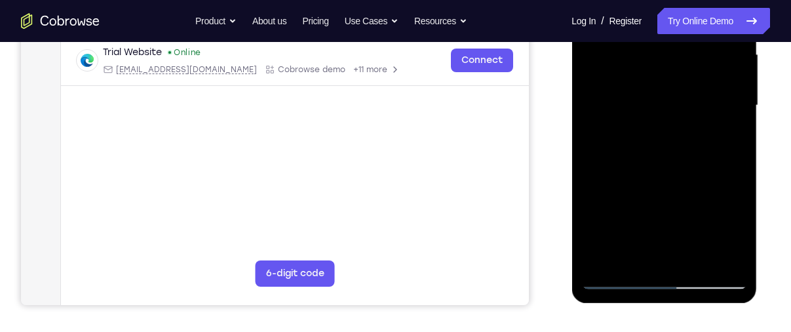
click at [618, 278] on div at bounding box center [663, 105] width 165 height 367
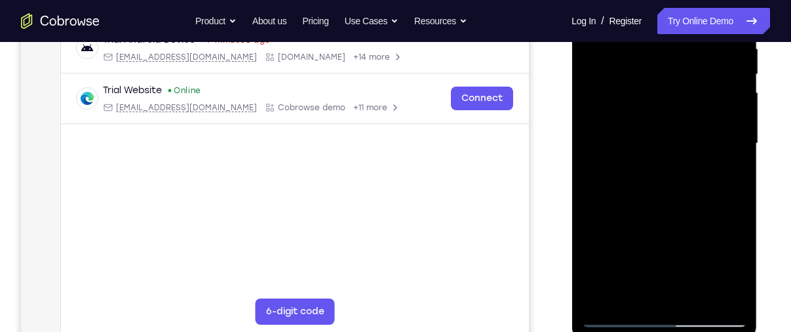
scroll to position [266, 0]
click at [665, 115] on div at bounding box center [663, 144] width 165 height 367
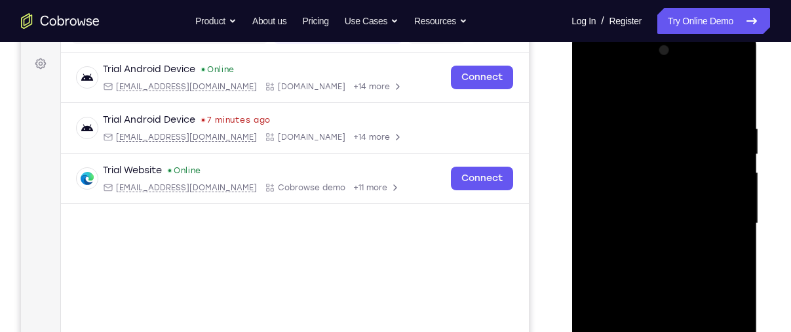
scroll to position [186, 0]
click at [591, 96] on div at bounding box center [663, 224] width 165 height 367
click at [662, 214] on div at bounding box center [663, 224] width 165 height 367
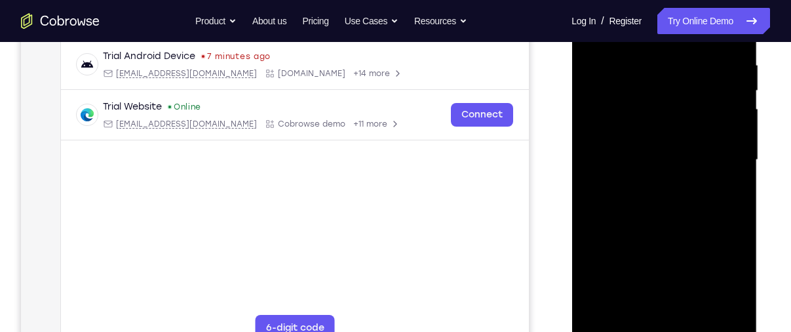
scroll to position [252, 0]
click at [637, 308] on div at bounding box center [663, 157] width 165 height 367
click at [632, 307] on div at bounding box center [663, 157] width 165 height 367
click at [701, 229] on div at bounding box center [663, 157] width 165 height 367
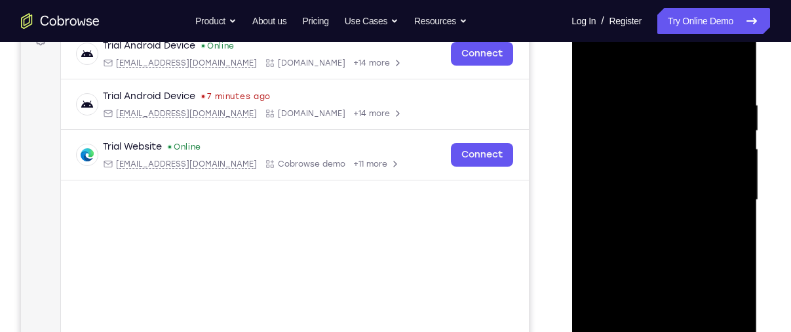
scroll to position [206, 0]
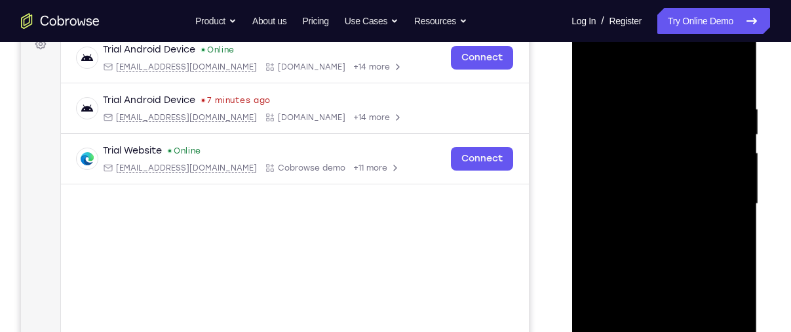
click at [590, 75] on div at bounding box center [663, 203] width 165 height 367
click at [665, 200] on div at bounding box center [663, 203] width 165 height 367
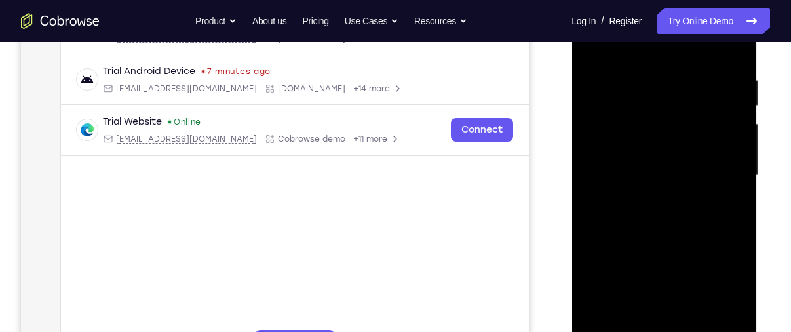
scroll to position [235, 0]
click at [593, 46] on div at bounding box center [663, 175] width 165 height 367
click at [677, 134] on div at bounding box center [663, 175] width 165 height 367
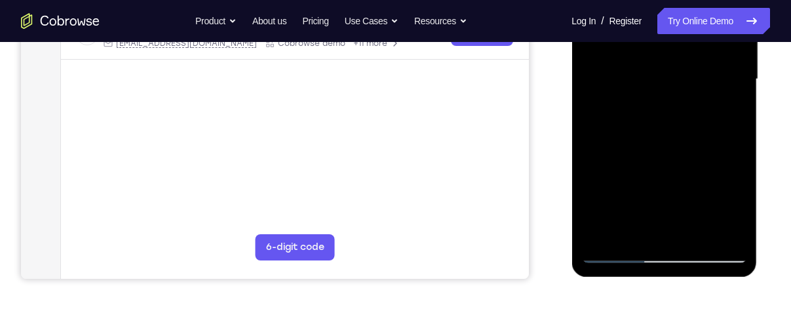
scroll to position [333, 0]
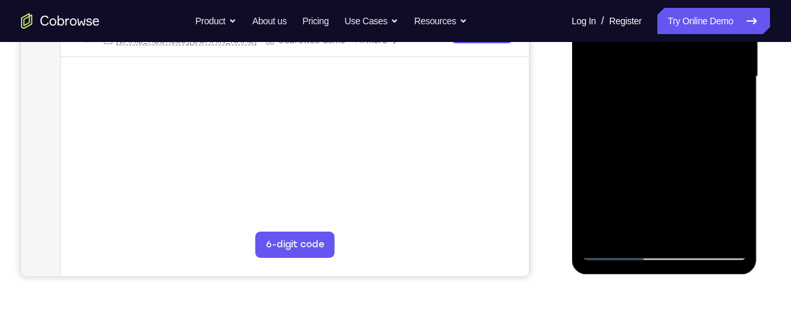
click at [721, 223] on div at bounding box center [663, 76] width 165 height 367
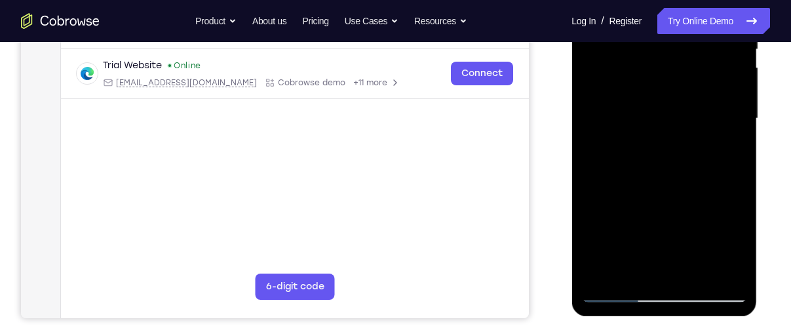
scroll to position [216, 0]
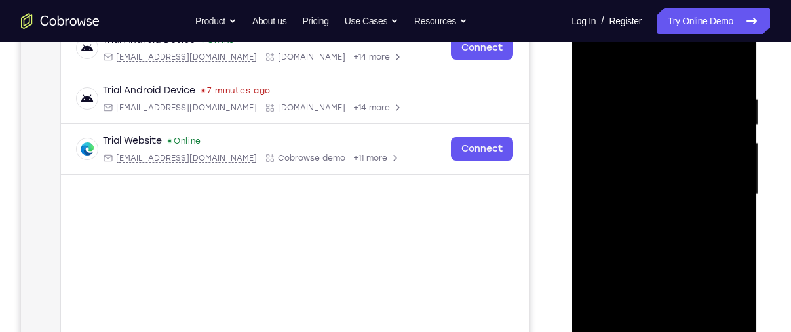
click at [590, 62] on div at bounding box center [663, 193] width 165 height 367
drag, startPoint x: 643, startPoint y: 100, endPoint x: 662, endPoint y: 297, distance: 197.5
click at [662, 297] on div at bounding box center [663, 193] width 165 height 367
click at [683, 81] on div at bounding box center [663, 193] width 165 height 367
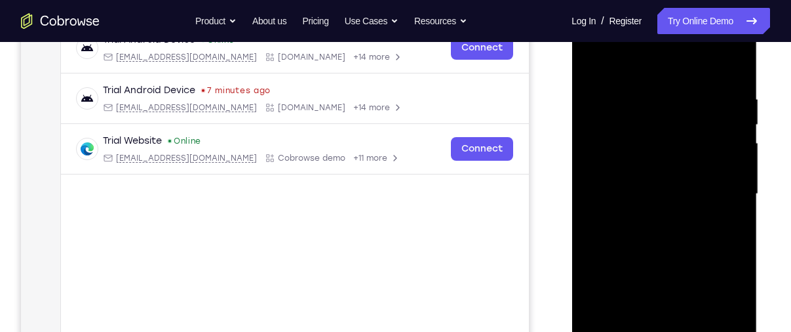
click at [725, 149] on div at bounding box center [663, 193] width 165 height 367
click at [594, 155] on div at bounding box center [663, 193] width 165 height 367
click at [730, 69] on div at bounding box center [663, 193] width 165 height 367
drag, startPoint x: 656, startPoint y: 112, endPoint x: 681, endPoint y: 311, distance: 200.1
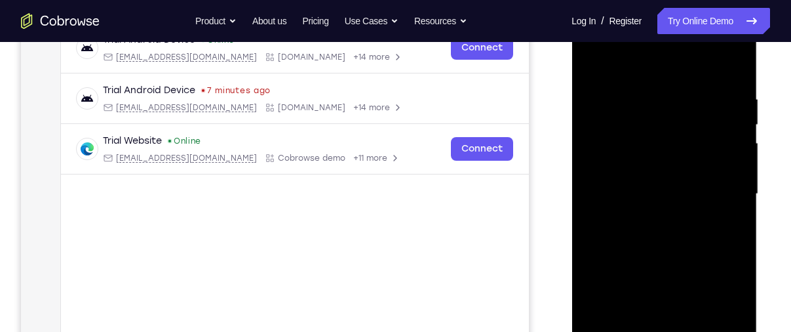
click at [681, 311] on div at bounding box center [663, 193] width 165 height 367
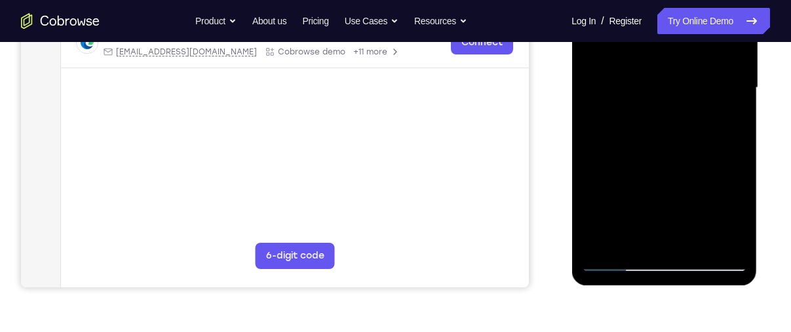
scroll to position [252, 0]
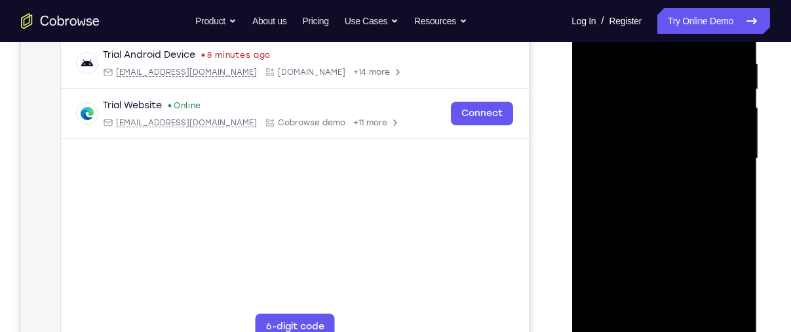
click at [692, 311] on div at bounding box center [663, 158] width 165 height 367
click at [663, 153] on div at bounding box center [663, 158] width 165 height 367
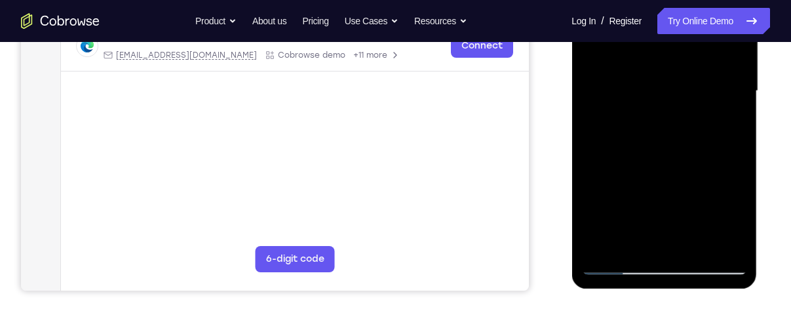
scroll to position [320, 0]
click at [651, 238] on div at bounding box center [663, 90] width 165 height 367
click at [739, 214] on div at bounding box center [663, 90] width 165 height 367
click at [636, 239] on div at bounding box center [663, 90] width 165 height 367
click at [594, 167] on div at bounding box center [663, 90] width 165 height 367
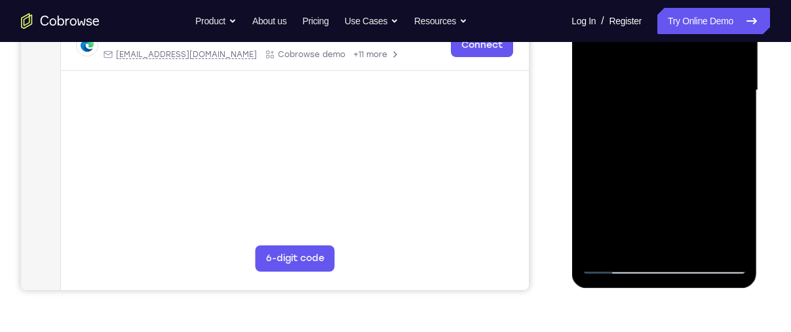
click at [594, 167] on div at bounding box center [663, 90] width 165 height 367
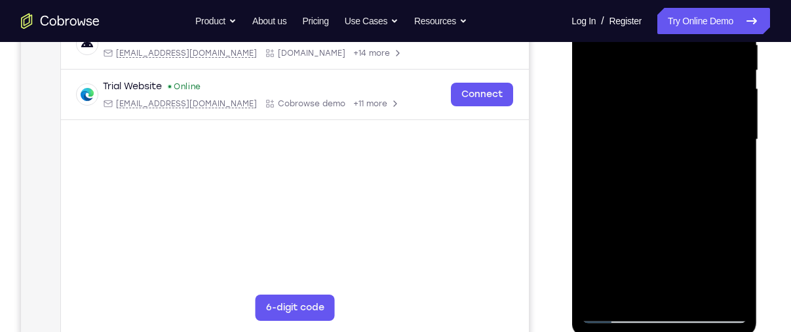
scroll to position [270, 0]
click at [599, 217] on div at bounding box center [663, 140] width 165 height 367
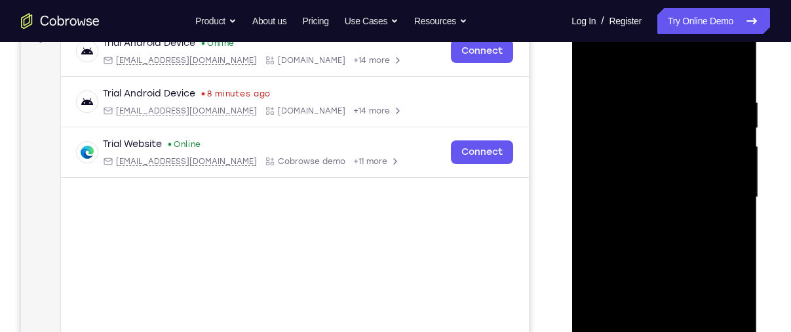
scroll to position [209, 0]
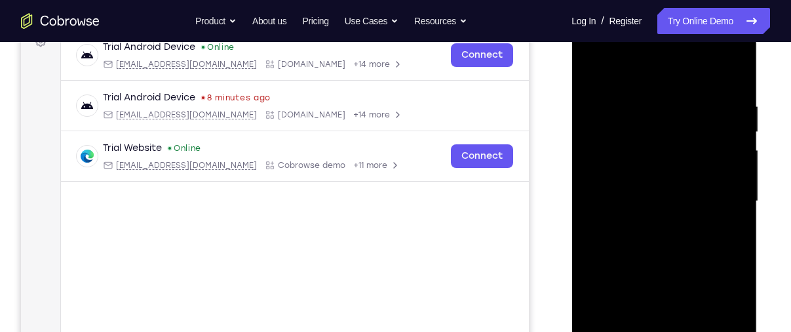
click at [592, 73] on div at bounding box center [663, 201] width 165 height 367
click at [656, 169] on div at bounding box center [663, 201] width 165 height 367
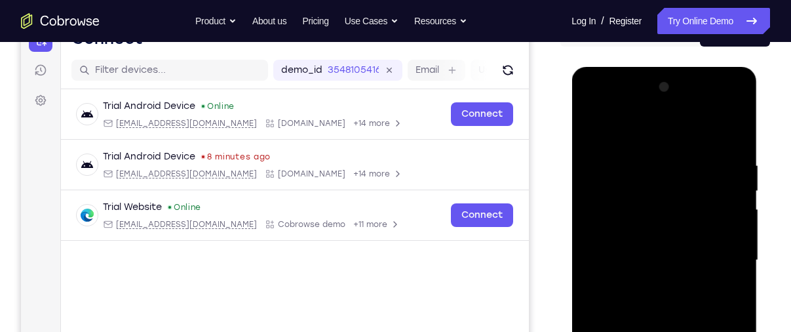
scroll to position [148, 0]
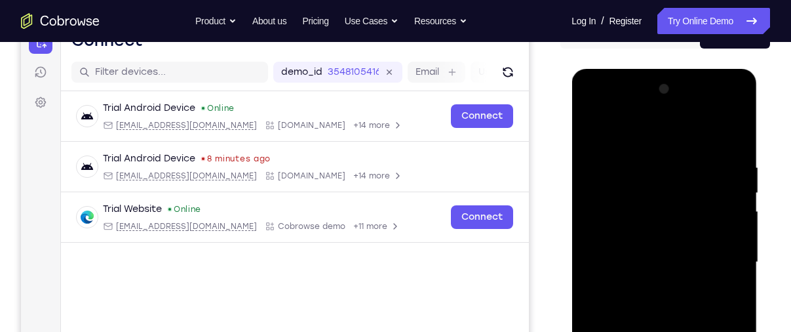
click at [595, 134] on div at bounding box center [663, 262] width 165 height 367
click at [657, 254] on div at bounding box center [663, 262] width 165 height 367
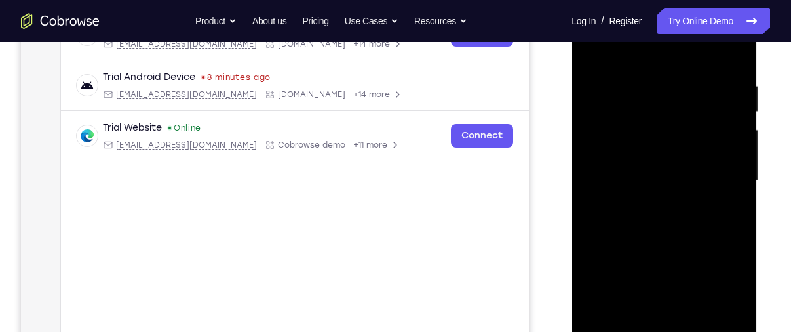
scroll to position [307, 0]
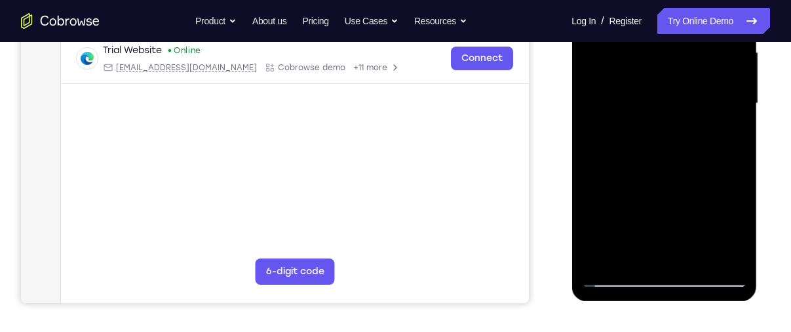
click at [632, 248] on div at bounding box center [663, 103] width 165 height 367
click at [593, 180] on div at bounding box center [663, 103] width 165 height 367
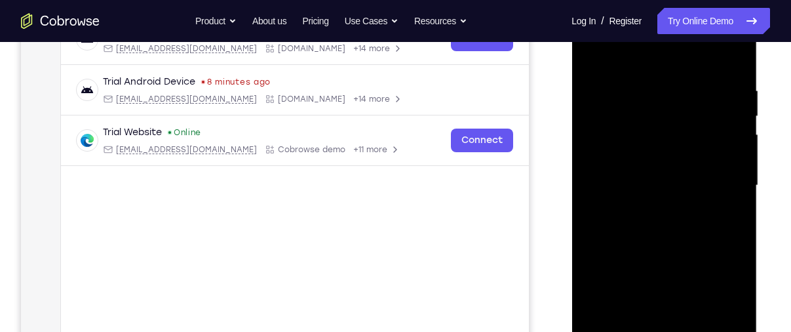
scroll to position [218, 0]
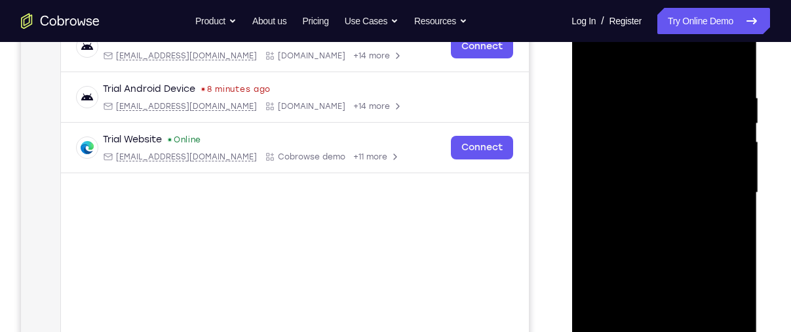
click at [594, 67] on div at bounding box center [663, 192] width 165 height 367
click at [661, 190] on div at bounding box center [663, 192] width 165 height 367
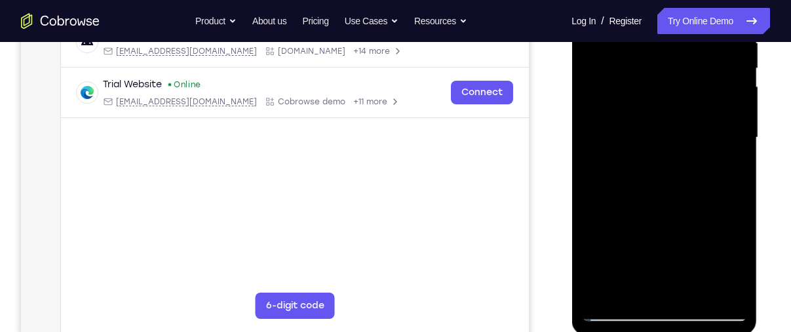
scroll to position [273, 0]
click at [618, 309] on div at bounding box center [663, 136] width 165 height 367
click at [620, 313] on div at bounding box center [663, 136] width 165 height 367
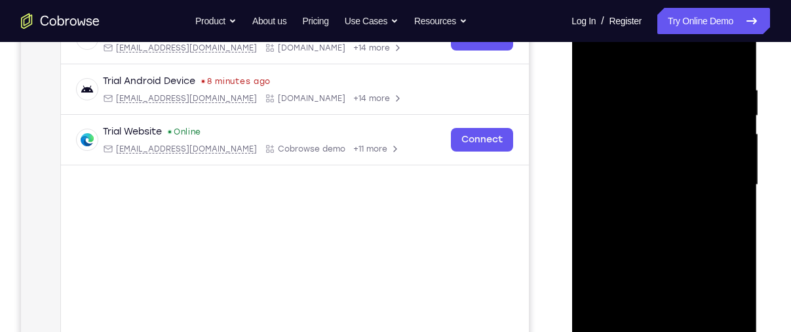
scroll to position [225, 0]
click at [603, 55] on div at bounding box center [663, 185] width 165 height 367
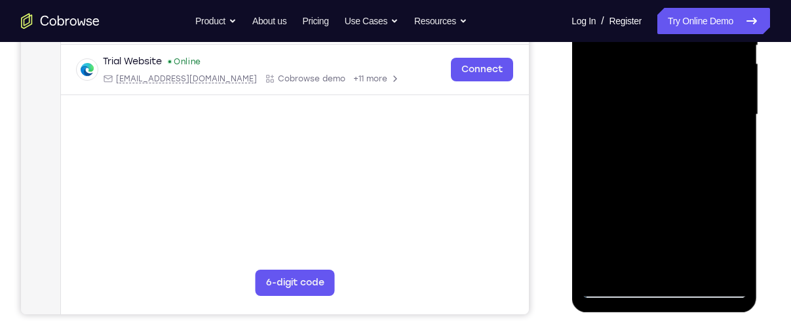
scroll to position [298, 0]
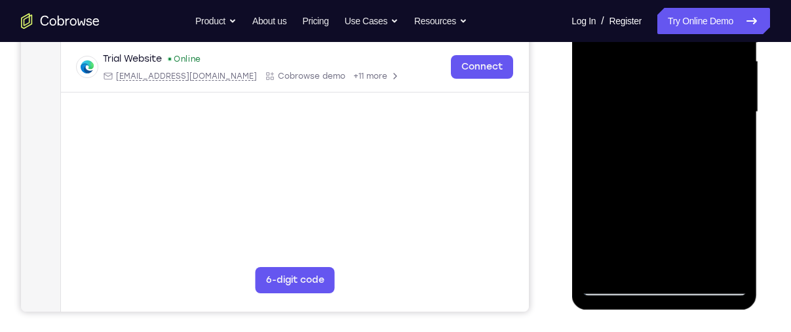
click at [721, 265] on div at bounding box center [663, 112] width 165 height 367
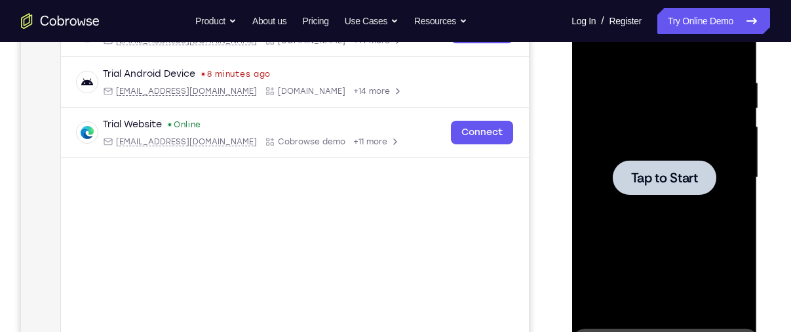
click at [664, 224] on div at bounding box center [663, 177] width 165 height 367
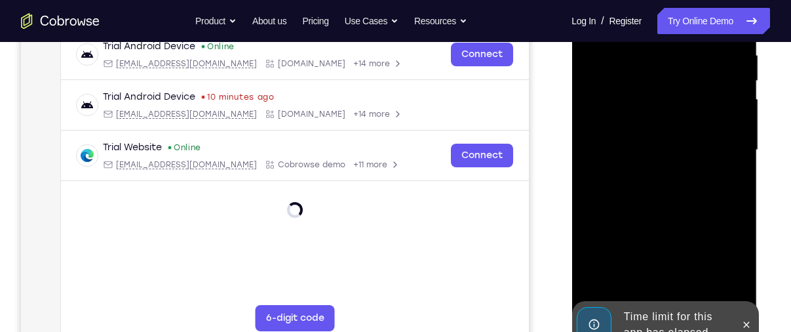
scroll to position [295, 0]
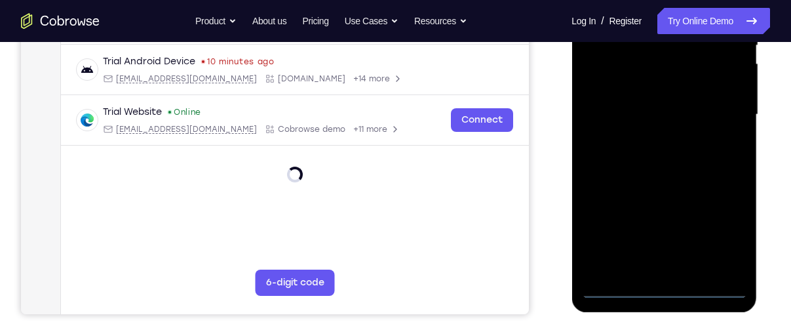
click at [662, 286] on div at bounding box center [663, 114] width 165 height 367
click at [732, 233] on div at bounding box center [663, 114] width 165 height 367
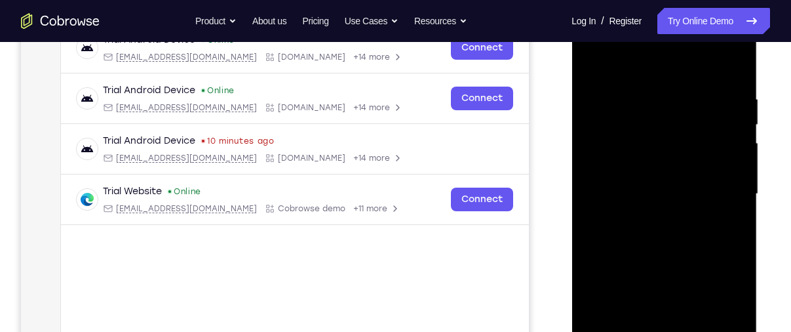
scroll to position [202, 0]
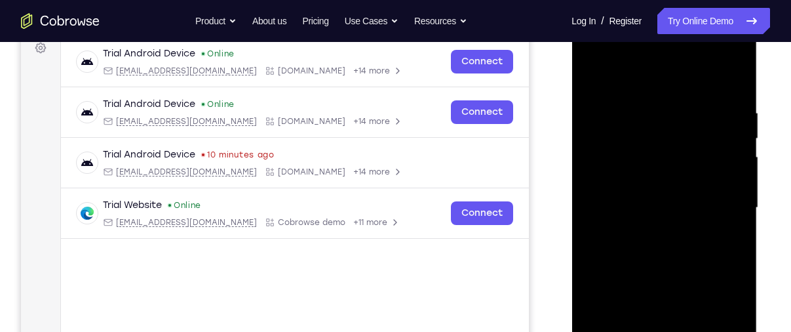
click at [661, 83] on div at bounding box center [663, 207] width 165 height 367
click at [722, 204] on div at bounding box center [663, 207] width 165 height 367
click at [647, 231] on div at bounding box center [663, 207] width 165 height 367
click at [672, 195] on div at bounding box center [663, 207] width 165 height 367
click at [647, 203] on div at bounding box center [663, 207] width 165 height 367
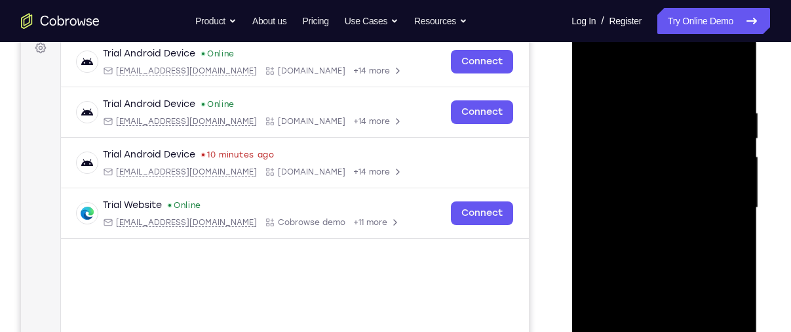
click at [613, 249] on div at bounding box center [663, 207] width 165 height 367
click at [631, 235] on div at bounding box center [663, 207] width 165 height 367
click at [632, 242] on div at bounding box center [663, 207] width 165 height 367
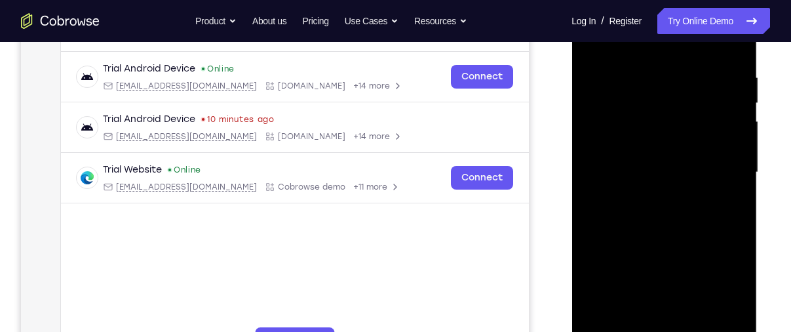
scroll to position [244, 0]
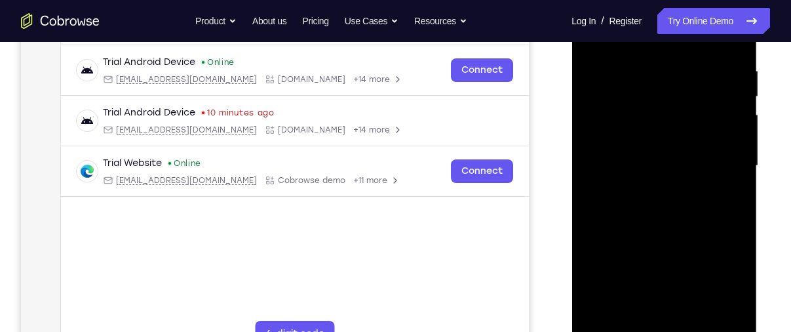
click at [673, 228] on div at bounding box center [663, 165] width 165 height 367
click at [700, 229] on div at bounding box center [663, 165] width 165 height 367
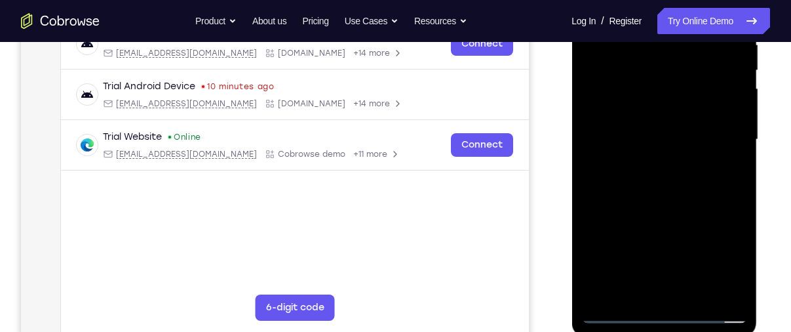
scroll to position [271, 0]
click at [700, 290] on div at bounding box center [663, 138] width 165 height 367
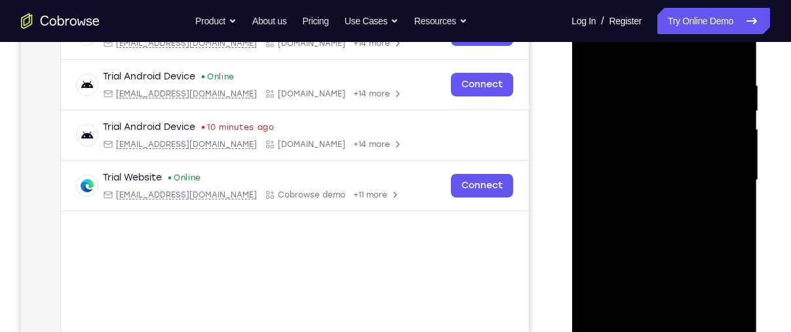
scroll to position [227, 0]
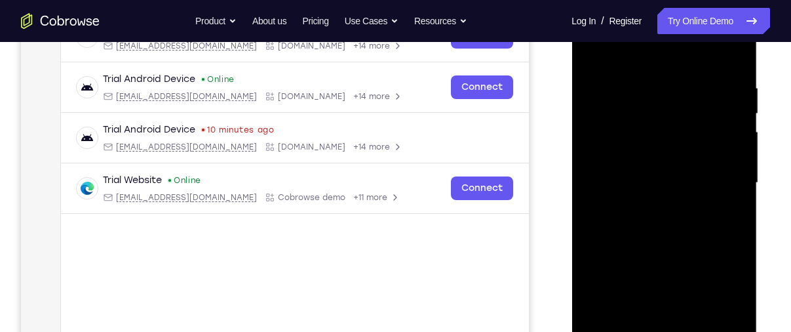
click at [671, 258] on div at bounding box center [663, 182] width 165 height 367
click at [672, 149] on div at bounding box center [663, 182] width 165 height 367
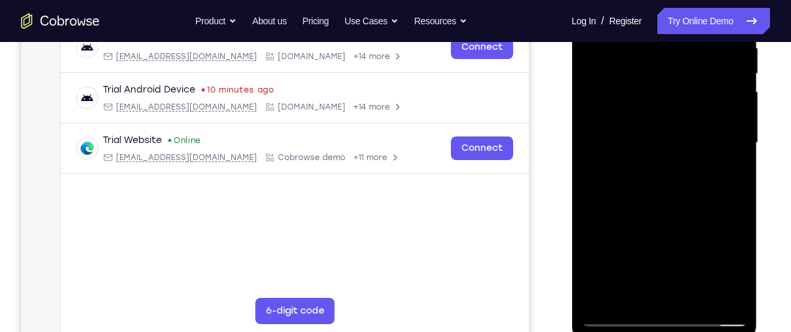
scroll to position [275, 0]
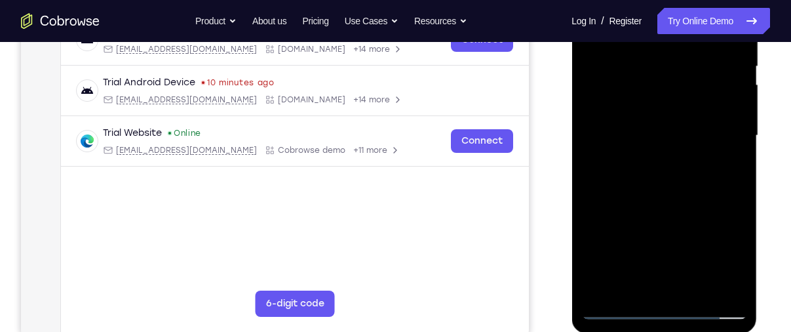
click at [634, 281] on div at bounding box center [663, 135] width 165 height 367
click at [742, 259] on div at bounding box center [663, 135] width 165 height 367
click at [635, 290] on div at bounding box center [663, 135] width 165 height 367
click at [721, 210] on div at bounding box center [663, 135] width 165 height 367
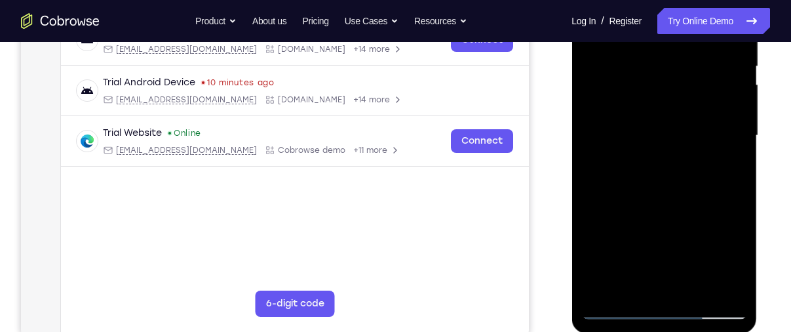
click at [721, 210] on div at bounding box center [663, 135] width 165 height 367
click at [724, 158] on div at bounding box center [663, 135] width 165 height 367
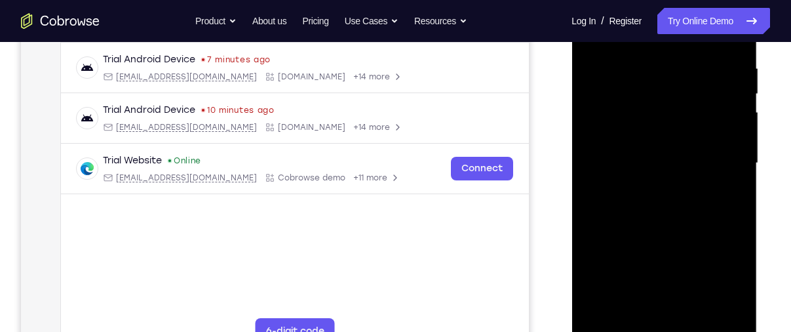
scroll to position [248, 0]
click at [632, 314] on div at bounding box center [663, 162] width 165 height 367
click at [694, 264] on div at bounding box center [663, 162] width 165 height 367
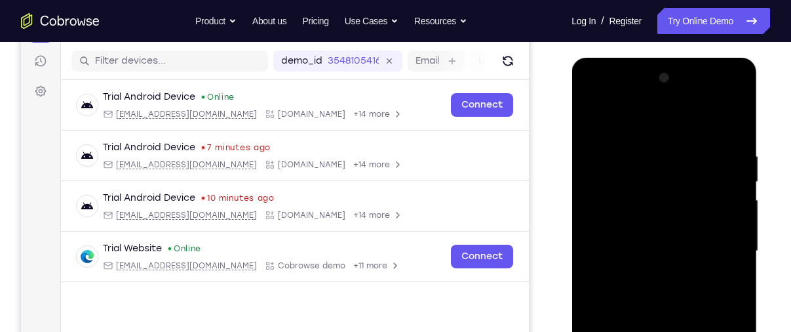
scroll to position [156, 0]
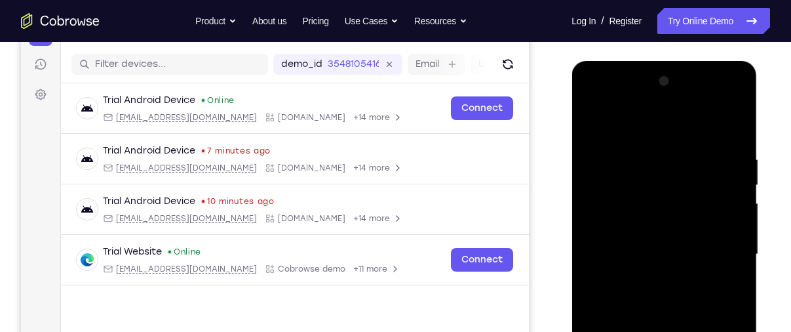
click at [596, 120] on div at bounding box center [663, 254] width 165 height 367
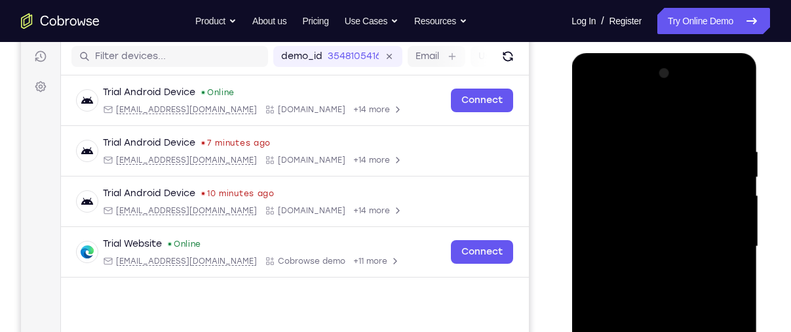
scroll to position [165, 0]
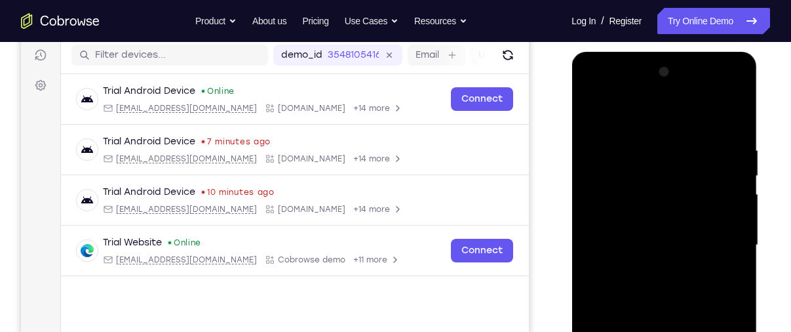
click at [644, 261] on div at bounding box center [663, 245] width 165 height 367
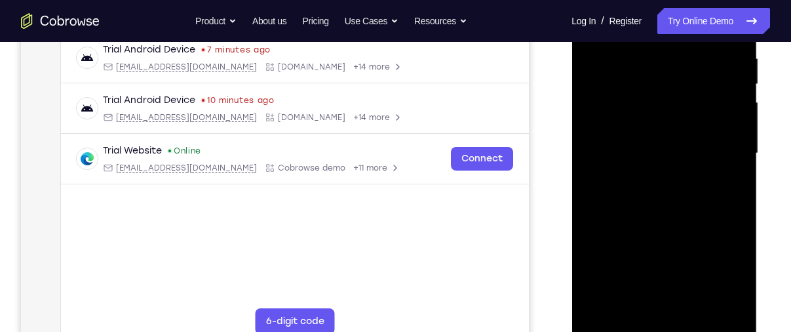
click at [641, 305] on div at bounding box center [663, 153] width 165 height 367
click at [643, 147] on div at bounding box center [663, 153] width 165 height 367
click at [668, 263] on div at bounding box center [663, 153] width 165 height 367
click at [624, 153] on div at bounding box center [663, 153] width 165 height 367
click at [677, 257] on div at bounding box center [663, 153] width 165 height 367
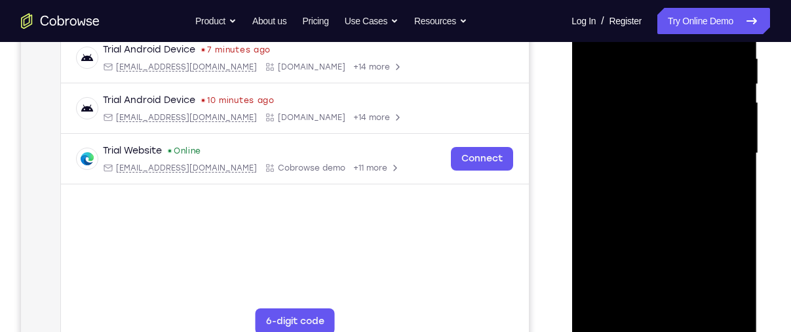
click at [730, 277] on div at bounding box center [663, 153] width 165 height 367
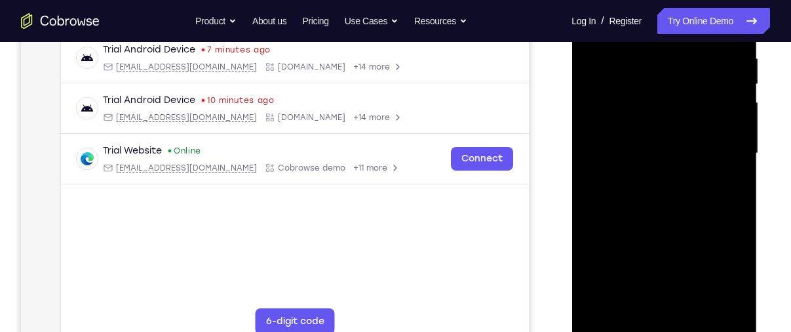
click at [628, 299] on div at bounding box center [663, 153] width 165 height 367
click at [589, 227] on div at bounding box center [663, 153] width 165 height 367
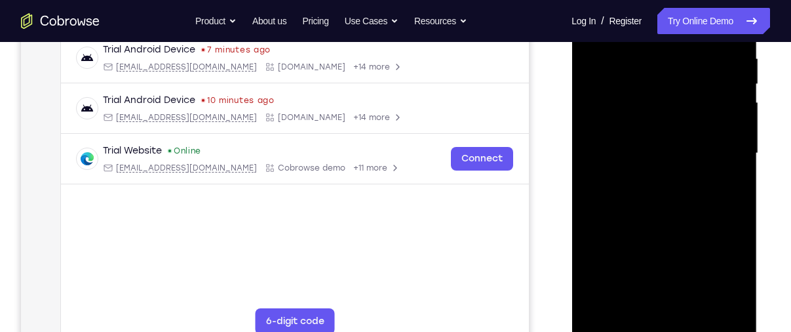
click at [623, 106] on div at bounding box center [663, 153] width 165 height 367
click at [657, 231] on div at bounding box center [663, 153] width 165 height 367
click at [731, 276] on div at bounding box center [663, 153] width 165 height 367
click at [632, 301] on div at bounding box center [663, 153] width 165 height 367
click at [592, 229] on div at bounding box center [663, 153] width 165 height 367
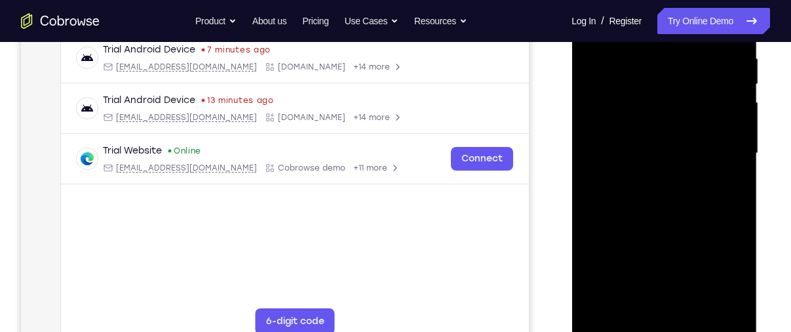
click at [599, 176] on div at bounding box center [663, 153] width 165 height 367
click at [731, 178] on div at bounding box center [663, 153] width 165 height 367
click at [630, 303] on div at bounding box center [663, 153] width 165 height 367
click at [598, 230] on div at bounding box center [663, 153] width 165 height 367
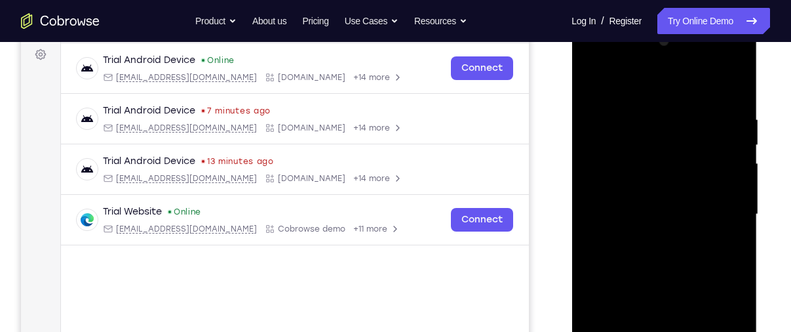
scroll to position [195, 0]
click at [672, 181] on div at bounding box center [663, 214] width 165 height 367
click at [704, 304] on div at bounding box center [663, 214] width 165 height 367
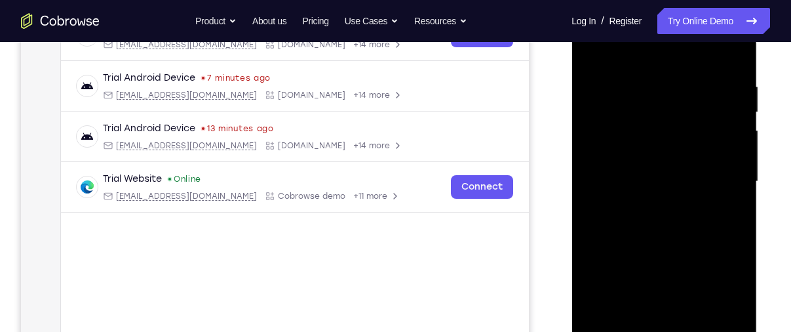
click at [733, 305] on div at bounding box center [663, 181] width 165 height 367
click at [618, 126] on div at bounding box center [663, 181] width 165 height 367
click at [641, 236] on div at bounding box center [663, 181] width 165 height 367
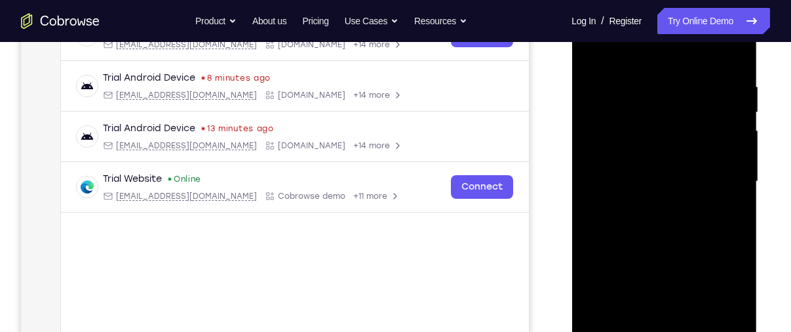
scroll to position [280, 0]
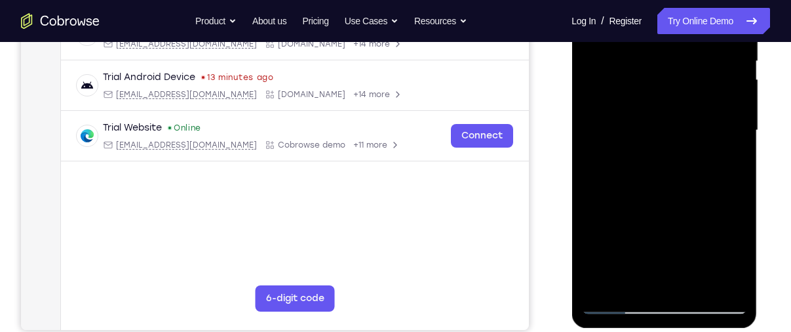
click at [732, 252] on div at bounding box center [663, 130] width 165 height 367
click at [730, 162] on div at bounding box center [663, 130] width 165 height 367
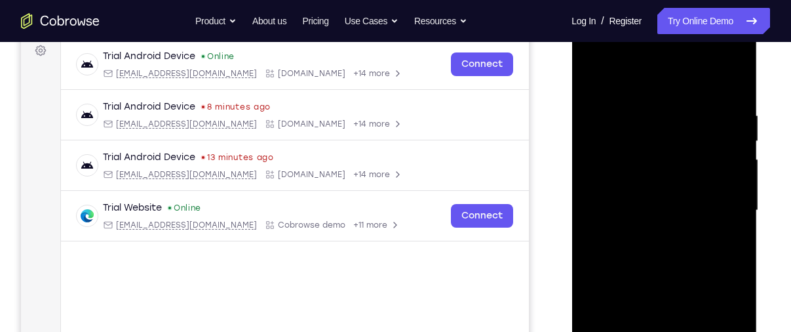
click at [594, 77] on div at bounding box center [663, 210] width 165 height 367
click at [658, 172] on div at bounding box center [663, 210] width 165 height 367
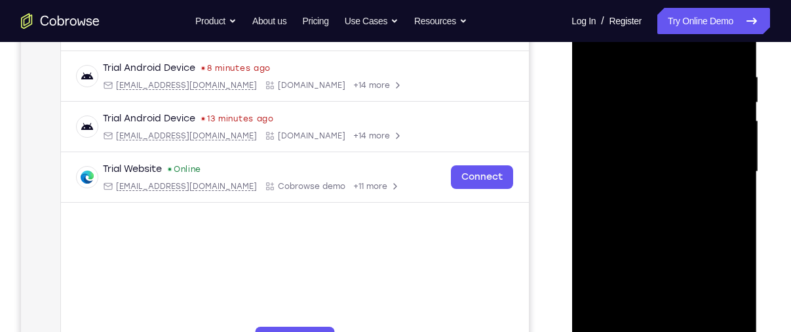
click at [654, 281] on div at bounding box center [663, 171] width 165 height 367
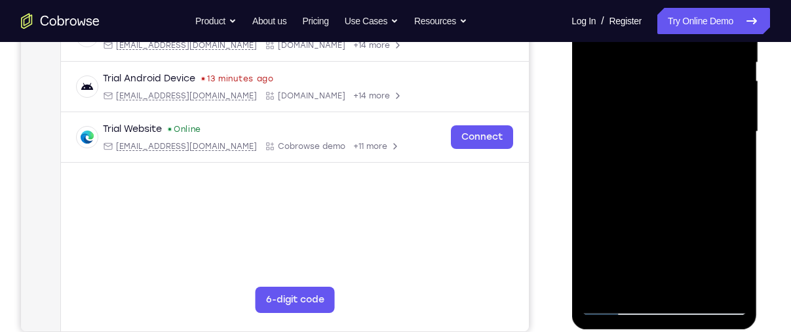
scroll to position [280, 0]
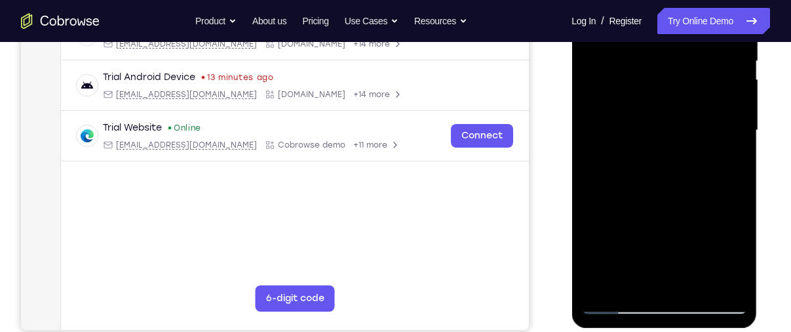
click at [652, 276] on div at bounding box center [663, 130] width 165 height 367
click at [635, 280] on div at bounding box center [663, 130] width 165 height 367
drag, startPoint x: 668, startPoint y: 256, endPoint x: 647, endPoint y: 218, distance: 43.4
click at [647, 218] on div at bounding box center [663, 130] width 165 height 367
click at [685, 258] on div at bounding box center [663, 130] width 165 height 367
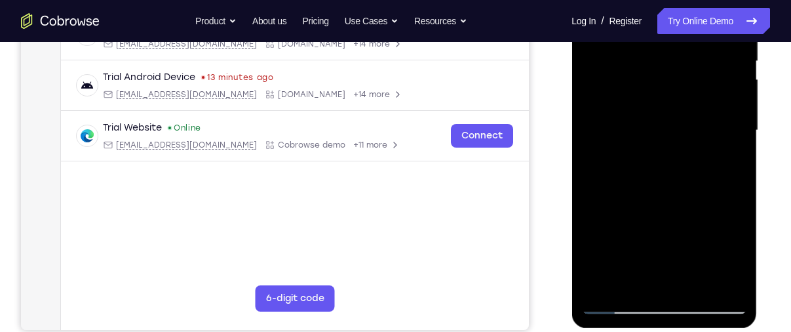
click at [685, 258] on div at bounding box center [663, 130] width 165 height 367
click at [687, 152] on div at bounding box center [663, 130] width 165 height 367
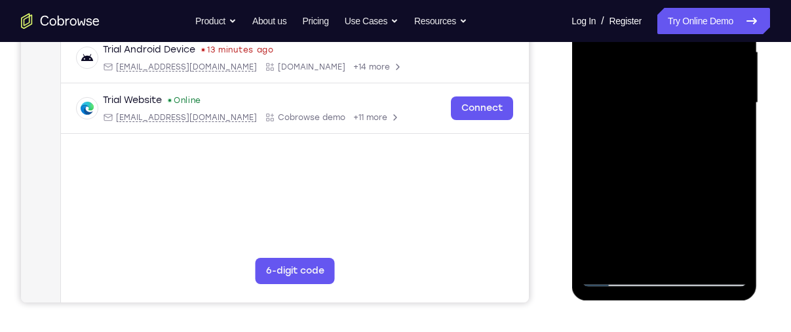
scroll to position [310, 0]
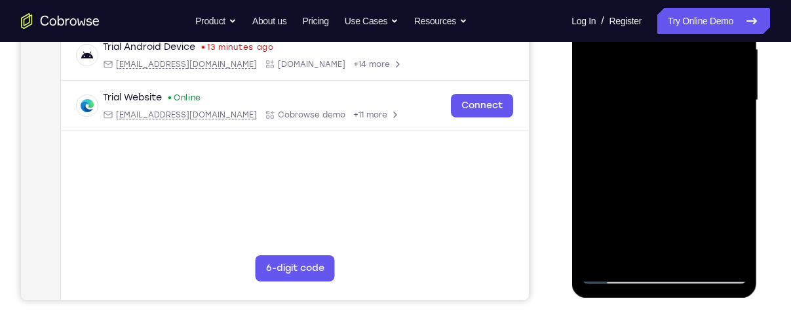
click at [737, 252] on div at bounding box center [663, 100] width 165 height 367
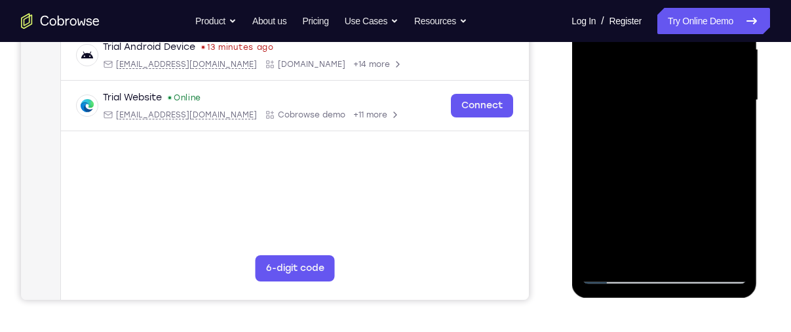
click at [737, 252] on div at bounding box center [663, 100] width 165 height 367
click at [645, 71] on div at bounding box center [663, 100] width 165 height 367
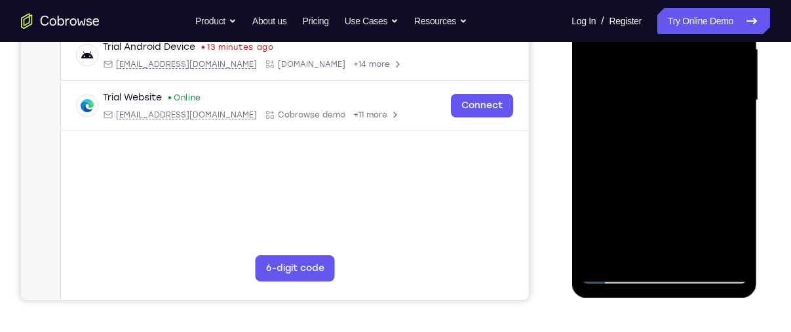
click at [675, 194] on div at bounding box center [663, 100] width 165 height 367
click at [736, 233] on div at bounding box center [663, 100] width 165 height 367
click at [631, 253] on div at bounding box center [663, 100] width 165 height 367
click at [613, 173] on div at bounding box center [663, 100] width 165 height 367
click at [732, 120] on div at bounding box center [663, 100] width 165 height 367
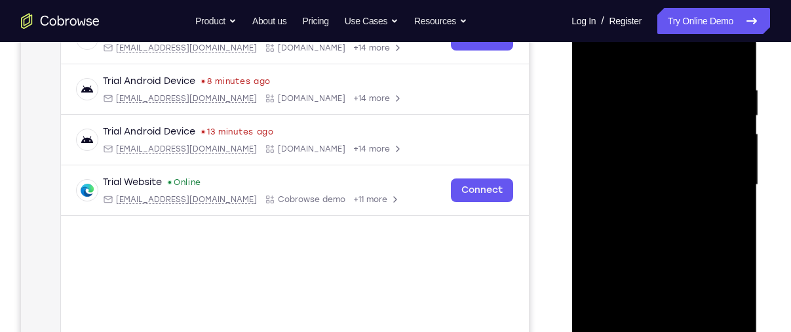
scroll to position [224, 0]
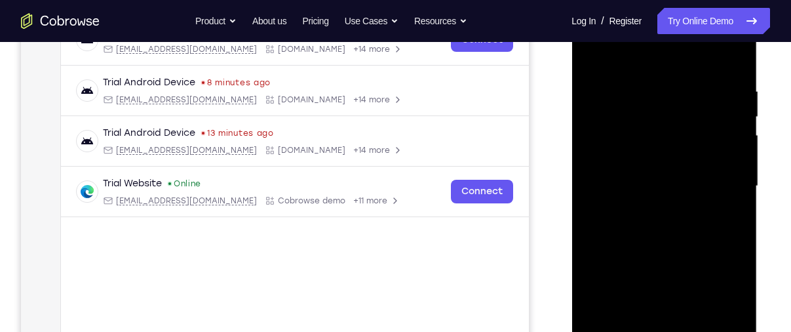
click at [596, 65] on div at bounding box center [663, 186] width 165 height 367
click at [654, 233] on div at bounding box center [663, 186] width 165 height 367
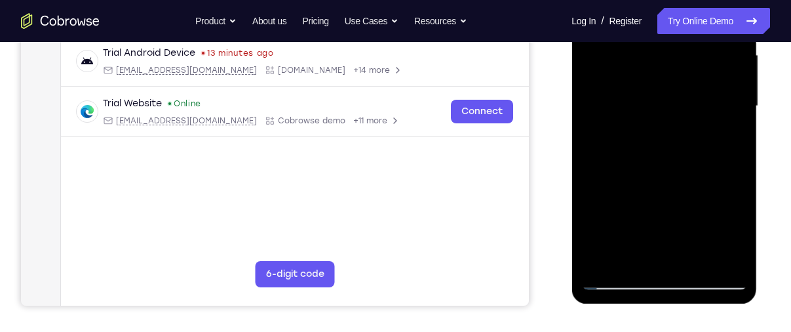
scroll to position [305, 0]
click at [645, 251] on div at bounding box center [663, 105] width 165 height 367
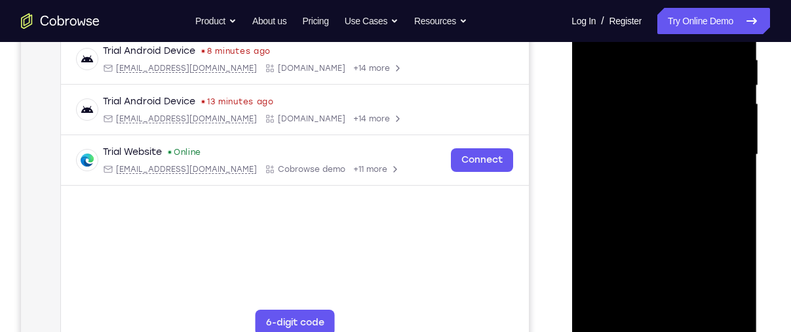
scroll to position [240, 0]
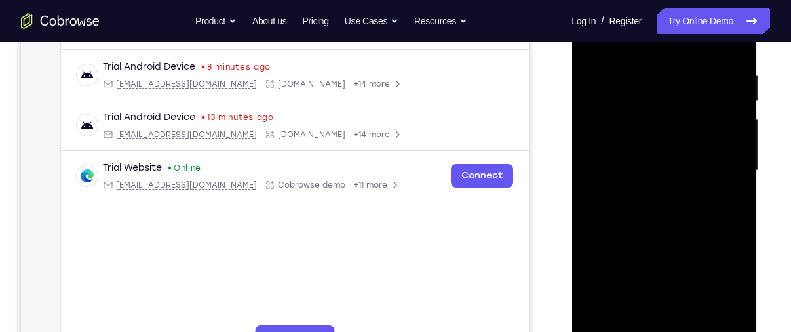
click at [589, 43] on div at bounding box center [663, 170] width 165 height 367
click at [648, 154] on div at bounding box center [663, 170] width 165 height 367
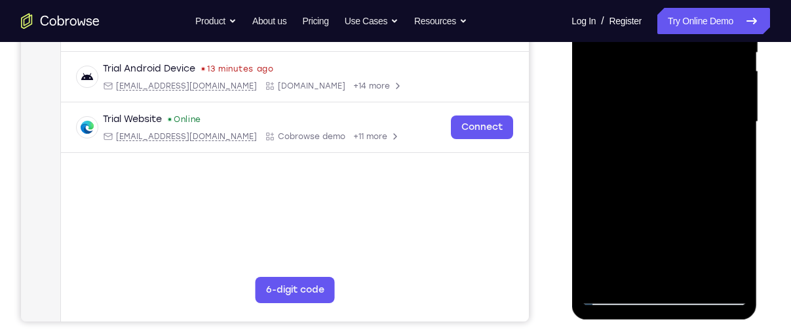
scroll to position [289, 0]
click at [618, 299] on div at bounding box center [663, 121] width 165 height 367
click at [662, 168] on div at bounding box center [663, 121] width 165 height 367
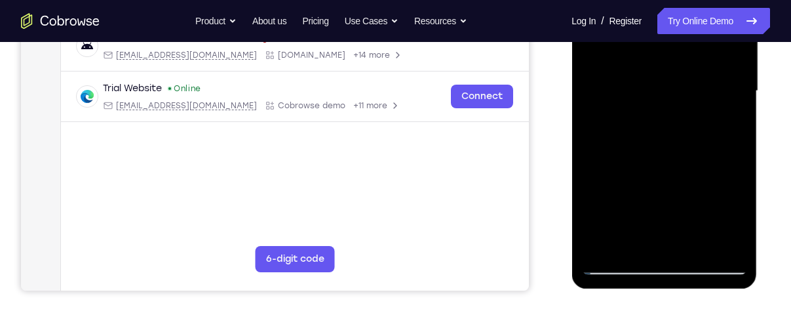
scroll to position [321, 0]
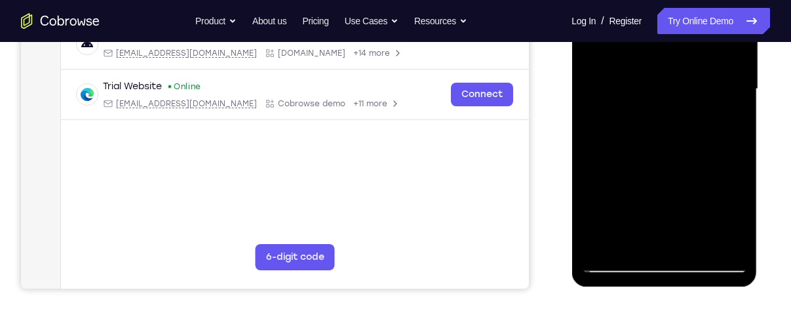
click at [649, 233] on div at bounding box center [663, 89] width 165 height 367
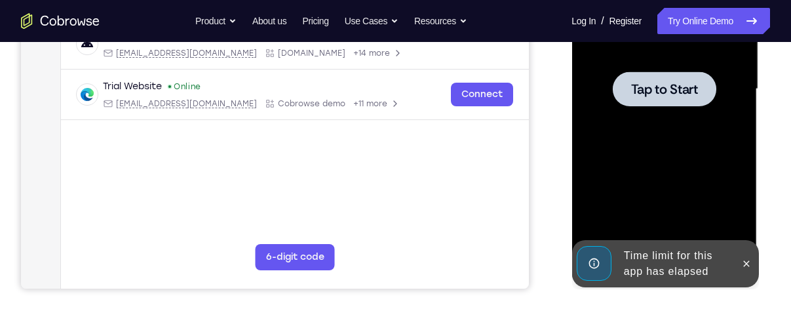
click at [630, 109] on div at bounding box center [663, 89] width 165 height 367
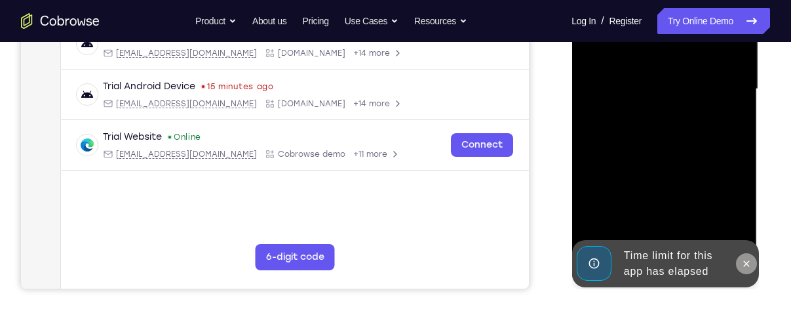
click at [748, 260] on icon at bounding box center [745, 263] width 10 height 10
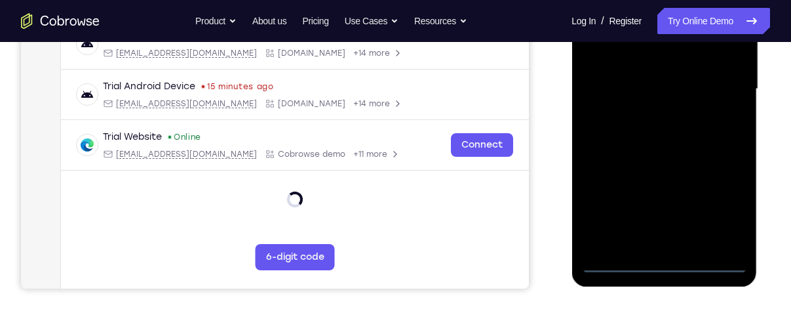
click at [664, 263] on div at bounding box center [663, 89] width 165 height 367
click at [720, 216] on div at bounding box center [663, 89] width 165 height 367
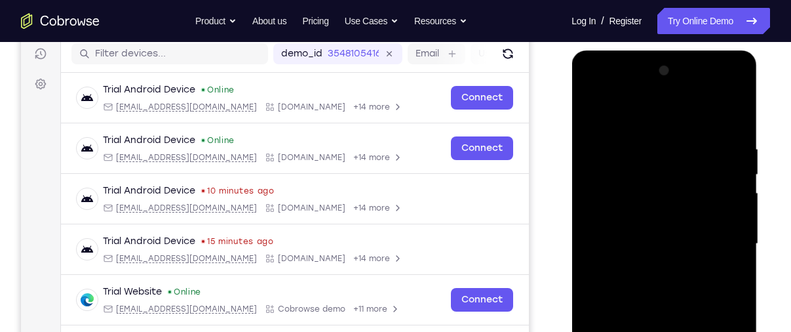
scroll to position [152, 0]
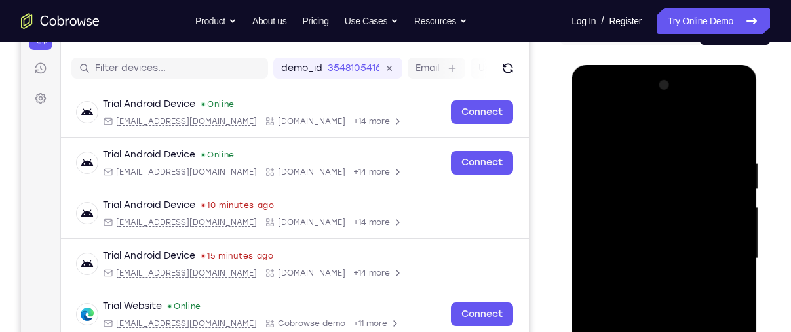
click at [656, 134] on div at bounding box center [663, 258] width 165 height 367
click at [716, 255] on div at bounding box center [663, 258] width 165 height 367
click at [651, 281] on div at bounding box center [663, 258] width 165 height 367
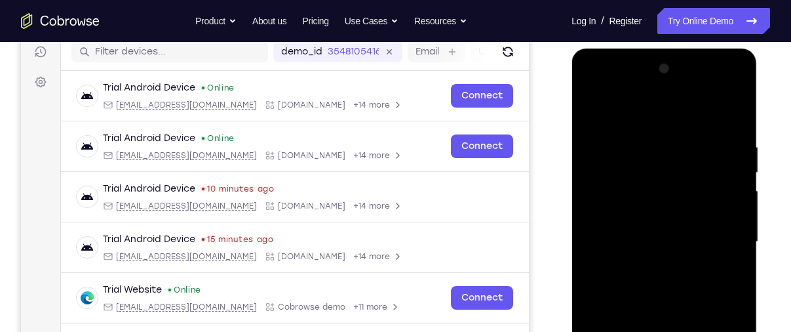
scroll to position [171, 0]
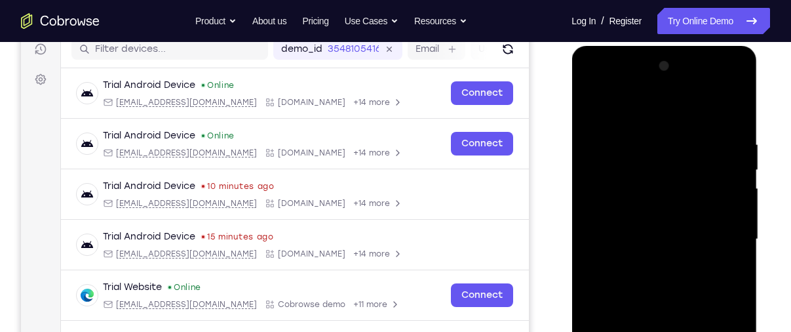
click at [679, 228] on div at bounding box center [663, 239] width 165 height 367
click at [632, 244] on div at bounding box center [663, 239] width 165 height 367
click at [640, 288] on div at bounding box center [663, 239] width 165 height 367
click at [677, 282] on div at bounding box center [663, 239] width 165 height 367
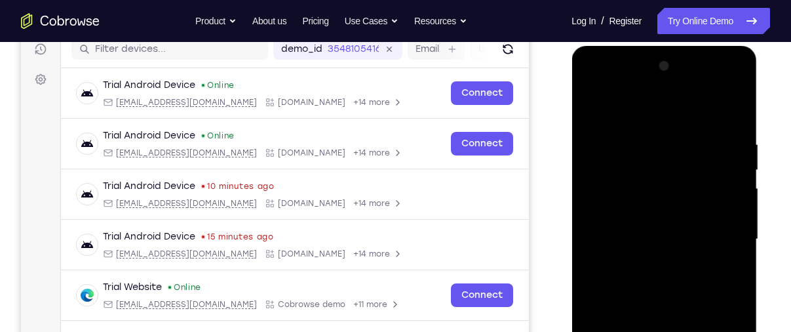
drag, startPoint x: 643, startPoint y: 118, endPoint x: 623, endPoint y: 65, distance: 56.6
click at [623, 65] on div at bounding box center [663, 239] width 165 height 367
click at [674, 278] on div at bounding box center [663, 239] width 165 height 367
click at [670, 279] on div at bounding box center [663, 239] width 165 height 367
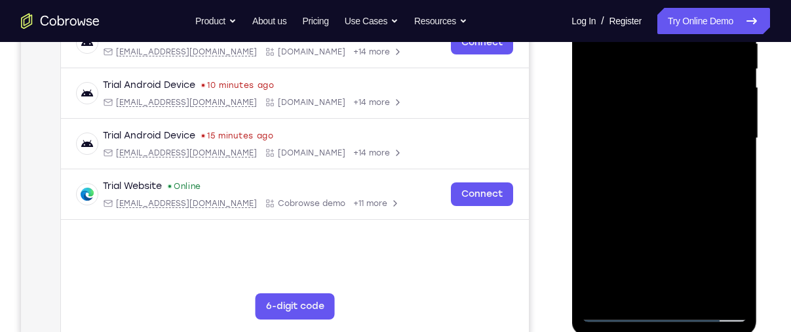
scroll to position [282, 0]
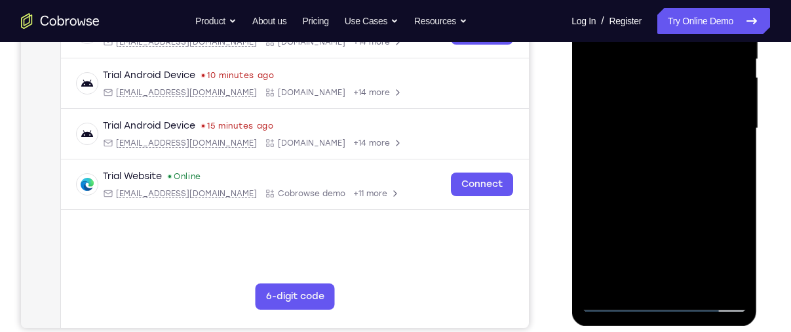
click at [690, 191] on div at bounding box center [663, 128] width 165 height 367
click at [736, 283] on div at bounding box center [663, 128] width 165 height 367
click at [700, 281] on div at bounding box center [663, 128] width 165 height 367
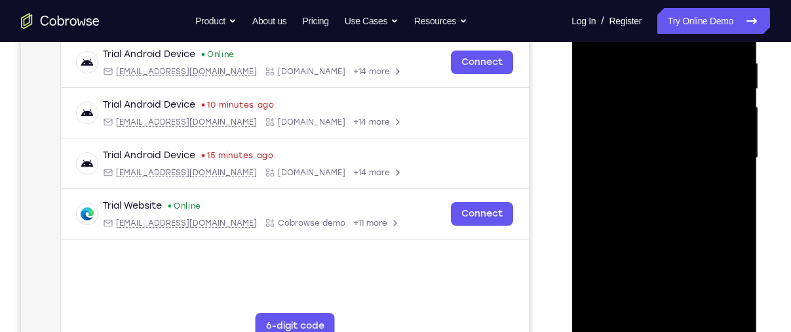
scroll to position [250, 0]
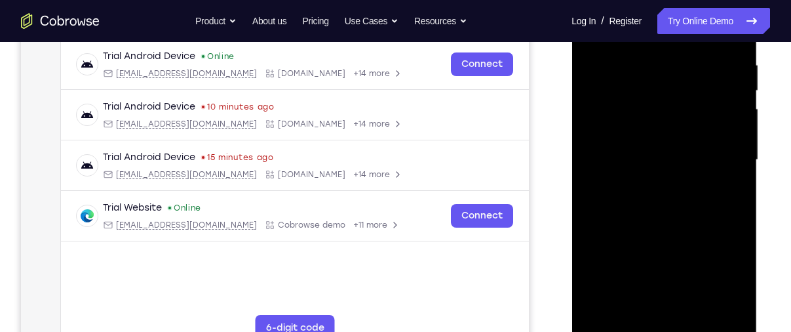
click at [672, 223] on div at bounding box center [663, 159] width 165 height 367
click at [656, 121] on div at bounding box center [663, 159] width 165 height 367
click at [645, 250] on div at bounding box center [663, 159] width 165 height 367
click at [643, 304] on div at bounding box center [663, 159] width 165 height 367
click at [639, 306] on div at bounding box center [663, 159] width 165 height 367
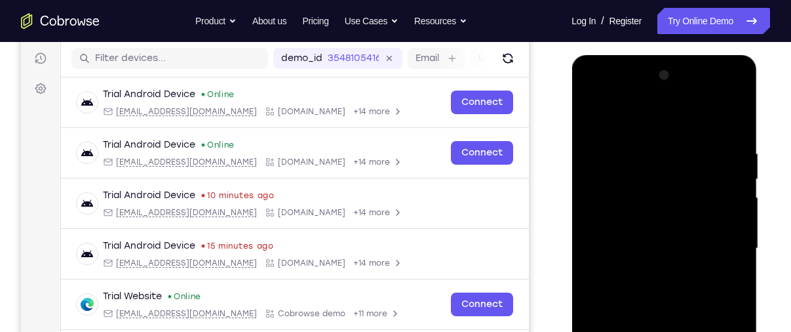
scroll to position [157, 0]
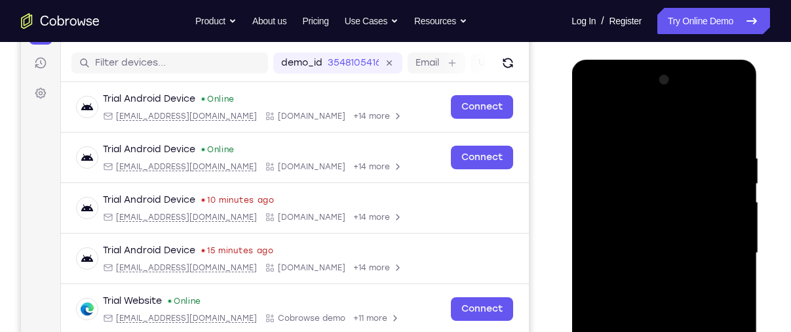
click at [596, 124] on div at bounding box center [663, 252] width 165 height 367
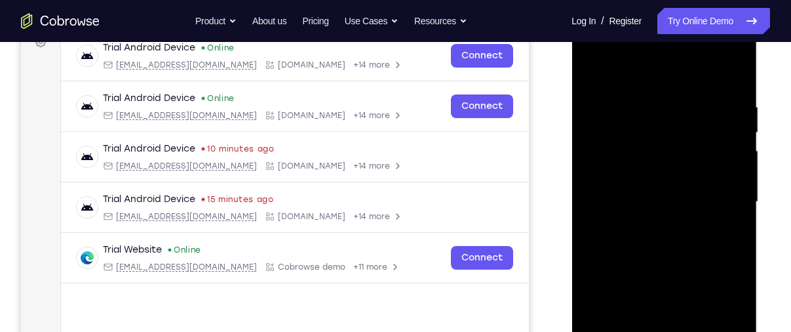
click at [657, 249] on div at bounding box center [663, 201] width 165 height 367
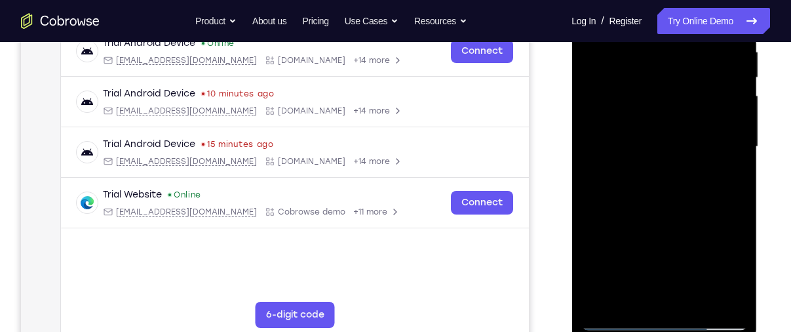
scroll to position [269, 0]
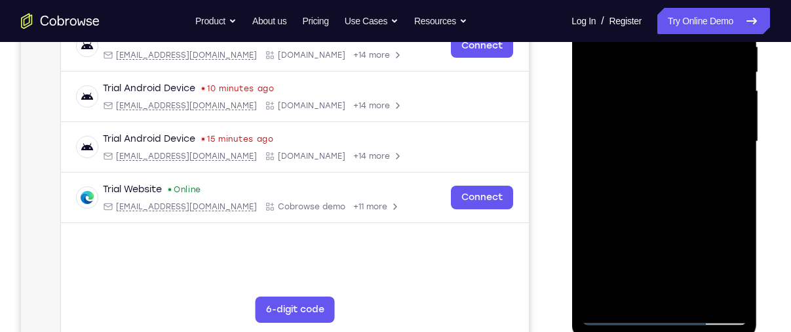
click at [641, 293] on div at bounding box center [663, 141] width 165 height 367
click at [651, 149] on div at bounding box center [663, 141] width 165 height 367
click at [692, 263] on div at bounding box center [663, 141] width 165 height 367
click at [634, 295] on div at bounding box center [663, 141] width 165 height 367
click at [699, 219] on div at bounding box center [663, 141] width 165 height 367
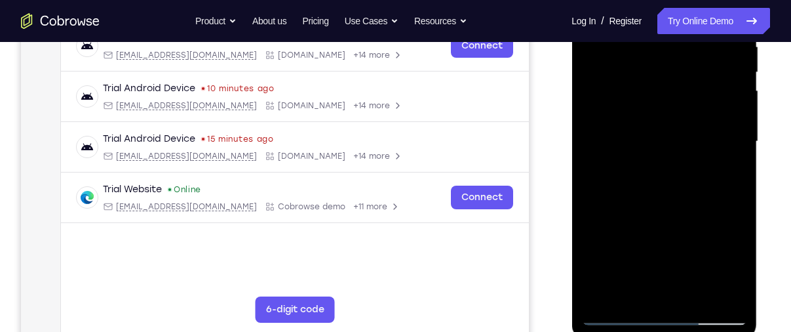
click at [699, 219] on div at bounding box center [663, 141] width 165 height 367
click at [737, 292] on div at bounding box center [663, 141] width 165 height 367
click at [733, 294] on div at bounding box center [663, 141] width 165 height 367
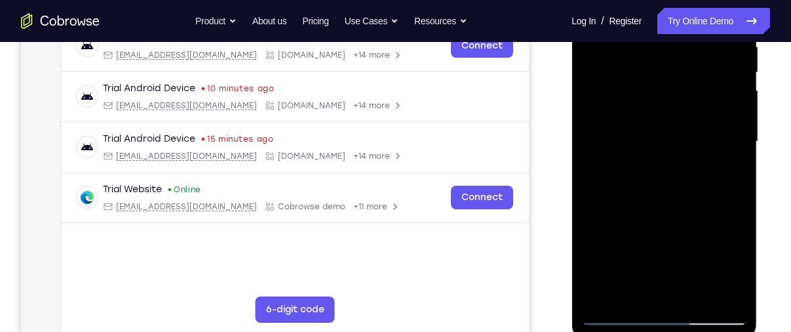
click at [733, 294] on div at bounding box center [663, 141] width 165 height 367
click at [702, 214] on div at bounding box center [663, 141] width 165 height 367
click at [731, 293] on div at bounding box center [663, 141] width 165 height 367
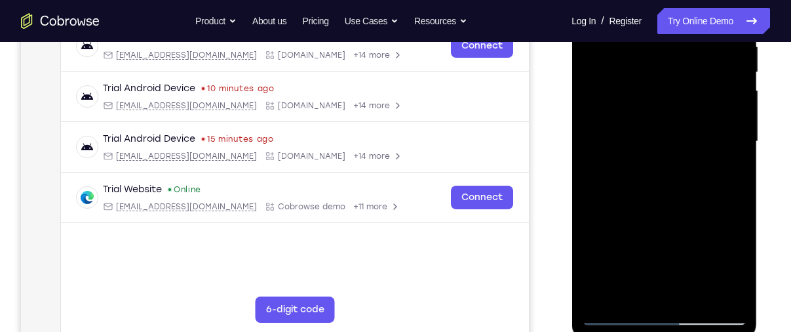
click at [731, 293] on div at bounding box center [663, 141] width 165 height 367
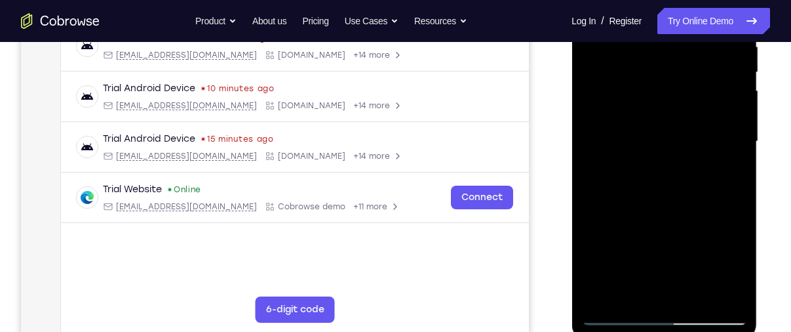
click at [731, 293] on div at bounding box center [663, 141] width 165 height 367
click at [694, 217] on div at bounding box center [663, 141] width 165 height 367
click at [729, 162] on div at bounding box center [663, 141] width 165 height 367
click at [634, 286] on div at bounding box center [663, 141] width 165 height 367
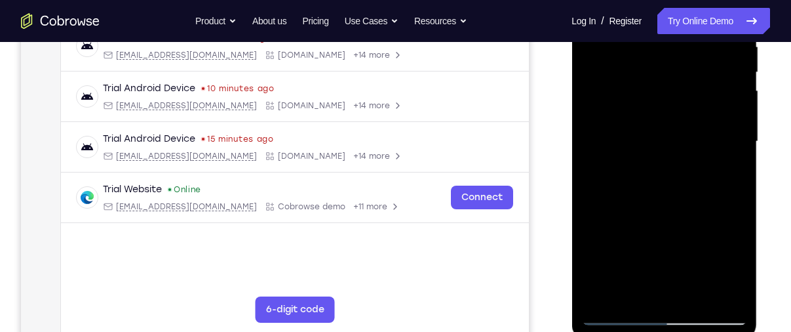
click at [592, 214] on div at bounding box center [663, 141] width 165 height 367
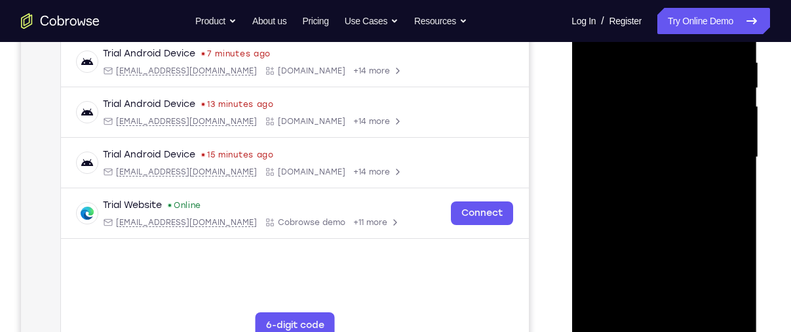
click at [592, 235] on div at bounding box center [663, 157] width 165 height 367
click at [594, 229] on div at bounding box center [663, 157] width 165 height 367
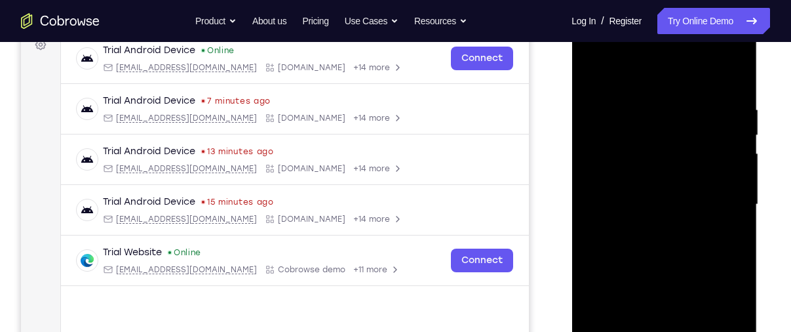
click at [594, 72] on div at bounding box center [663, 204] width 165 height 367
click at [656, 193] on div at bounding box center [663, 204] width 165 height 367
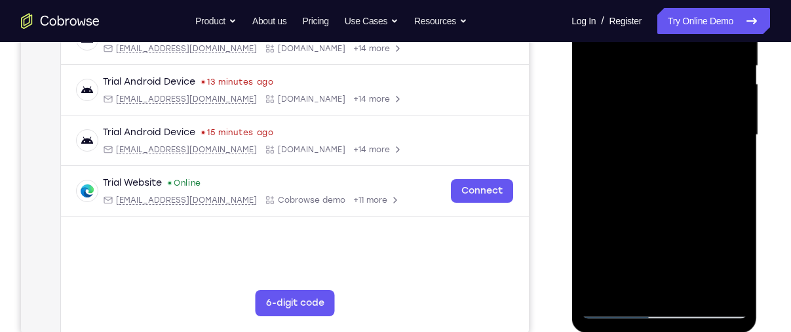
click at [654, 282] on div at bounding box center [663, 135] width 165 height 367
click at [732, 266] on div at bounding box center [663, 135] width 165 height 367
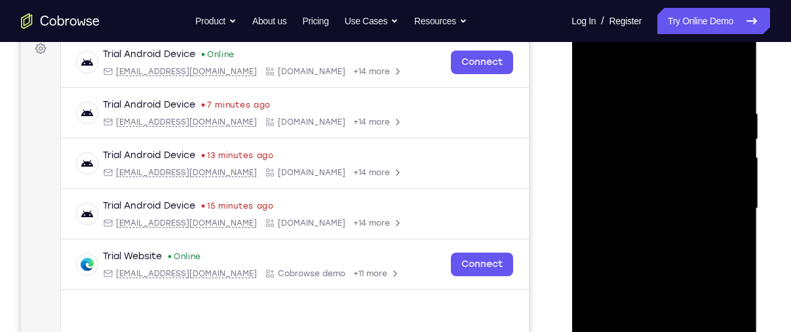
scroll to position [201, 0]
click at [589, 79] on div at bounding box center [663, 209] width 165 height 367
click at [596, 79] on div at bounding box center [663, 209] width 165 height 367
drag, startPoint x: 662, startPoint y: 102, endPoint x: 662, endPoint y: 298, distance: 195.9
click at [662, 298] on div at bounding box center [663, 209] width 165 height 367
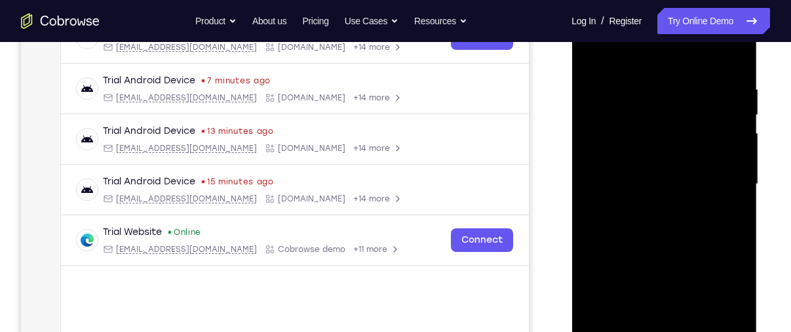
scroll to position [227, 0]
click at [642, 85] on div at bounding box center [663, 183] width 165 height 367
click at [734, 62] on div at bounding box center [663, 183] width 165 height 367
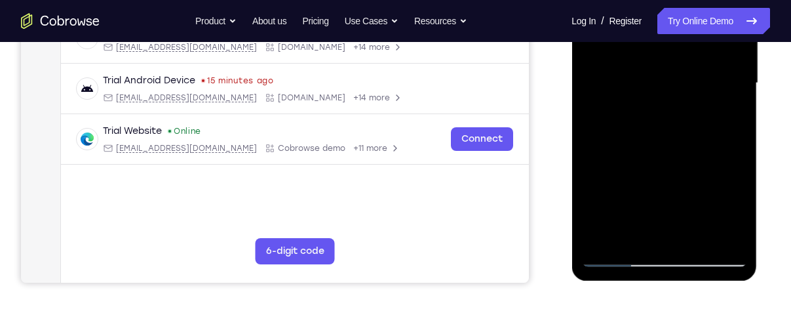
click at [732, 238] on div at bounding box center [663, 83] width 165 height 367
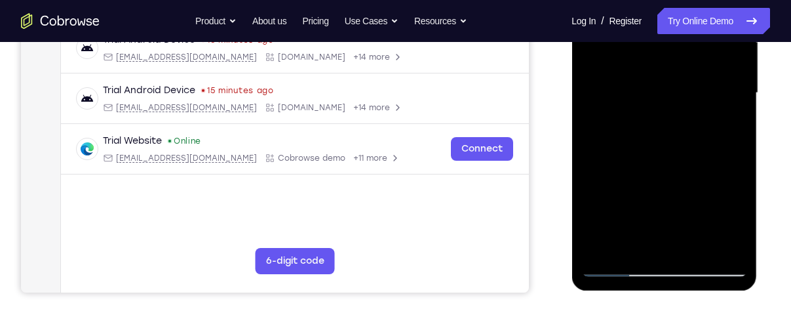
scroll to position [313, 0]
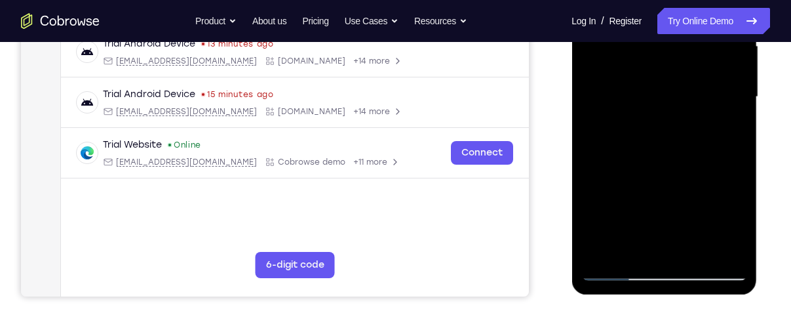
click at [692, 250] on div at bounding box center [663, 97] width 165 height 367
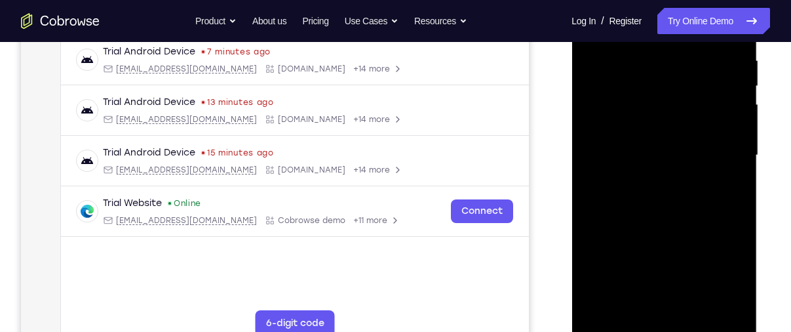
click at [653, 157] on div at bounding box center [663, 155] width 165 height 367
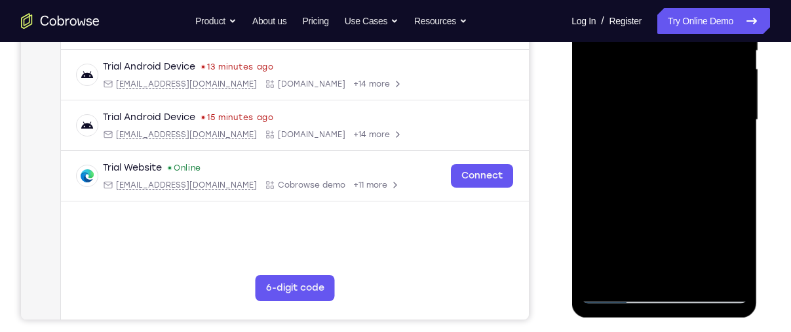
click at [619, 292] on div at bounding box center [663, 119] width 165 height 367
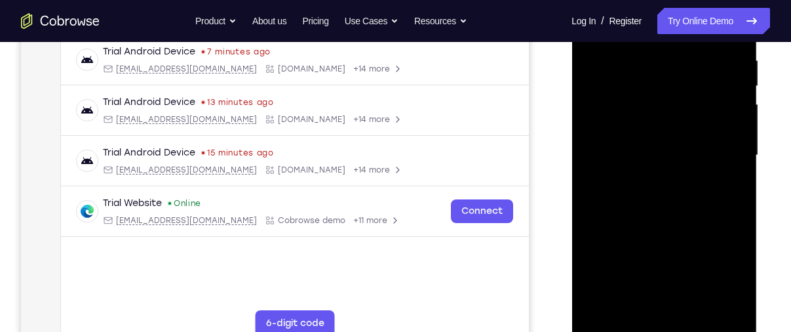
click at [649, 118] on div at bounding box center [663, 155] width 165 height 367
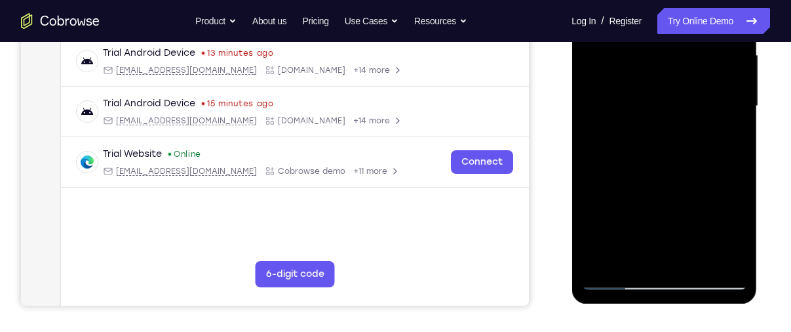
scroll to position [305, 0]
click at [640, 253] on div at bounding box center [663, 105] width 165 height 367
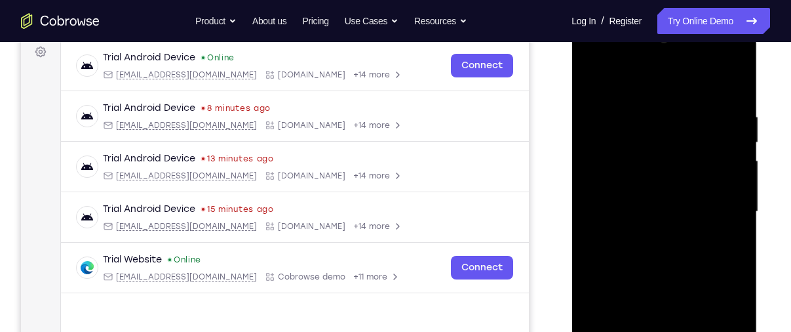
click at [596, 83] on div at bounding box center [663, 211] width 165 height 367
click at [735, 83] on div at bounding box center [663, 211] width 165 height 367
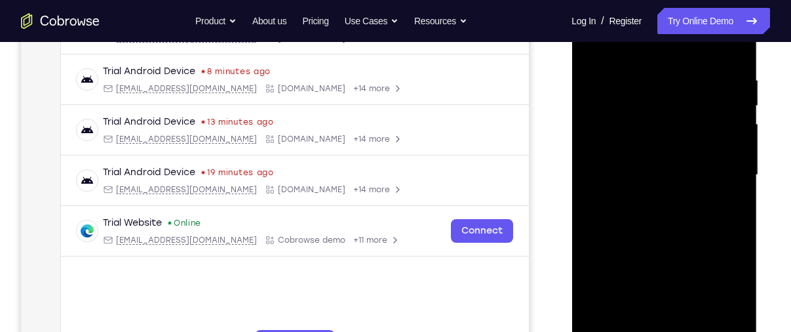
scroll to position [231, 0]
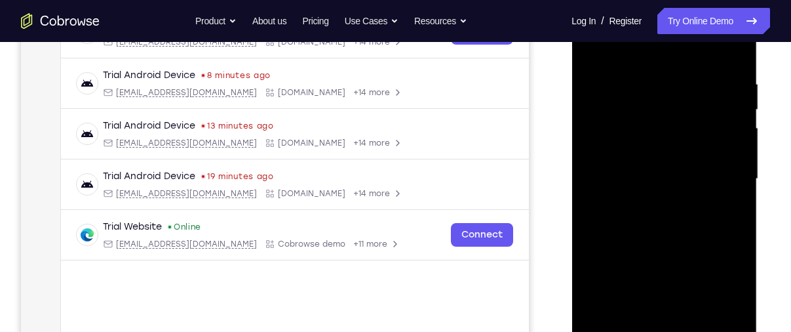
click at [638, 73] on div at bounding box center [663, 178] width 165 height 367
drag, startPoint x: 664, startPoint y: 227, endPoint x: 647, endPoint y: 118, distance: 110.7
click at [647, 118] on div at bounding box center [663, 178] width 165 height 367
drag, startPoint x: 661, startPoint y: 229, endPoint x: 651, endPoint y: 166, distance: 63.7
click at [651, 166] on div at bounding box center [663, 178] width 165 height 367
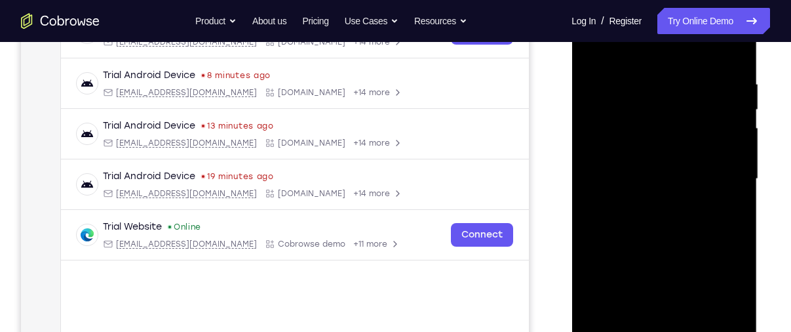
click at [690, 165] on div at bounding box center [663, 178] width 165 height 367
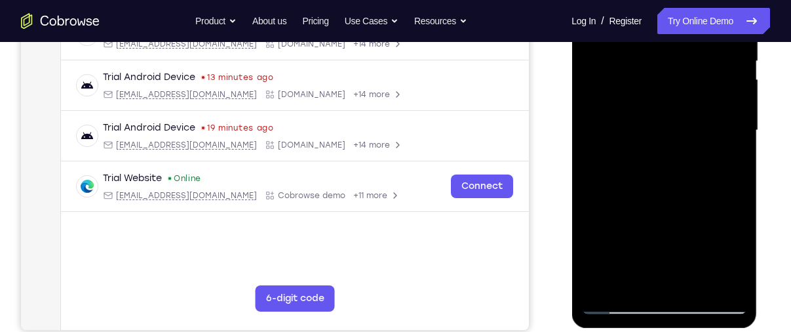
scroll to position [280, 0]
click at [691, 281] on div at bounding box center [663, 129] width 165 height 367
click at [628, 87] on div at bounding box center [663, 129] width 165 height 367
click at [642, 250] on div at bounding box center [663, 129] width 165 height 367
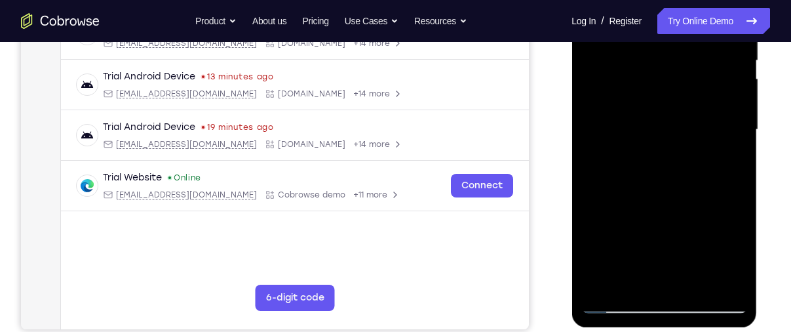
click at [618, 300] on div at bounding box center [663, 129] width 165 height 367
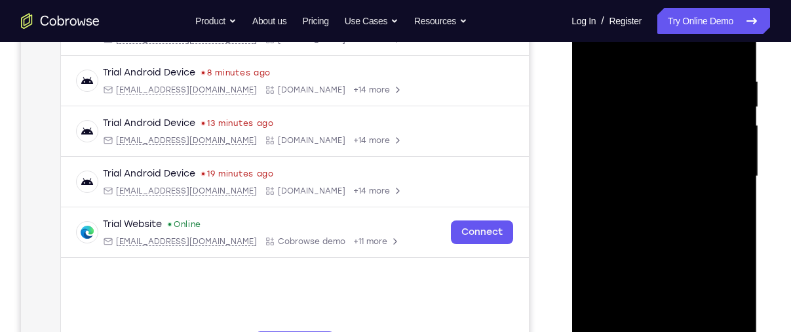
scroll to position [233, 0]
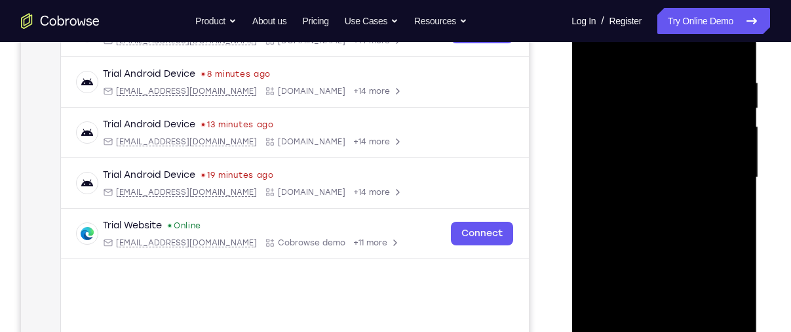
click at [594, 47] on div at bounding box center [663, 177] width 165 height 367
drag, startPoint x: 644, startPoint y: 93, endPoint x: 648, endPoint y: 330, distance: 237.2
click at [648, 330] on div at bounding box center [663, 177] width 165 height 367
click at [626, 73] on div at bounding box center [663, 177] width 165 height 367
drag, startPoint x: 650, startPoint y: 202, endPoint x: 631, endPoint y: 117, distance: 87.3
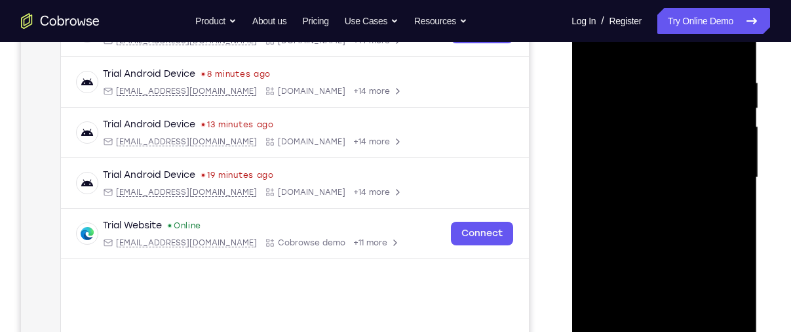
click at [631, 117] on div at bounding box center [663, 177] width 165 height 367
drag, startPoint x: 656, startPoint y: 280, endPoint x: 633, endPoint y: 185, distance: 97.7
click at [633, 185] on div at bounding box center [663, 177] width 165 height 367
drag, startPoint x: 651, startPoint y: 253, endPoint x: 636, endPoint y: 155, distance: 99.3
click at [636, 155] on div at bounding box center [663, 177] width 165 height 367
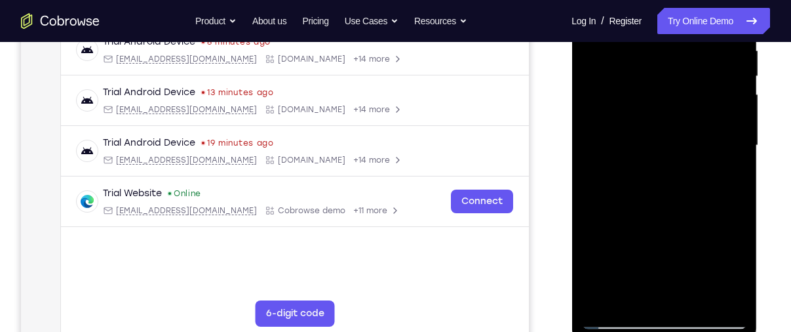
scroll to position [276, 0]
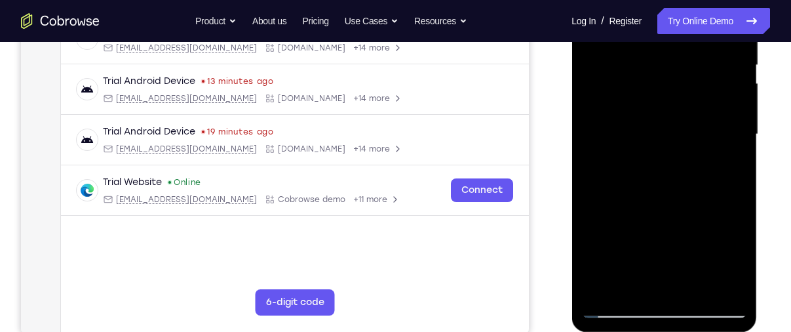
click at [719, 288] on div at bounding box center [663, 134] width 165 height 367
drag, startPoint x: 673, startPoint y: 178, endPoint x: 677, endPoint y: 343, distance: 165.1
click at [677, 331] on html "Online web based iOS Simulators and Android Emulators. Run iPhone, iPad, Mobile…" at bounding box center [664, 137] width 187 height 393
drag, startPoint x: 665, startPoint y: 132, endPoint x: 680, endPoint y: 318, distance: 187.3
click at [680, 318] on div at bounding box center [663, 136] width 185 height 390
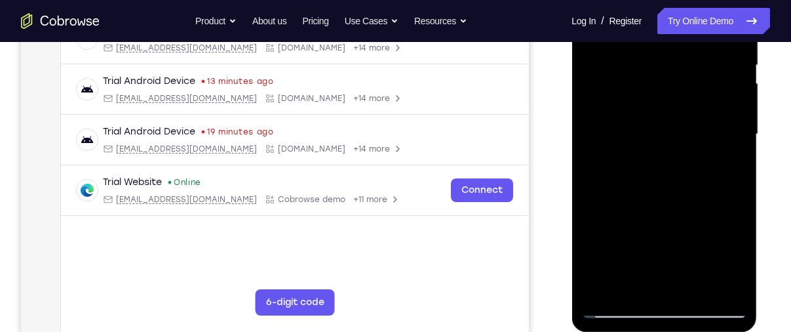
drag, startPoint x: 658, startPoint y: 89, endPoint x: 672, endPoint y: 259, distance: 170.9
click at [672, 259] on div at bounding box center [663, 134] width 165 height 367
click at [732, 281] on div at bounding box center [663, 134] width 165 height 367
click at [696, 292] on div at bounding box center [663, 134] width 165 height 367
click at [618, 305] on div at bounding box center [663, 134] width 165 height 367
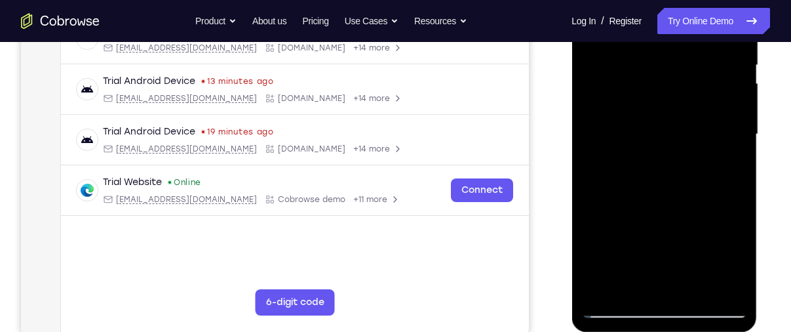
click at [723, 290] on div at bounding box center [663, 134] width 165 height 367
click at [666, 158] on div at bounding box center [663, 134] width 165 height 367
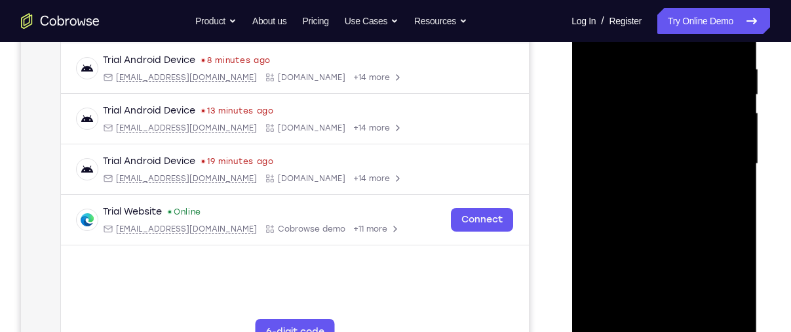
click at [630, 47] on div at bounding box center [663, 163] width 165 height 367
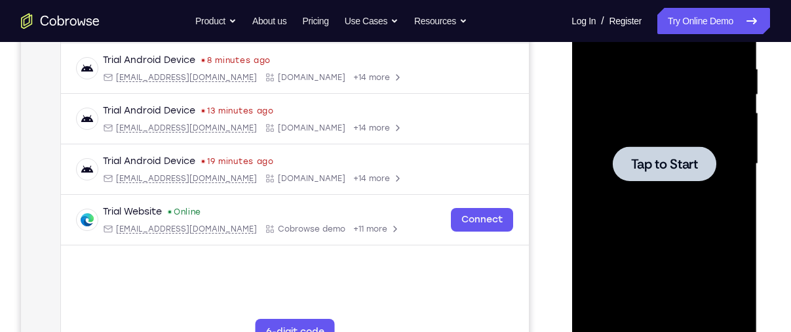
click at [730, 202] on div at bounding box center [663, 163] width 165 height 367
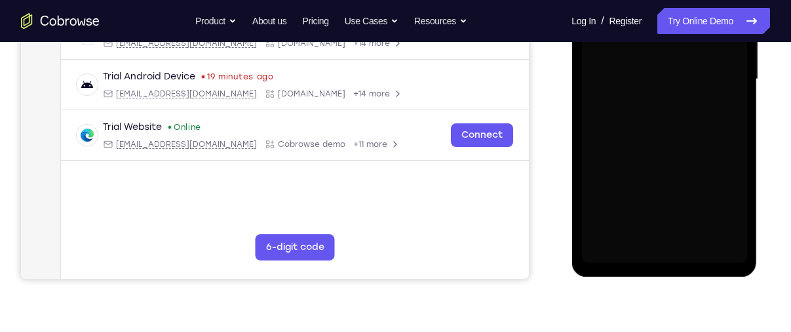
scroll to position [332, 0]
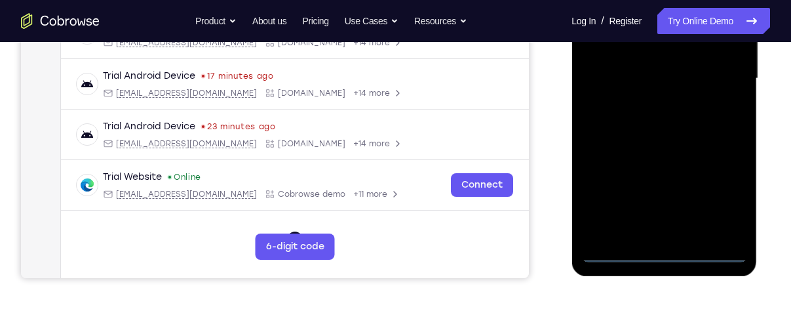
click at [664, 254] on div at bounding box center [663, 78] width 165 height 367
click at [719, 196] on div at bounding box center [663, 78] width 165 height 367
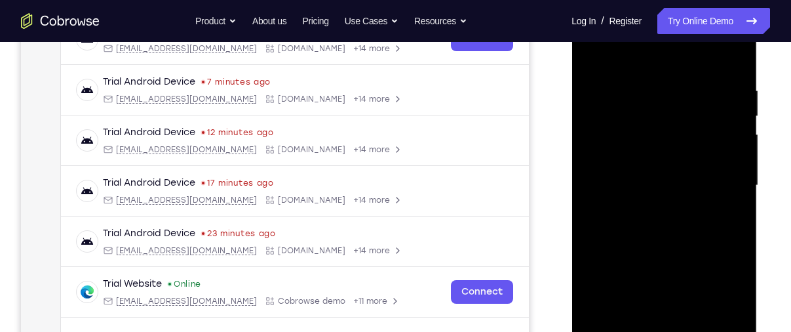
scroll to position [220, 0]
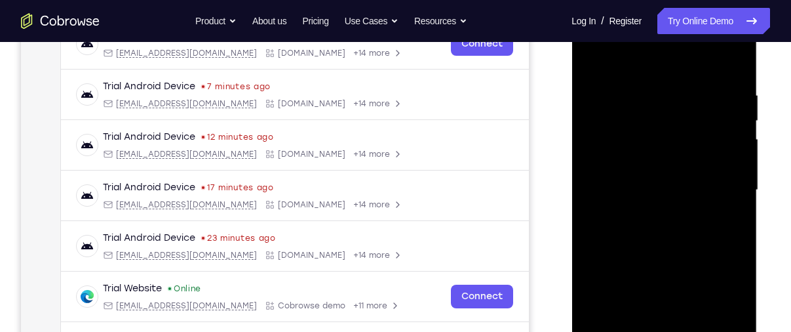
click at [632, 58] on div at bounding box center [663, 190] width 165 height 367
click at [724, 187] on div at bounding box center [663, 190] width 165 height 367
click at [651, 211] on div at bounding box center [663, 190] width 165 height 367
click at [668, 173] on div at bounding box center [663, 190] width 165 height 367
click at [734, 163] on div at bounding box center [663, 190] width 165 height 367
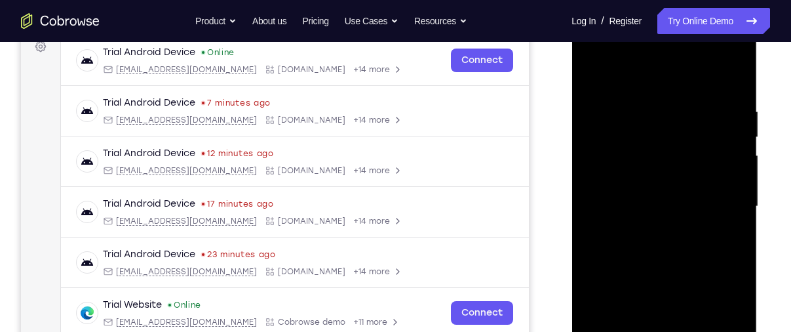
scroll to position [203, 0]
click at [675, 209] on div at bounding box center [663, 207] width 165 height 367
click at [688, 250] on div at bounding box center [663, 207] width 165 height 367
drag, startPoint x: 631, startPoint y: 86, endPoint x: 608, endPoint y: 59, distance: 35.8
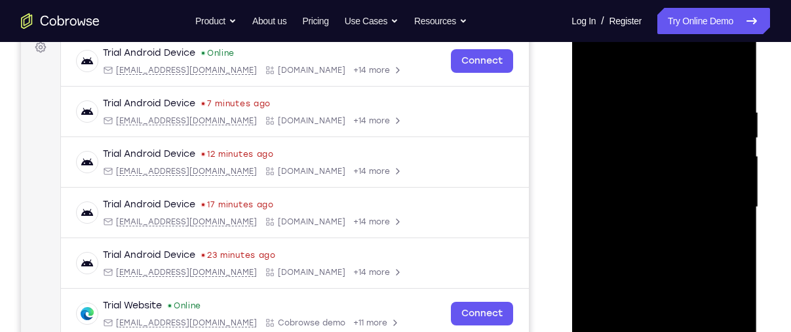
click at [608, 59] on div at bounding box center [663, 207] width 165 height 367
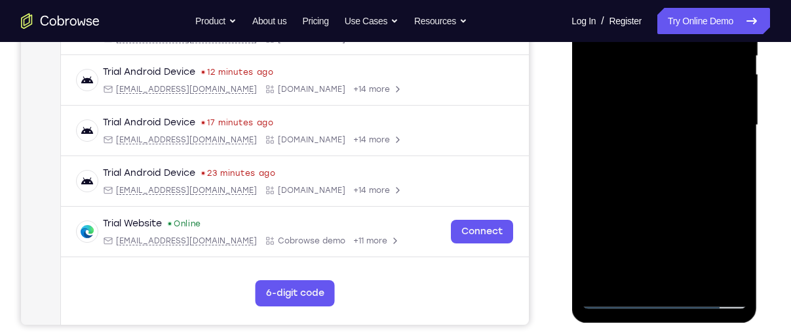
scroll to position [286, 0]
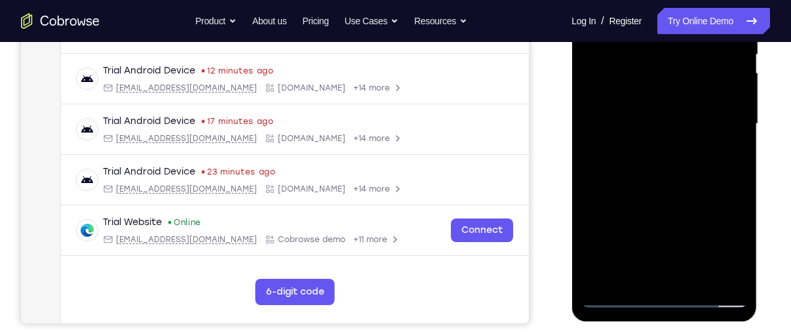
click at [641, 183] on div at bounding box center [663, 123] width 165 height 367
click at [702, 280] on div at bounding box center [663, 123] width 165 height 367
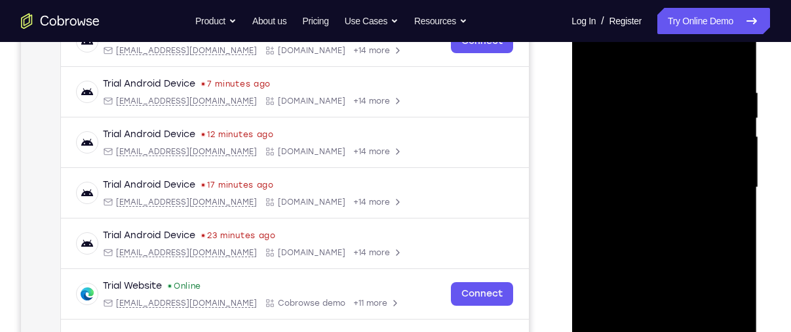
scroll to position [221, 0]
click at [669, 254] on div at bounding box center [663, 188] width 165 height 367
click at [657, 161] on div at bounding box center [663, 188] width 165 height 367
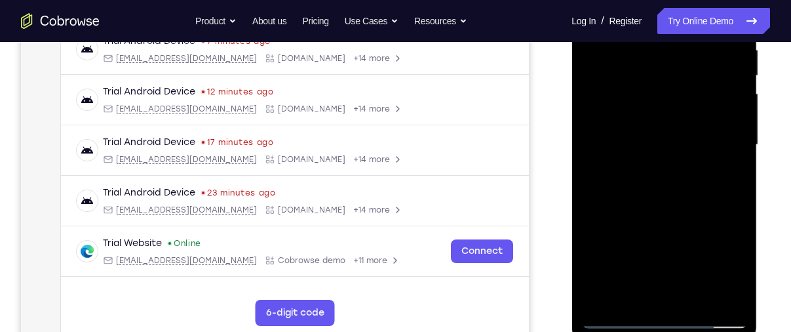
scroll to position [294, 0]
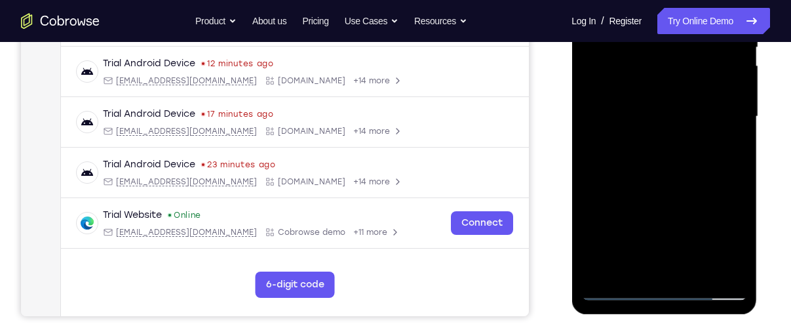
click at [627, 240] on div at bounding box center [663, 116] width 165 height 367
click at [618, 290] on div at bounding box center [663, 116] width 165 height 367
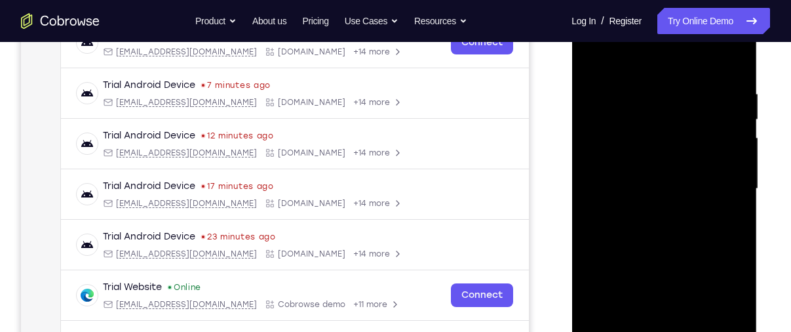
click at [643, 95] on div at bounding box center [663, 188] width 165 height 367
